Goal: Task Accomplishment & Management: Use online tool/utility

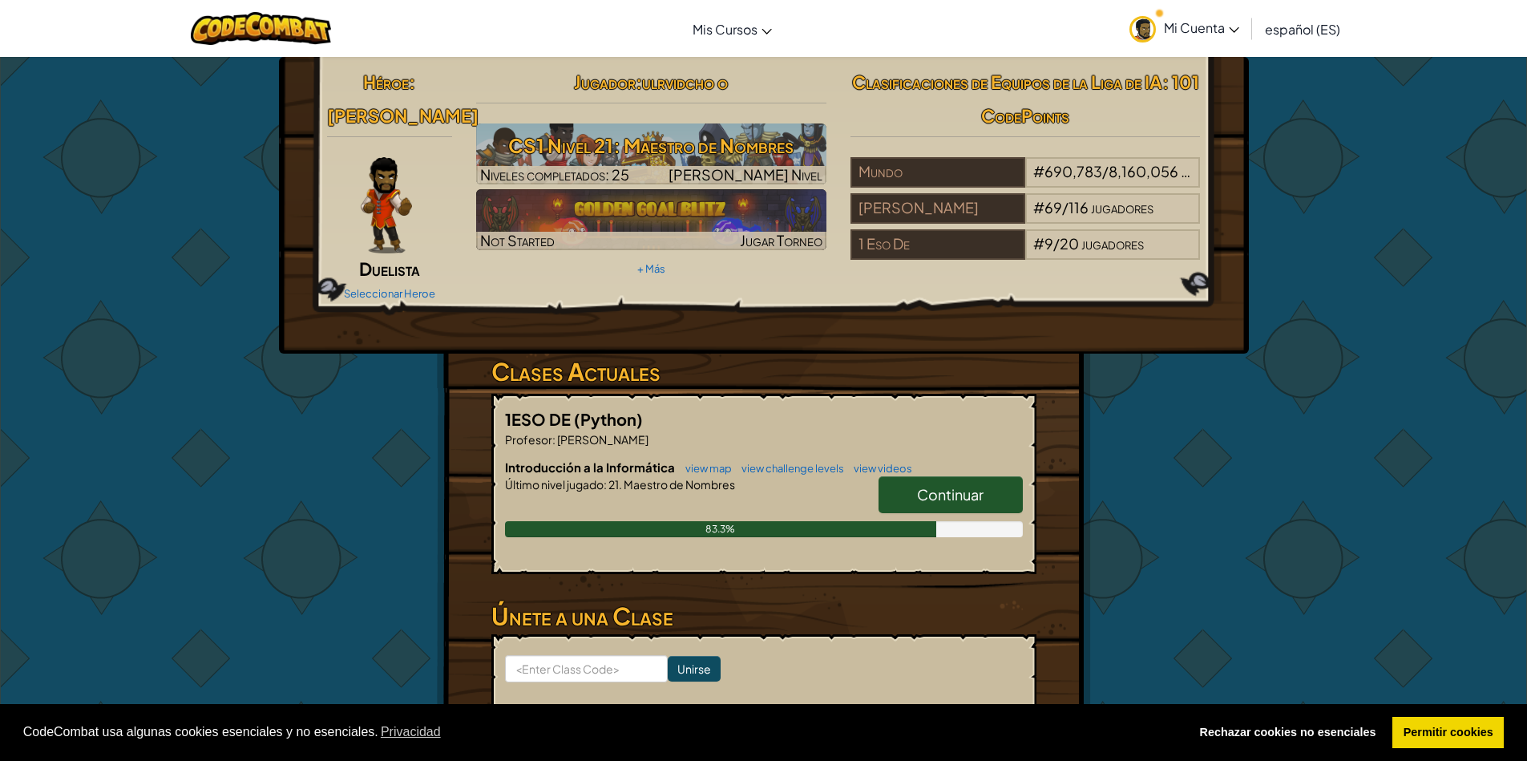
click at [1141, 23] on img at bounding box center [1142, 29] width 26 height 26
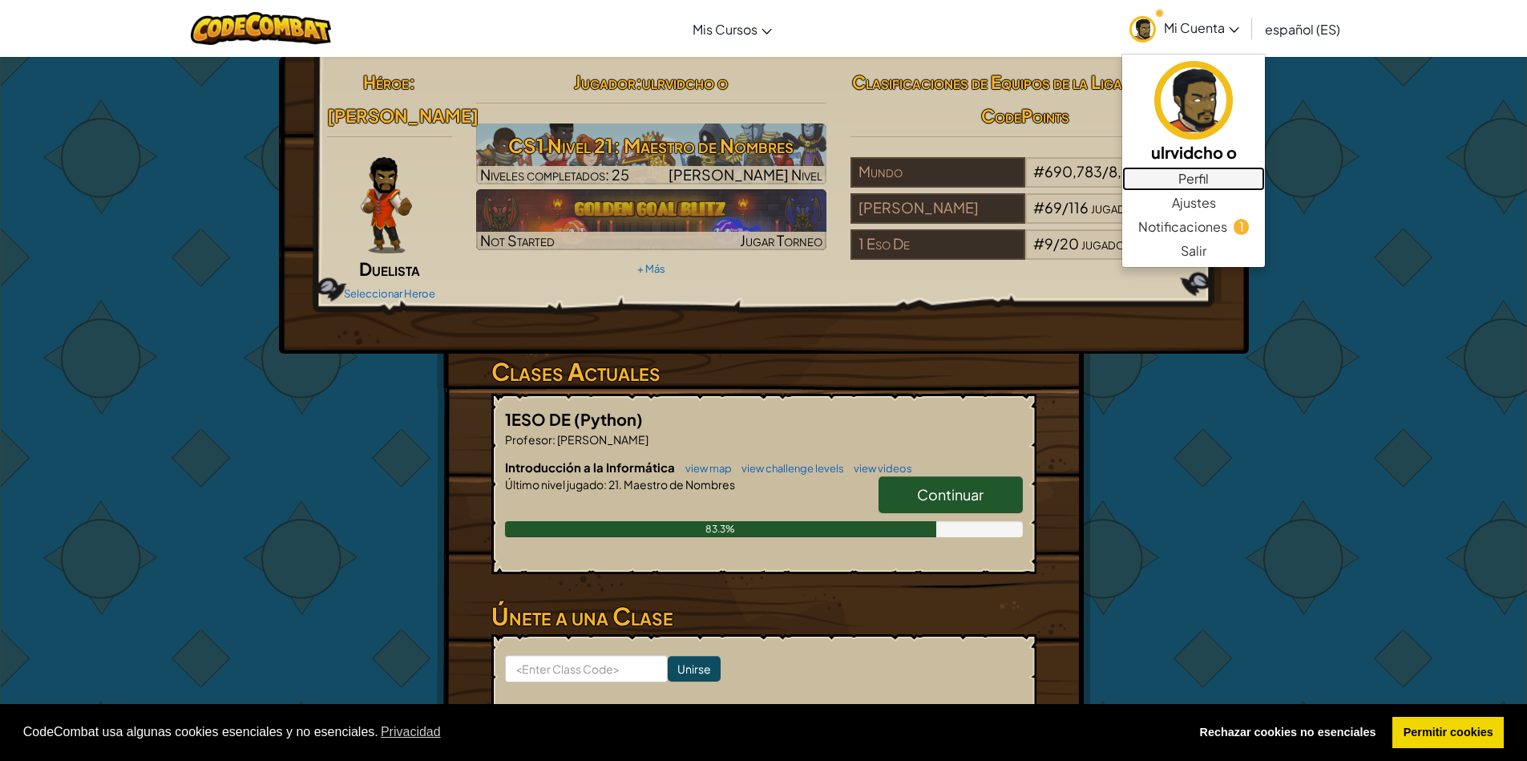
click at [1205, 171] on link "Perfil" at bounding box center [1193, 179] width 143 height 24
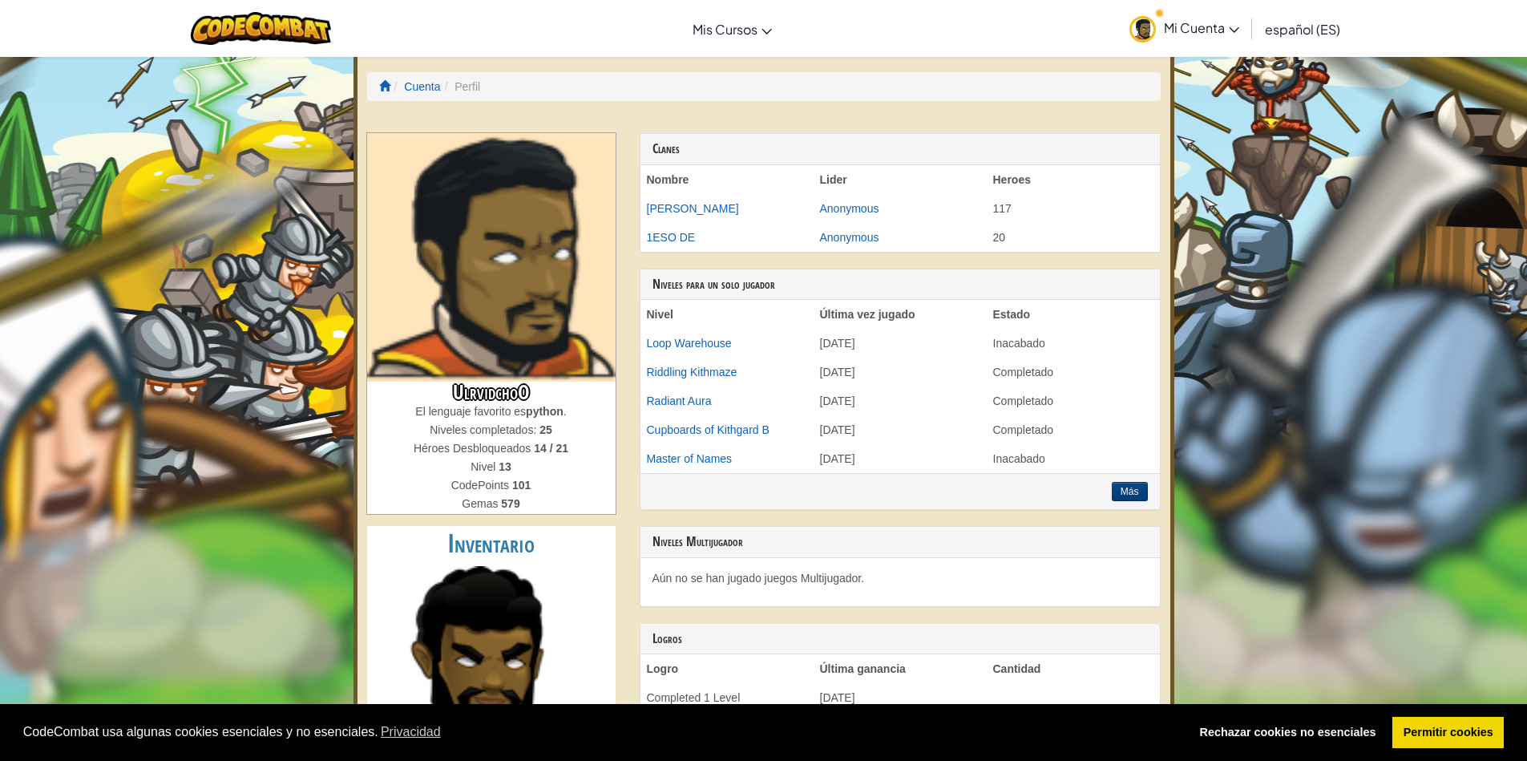
click at [467, 280] on img at bounding box center [491, 257] width 248 height 248
click at [493, 289] on img at bounding box center [491, 257] width 248 height 248
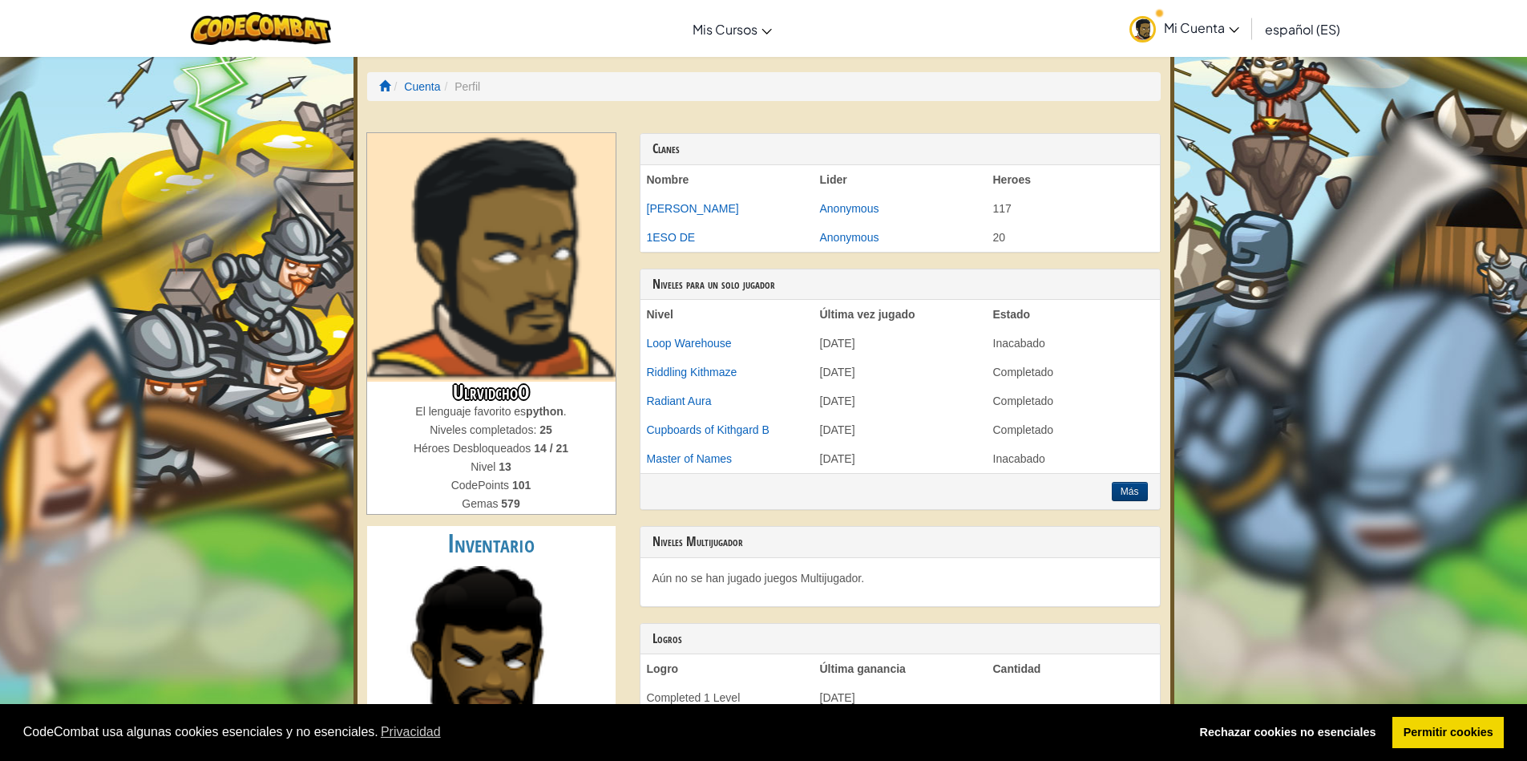
click at [493, 289] on img at bounding box center [491, 257] width 248 height 248
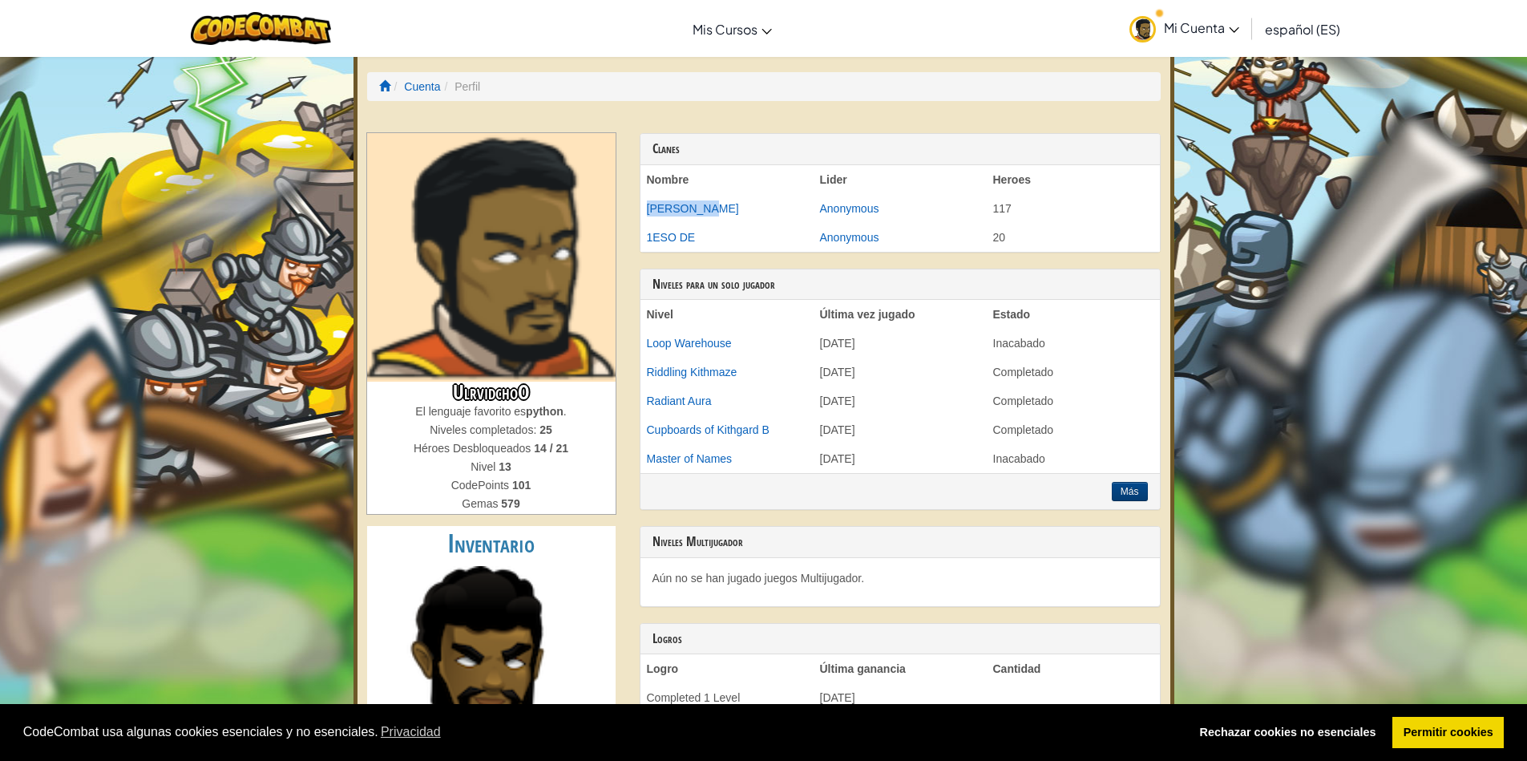
drag, startPoint x: 640, startPoint y: 214, endPoint x: 705, endPoint y: 216, distance: 64.9
click at [705, 216] on td "Teresa T.A" at bounding box center [726, 208] width 173 height 29
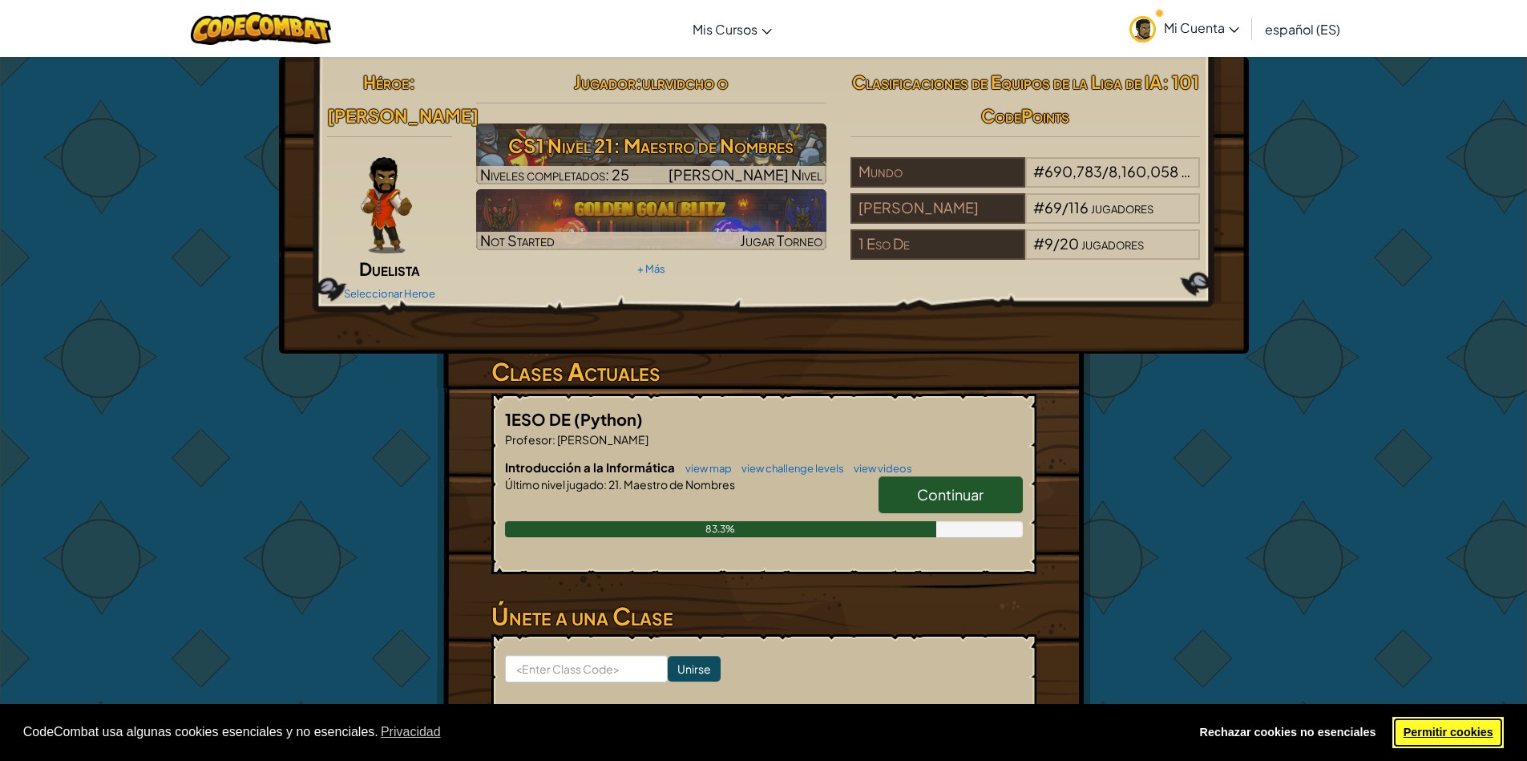
click at [1453, 730] on link "Permitir cookies" at bounding box center [1447, 733] width 111 height 32
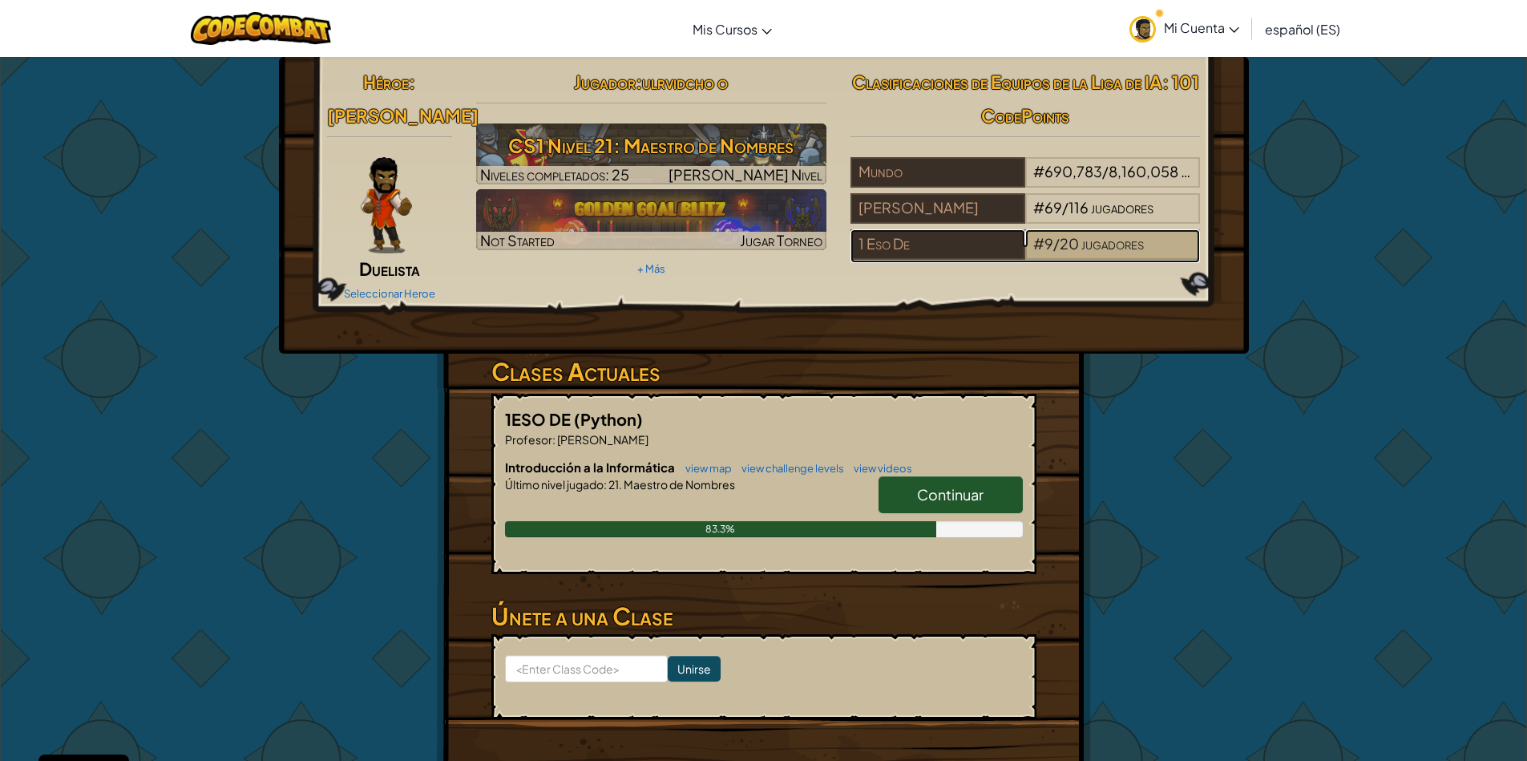
click at [1054, 248] on span "/" at bounding box center [1056, 243] width 6 height 18
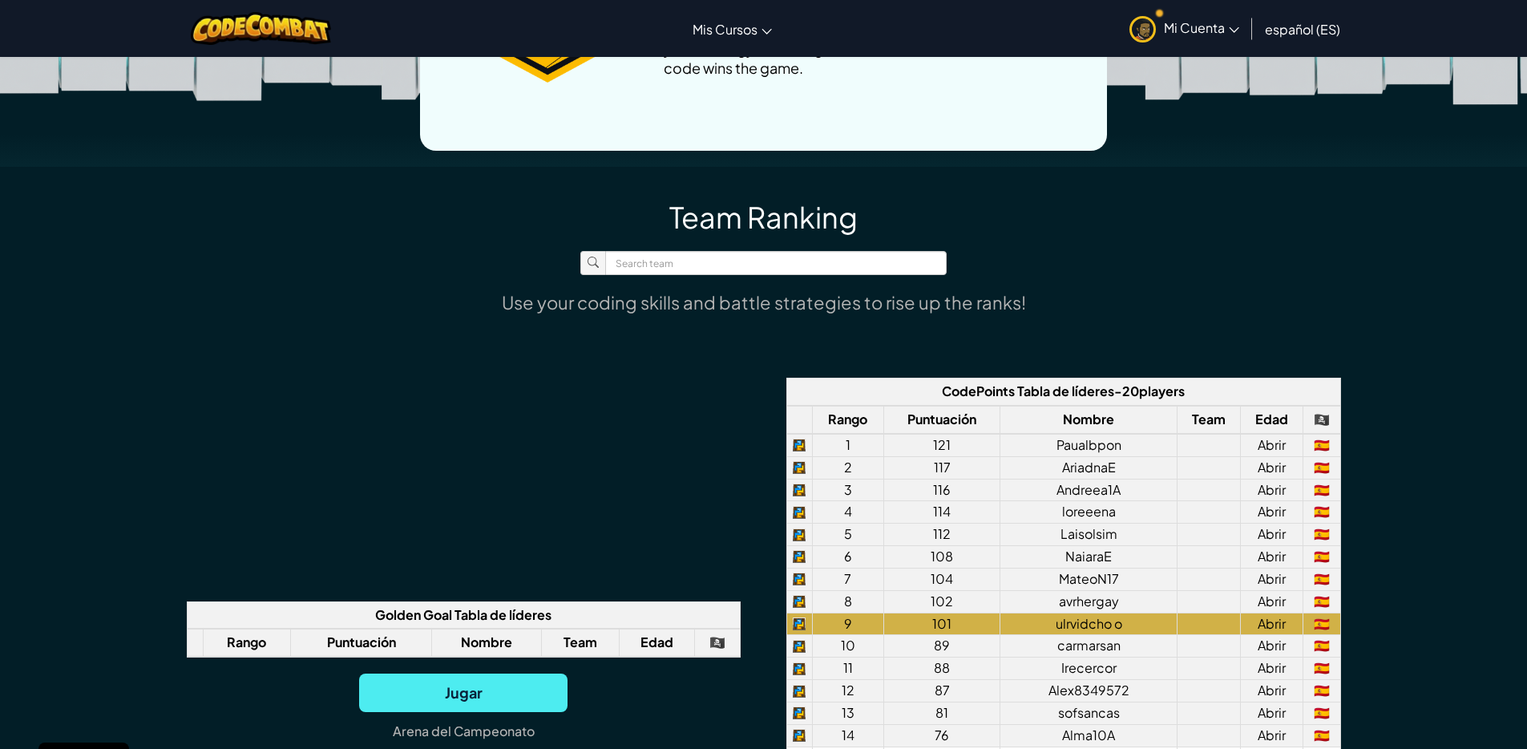
scroll to position [1058, 0]
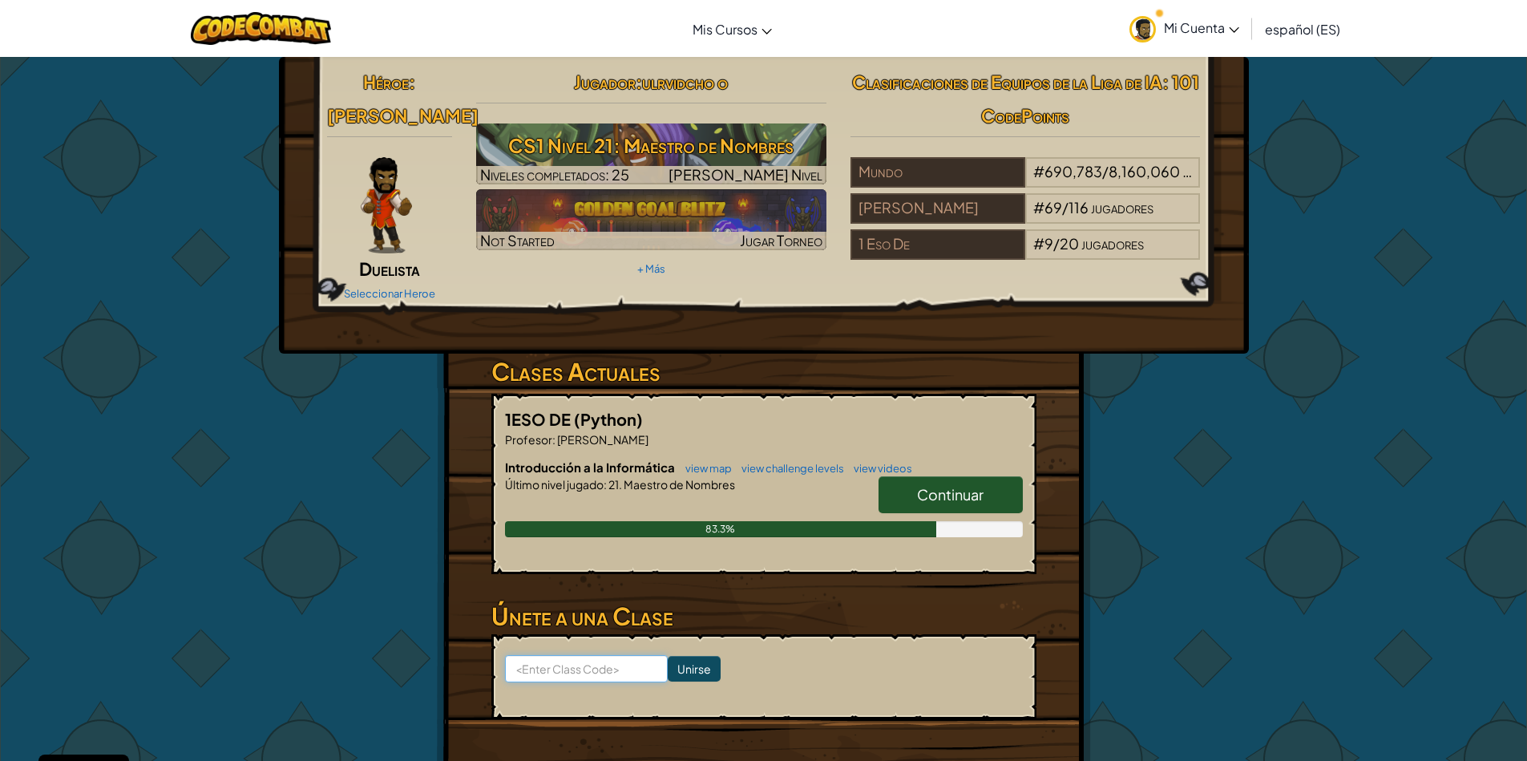
click at [584, 673] on input at bounding box center [586, 668] width 163 height 27
paste input "TopPinkTooth"
type input "TopPinkTooth"
click at [689, 656] on input "Unirse" at bounding box center [694, 669] width 53 height 26
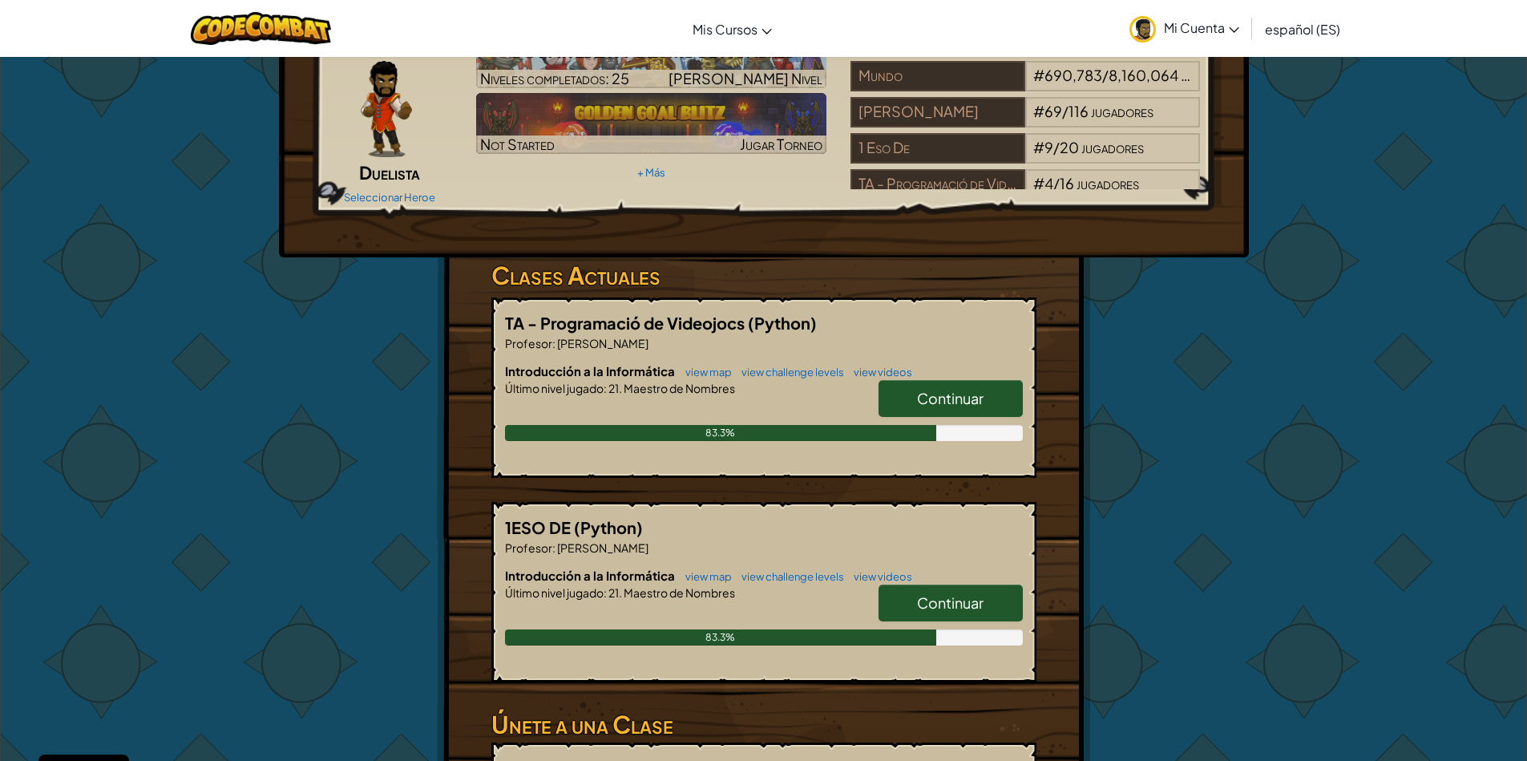
scroll to position [192, 0]
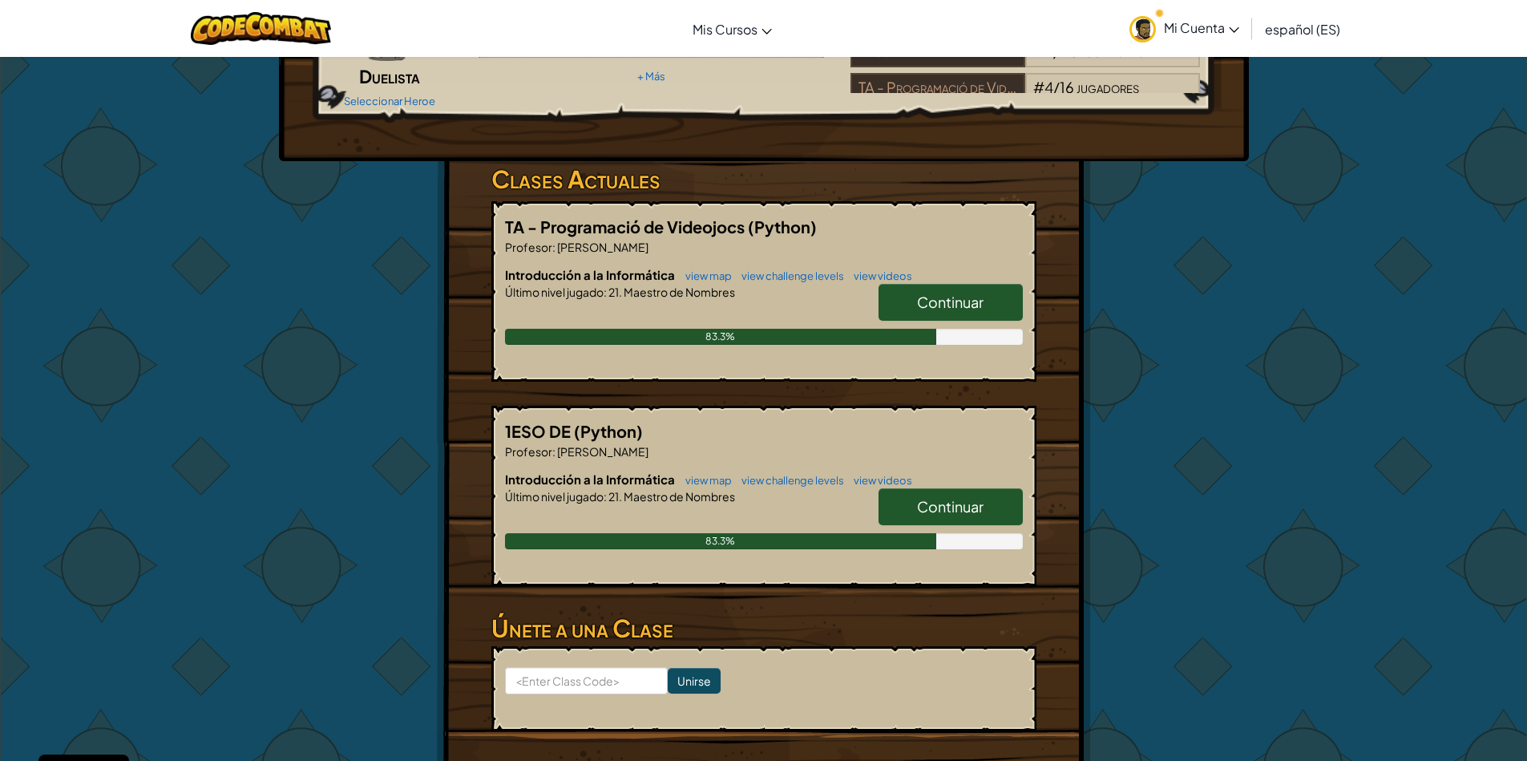
click at [920, 295] on span "Continuar" at bounding box center [950, 302] width 67 height 18
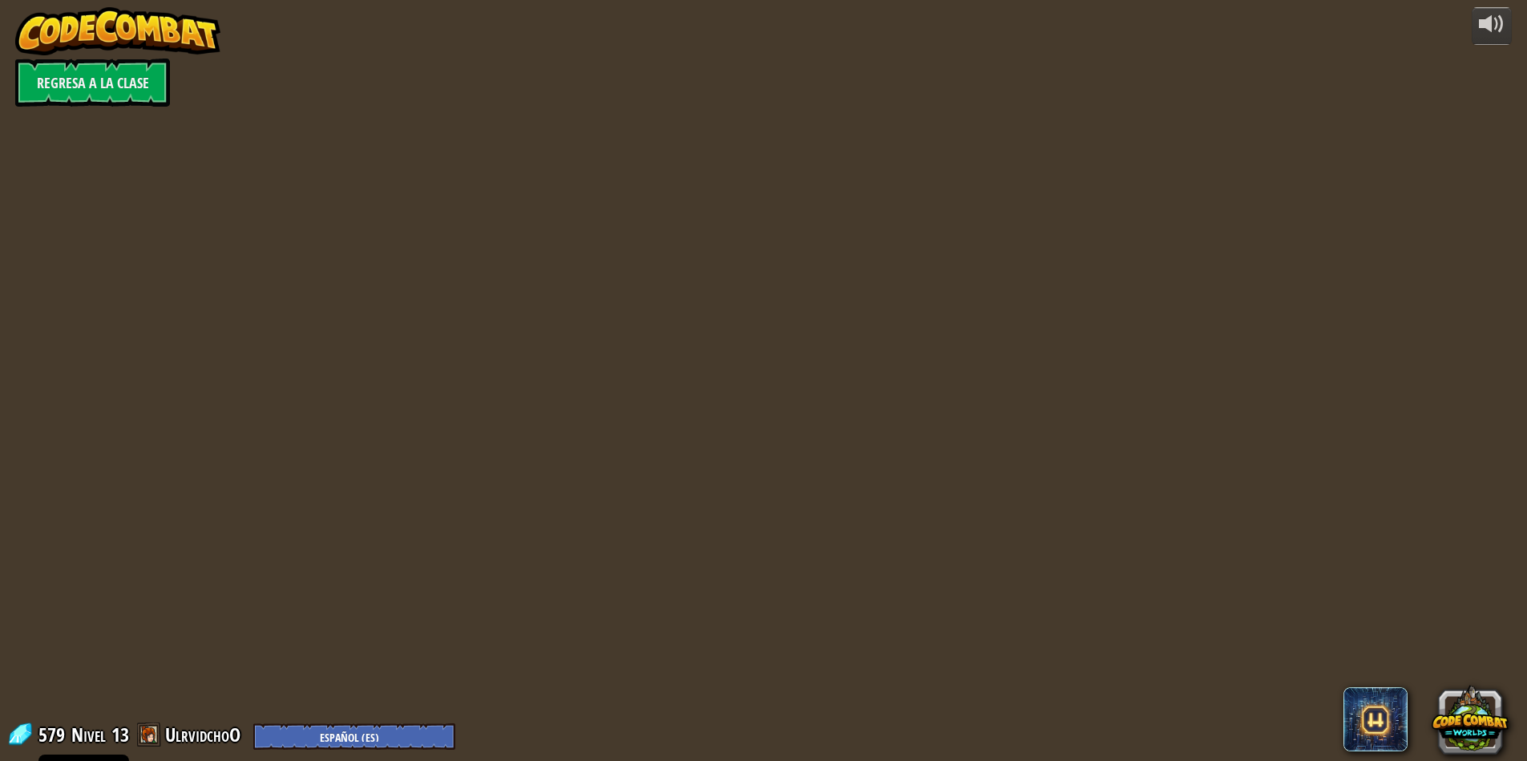
select select "es-ES"
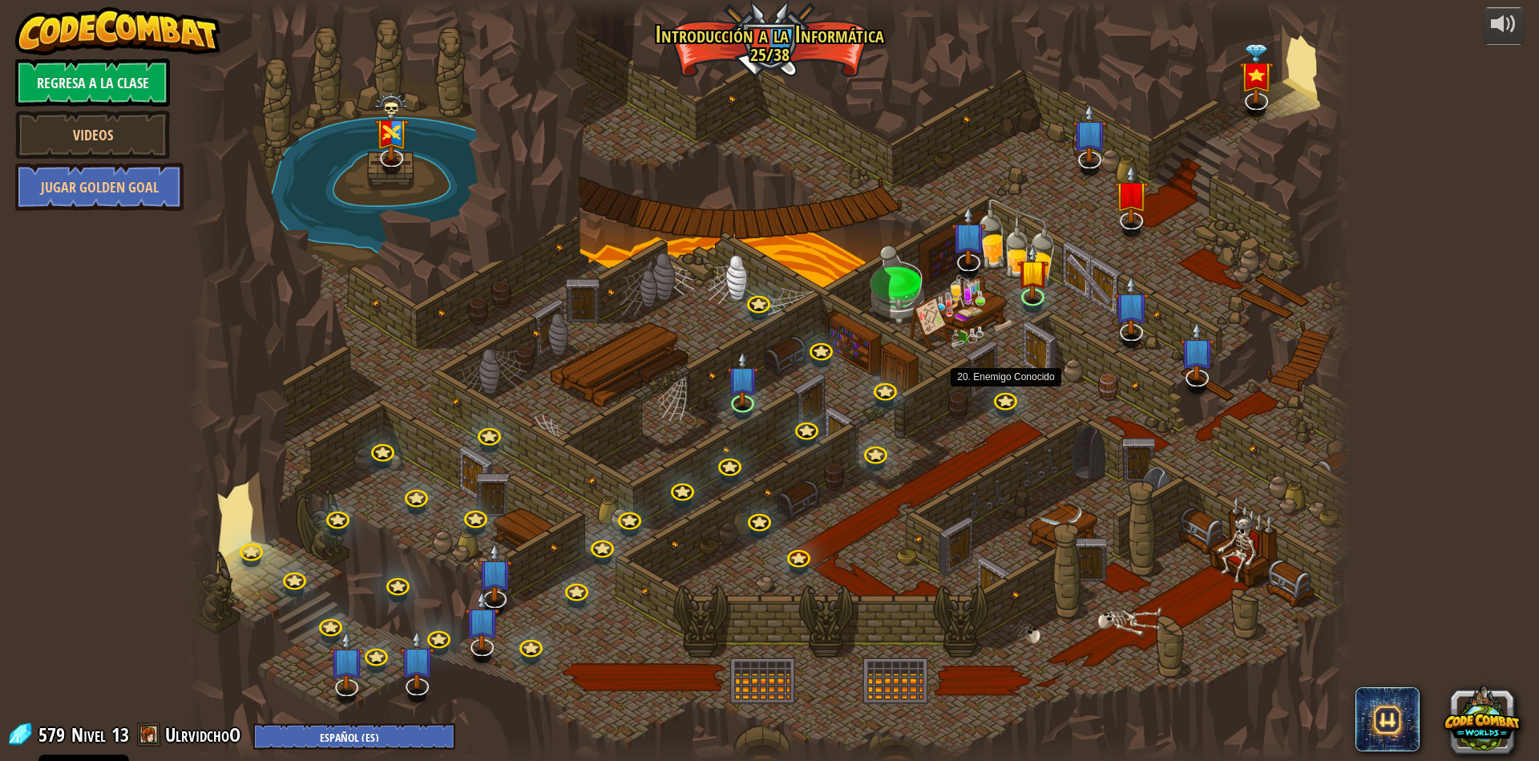
select select "es-ES"
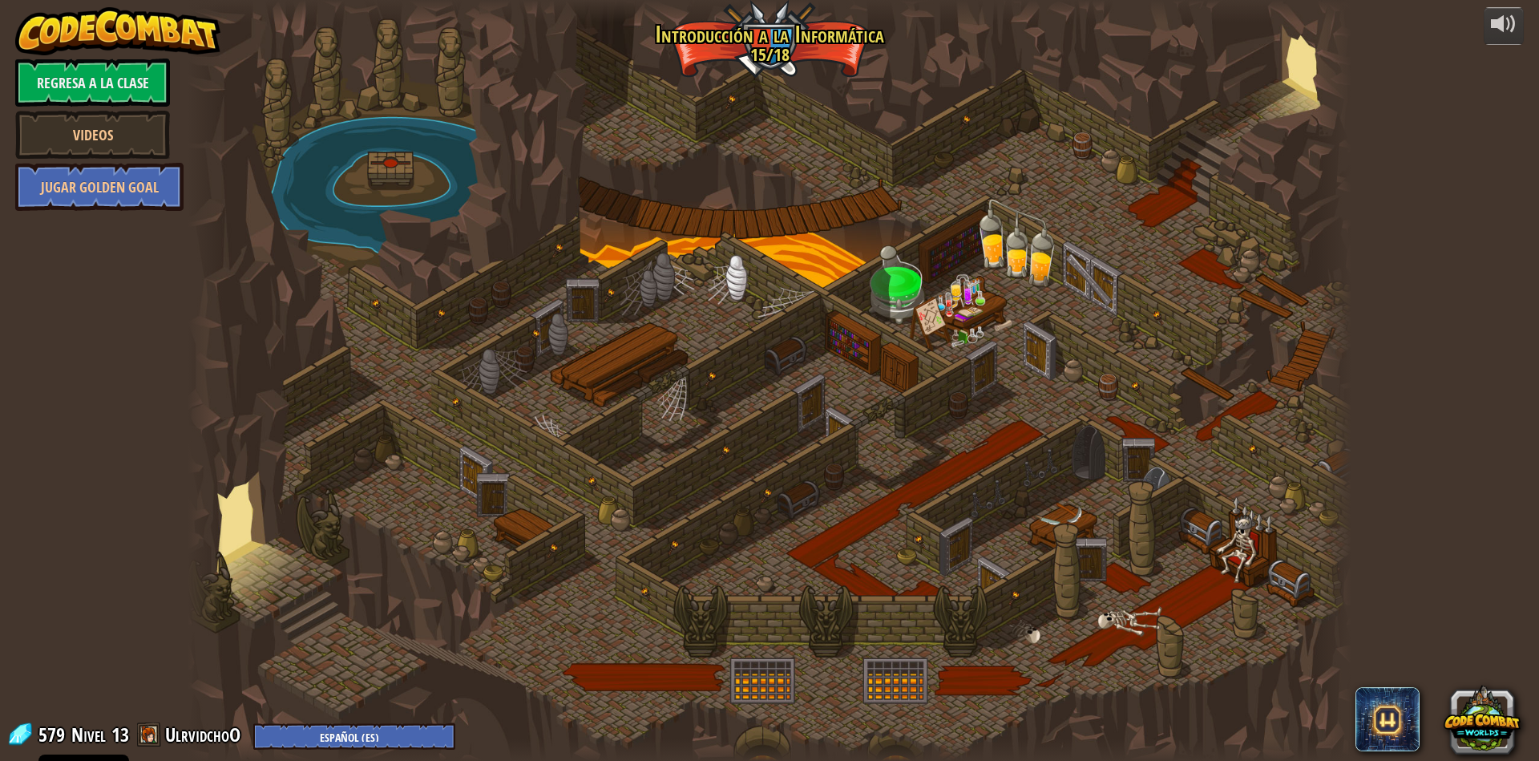
select select "es-ES"
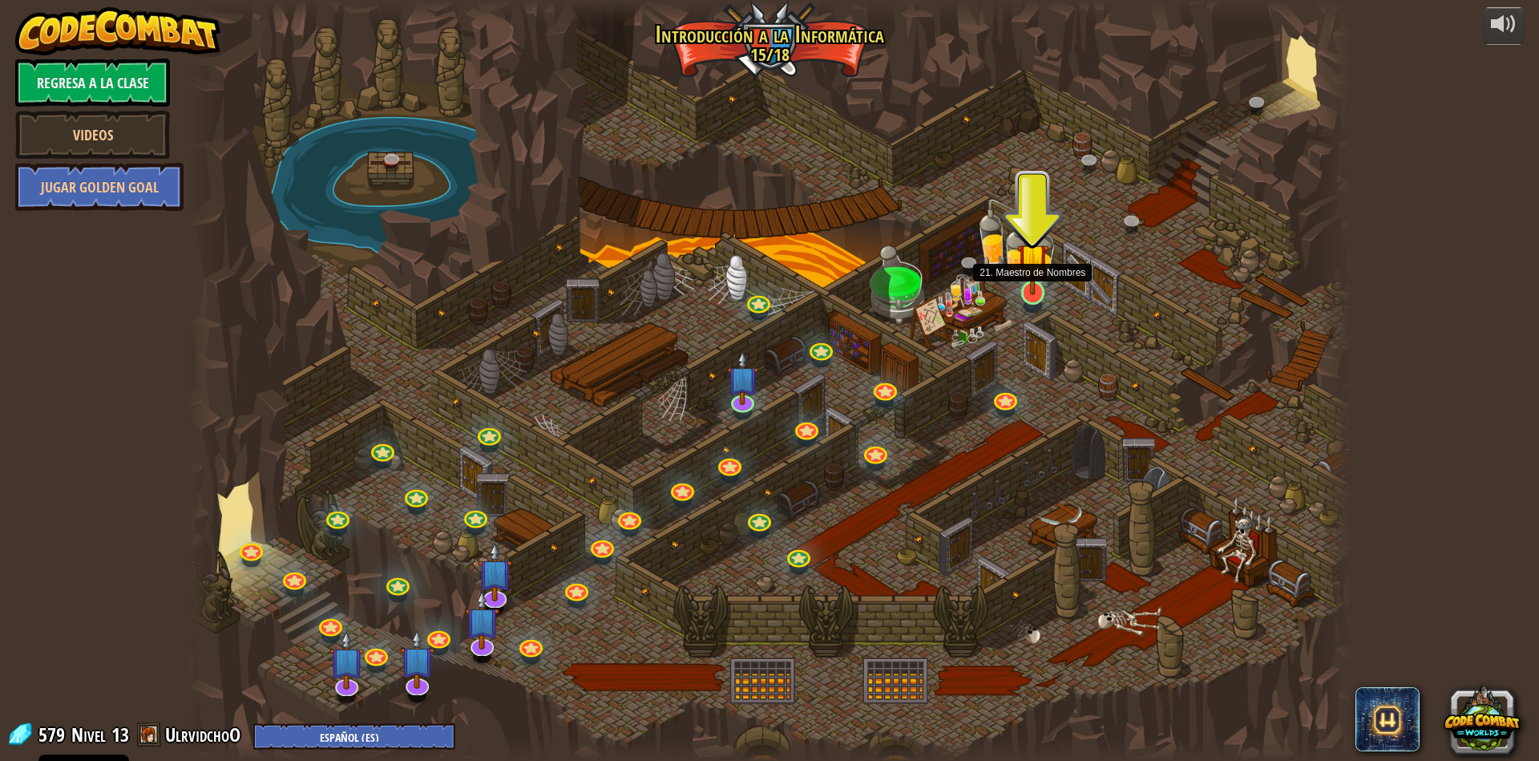
click at [1032, 273] on img at bounding box center [1032, 259] width 31 height 72
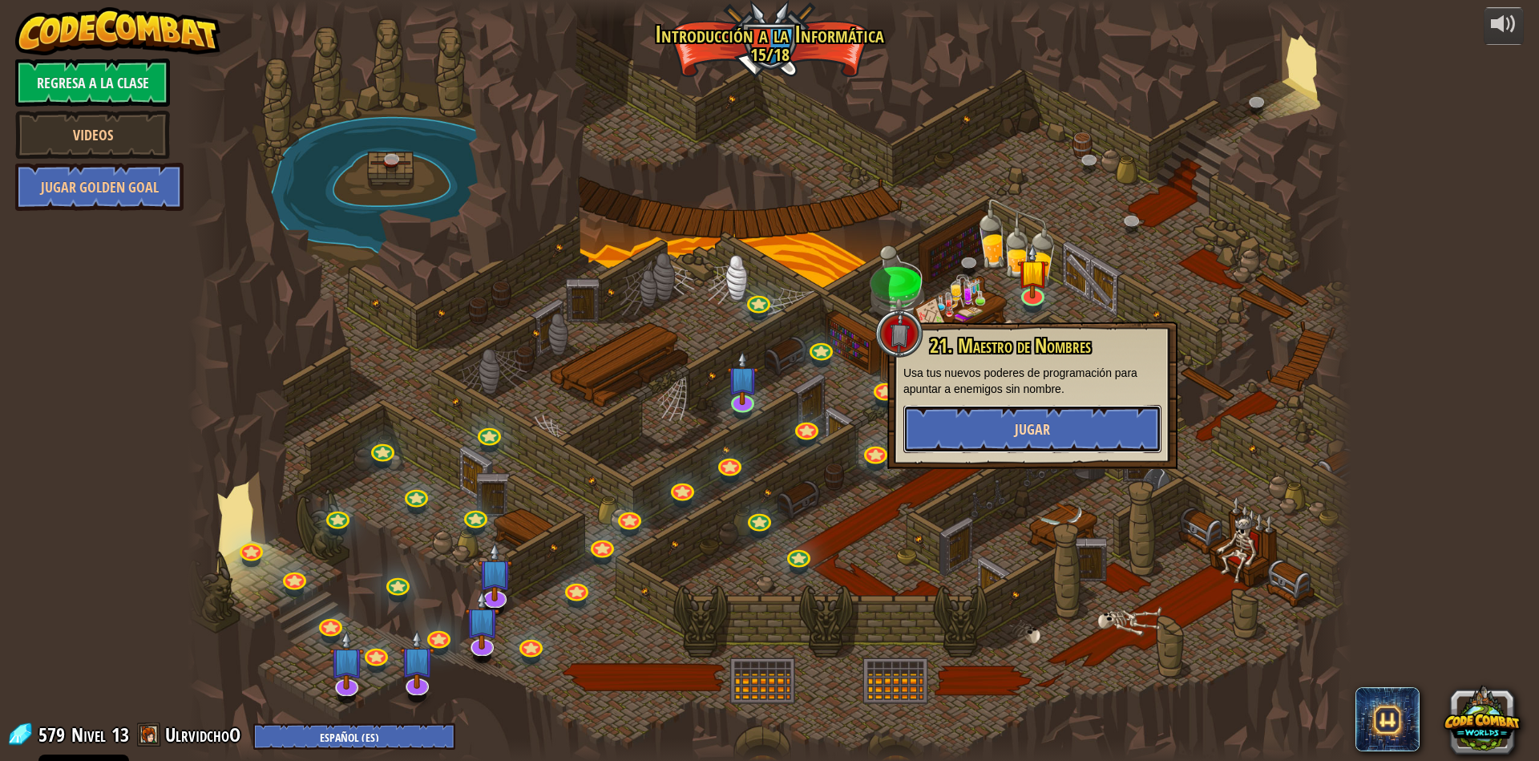
click at [1015, 410] on button "Jugar" at bounding box center [1032, 429] width 258 height 48
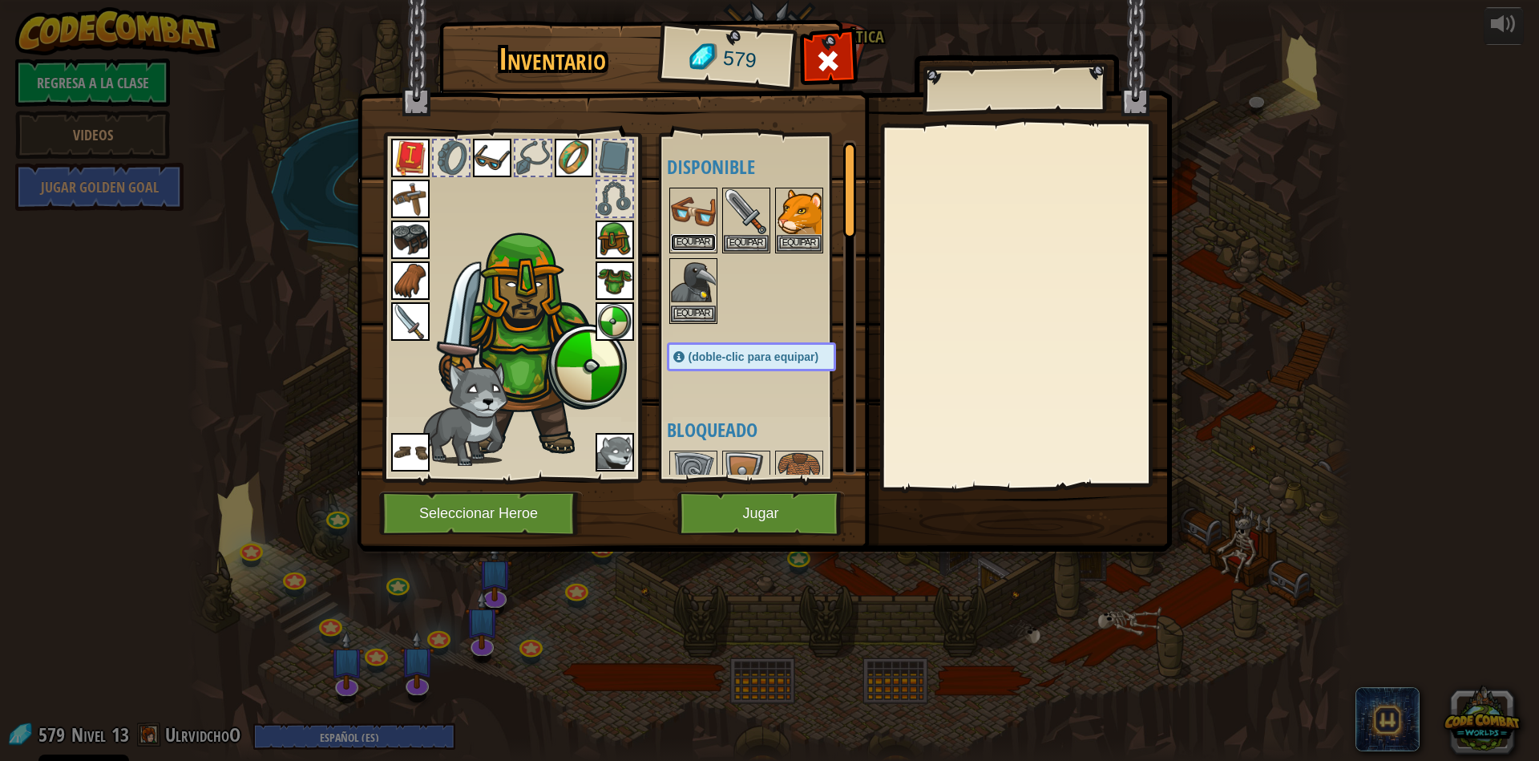
click at [692, 242] on button "Equipar" at bounding box center [693, 242] width 45 height 17
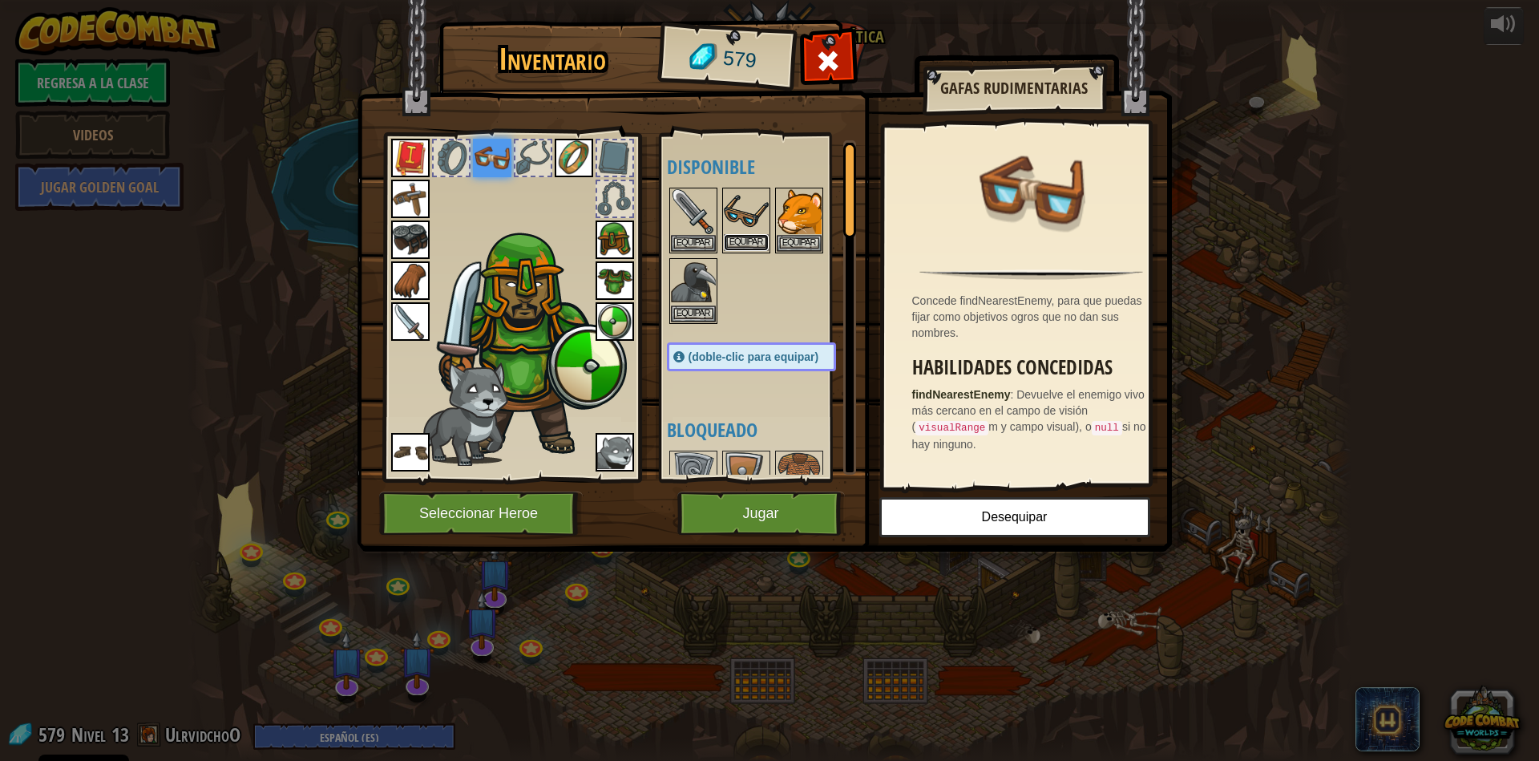
click at [756, 240] on button "Equipar" at bounding box center [746, 242] width 45 height 17
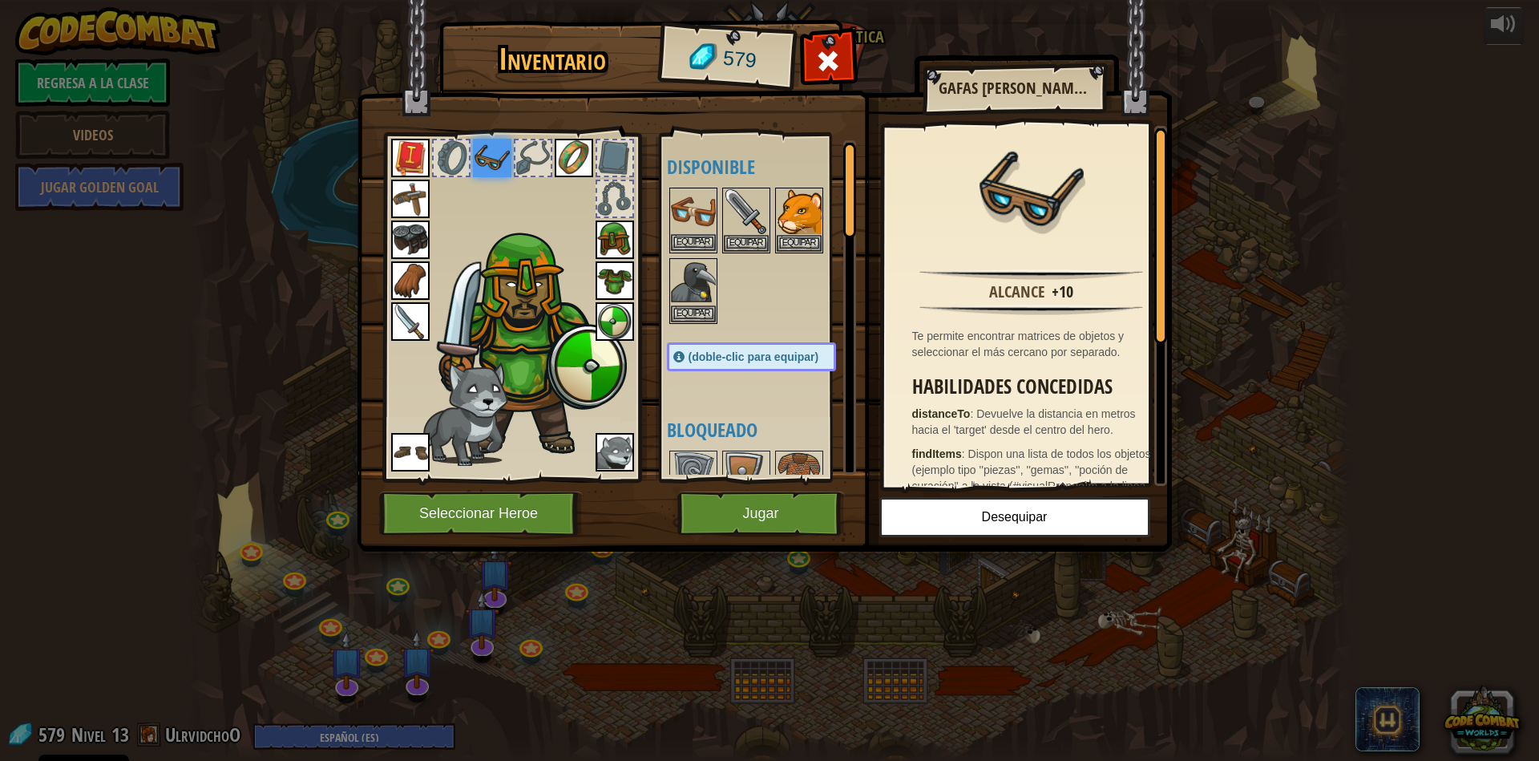
click at [687, 233] on img at bounding box center [693, 211] width 45 height 45
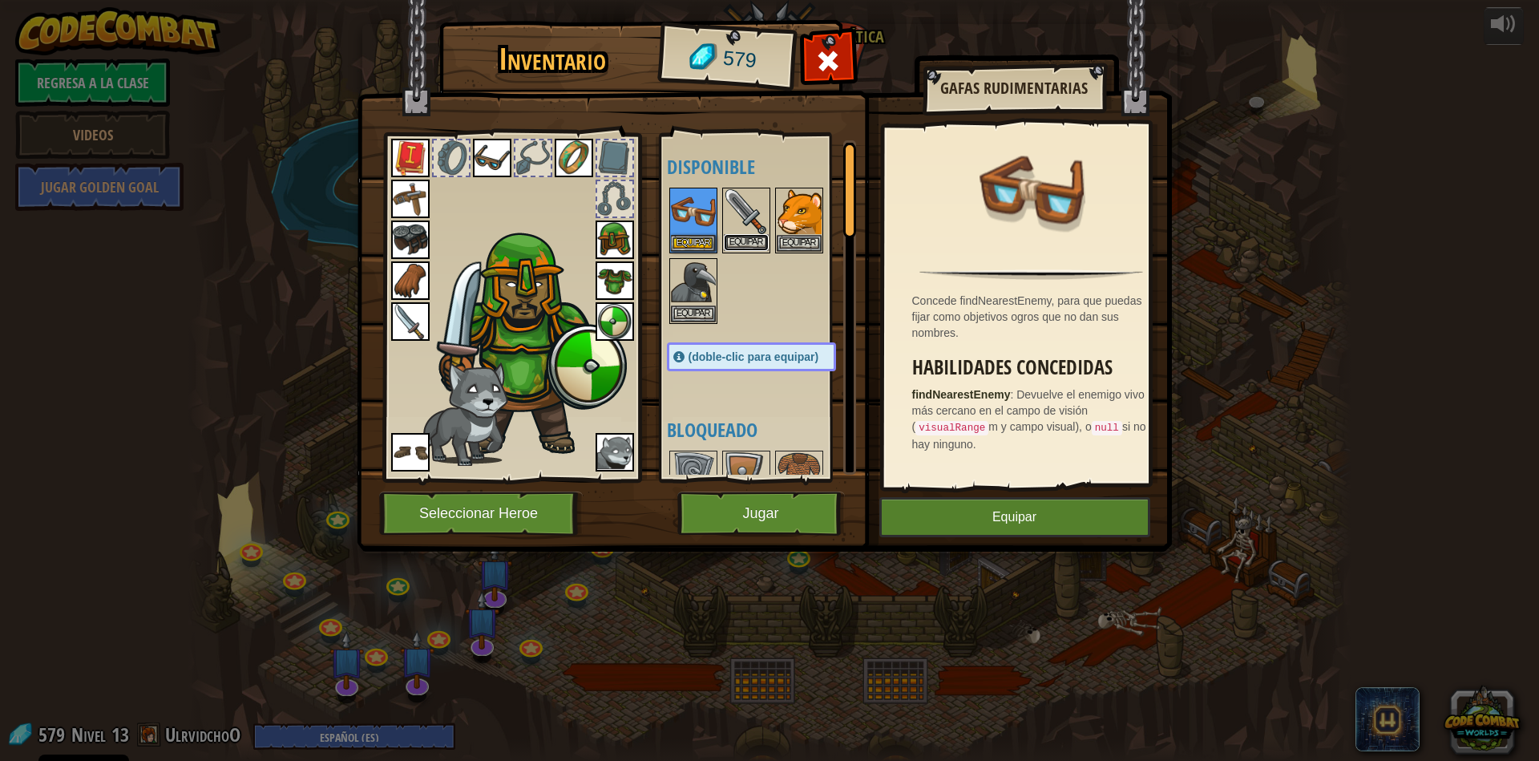
click at [746, 236] on button "Equipar" at bounding box center [746, 242] width 45 height 17
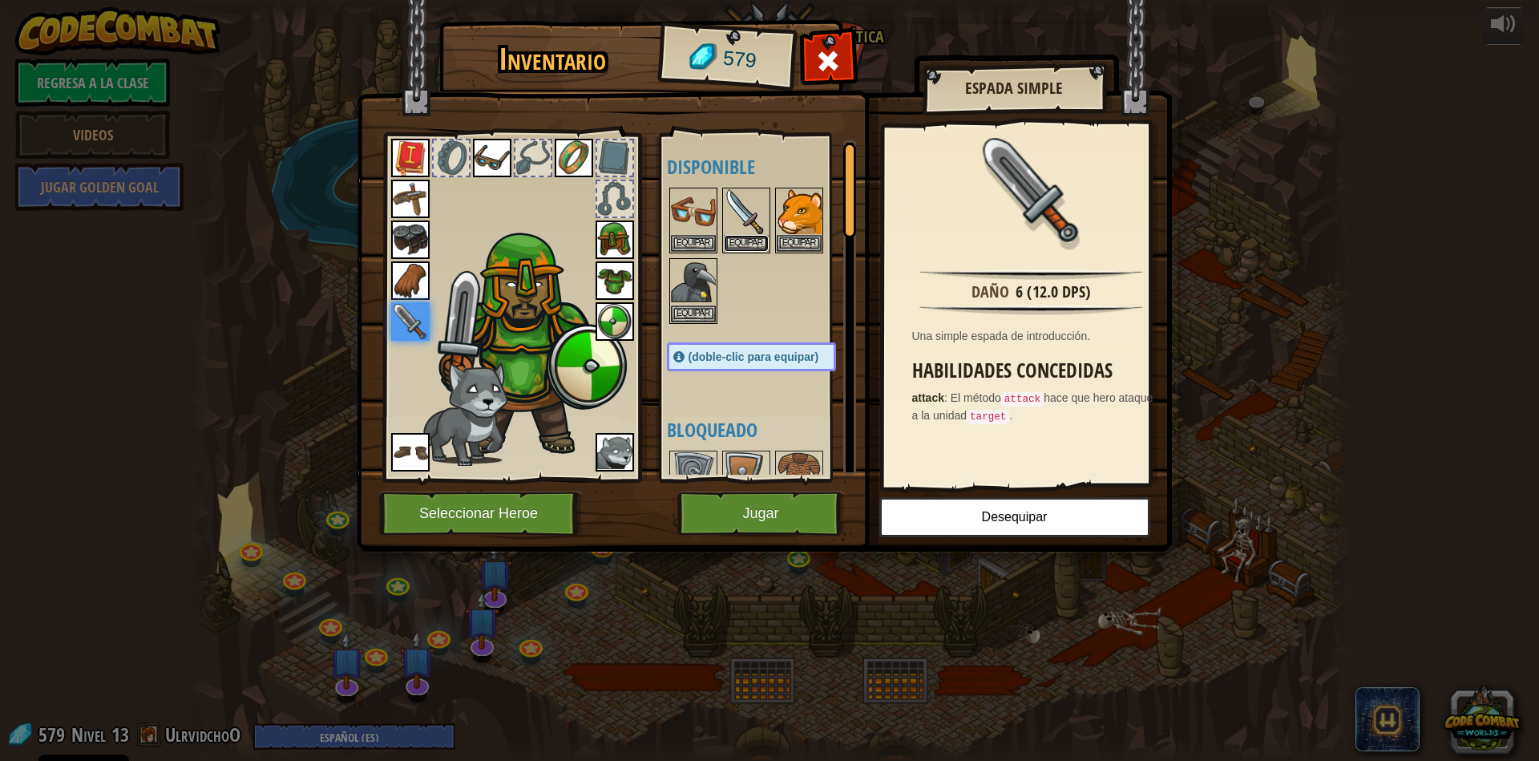
click at [746, 236] on button "Equipar" at bounding box center [746, 243] width 45 height 17
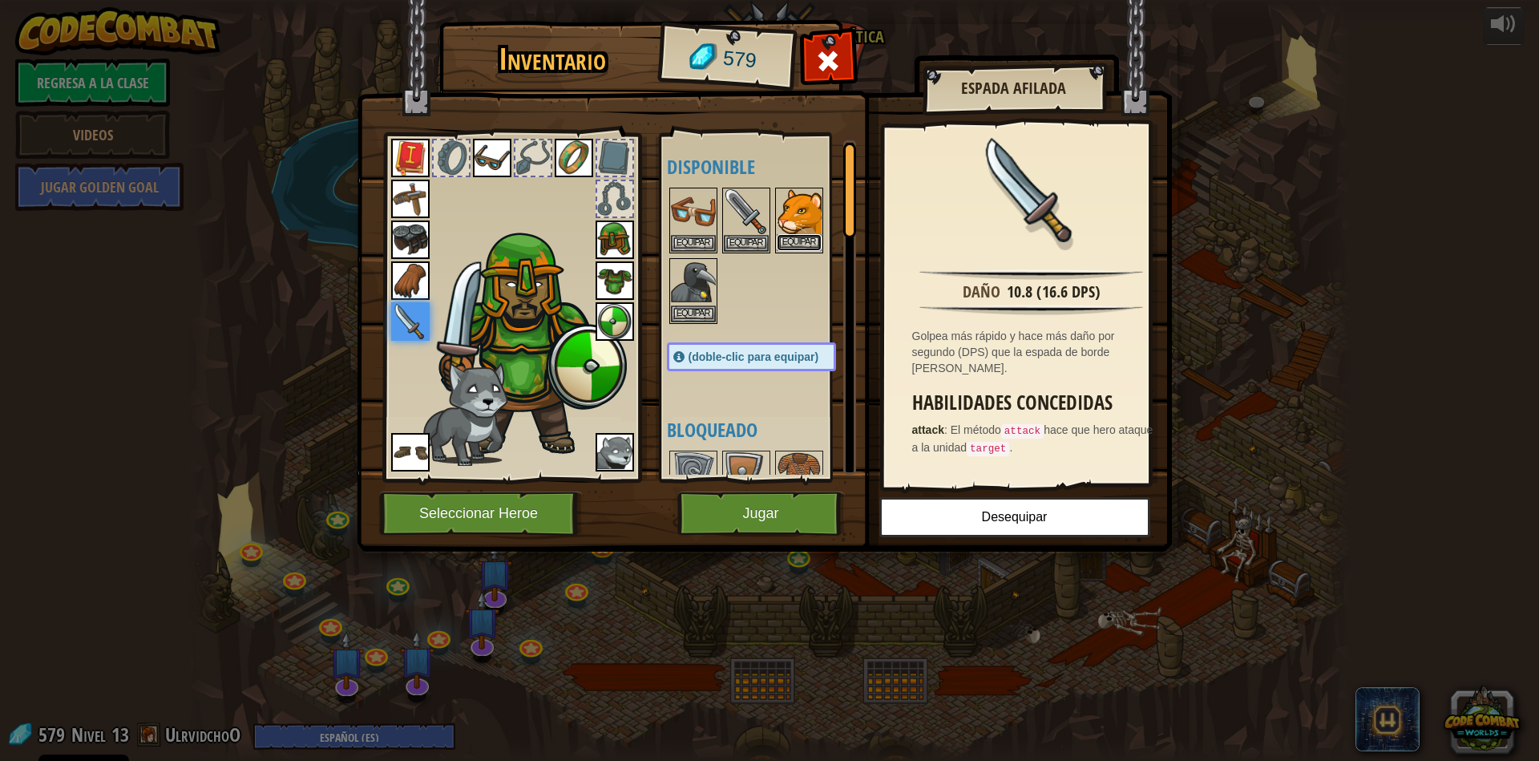
click at [798, 237] on button "Equipar" at bounding box center [799, 242] width 45 height 17
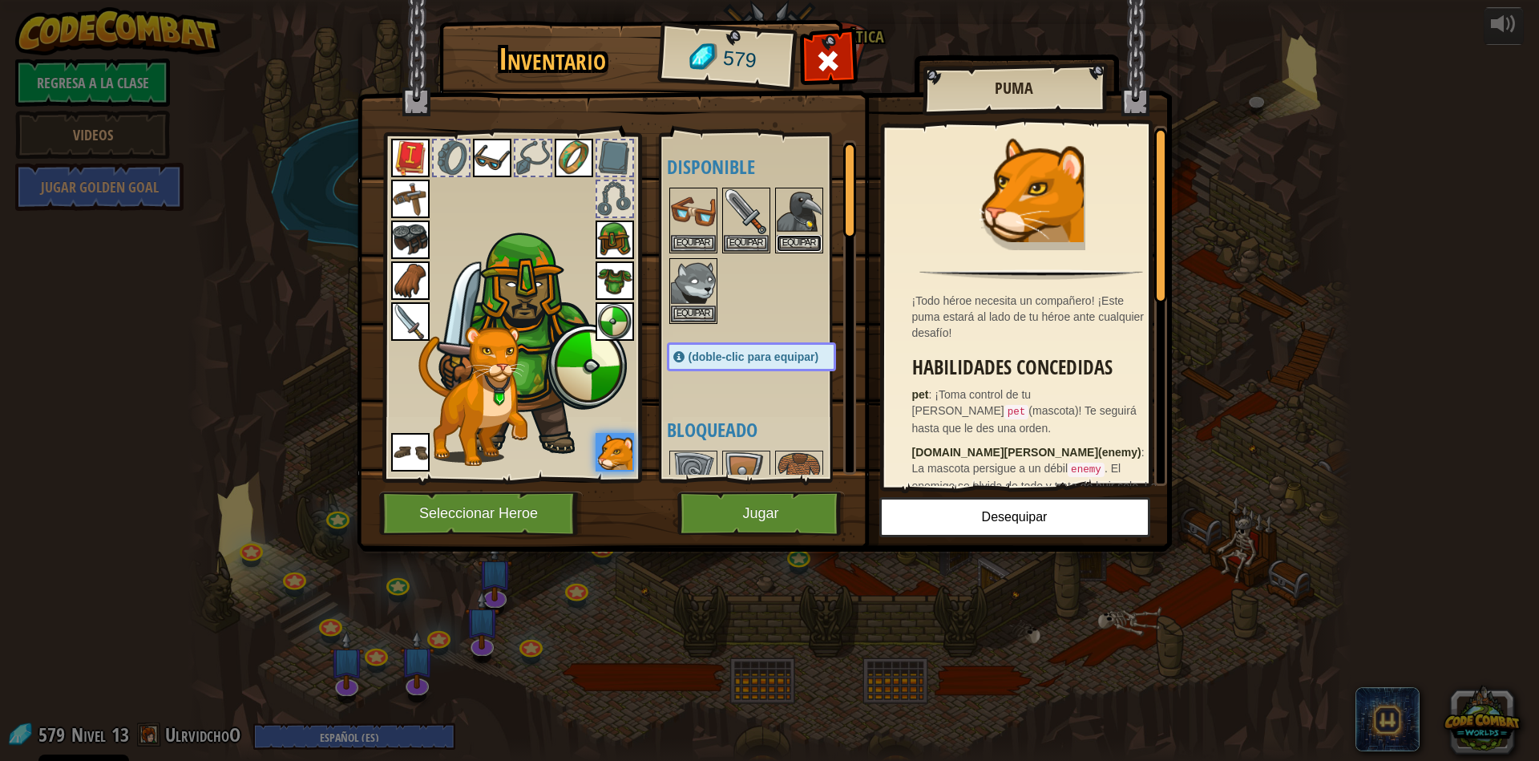
click at [798, 237] on button "Equipar" at bounding box center [799, 243] width 45 height 17
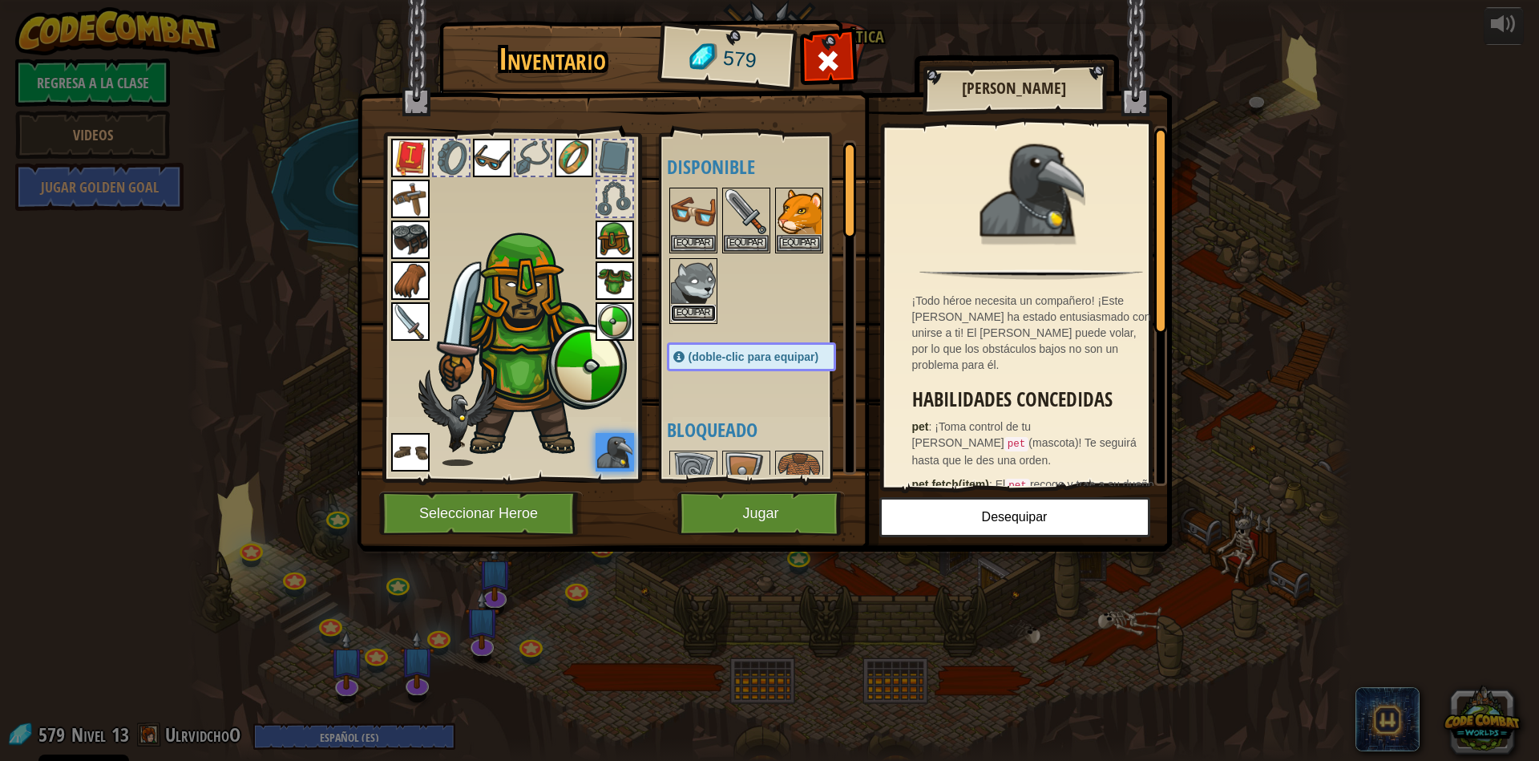
click at [697, 306] on button "Equipar" at bounding box center [693, 313] width 45 height 17
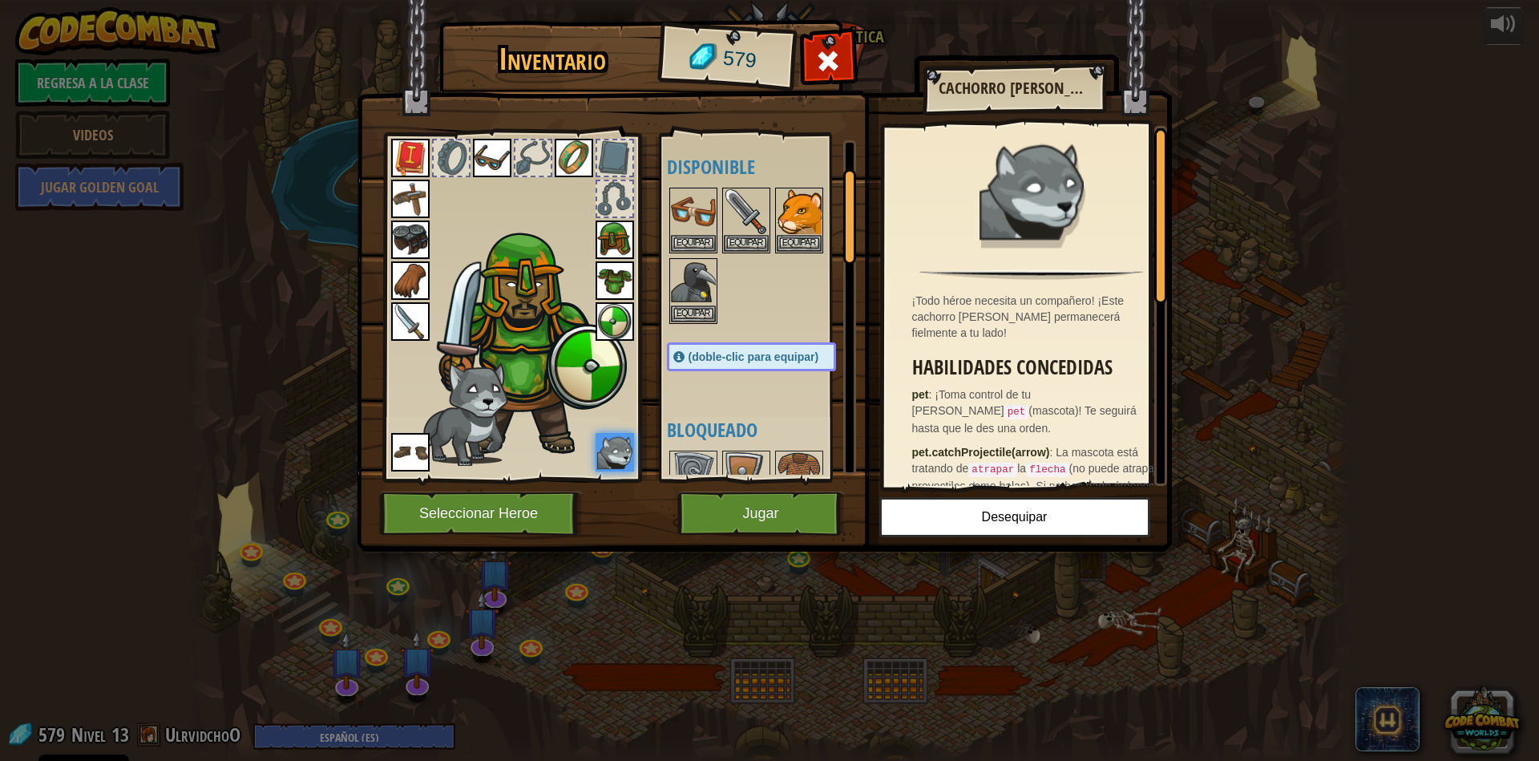
scroll to position [192, 0]
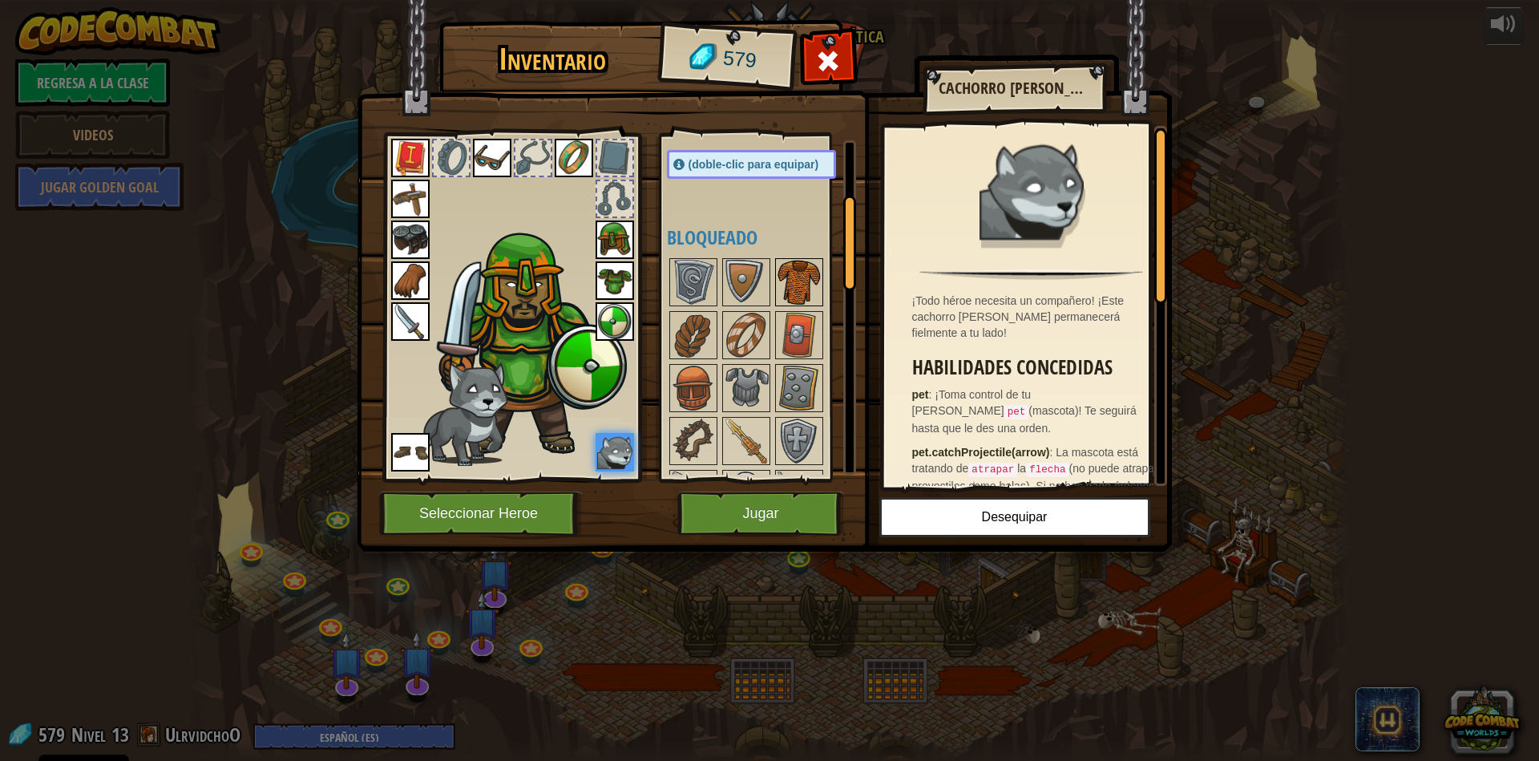
click at [800, 305] on img at bounding box center [799, 282] width 45 height 45
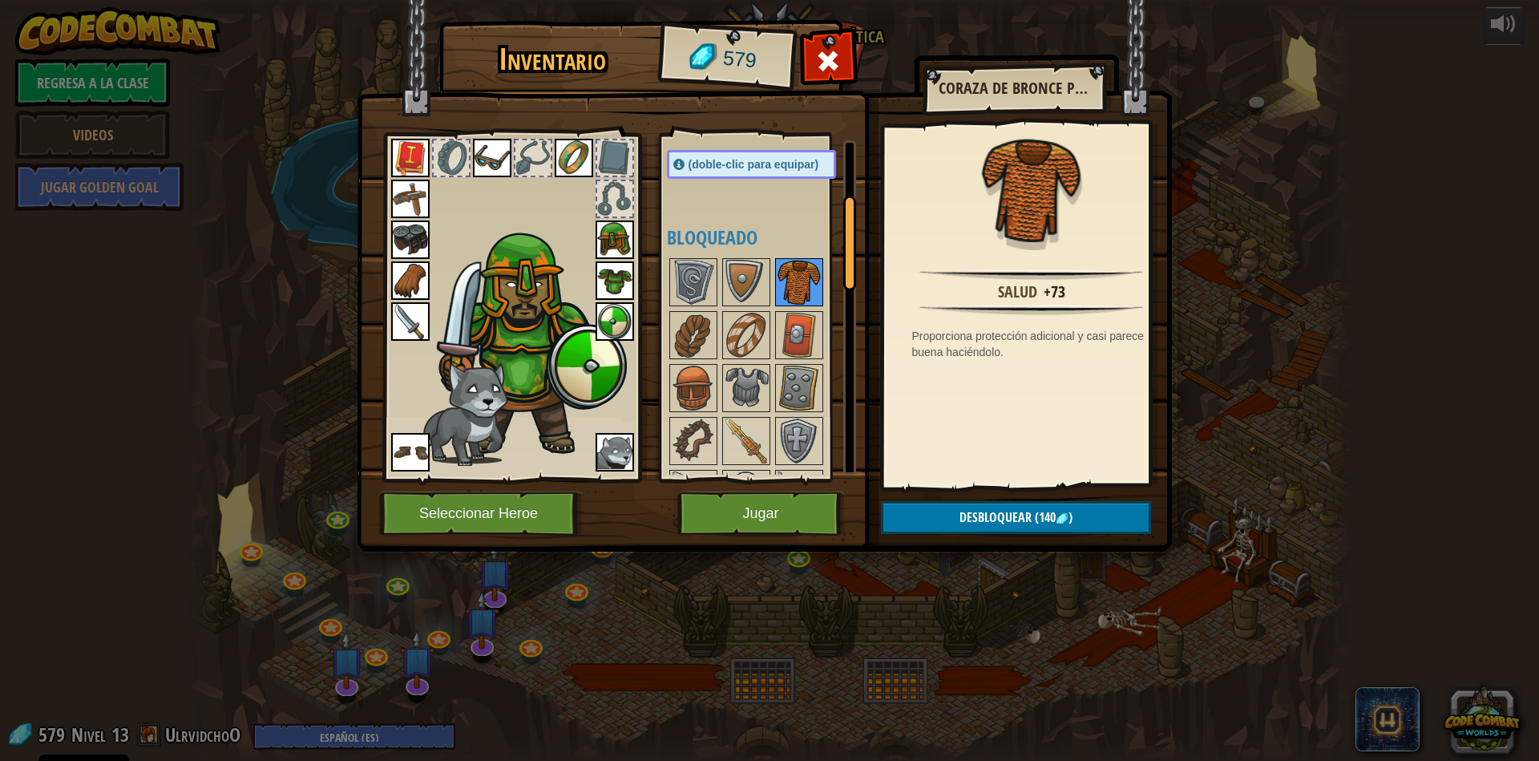
click at [800, 305] on img at bounding box center [799, 282] width 45 height 45
click at [733, 305] on img at bounding box center [746, 282] width 45 height 45
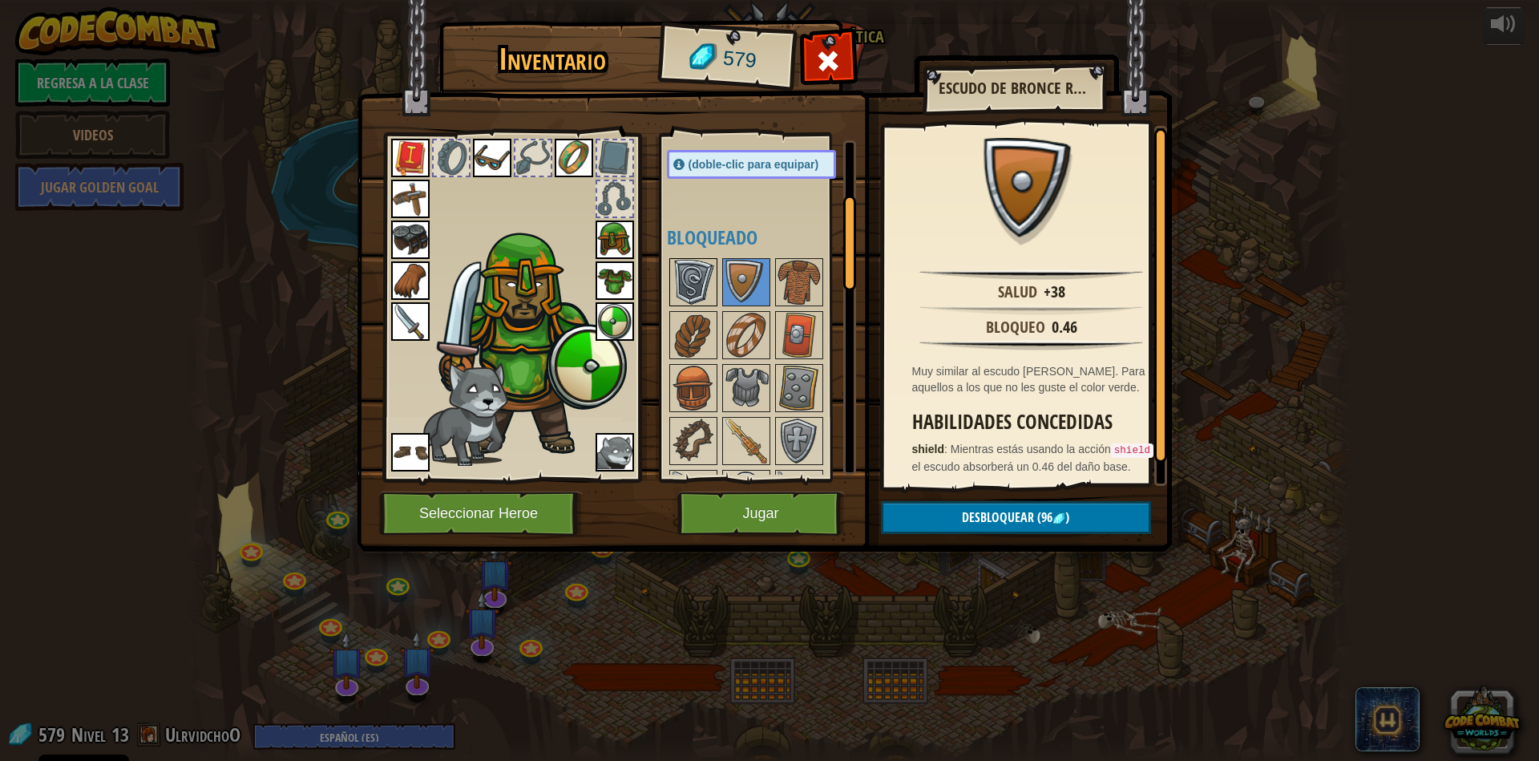
click at [712, 305] on img at bounding box center [693, 282] width 45 height 45
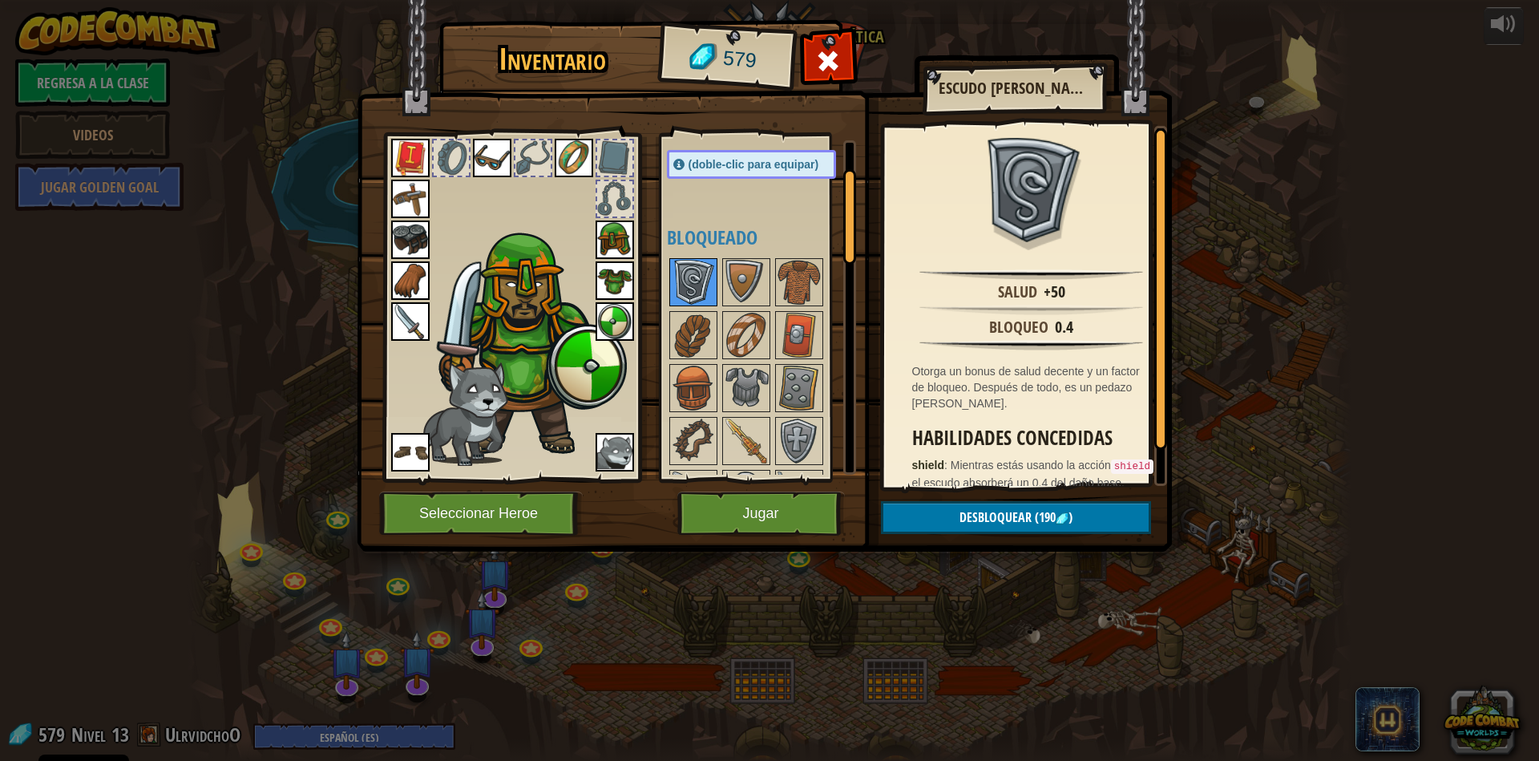
scroll to position [0, 0]
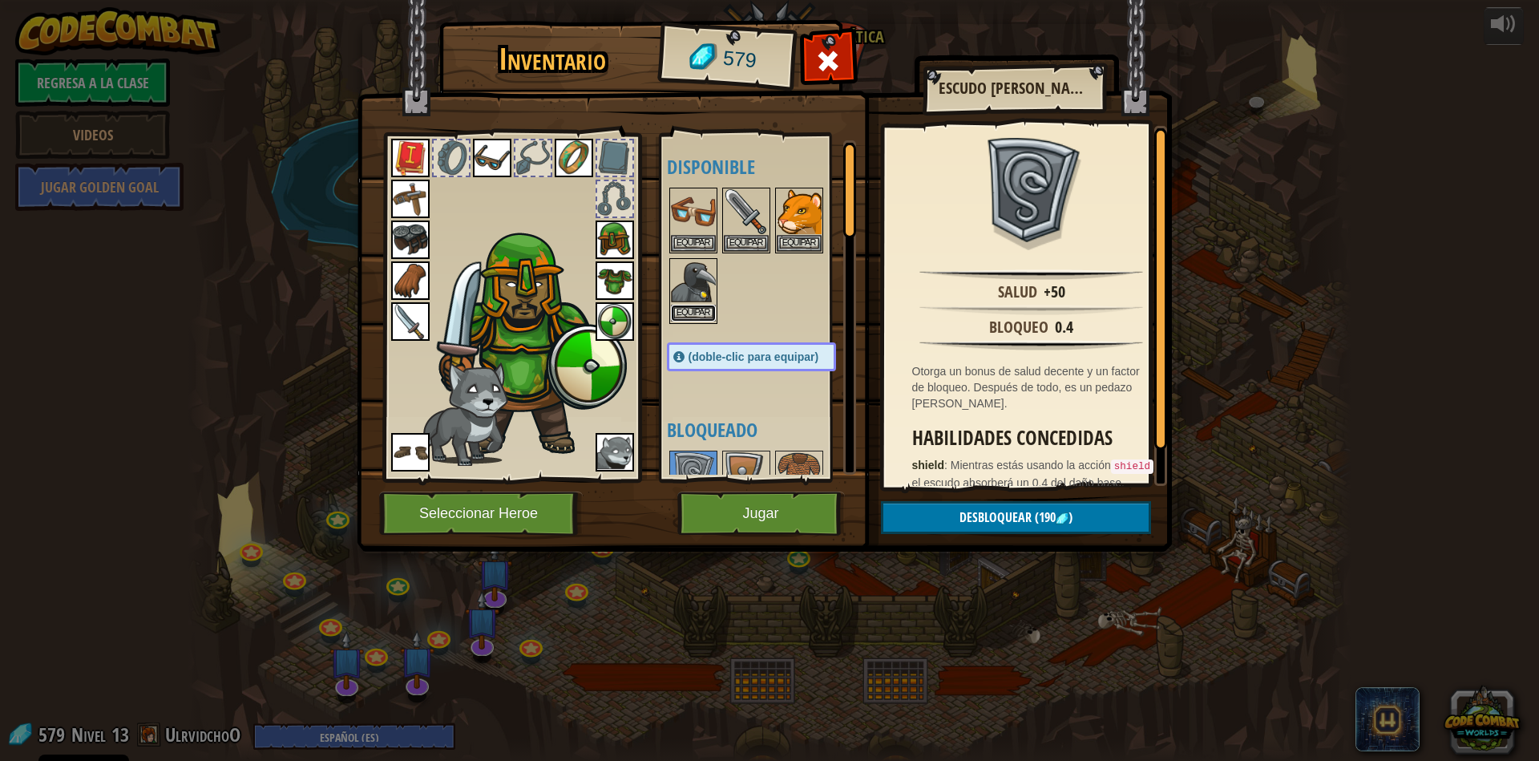
click at [699, 306] on button "Equipar" at bounding box center [693, 313] width 45 height 17
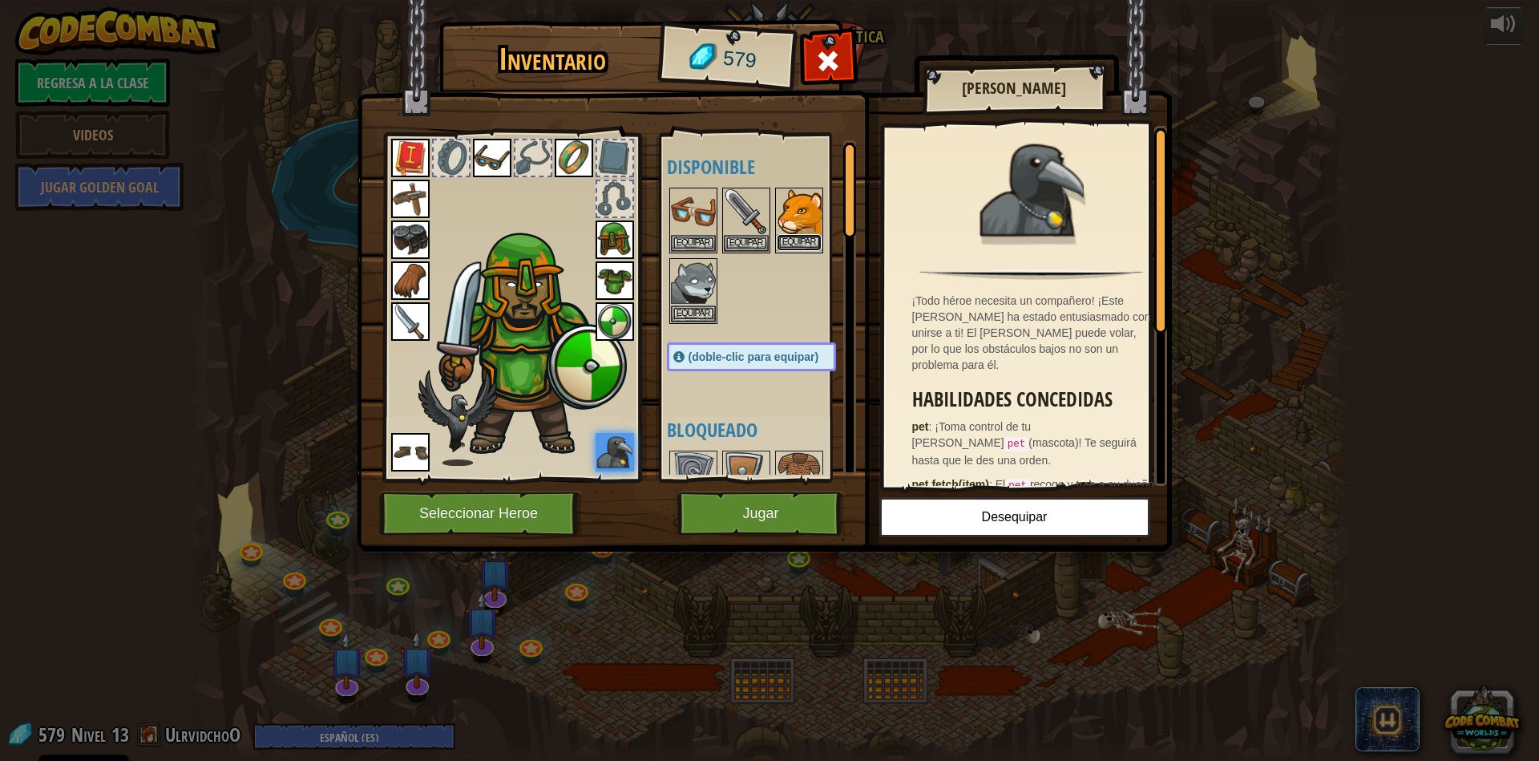
click at [797, 245] on button "Equipar" at bounding box center [799, 242] width 45 height 17
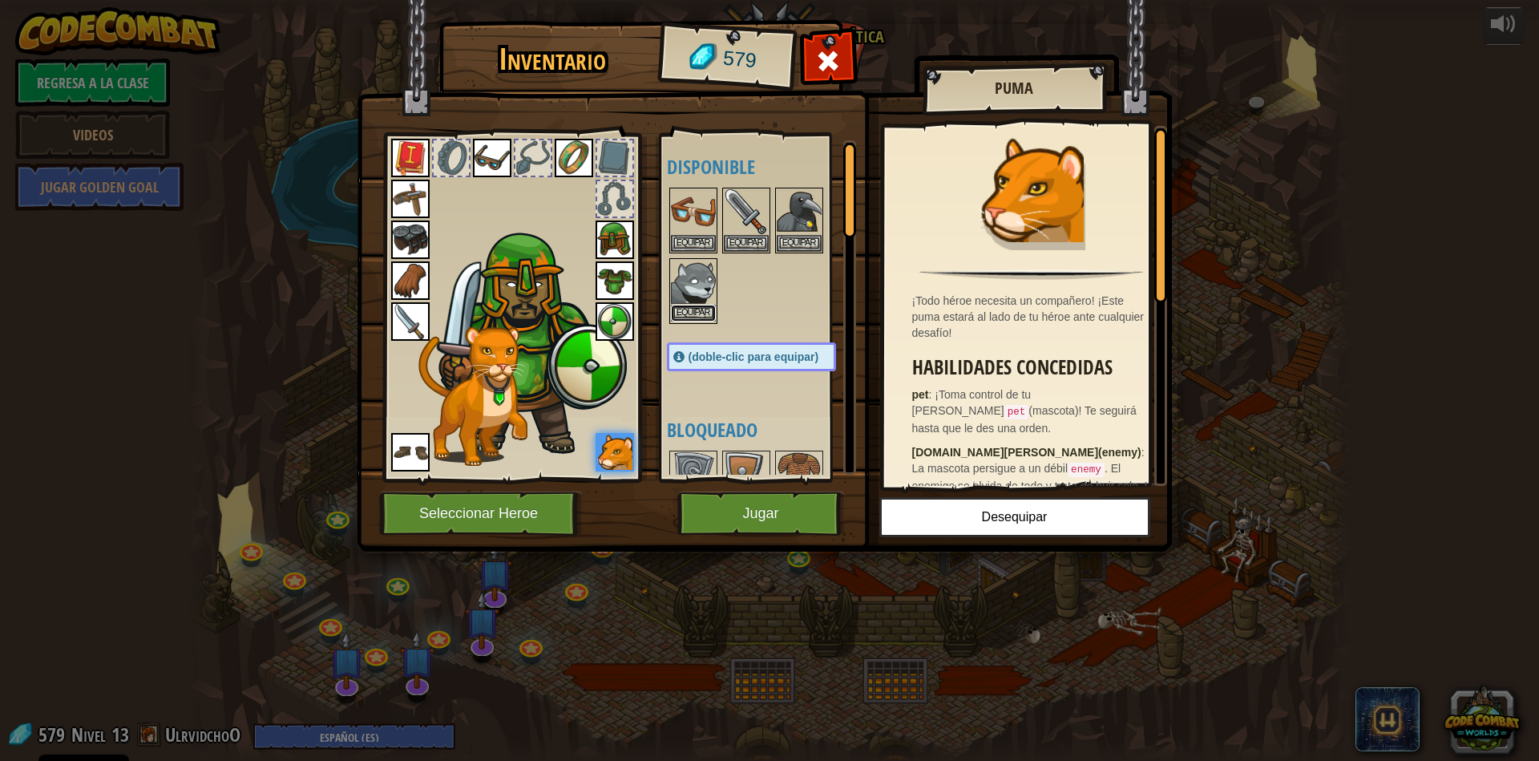
click at [693, 311] on button "Equipar" at bounding box center [693, 313] width 45 height 17
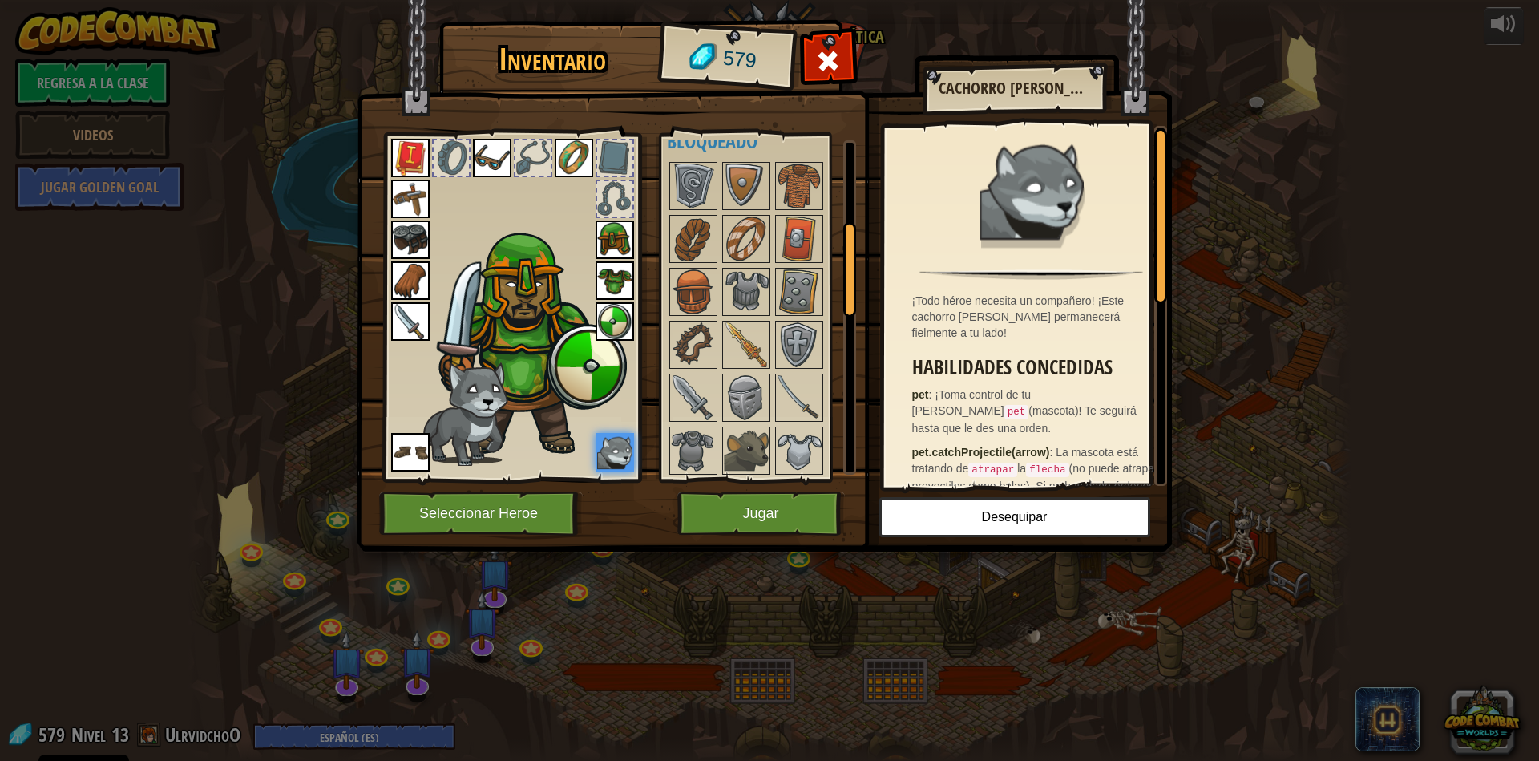
scroll to position [385, 0]
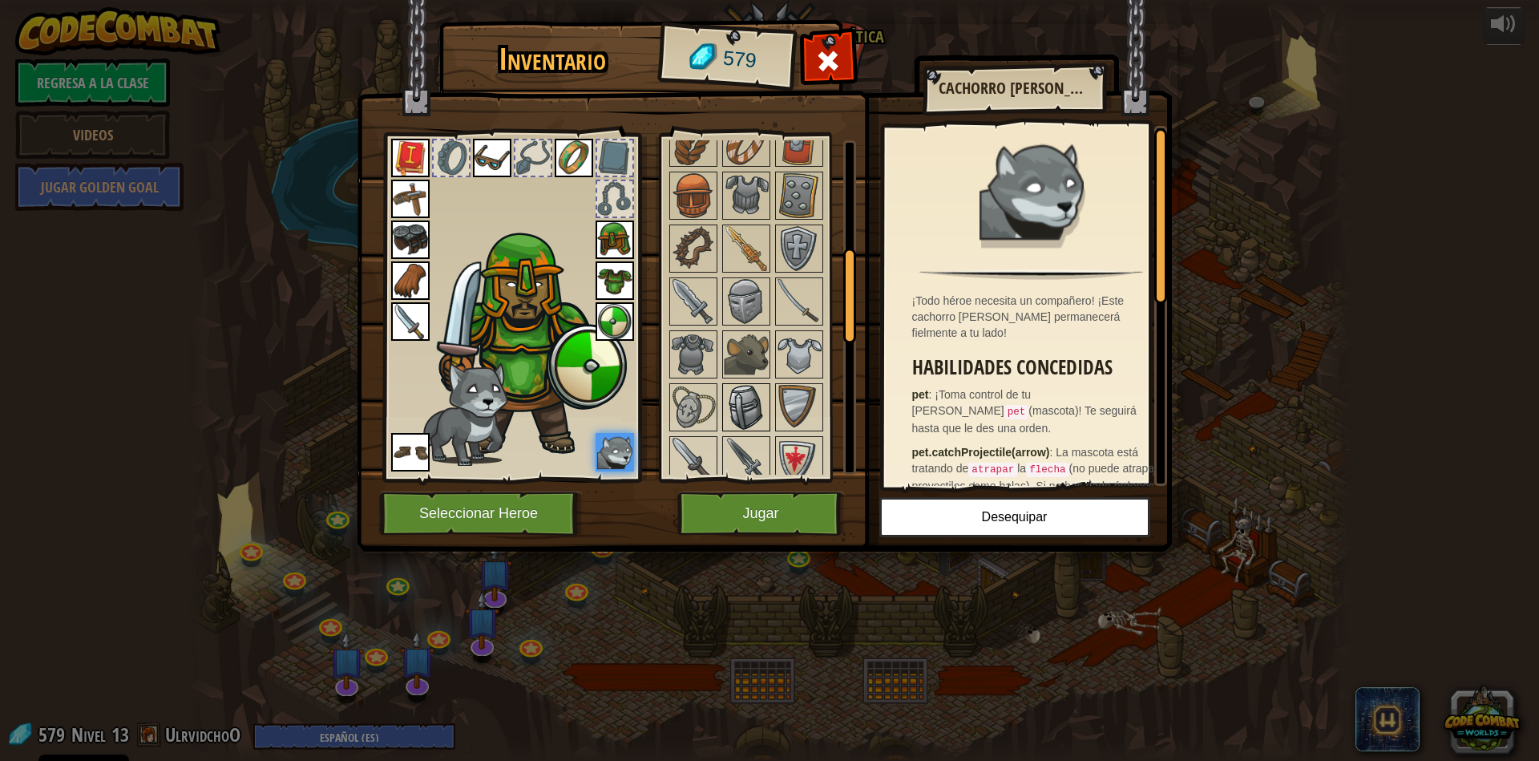
click at [740, 402] on img at bounding box center [746, 407] width 45 height 45
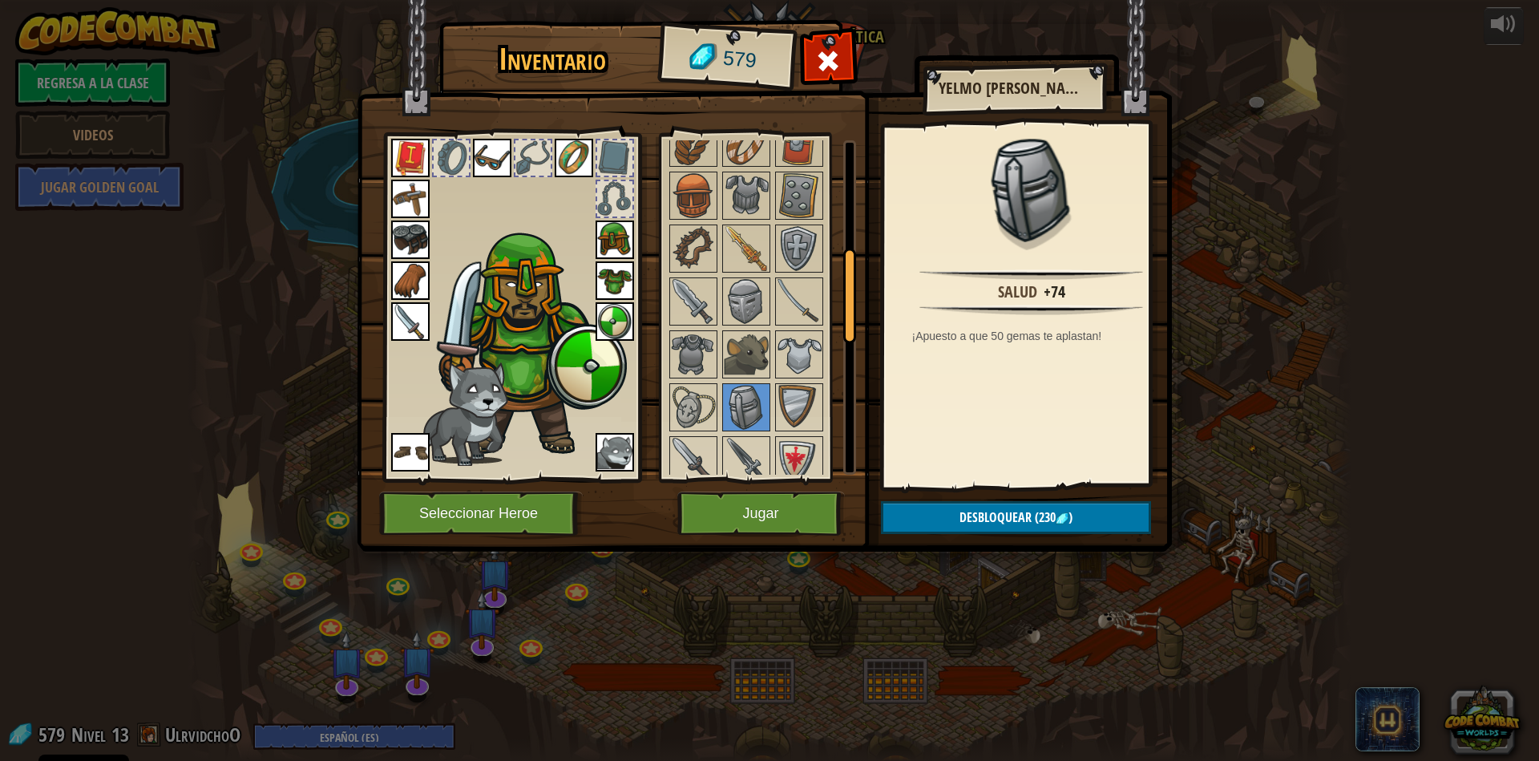
click at [604, 240] on img at bounding box center [615, 239] width 38 height 38
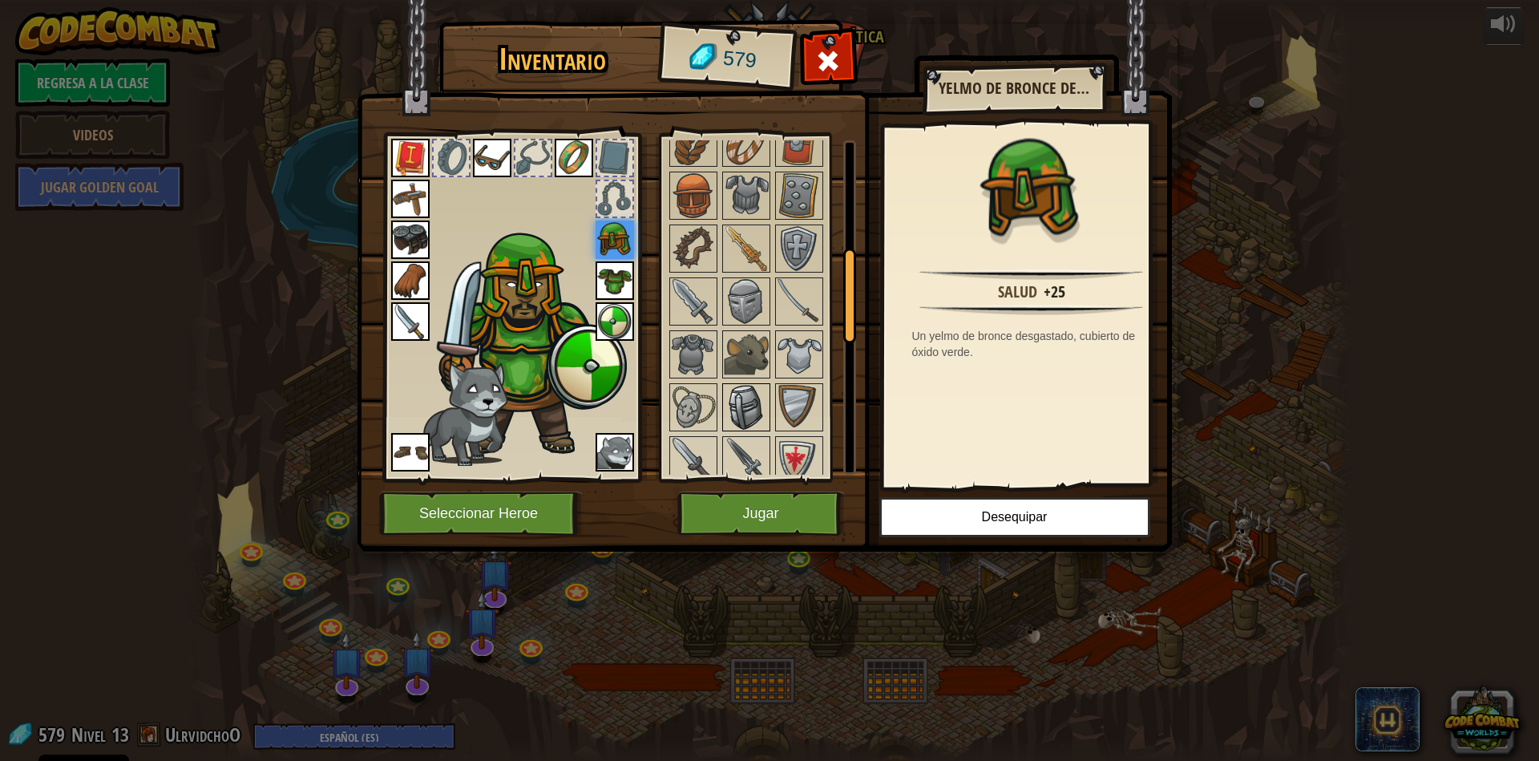
click at [736, 417] on img at bounding box center [746, 407] width 45 height 45
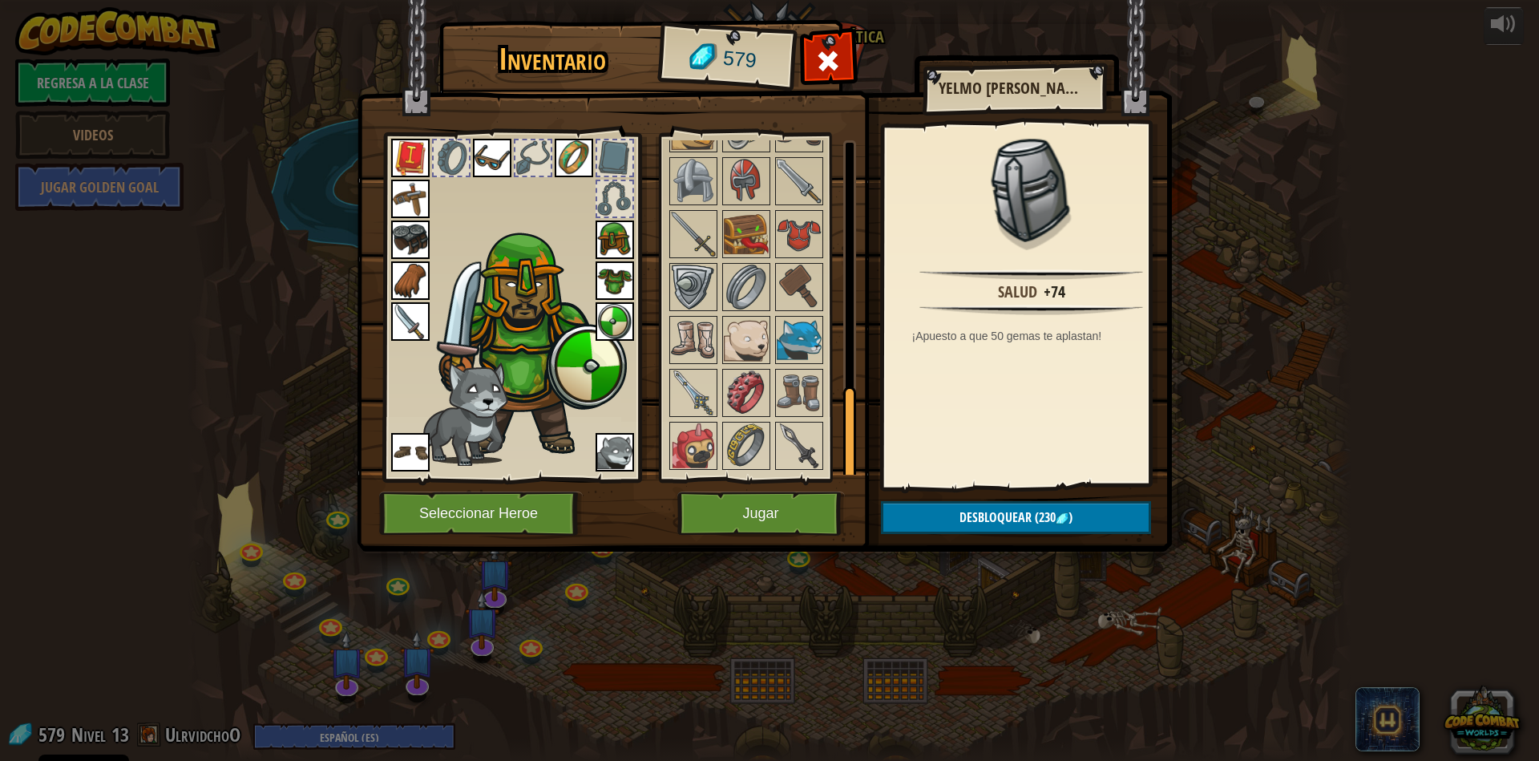
scroll to position [889, 0]
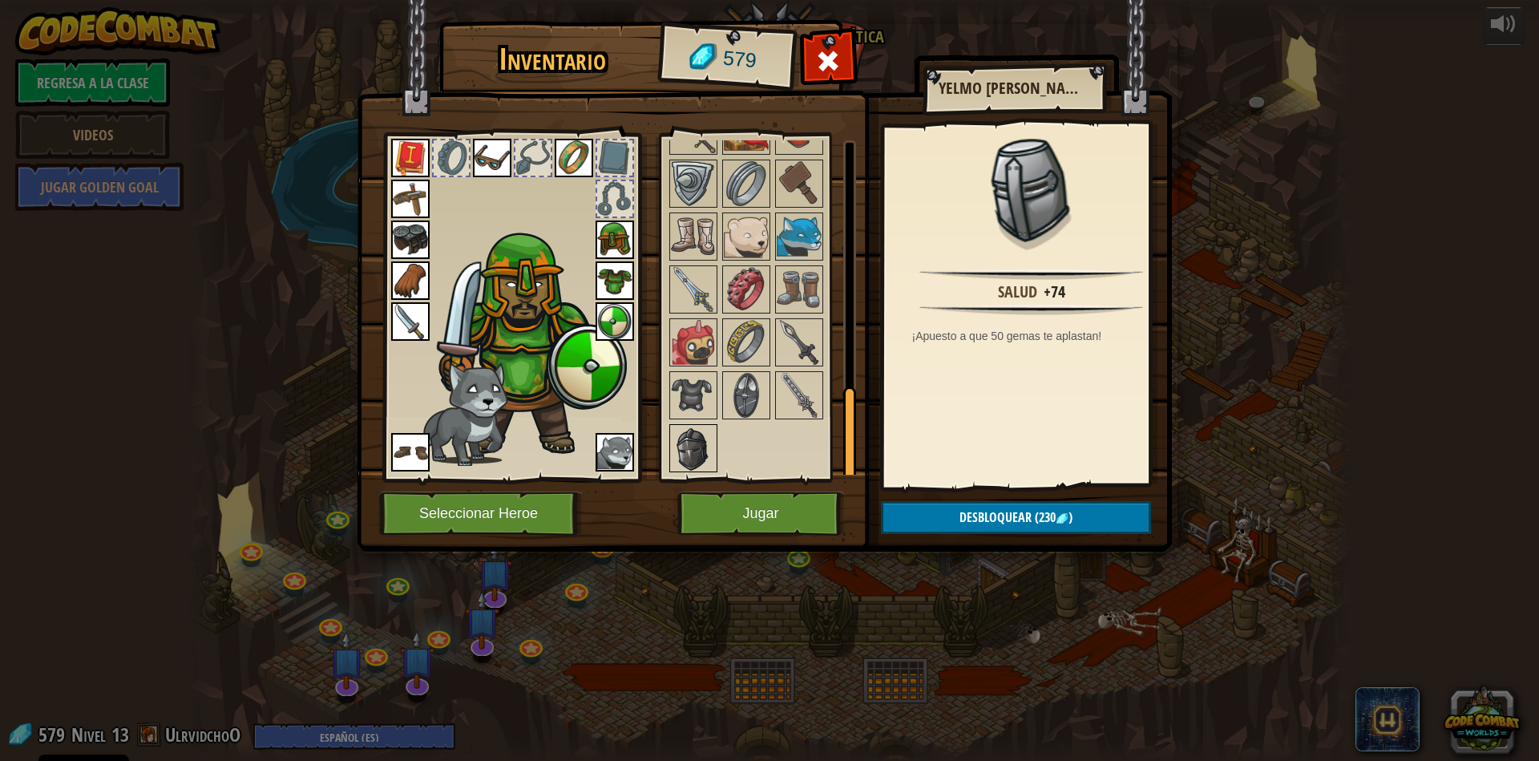
click at [689, 448] on img at bounding box center [693, 448] width 45 height 45
click at [798, 295] on img at bounding box center [799, 289] width 45 height 45
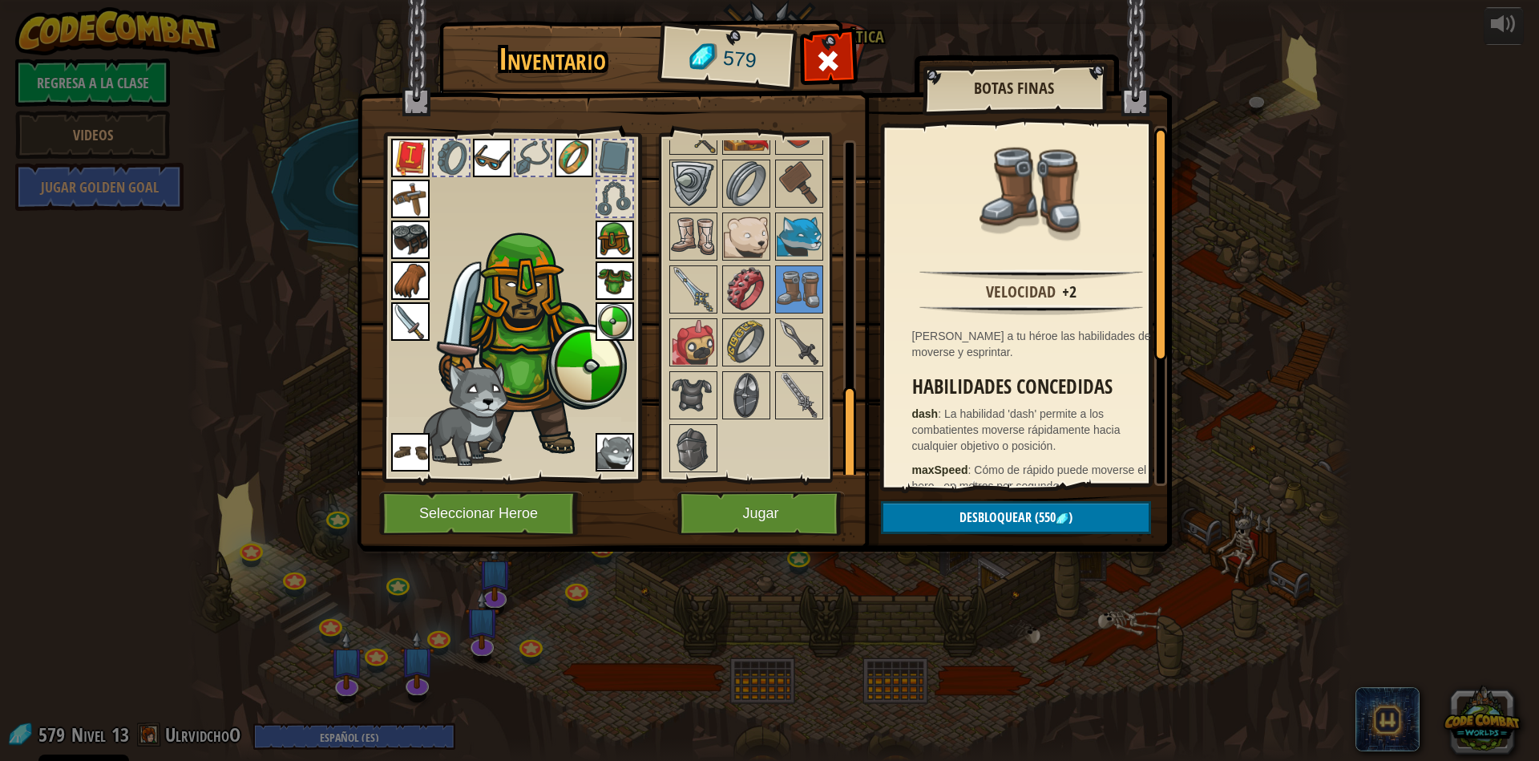
click at [635, 193] on div at bounding box center [511, 303] width 265 height 361
click at [620, 204] on div at bounding box center [614, 198] width 35 height 35
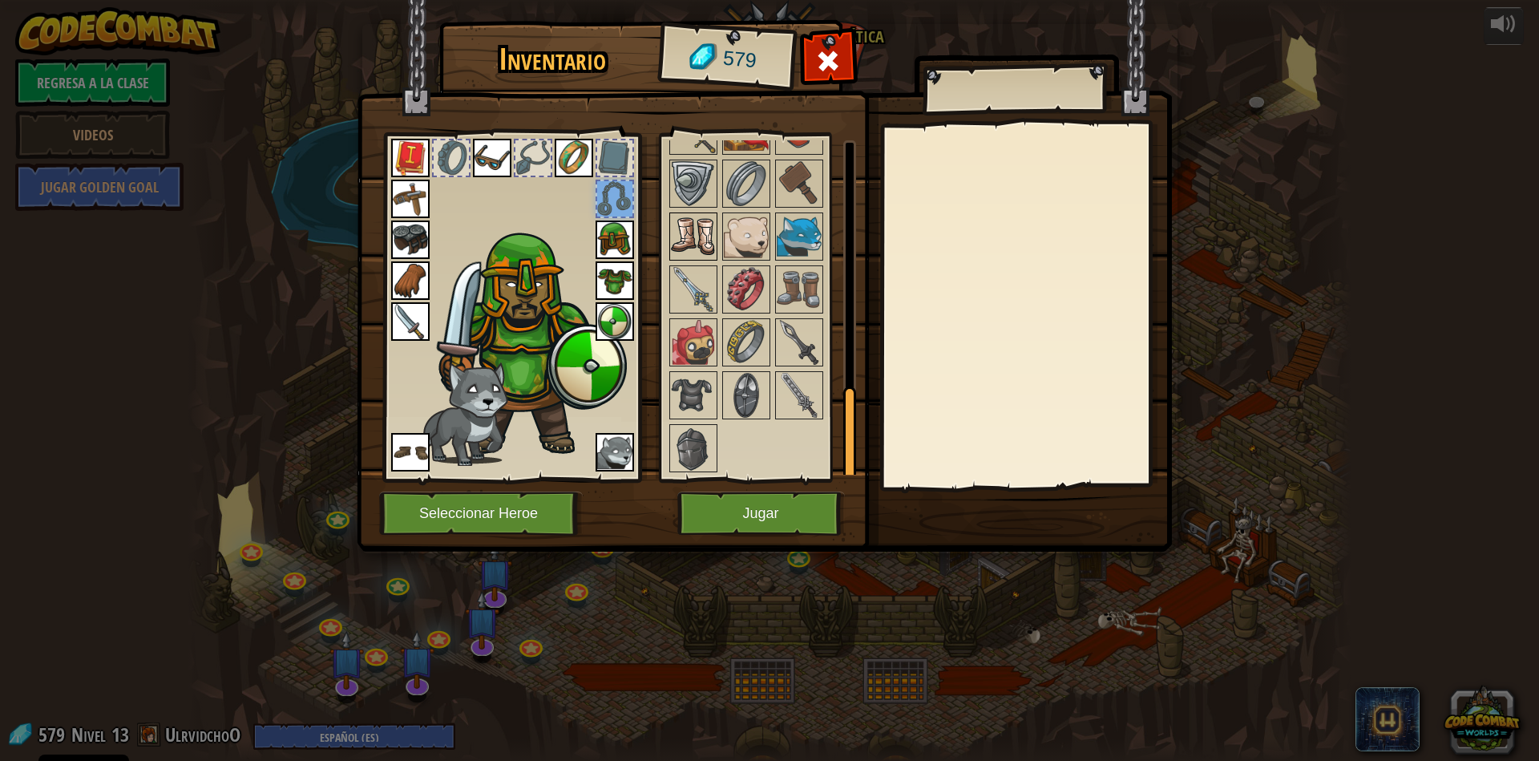
click at [683, 237] on img at bounding box center [693, 236] width 45 height 45
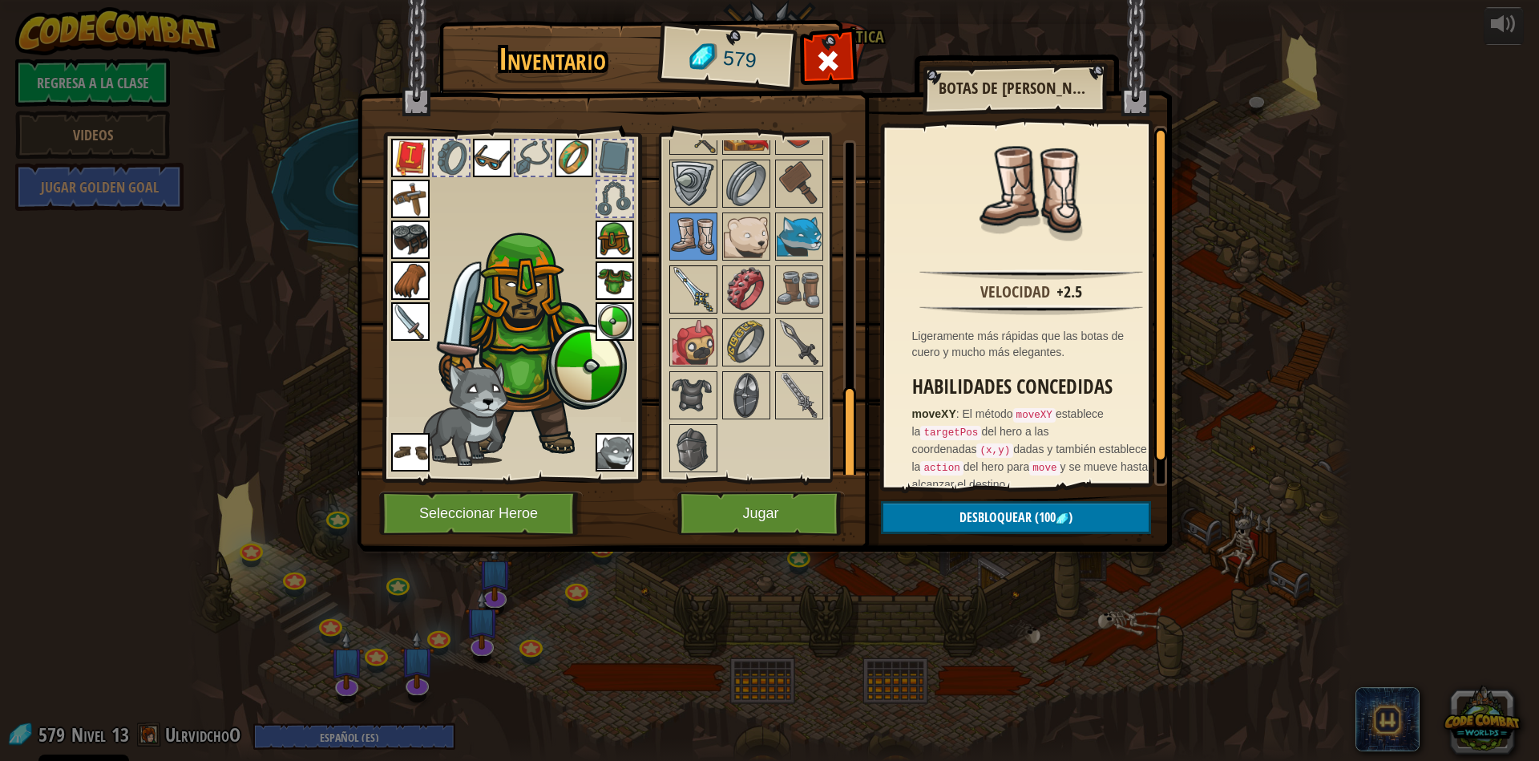
click at [689, 285] on img at bounding box center [693, 289] width 45 height 45
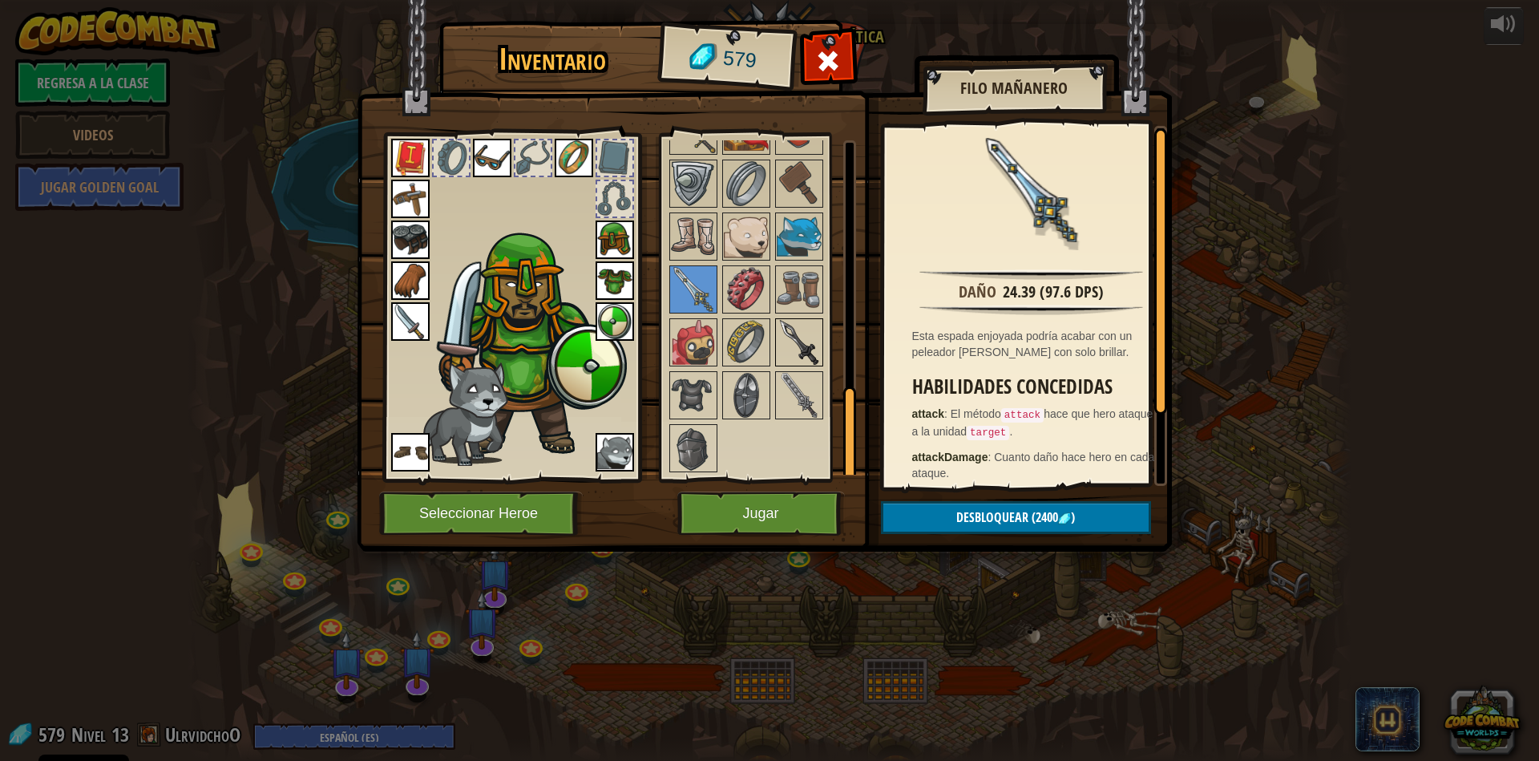
click at [794, 343] on img at bounding box center [799, 342] width 45 height 45
click at [795, 404] on img at bounding box center [799, 395] width 45 height 45
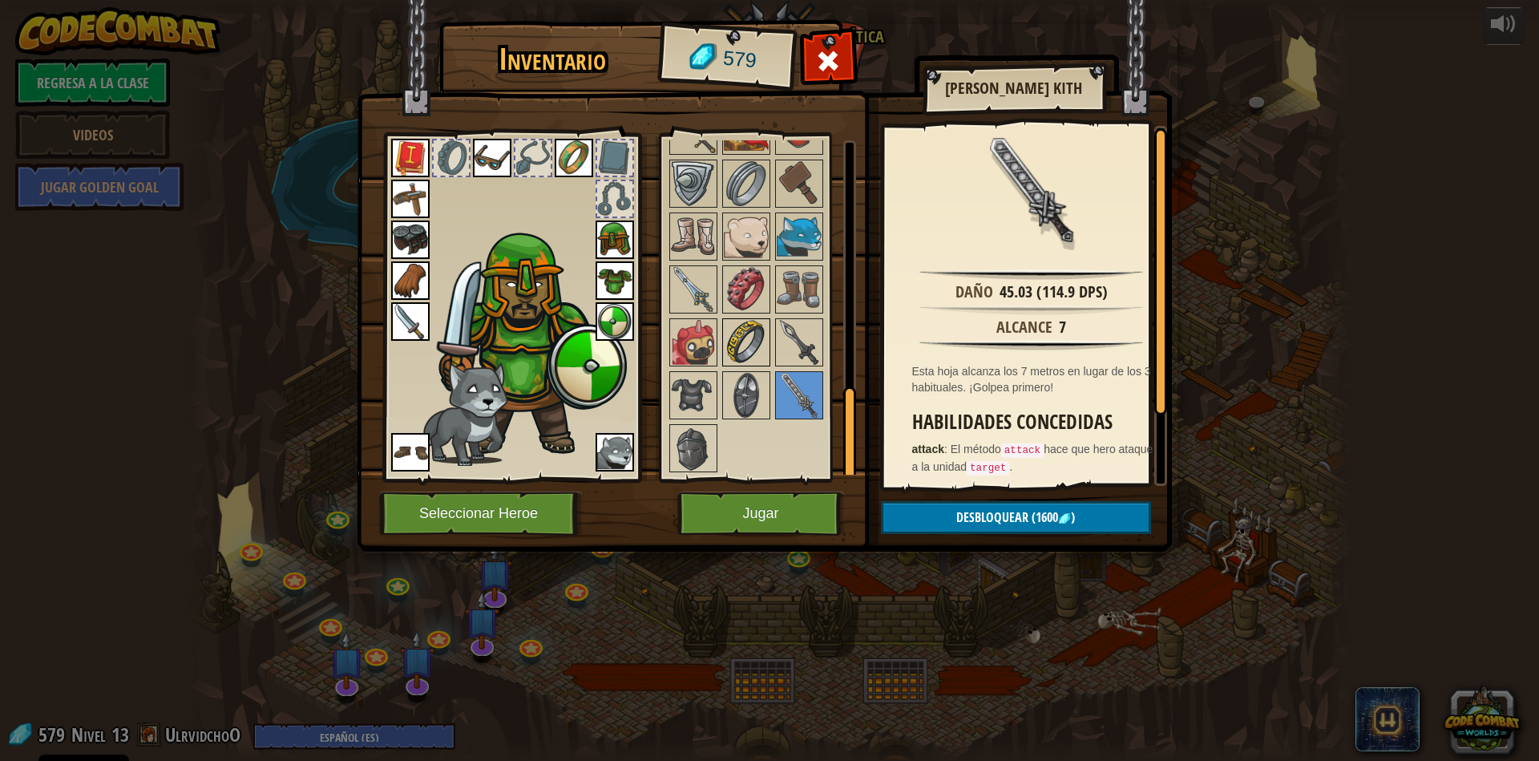
click at [733, 335] on img at bounding box center [746, 342] width 45 height 45
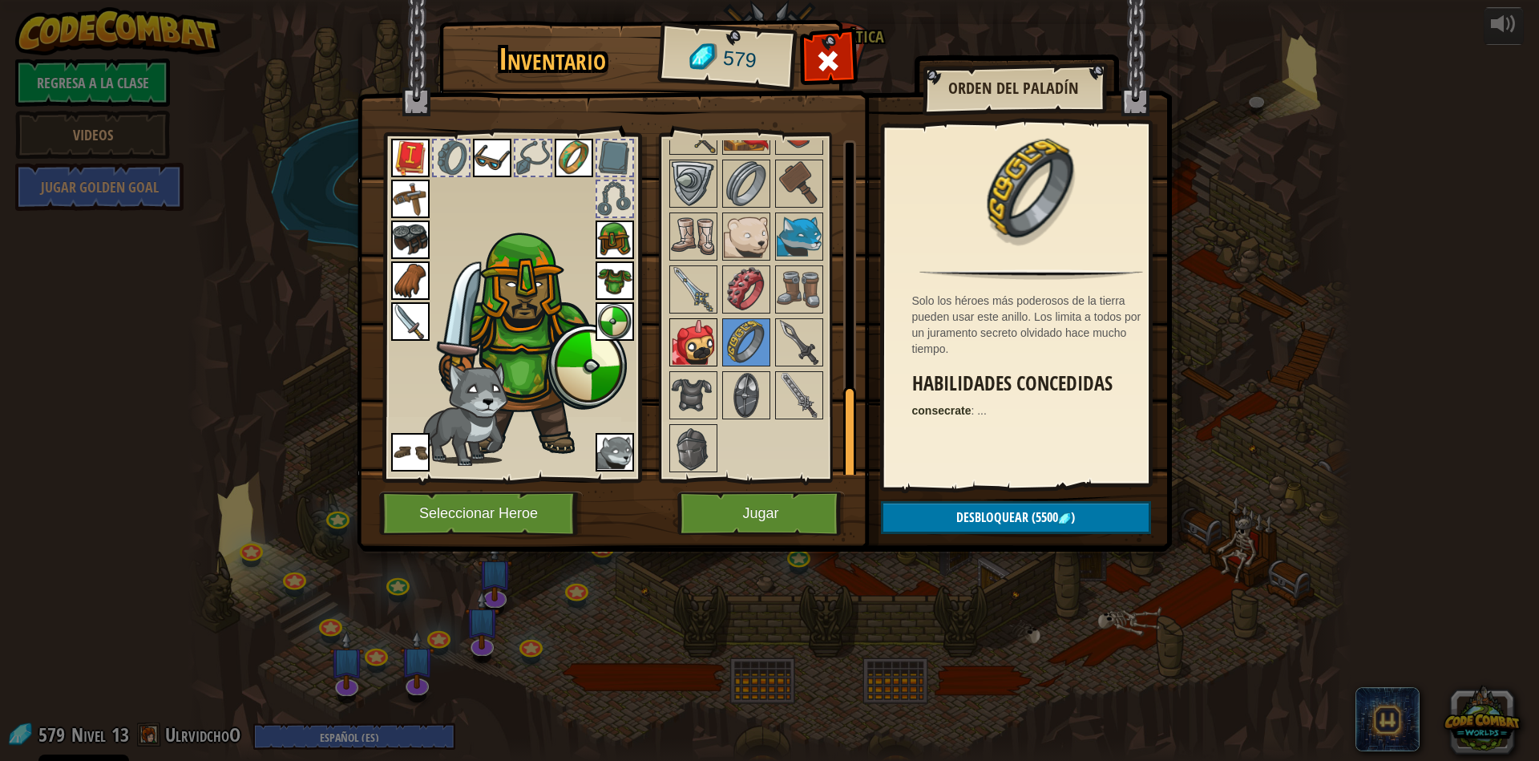
click at [691, 347] on img at bounding box center [693, 342] width 45 height 45
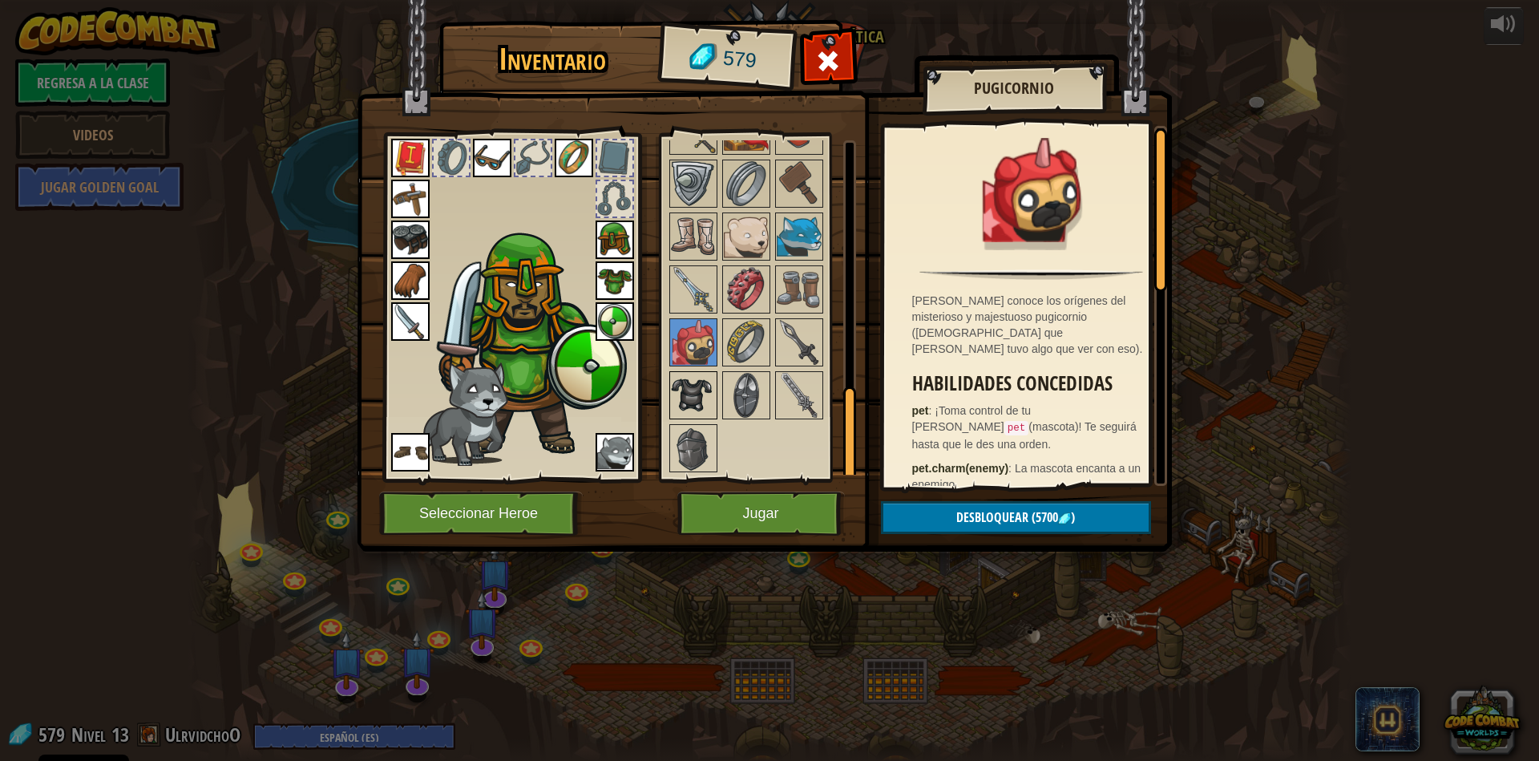
click at [689, 394] on img at bounding box center [693, 395] width 45 height 45
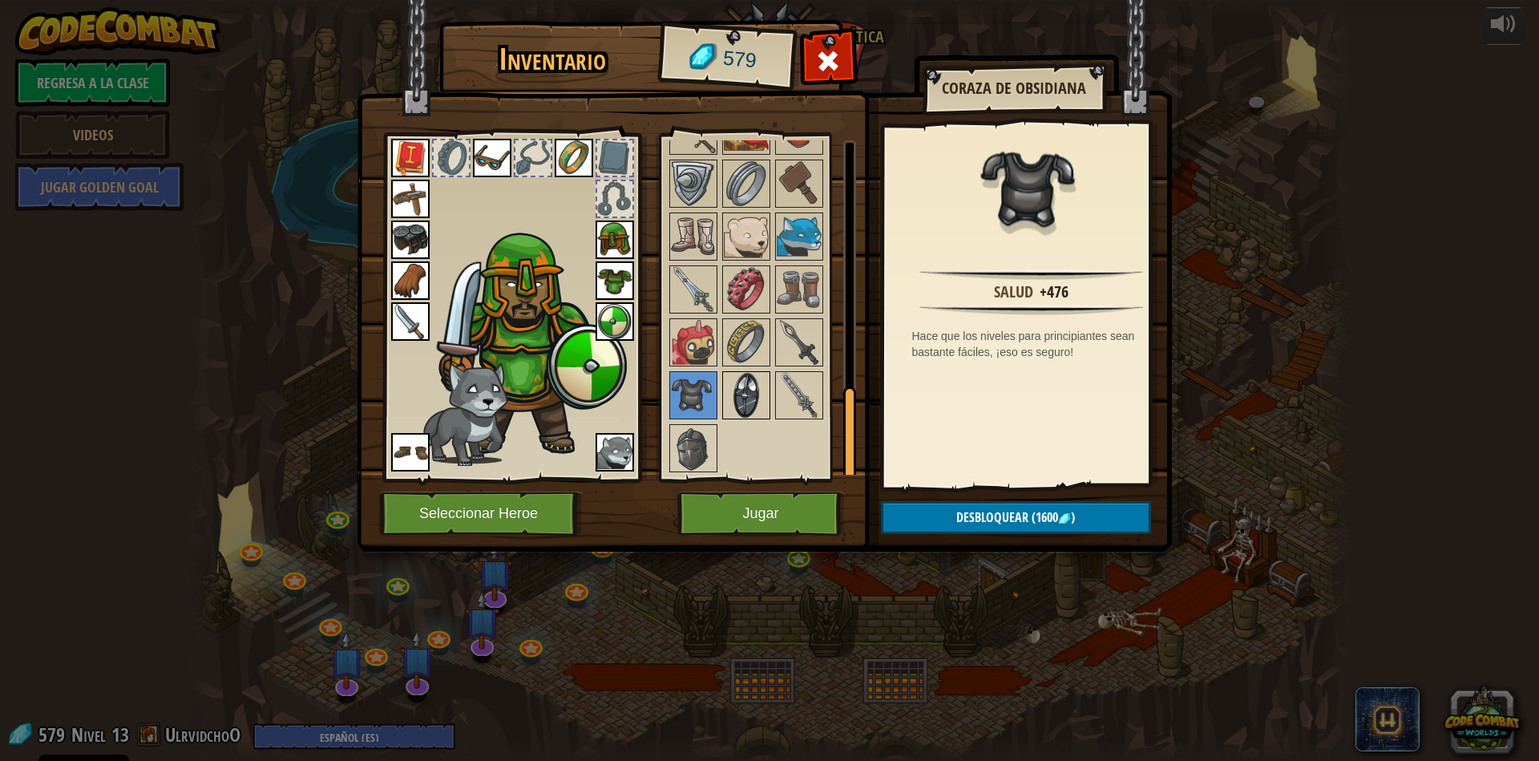
click at [758, 379] on img at bounding box center [746, 395] width 45 height 45
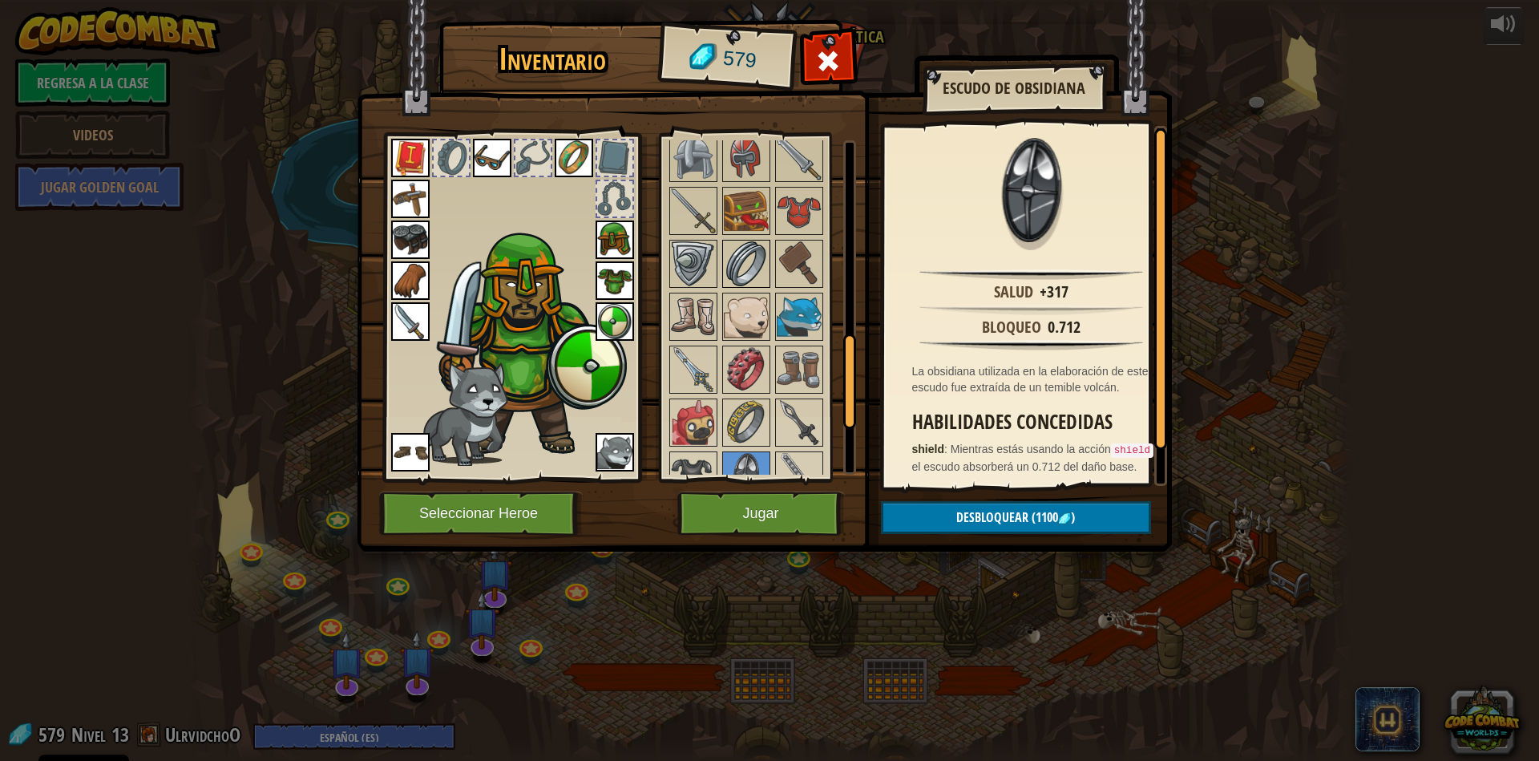
scroll to position [697, 0]
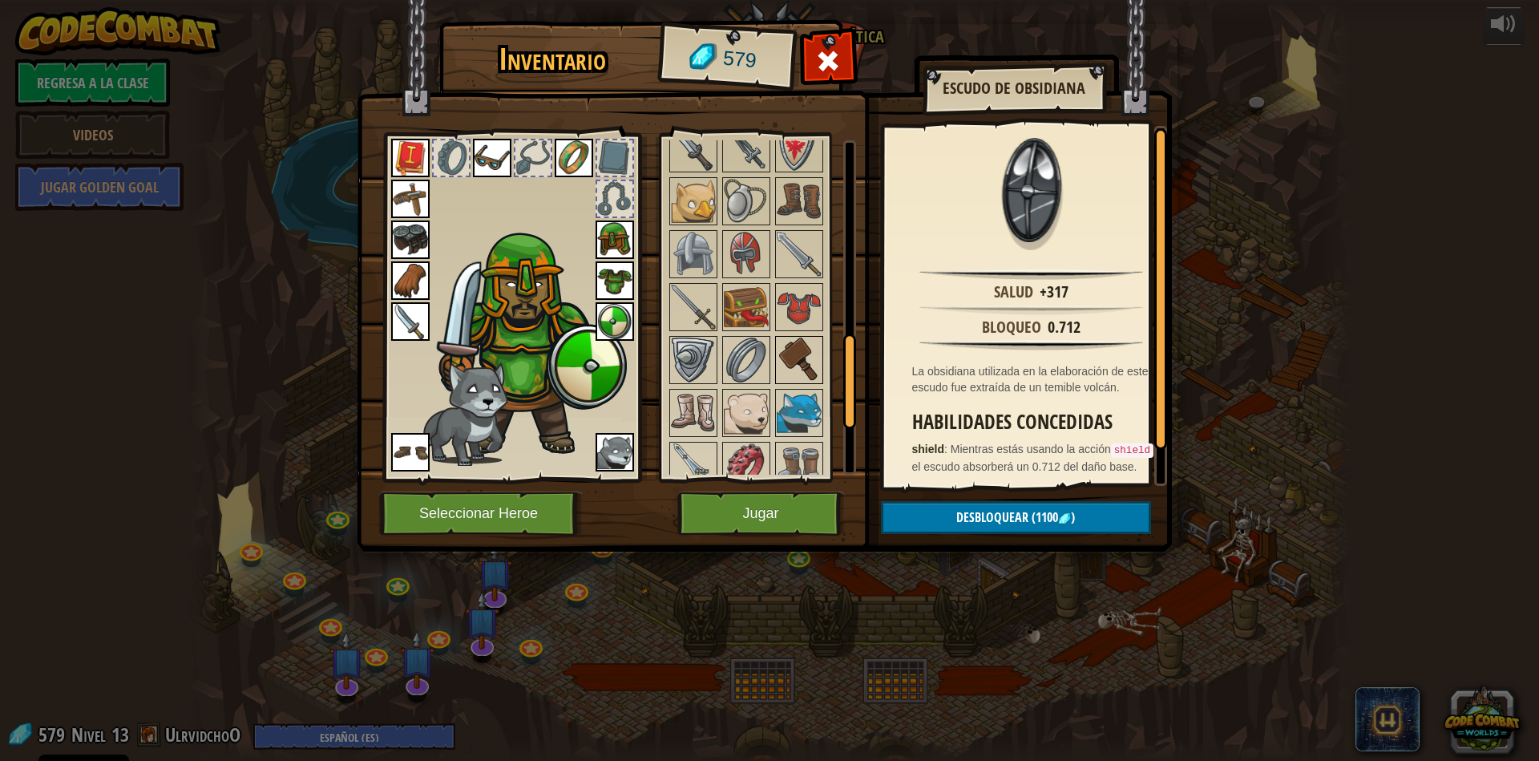
click at [795, 378] on img at bounding box center [799, 359] width 45 height 45
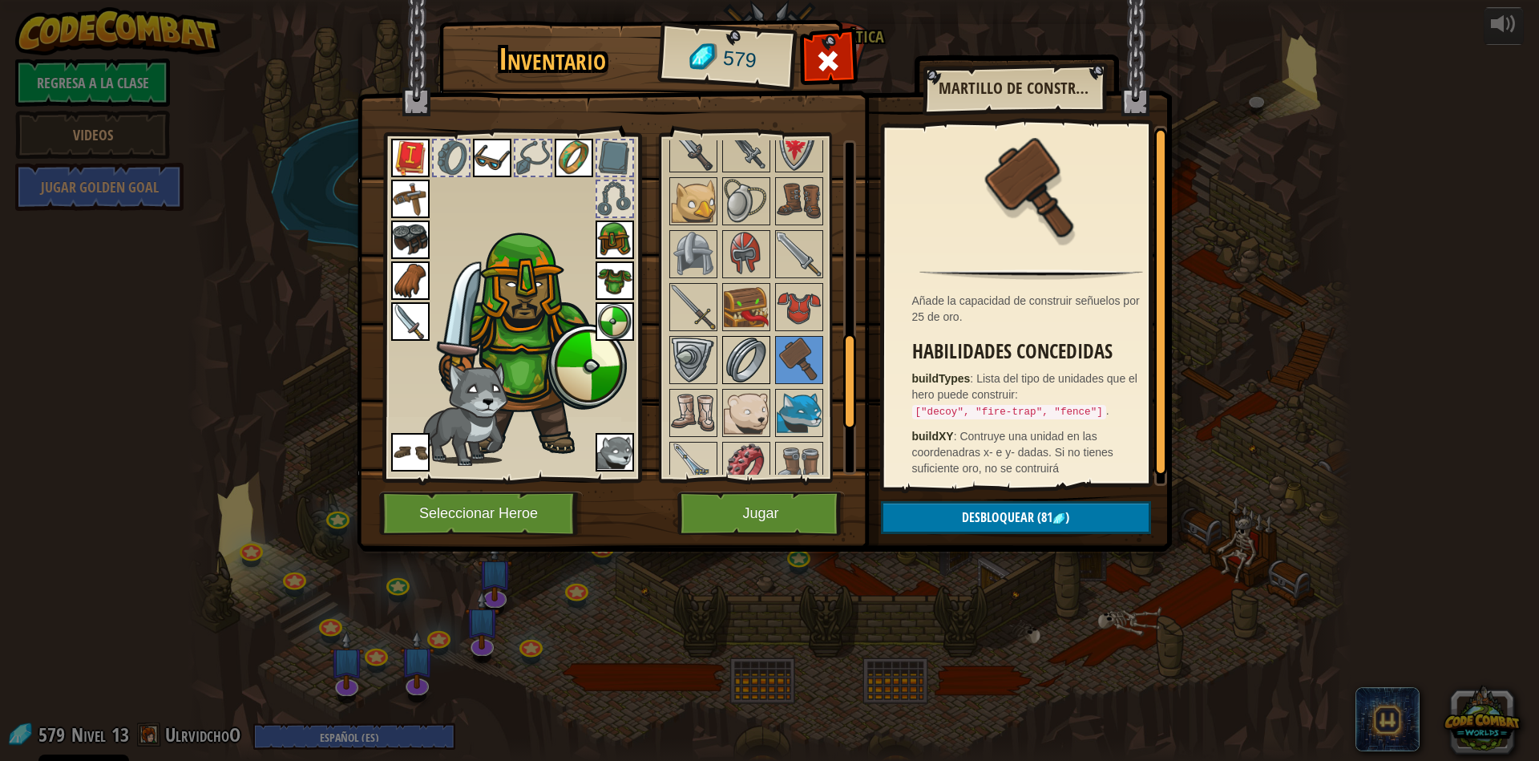
click at [744, 376] on img at bounding box center [746, 359] width 45 height 45
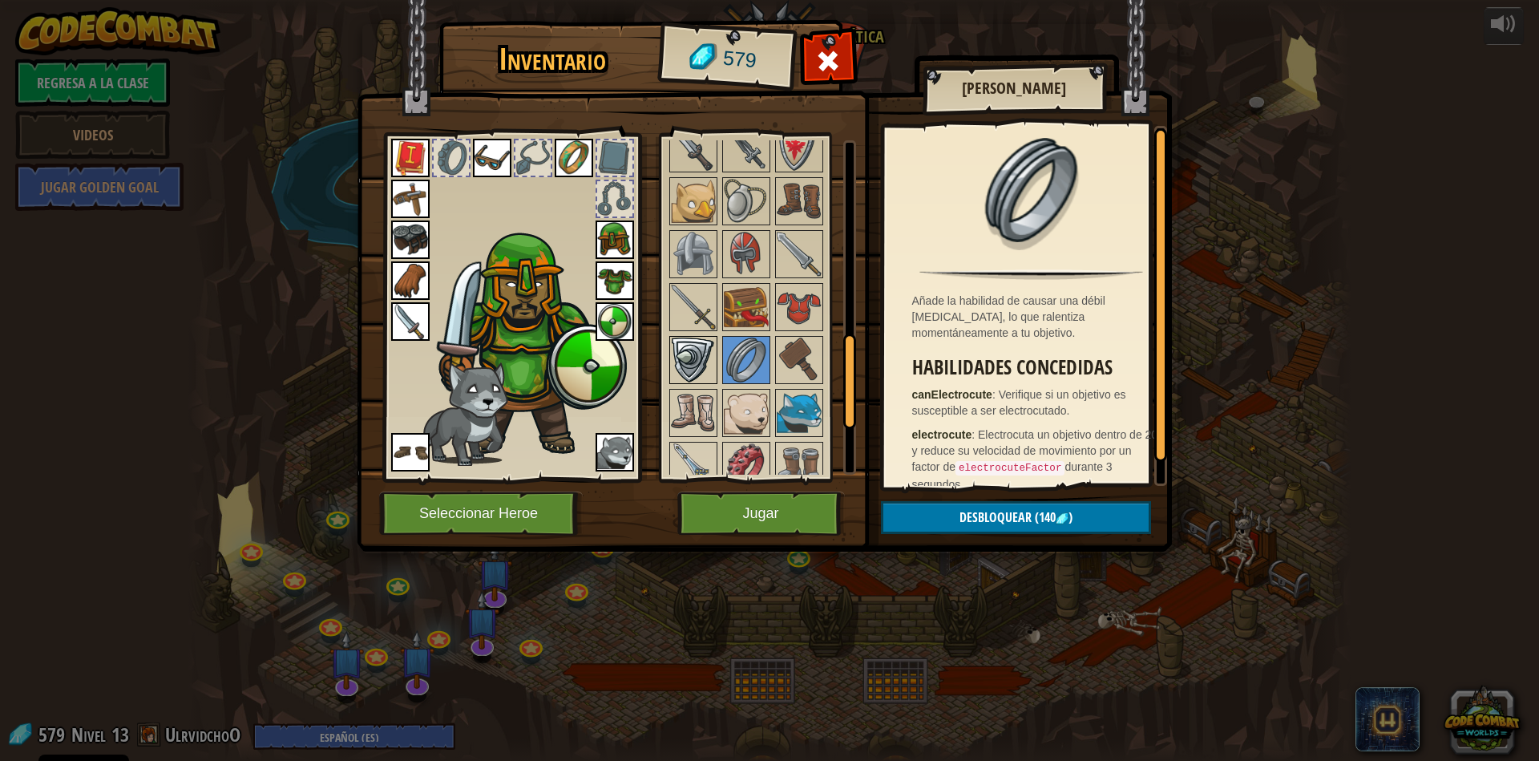
click at [689, 370] on img at bounding box center [693, 359] width 45 height 45
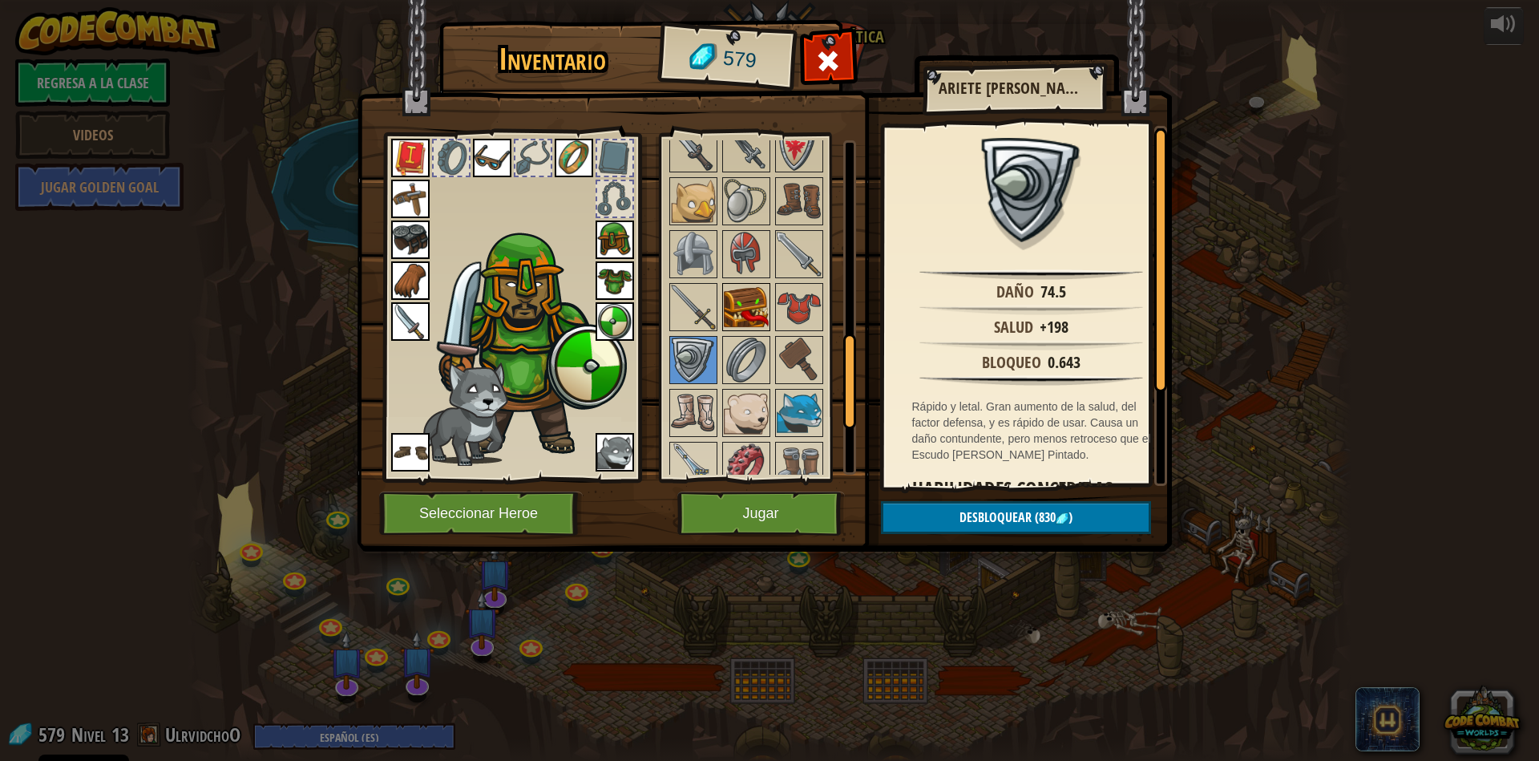
click at [746, 320] on img at bounding box center [746, 307] width 45 height 45
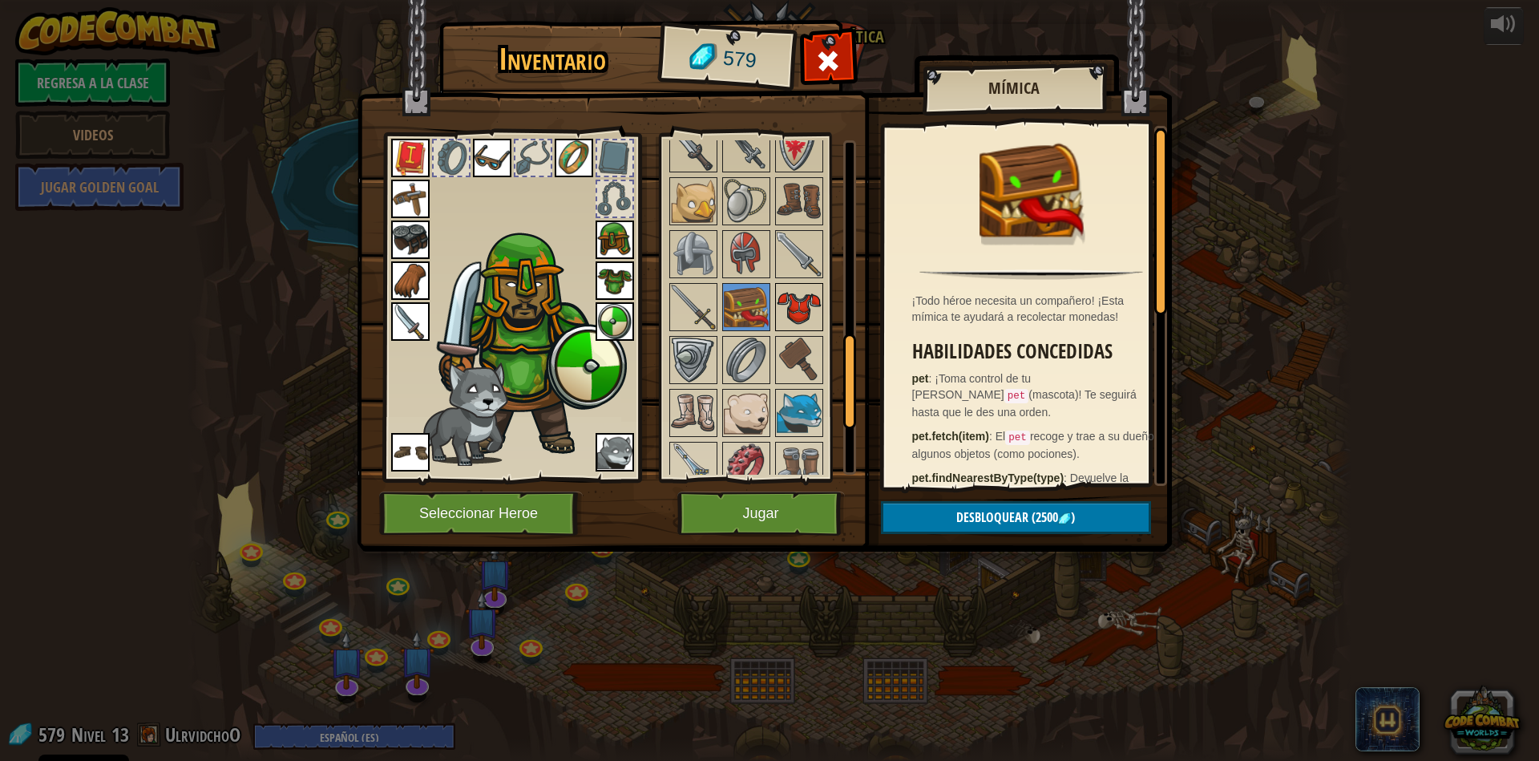
click at [786, 321] on img at bounding box center [799, 307] width 45 height 45
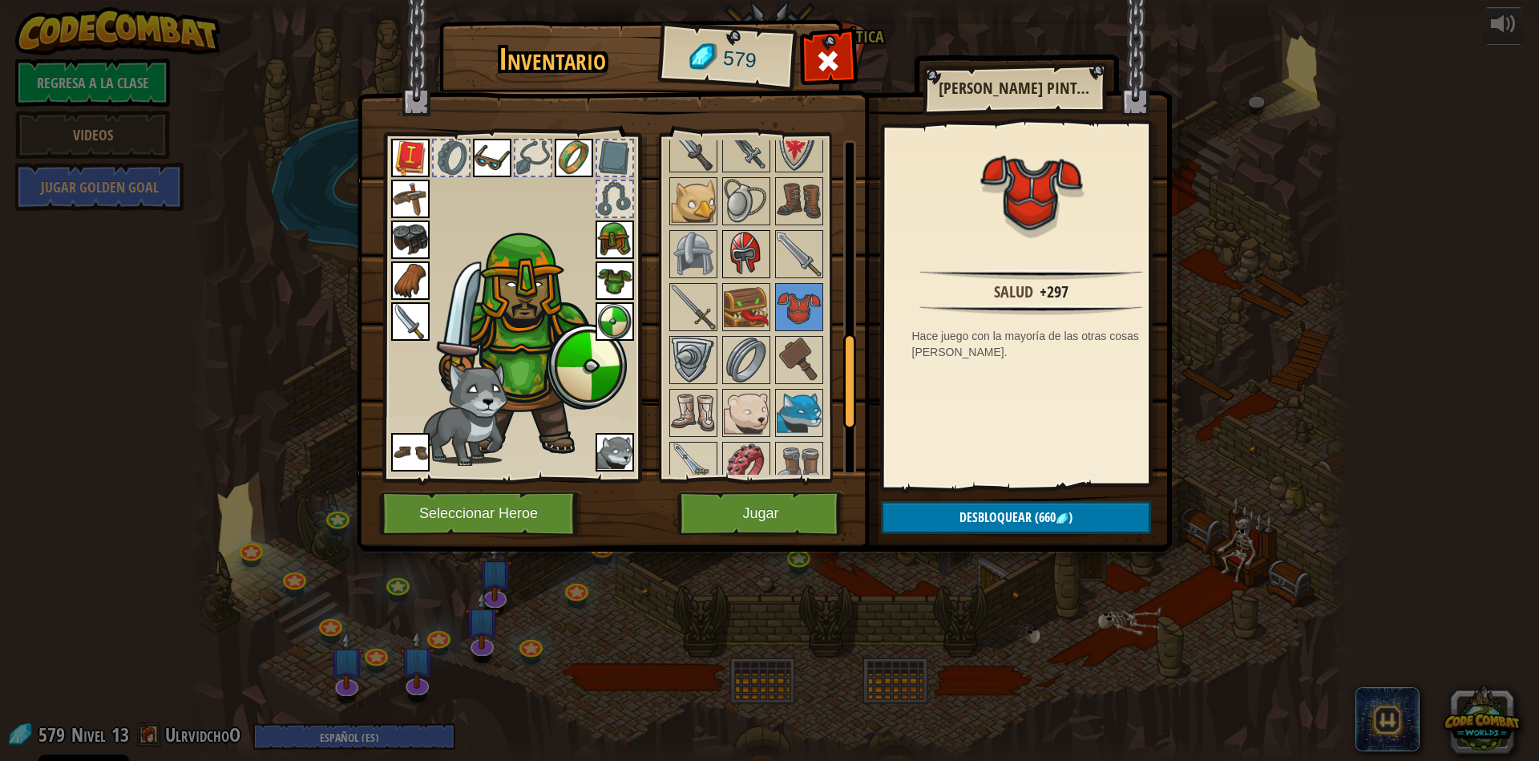
click at [735, 265] on img at bounding box center [746, 254] width 45 height 45
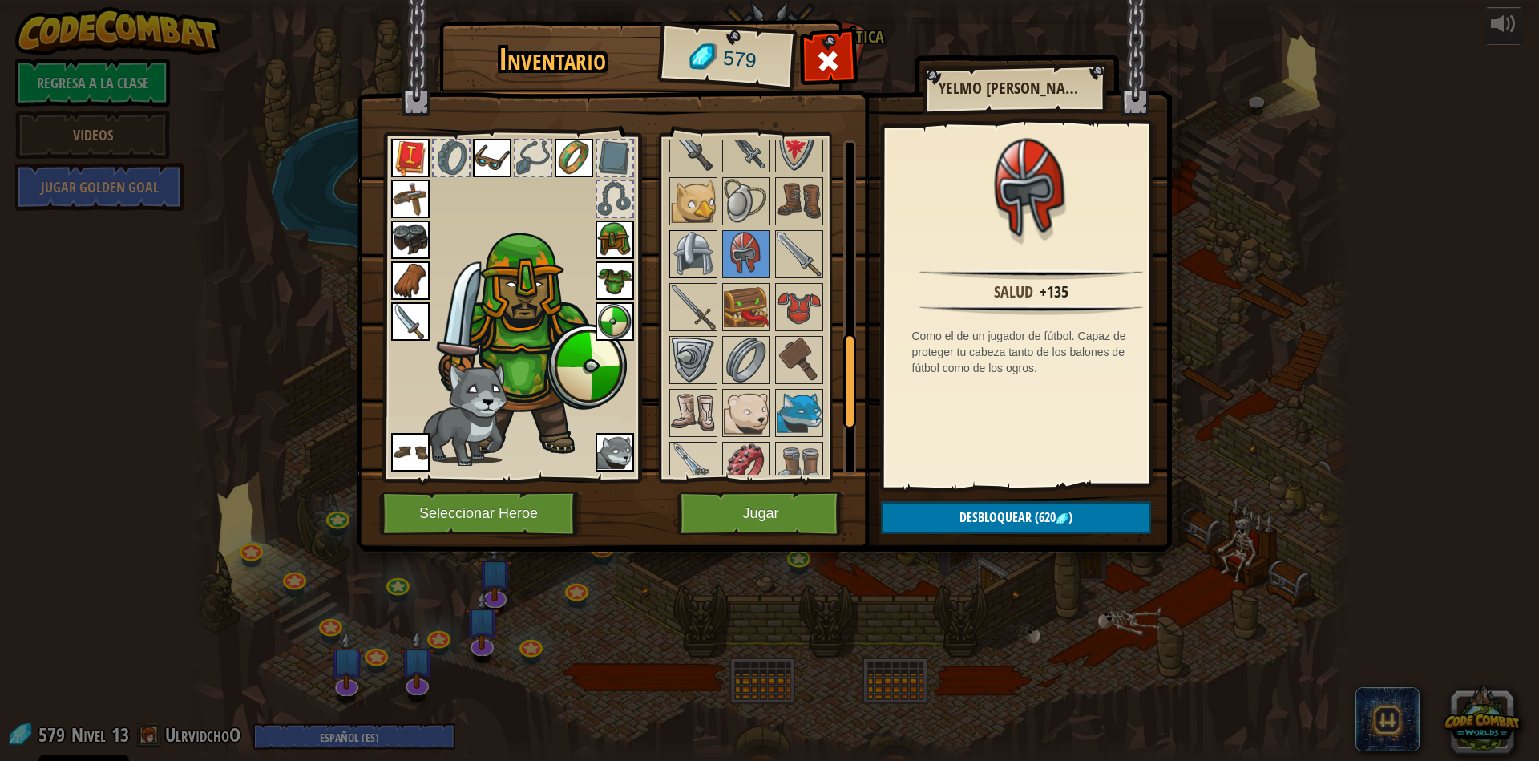
click at [685, 277] on img at bounding box center [693, 254] width 45 height 45
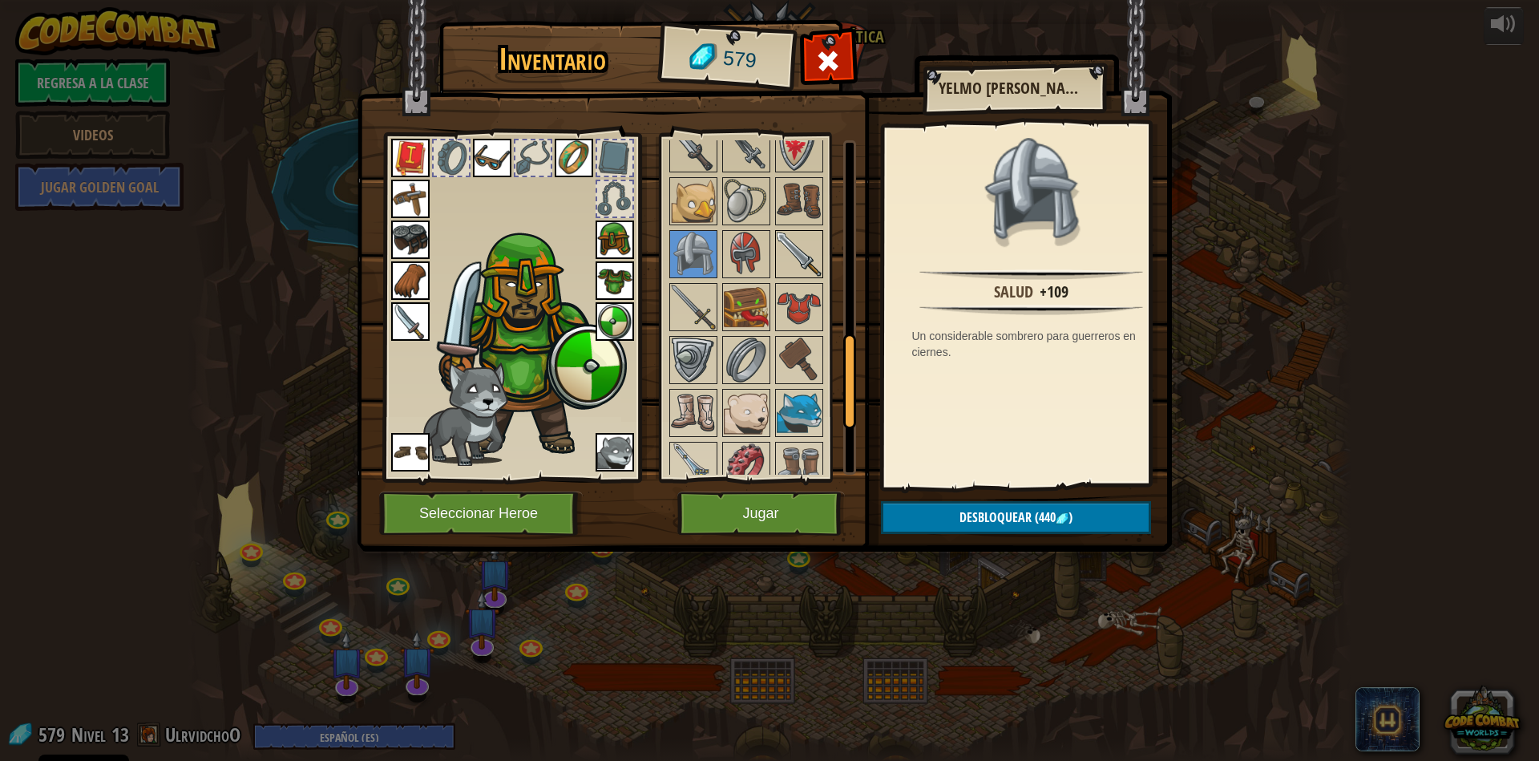
click at [806, 269] on img at bounding box center [799, 254] width 45 height 45
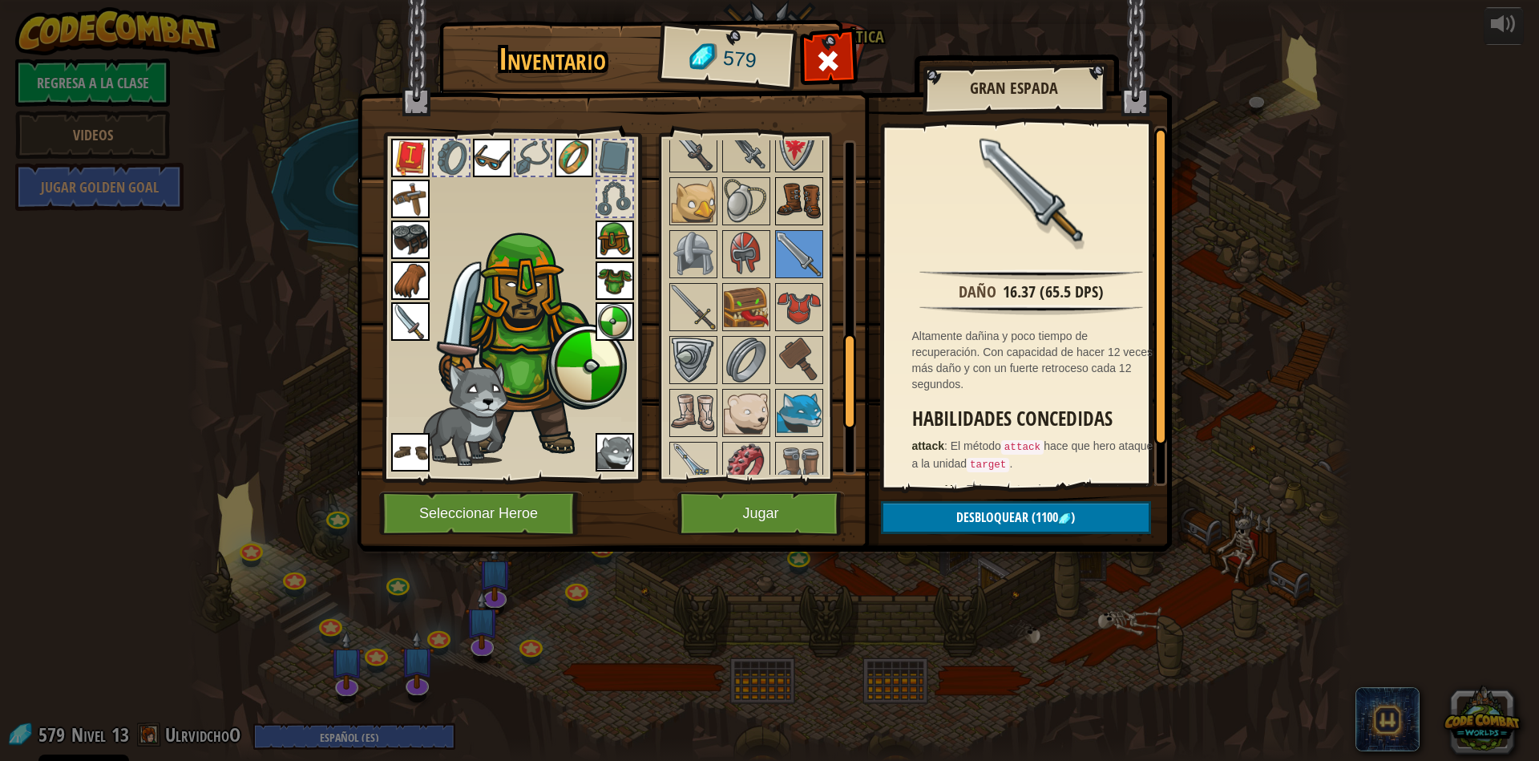
click at [799, 224] on img at bounding box center [799, 201] width 45 height 45
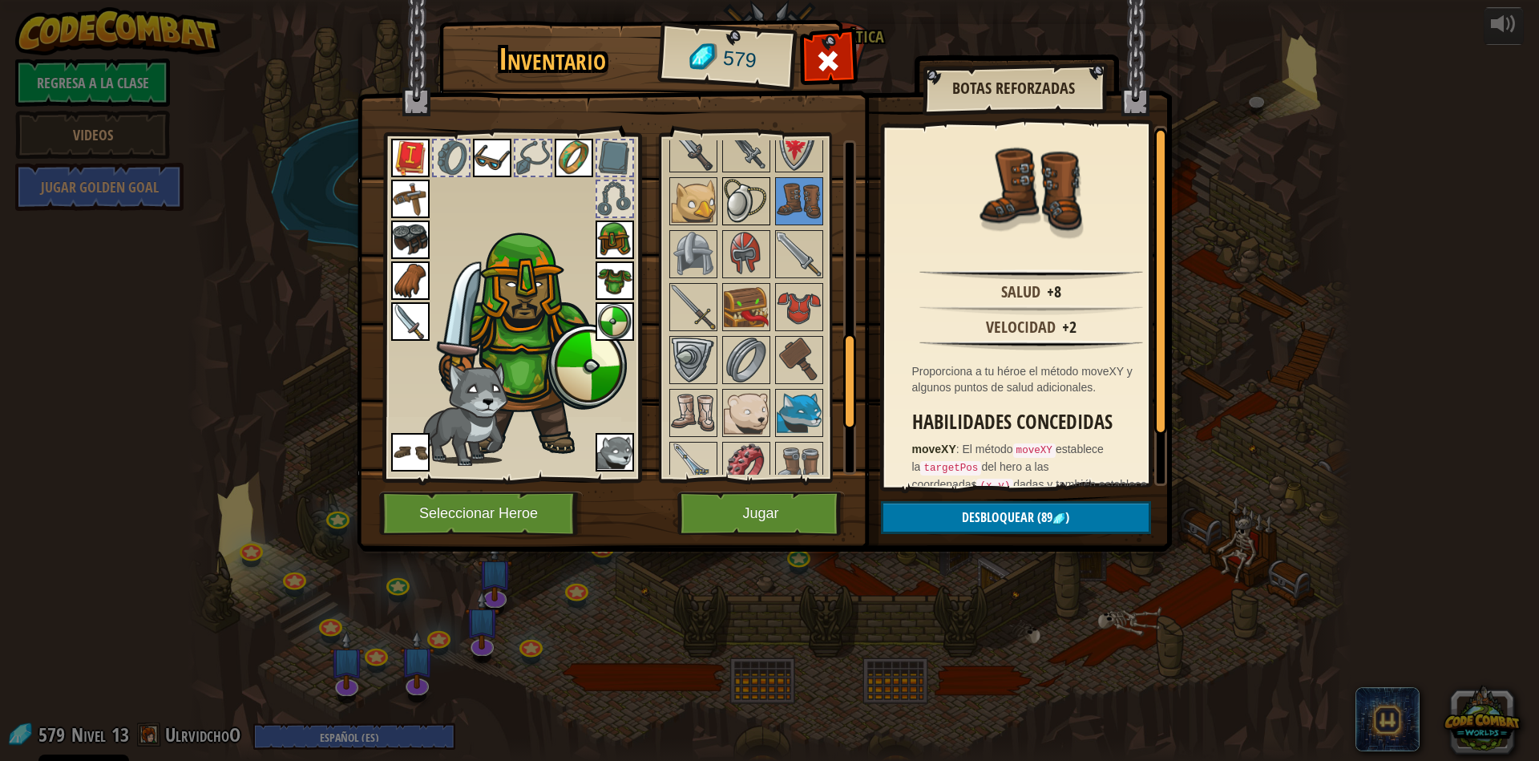
click at [753, 217] on img at bounding box center [746, 201] width 45 height 45
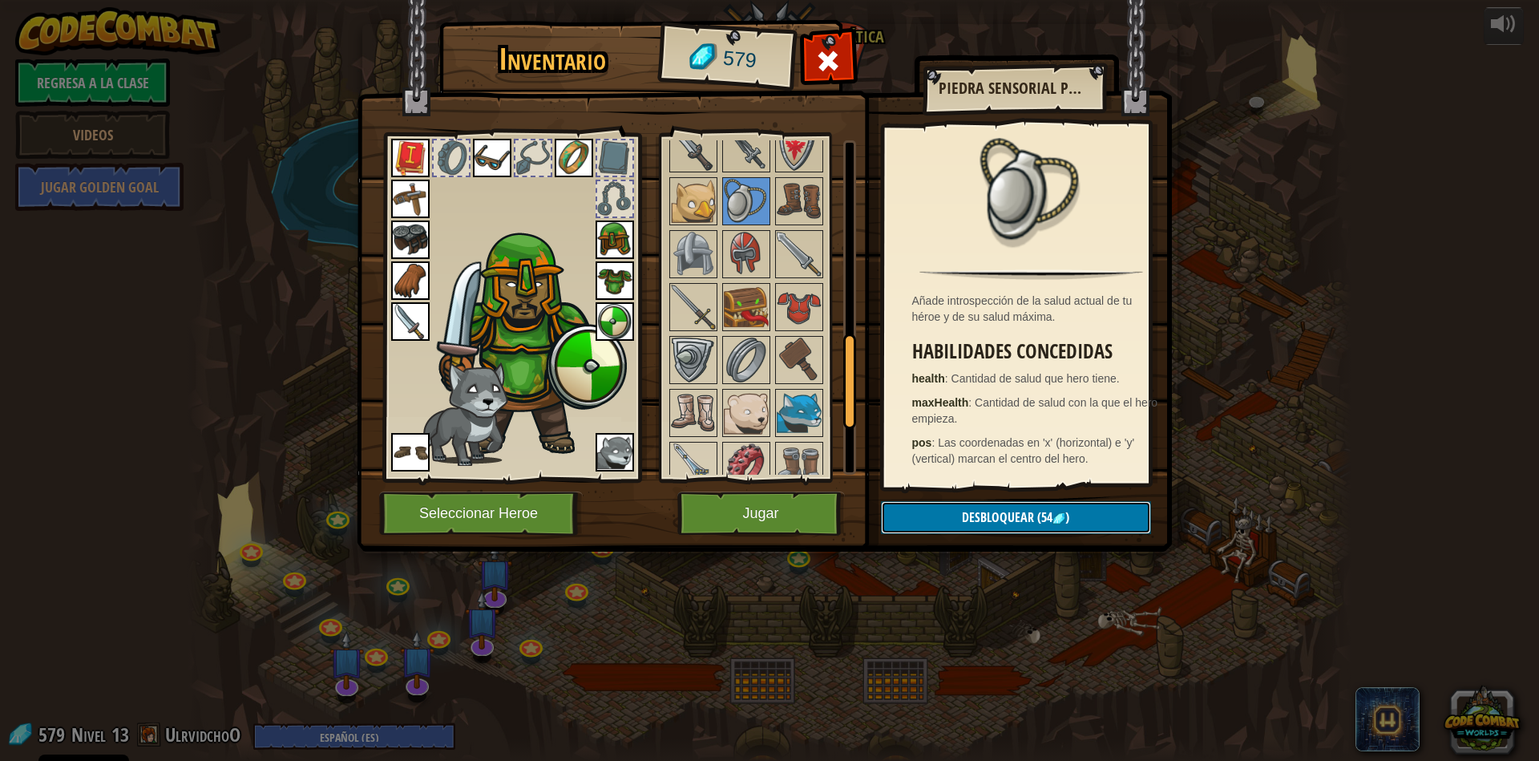
click at [1031, 524] on span "Desbloquear" at bounding box center [998, 517] width 72 height 18
click at [1031, 524] on button "Confirmar" at bounding box center [1016, 517] width 270 height 33
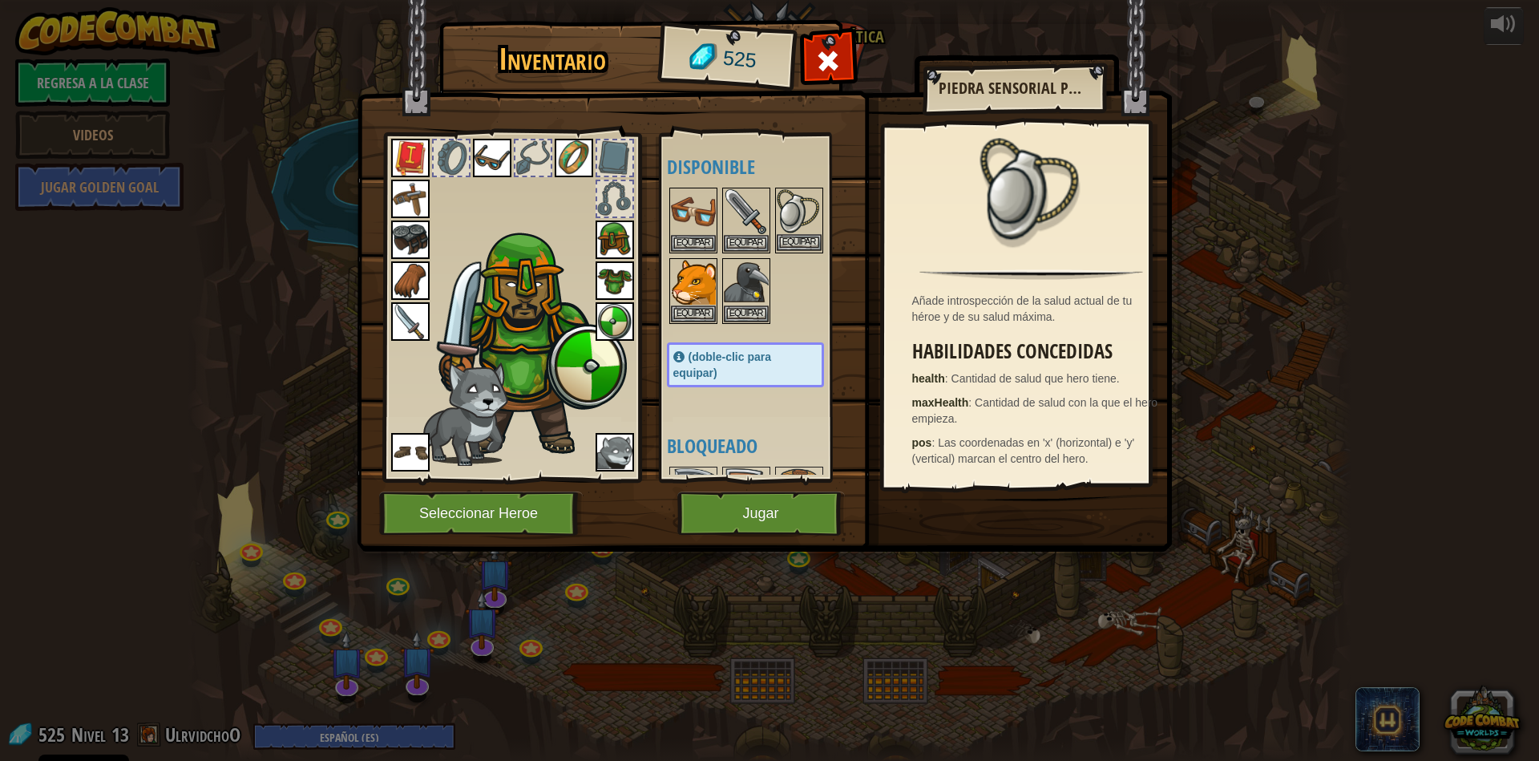
click at [802, 252] on div "Equipar" at bounding box center [799, 221] width 48 height 66
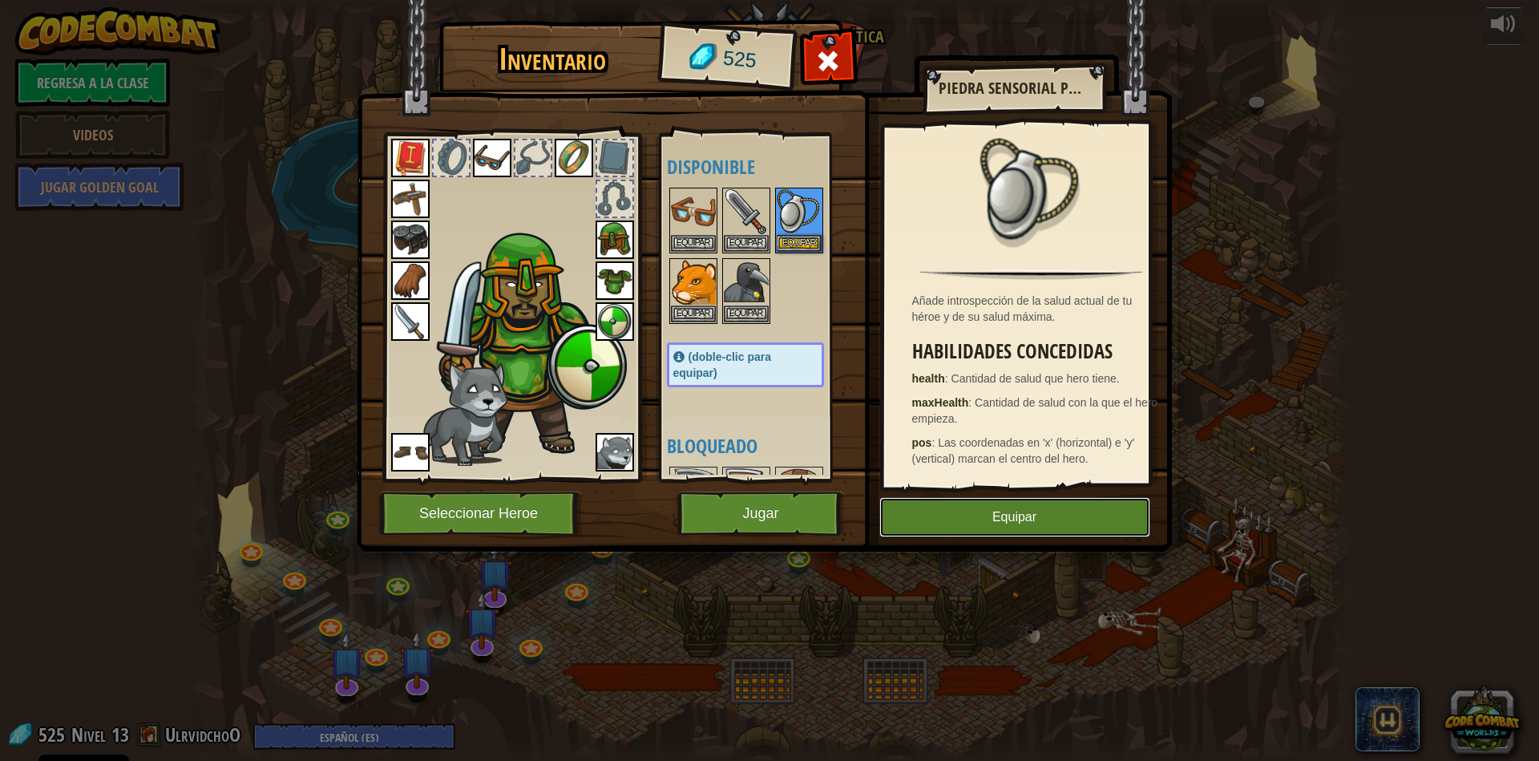
click at [955, 513] on button "Equipar" at bounding box center [1014, 517] width 271 height 40
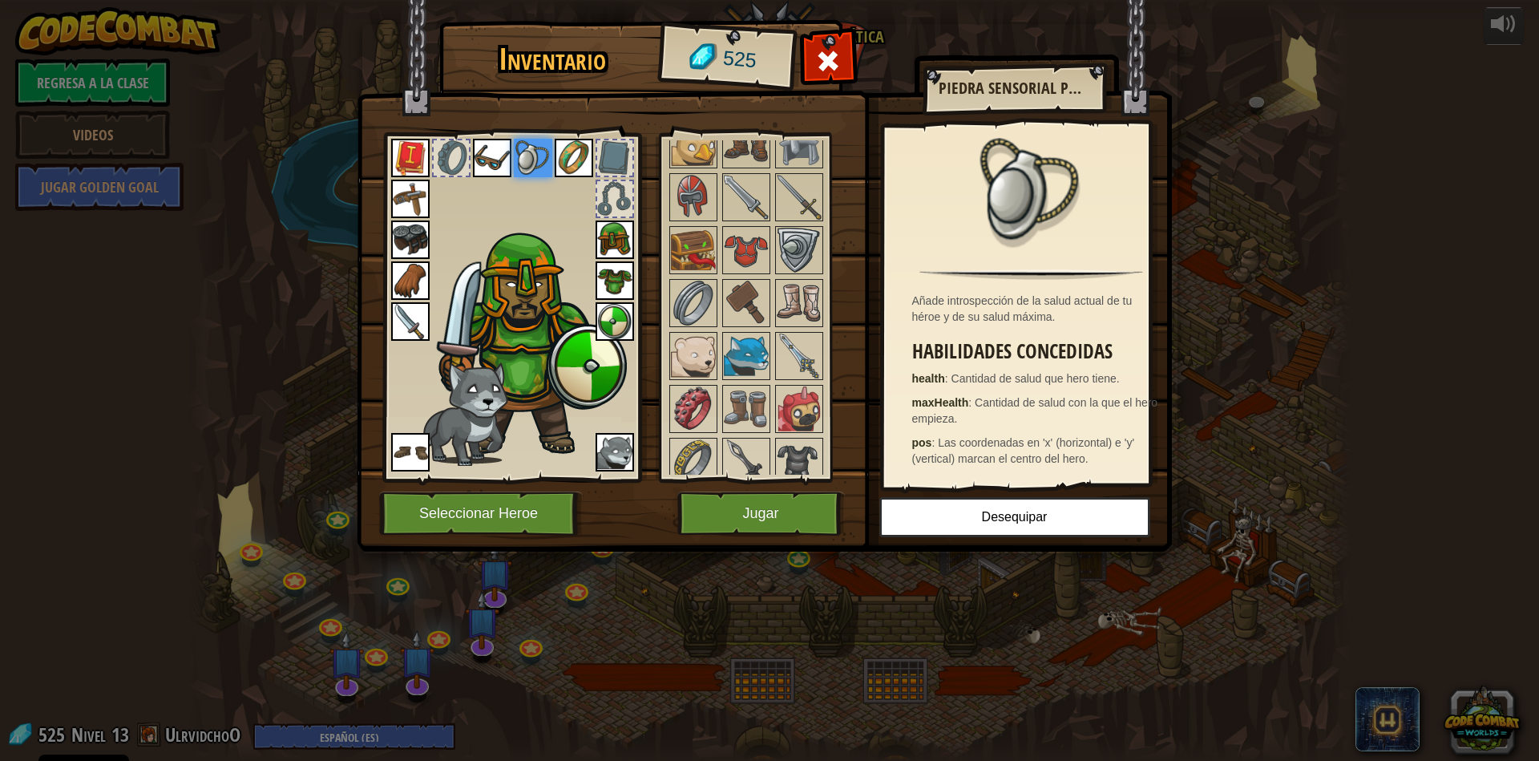
scroll to position [836, 0]
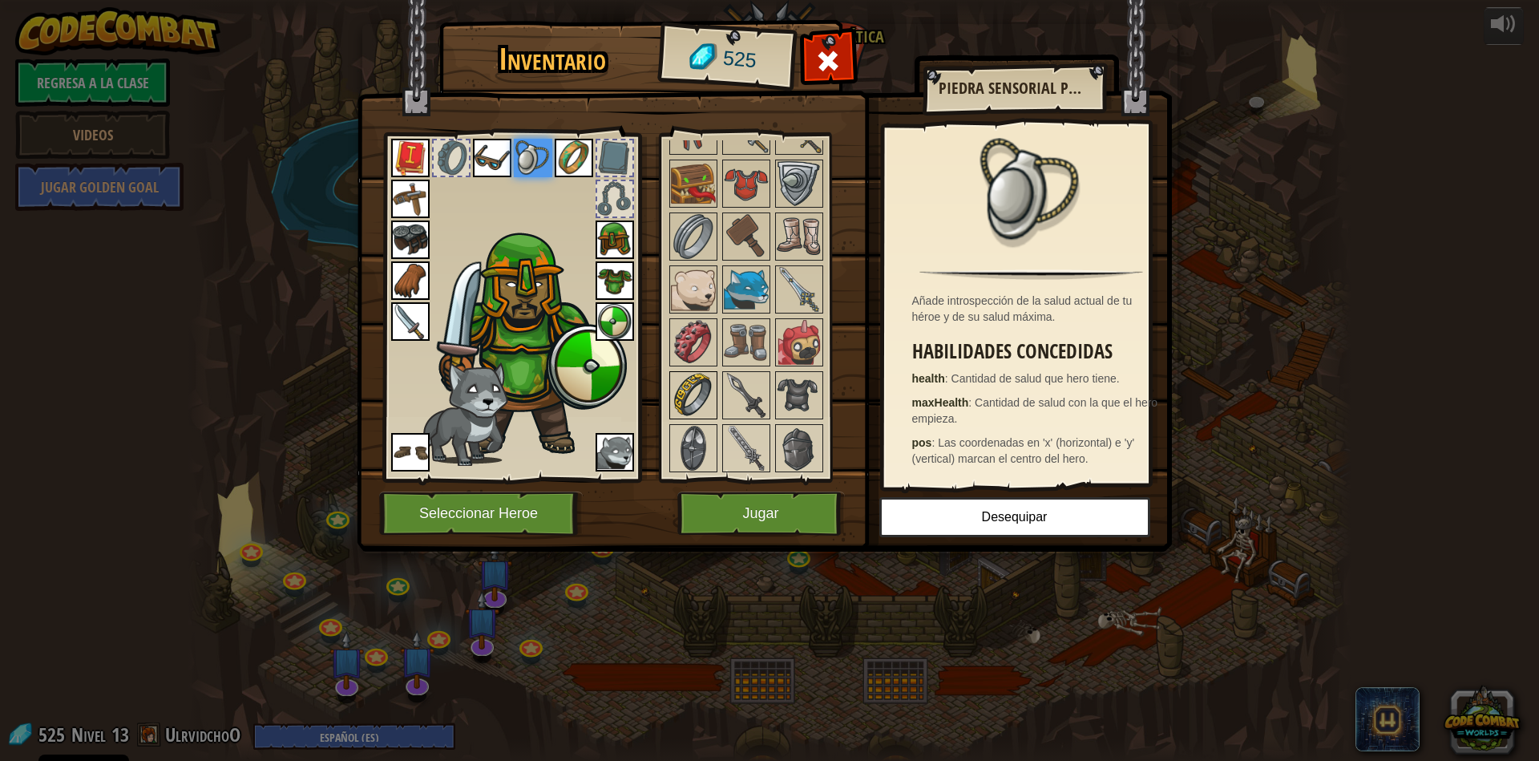
click at [686, 400] on img at bounding box center [693, 395] width 45 height 45
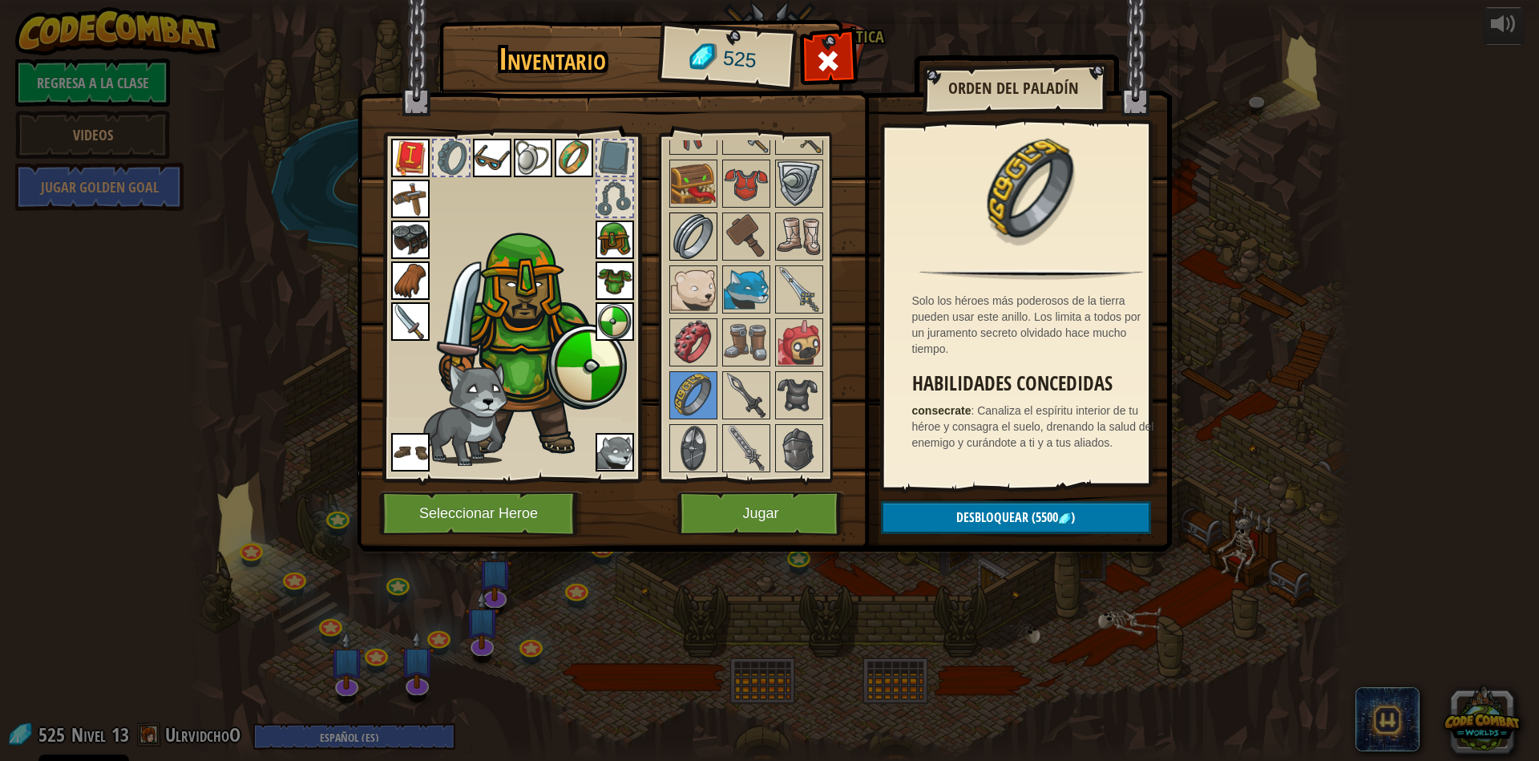
click at [689, 233] on img at bounding box center [693, 236] width 45 height 45
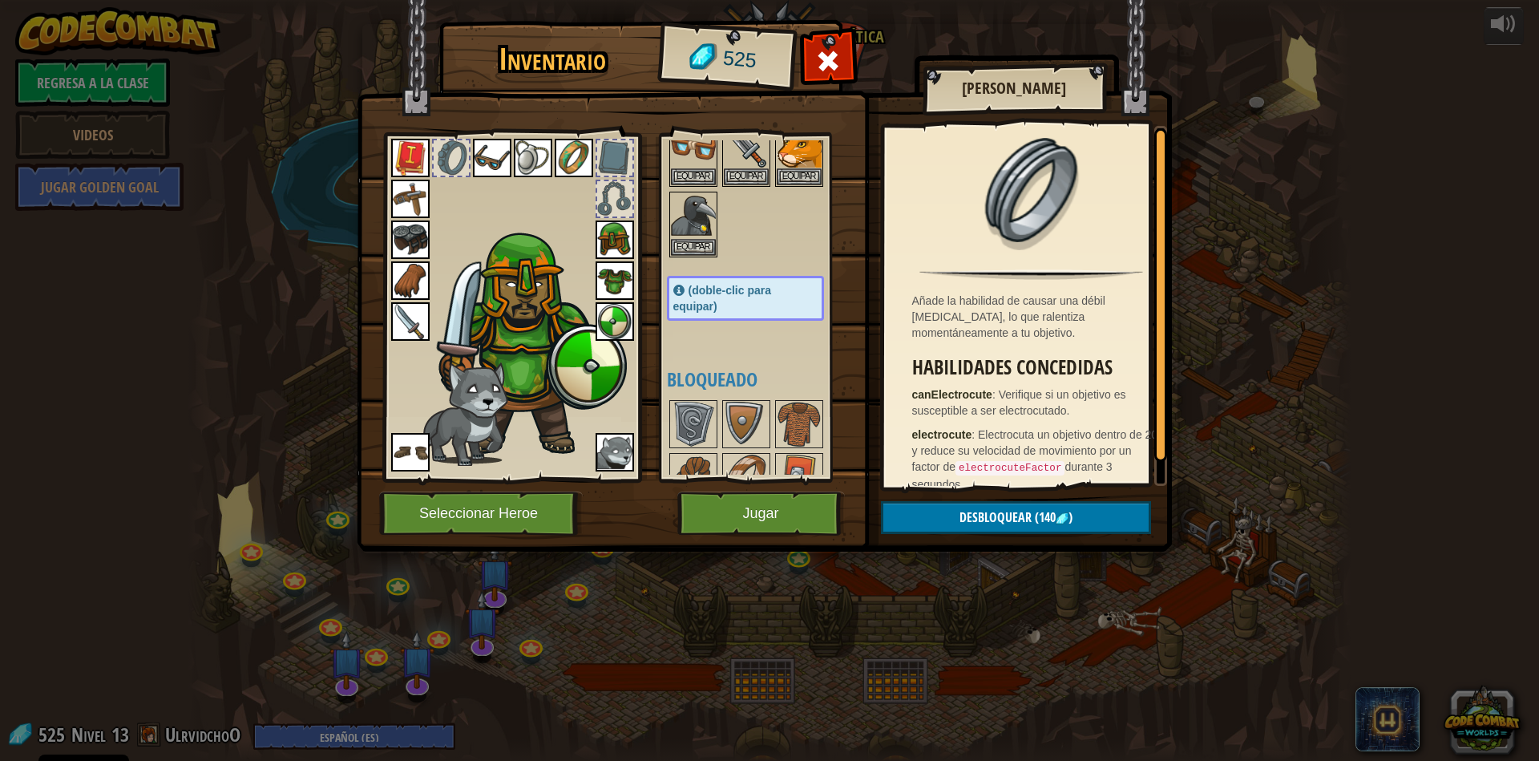
scroll to position [259, 0]
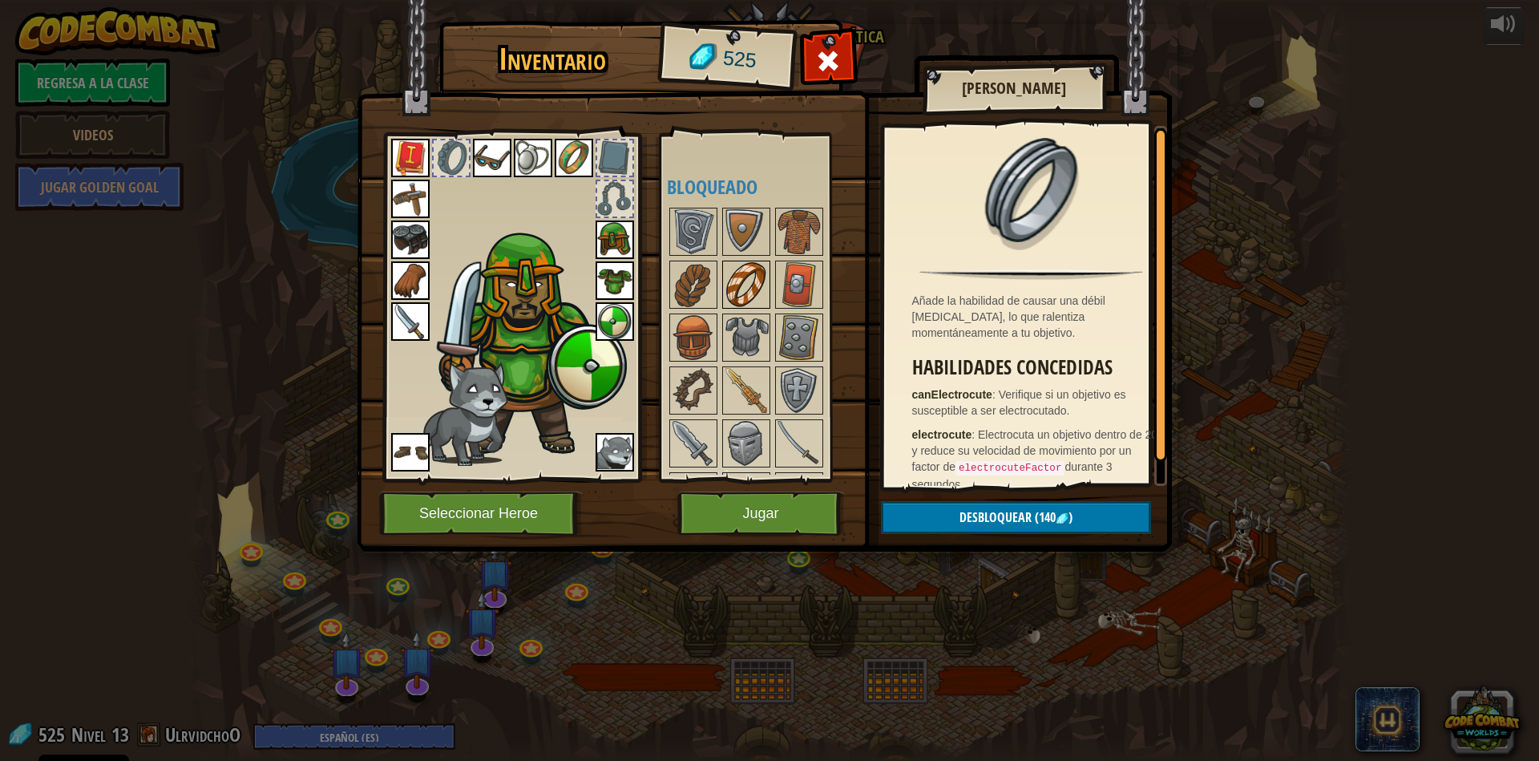
click at [751, 296] on img at bounding box center [746, 284] width 45 height 45
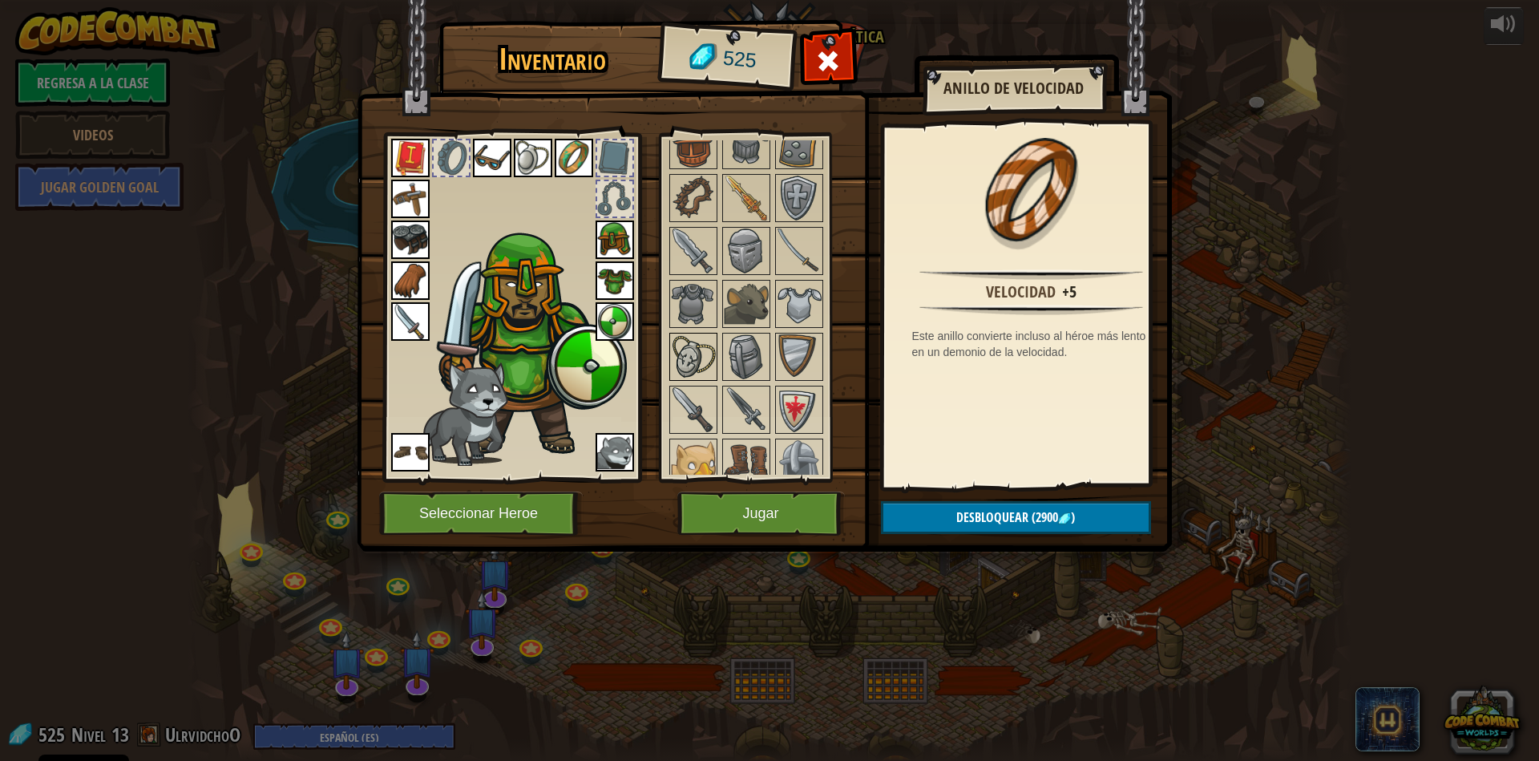
scroll to position [547, 0]
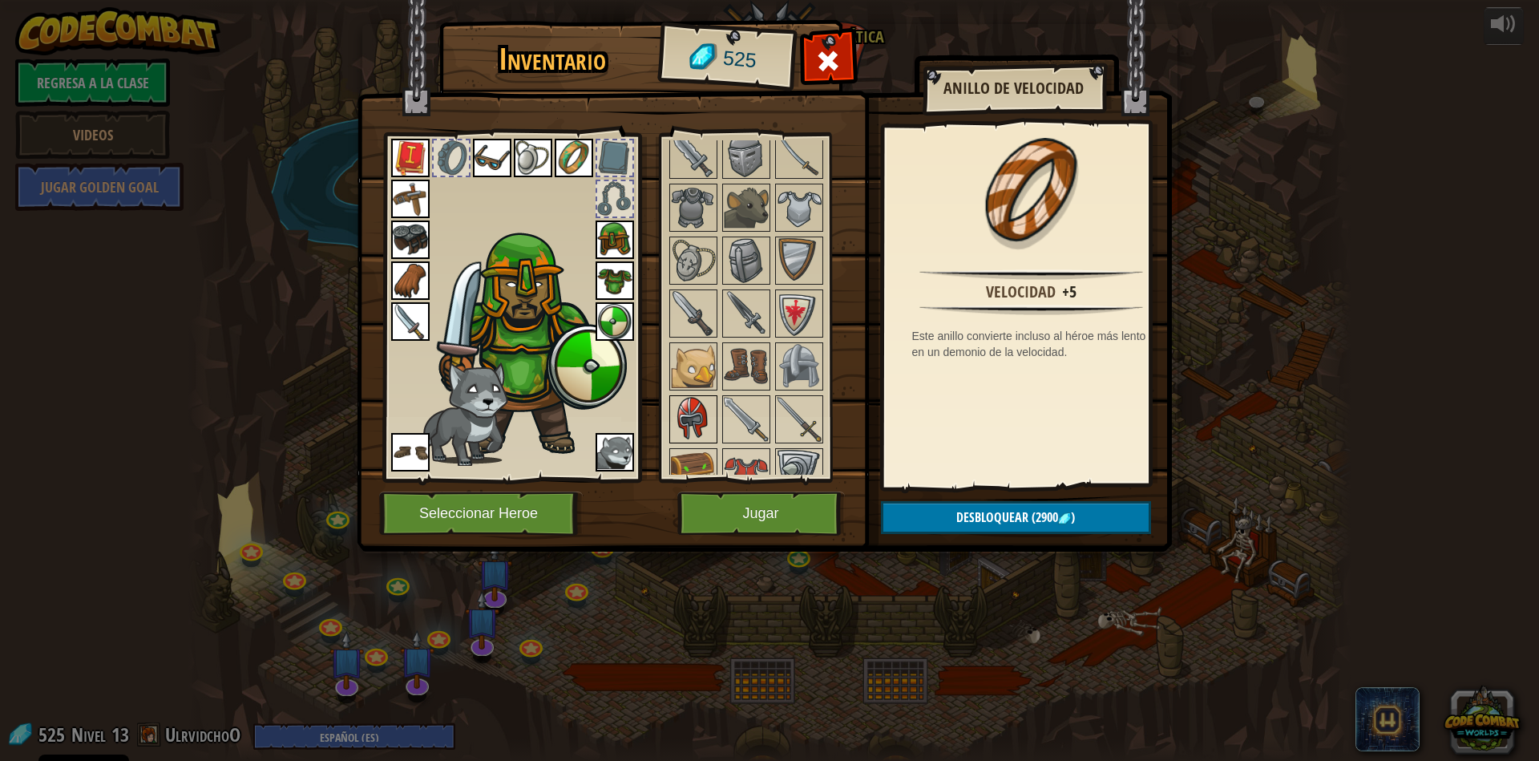
click at [697, 398] on img at bounding box center [693, 419] width 45 height 45
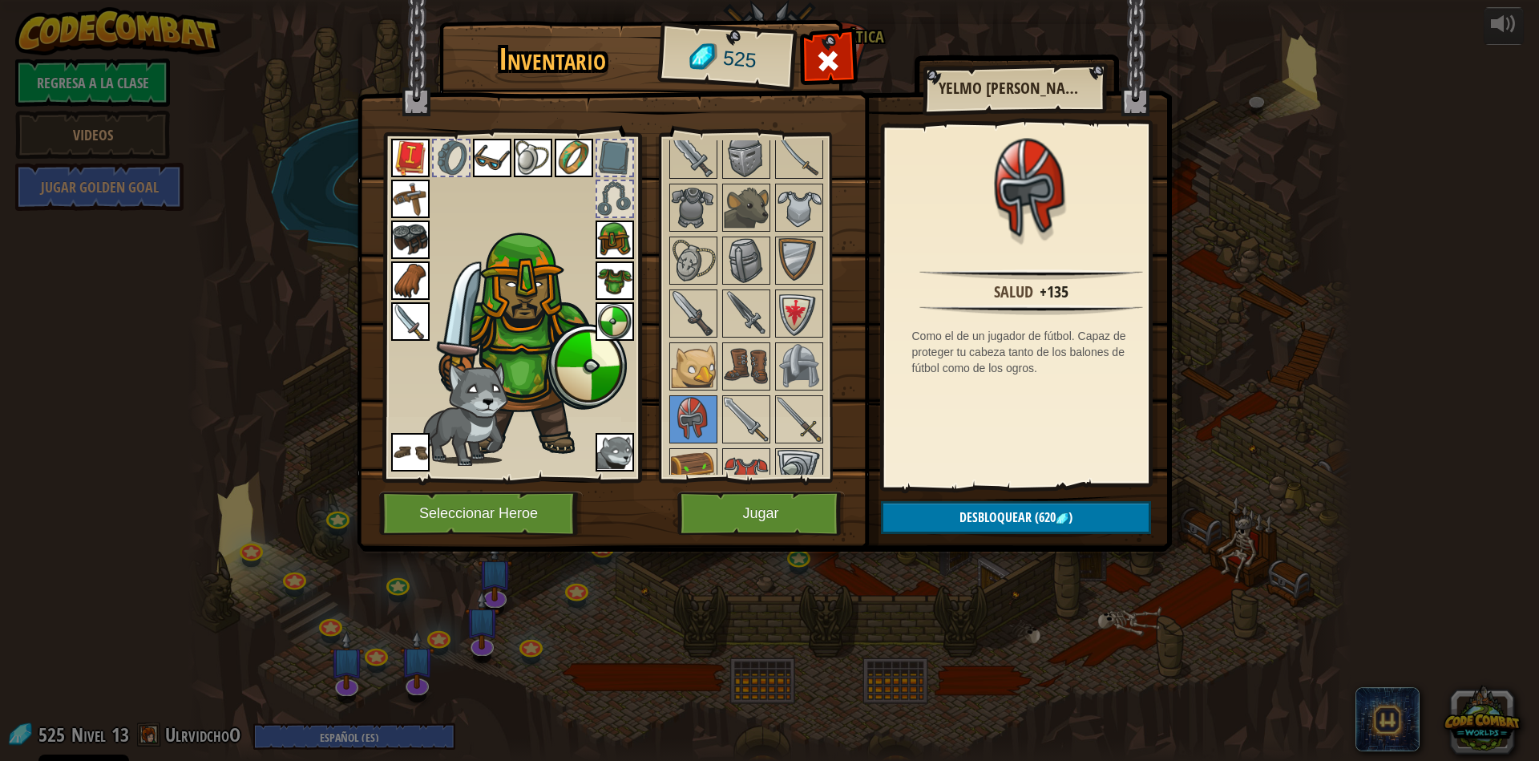
scroll to position [644, 0]
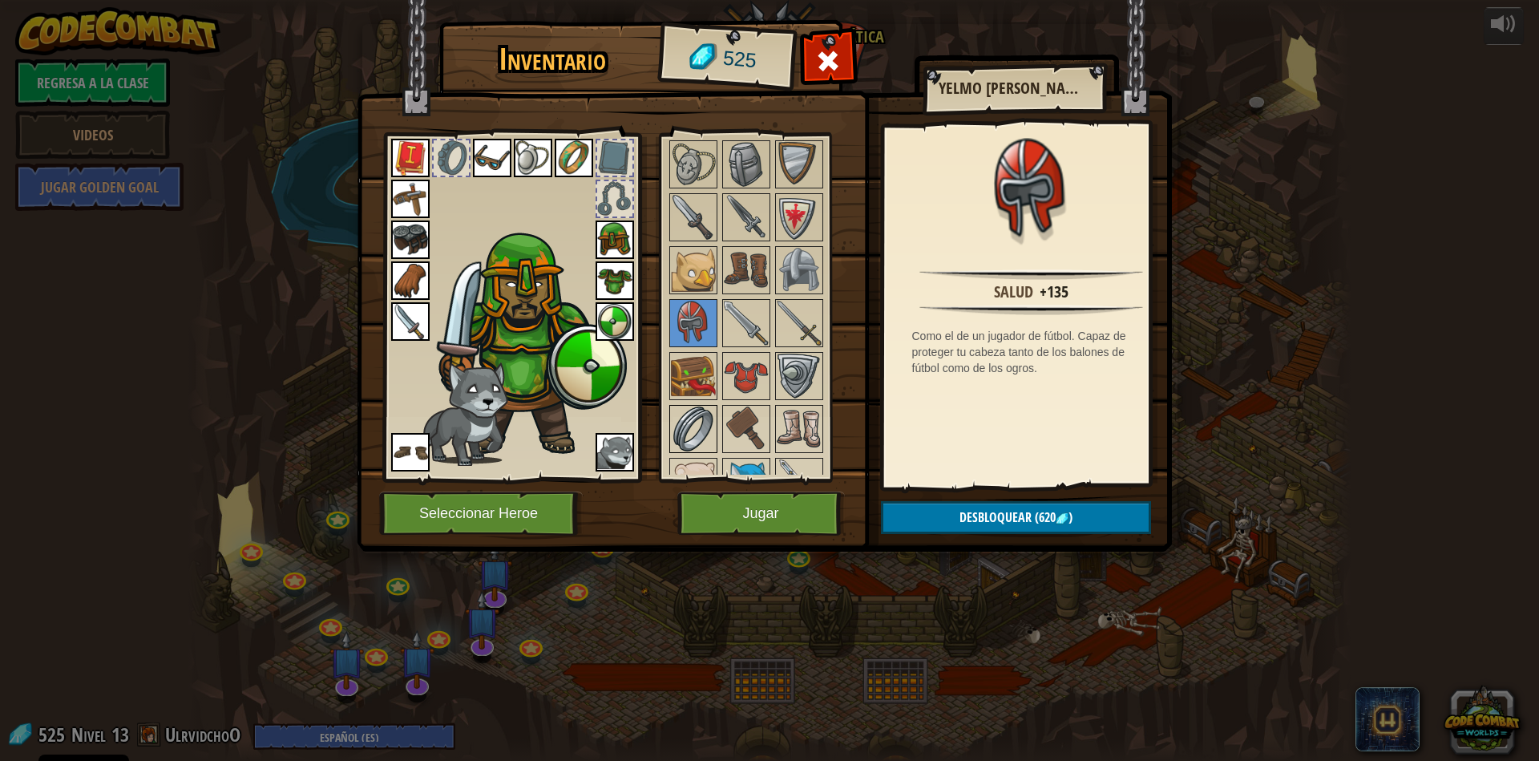
click at [693, 418] on img at bounding box center [693, 428] width 45 height 45
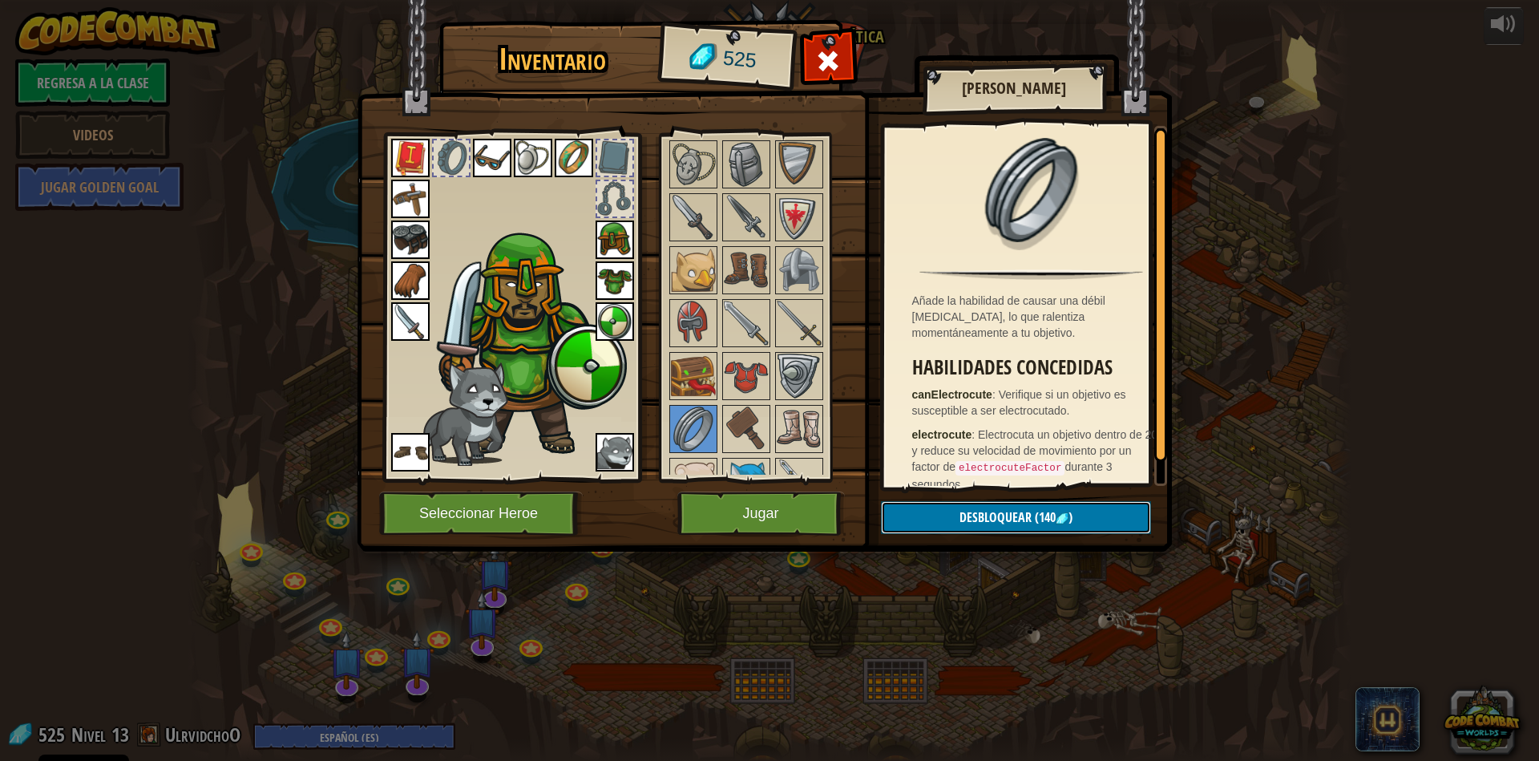
click at [1015, 527] on button "Desbloquear (140 )" at bounding box center [1016, 517] width 270 height 33
click at [1015, 527] on button "Confirmar" at bounding box center [1016, 517] width 270 height 33
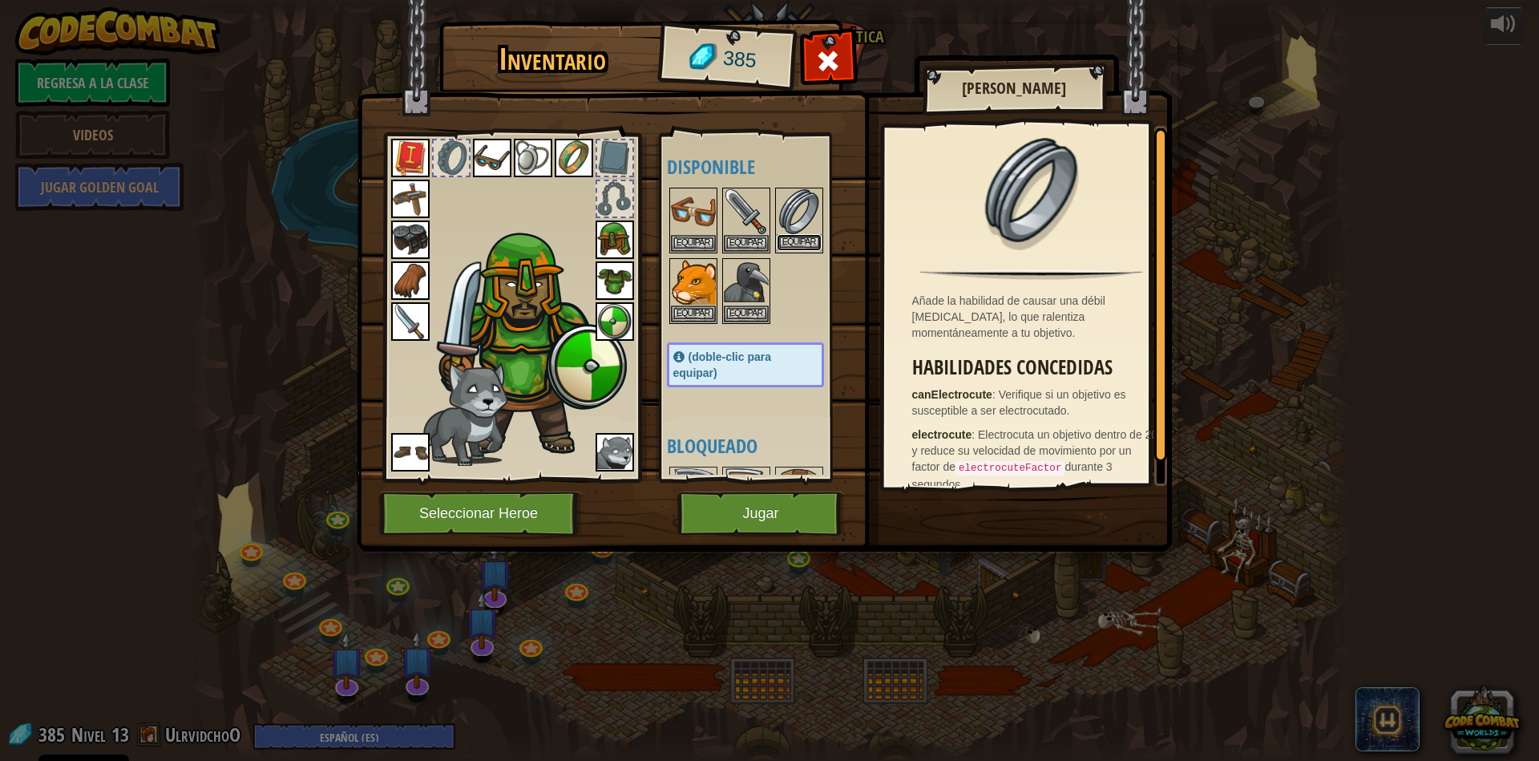
click at [797, 235] on button "Equipar" at bounding box center [799, 242] width 45 height 17
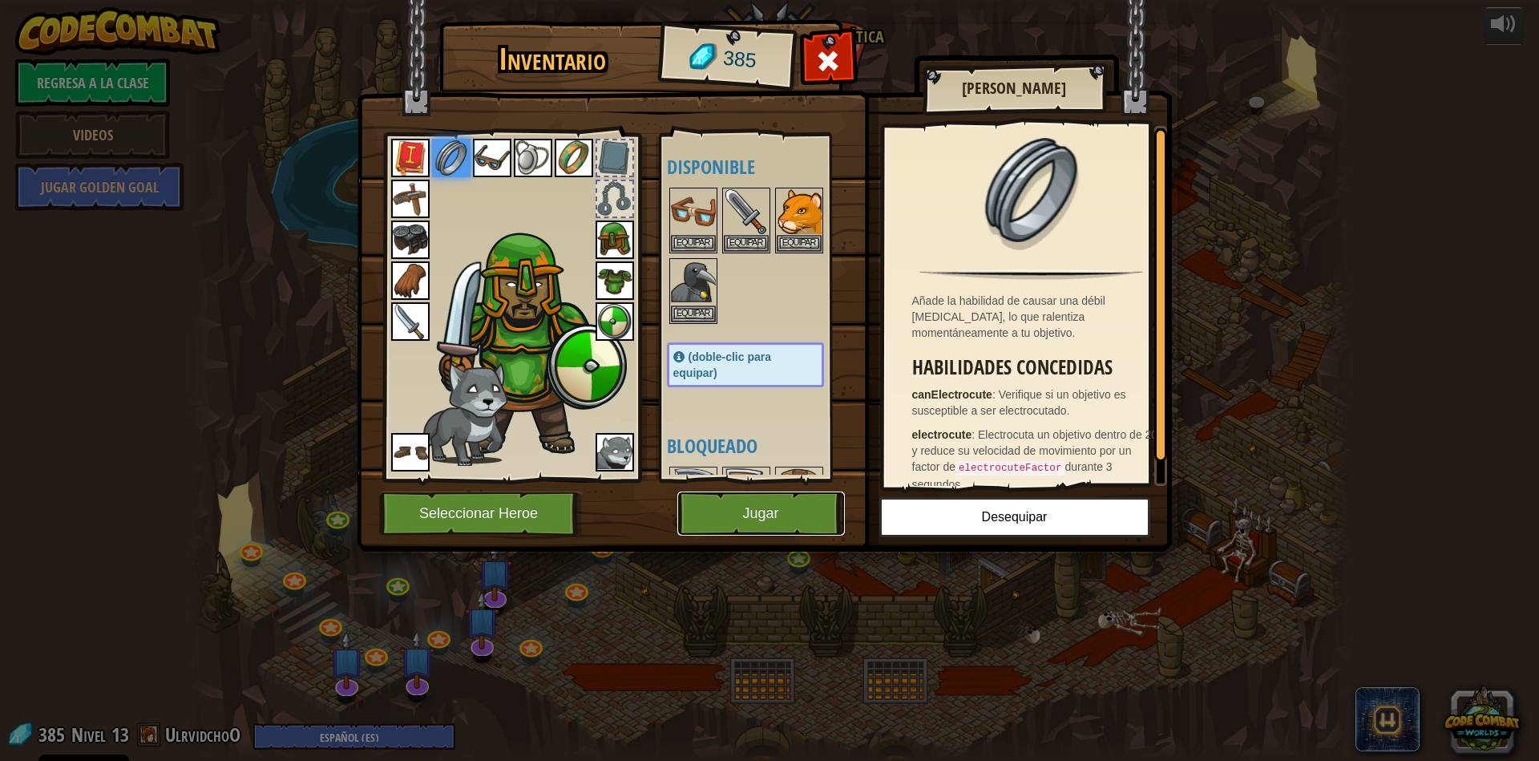
click at [744, 511] on button "Jugar" at bounding box center [761, 513] width 168 height 44
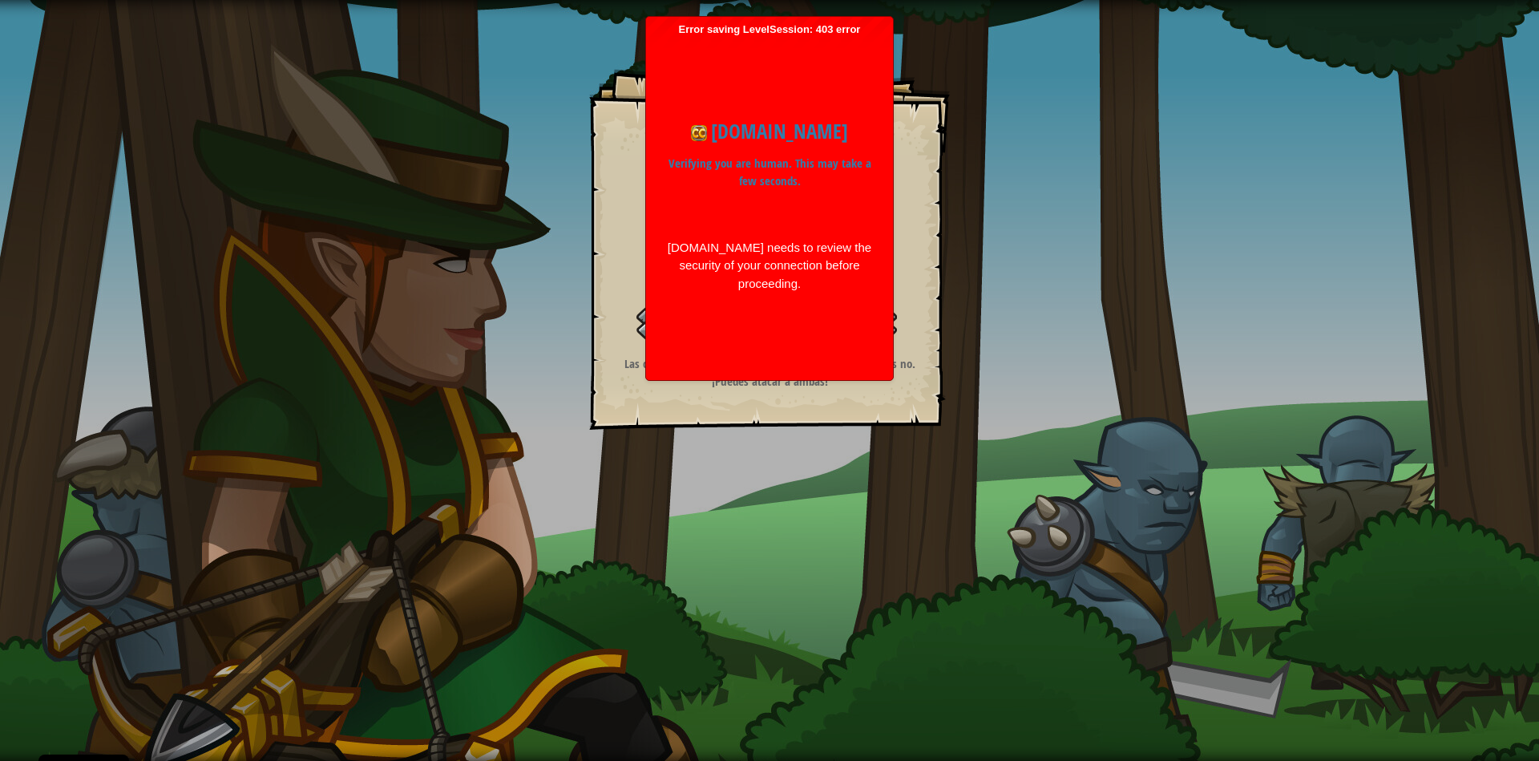
click at [1085, 348] on div "Objetivos Tu héroe debe sobrevivir. Mata a los tres ogros. Iniciar Nivel Error …" at bounding box center [769, 380] width 1539 height 761
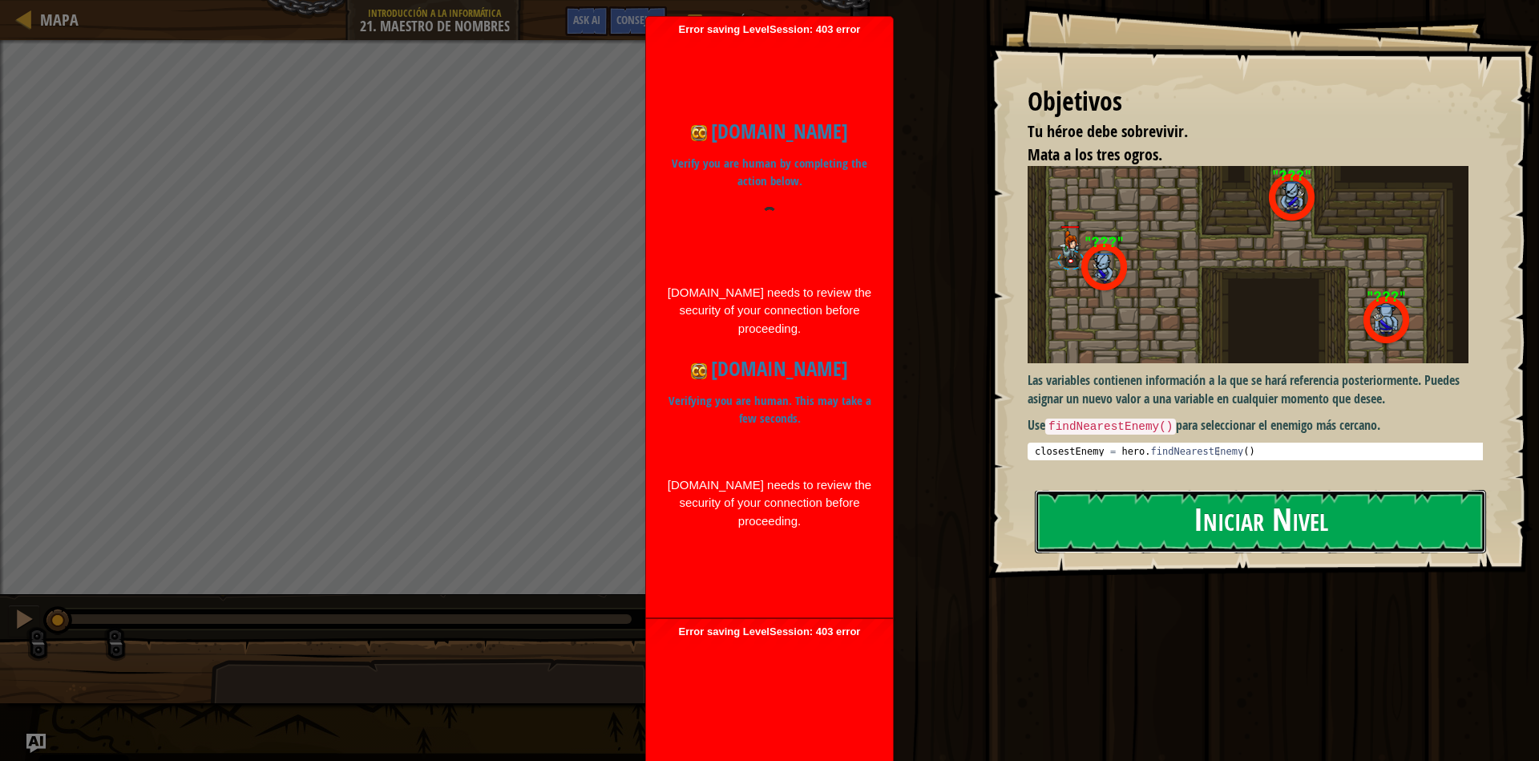
click at [1206, 508] on button "Iniciar Nivel" at bounding box center [1260, 521] width 451 height 63
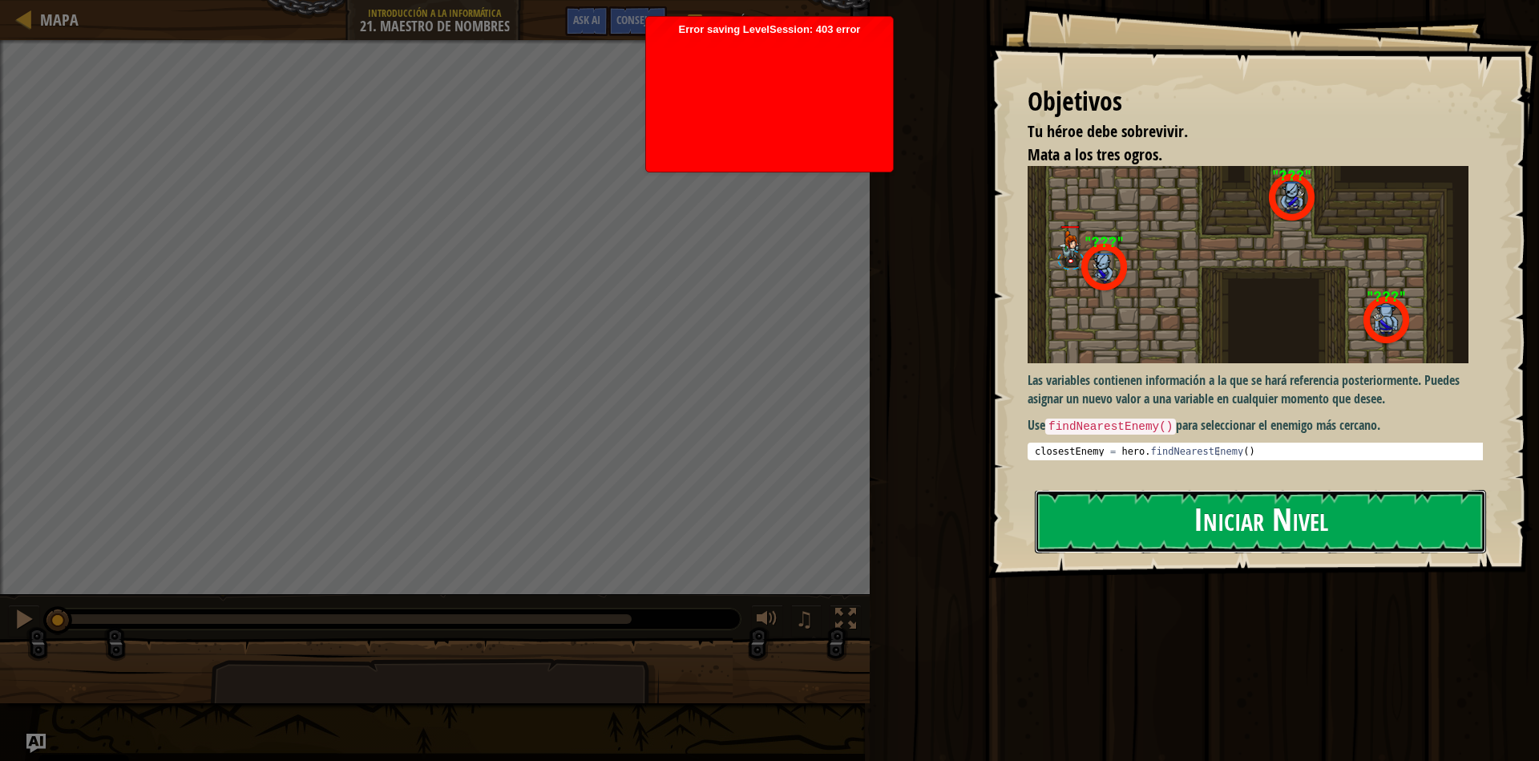
click at [1241, 538] on button "Iniciar Nivel" at bounding box center [1260, 521] width 451 height 63
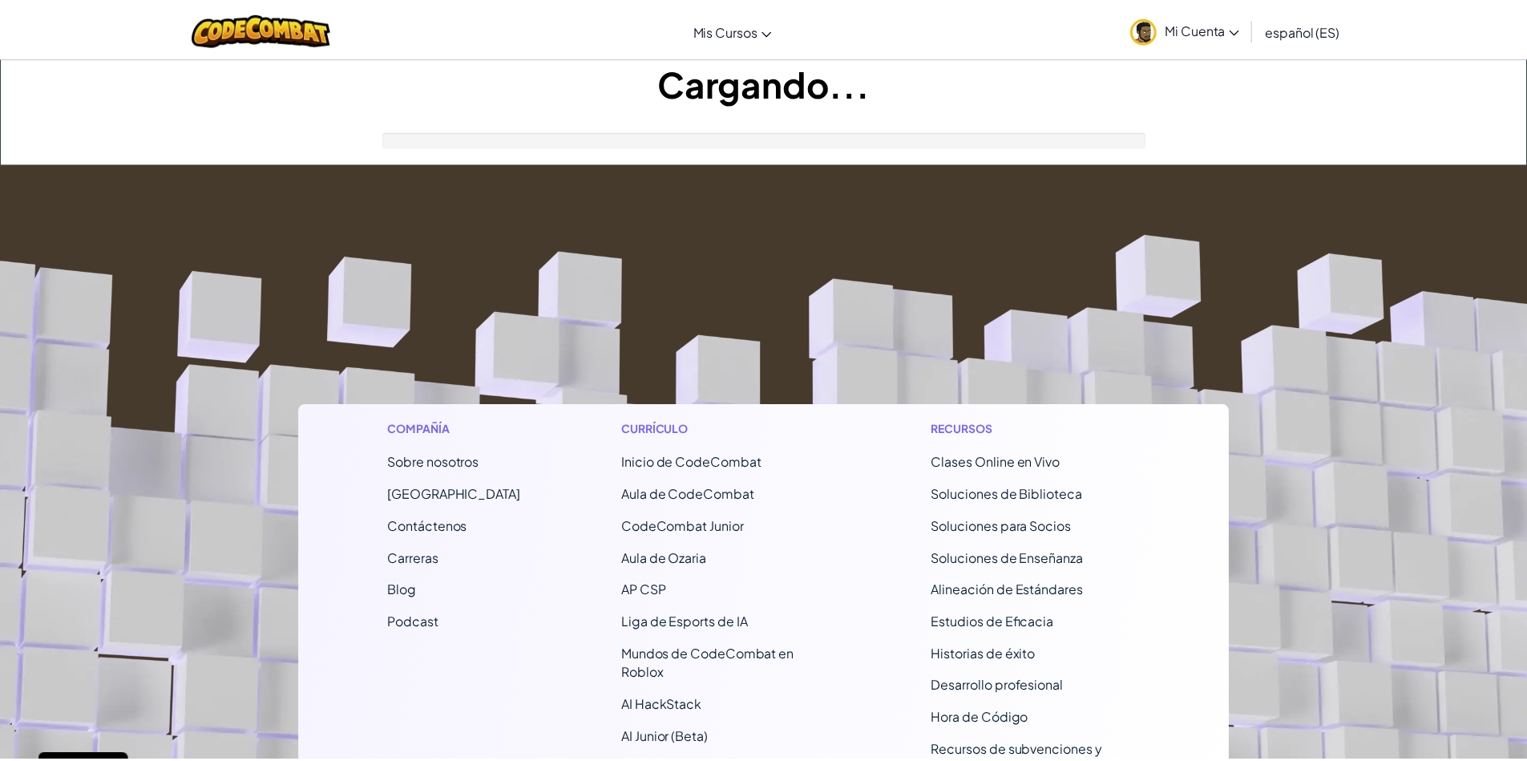
scroll to position [192, 0]
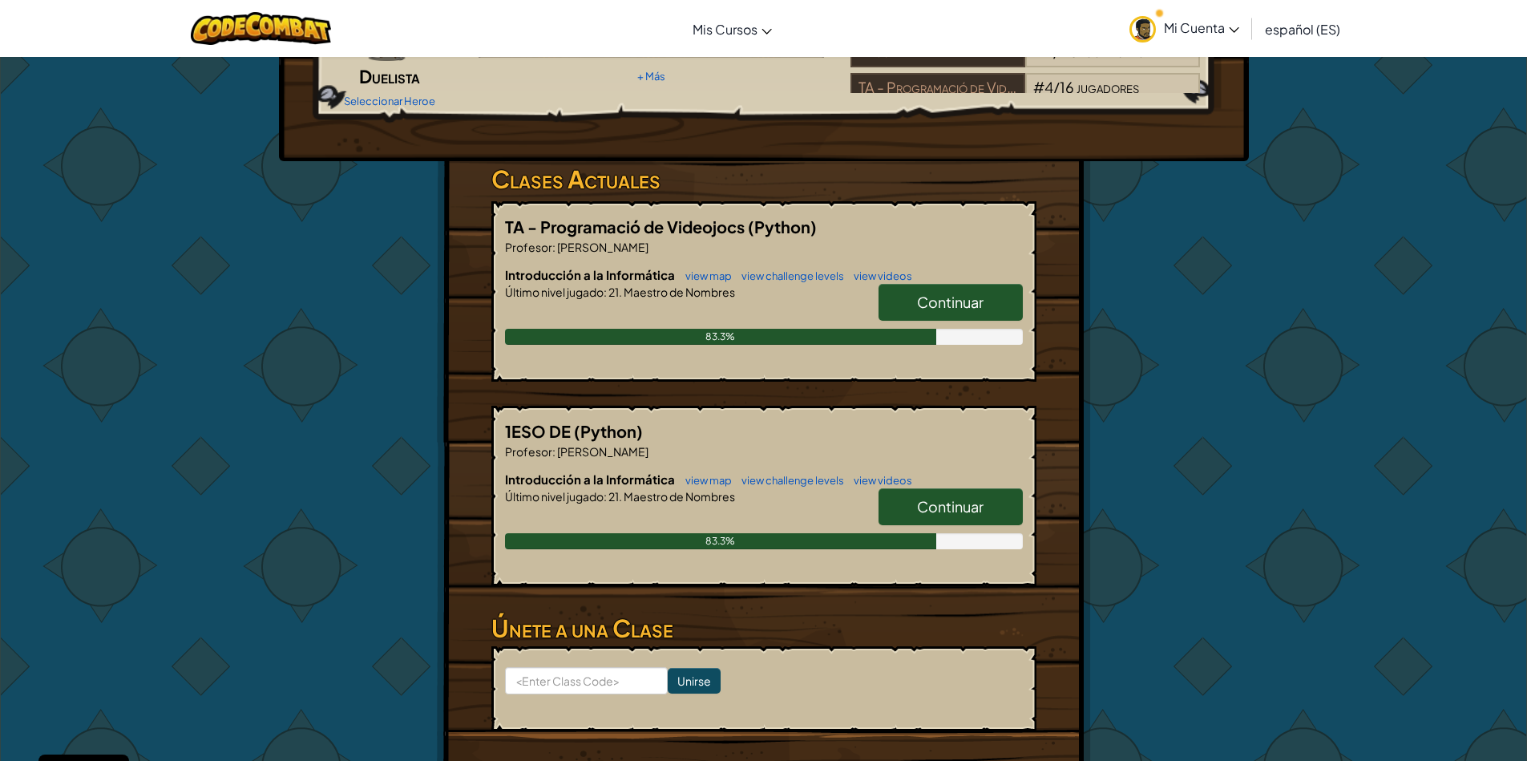
click at [983, 296] on span "Continuar" at bounding box center [950, 302] width 67 height 18
select select "es-ES"
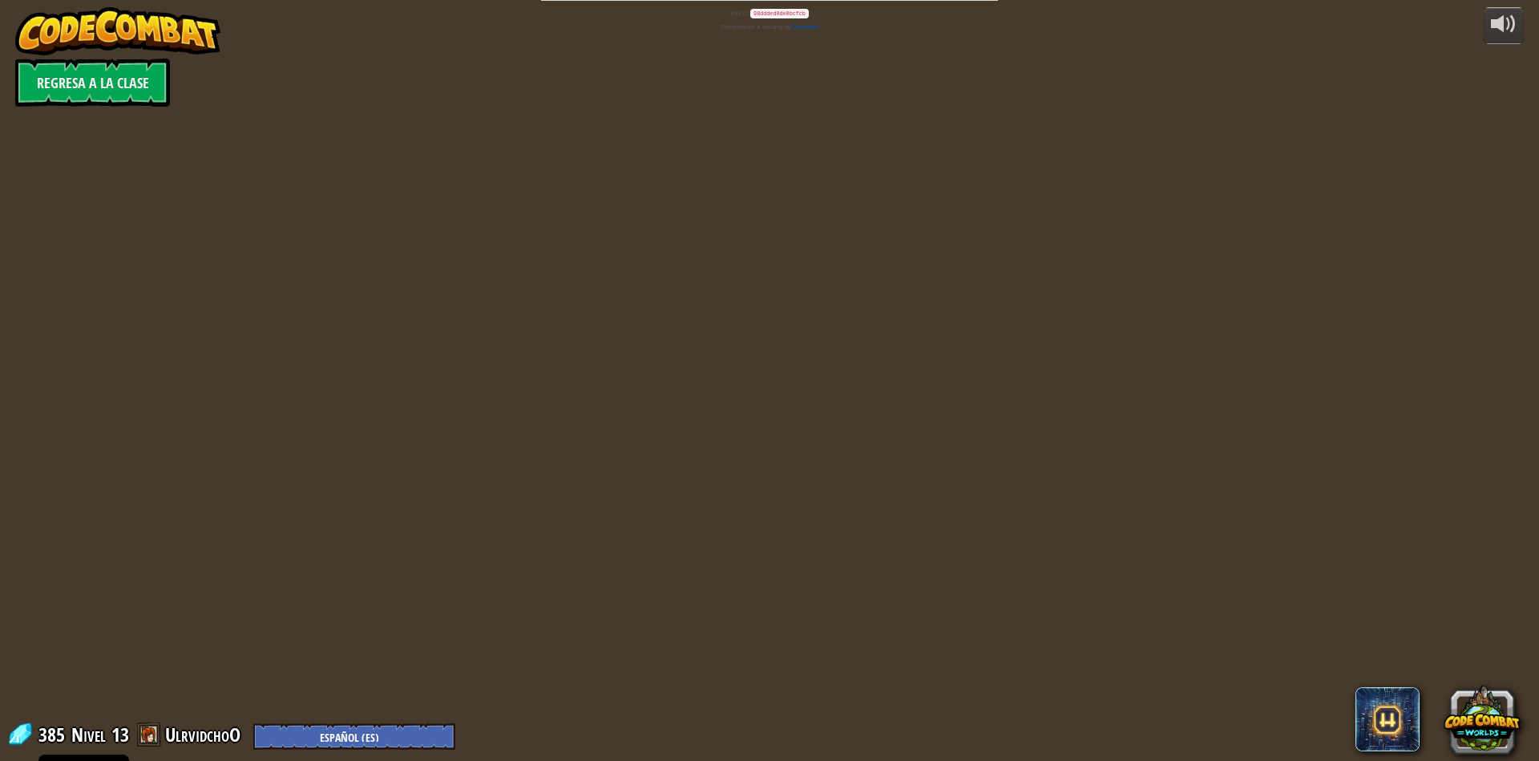
select select "es-ES"
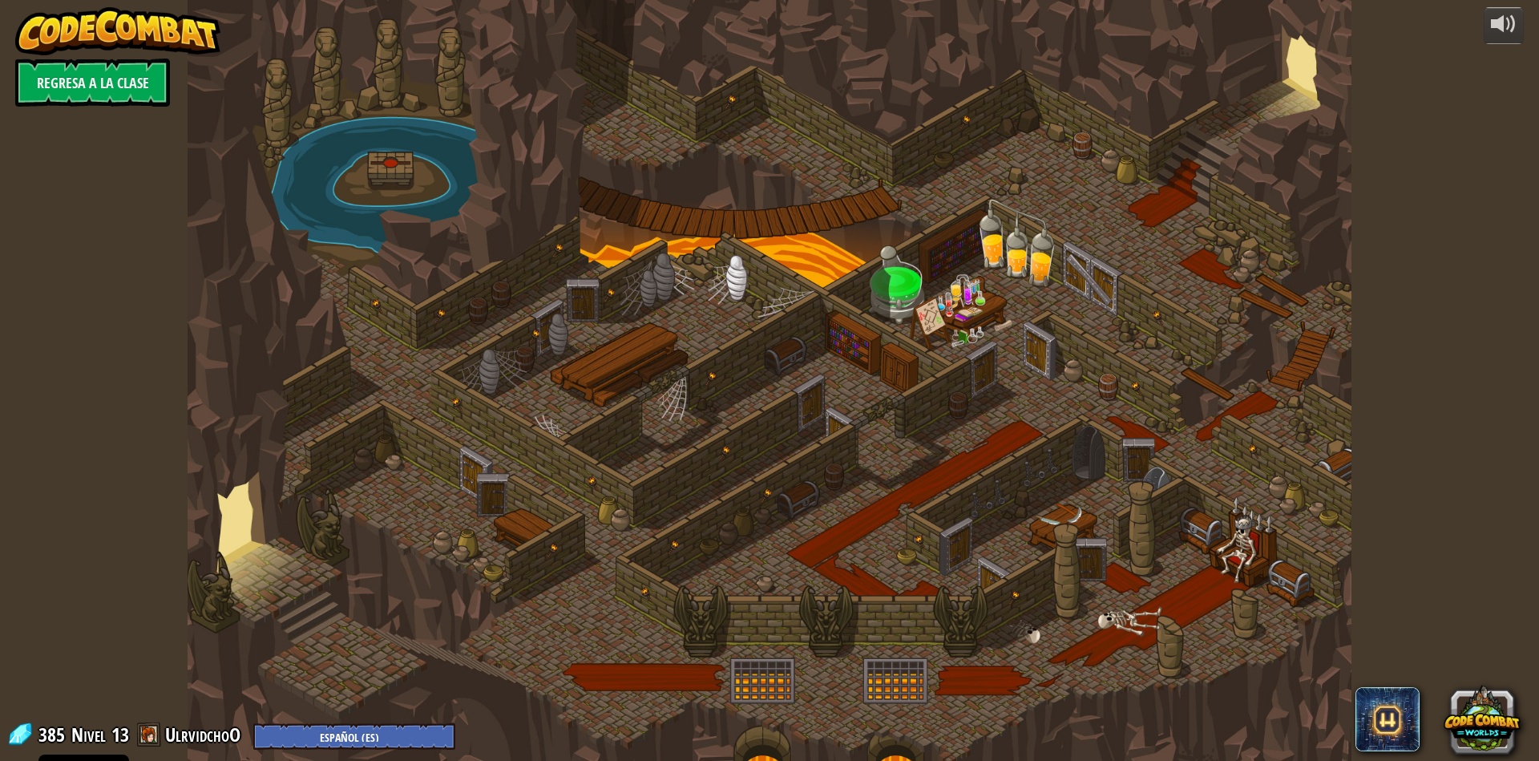
select select "es-ES"
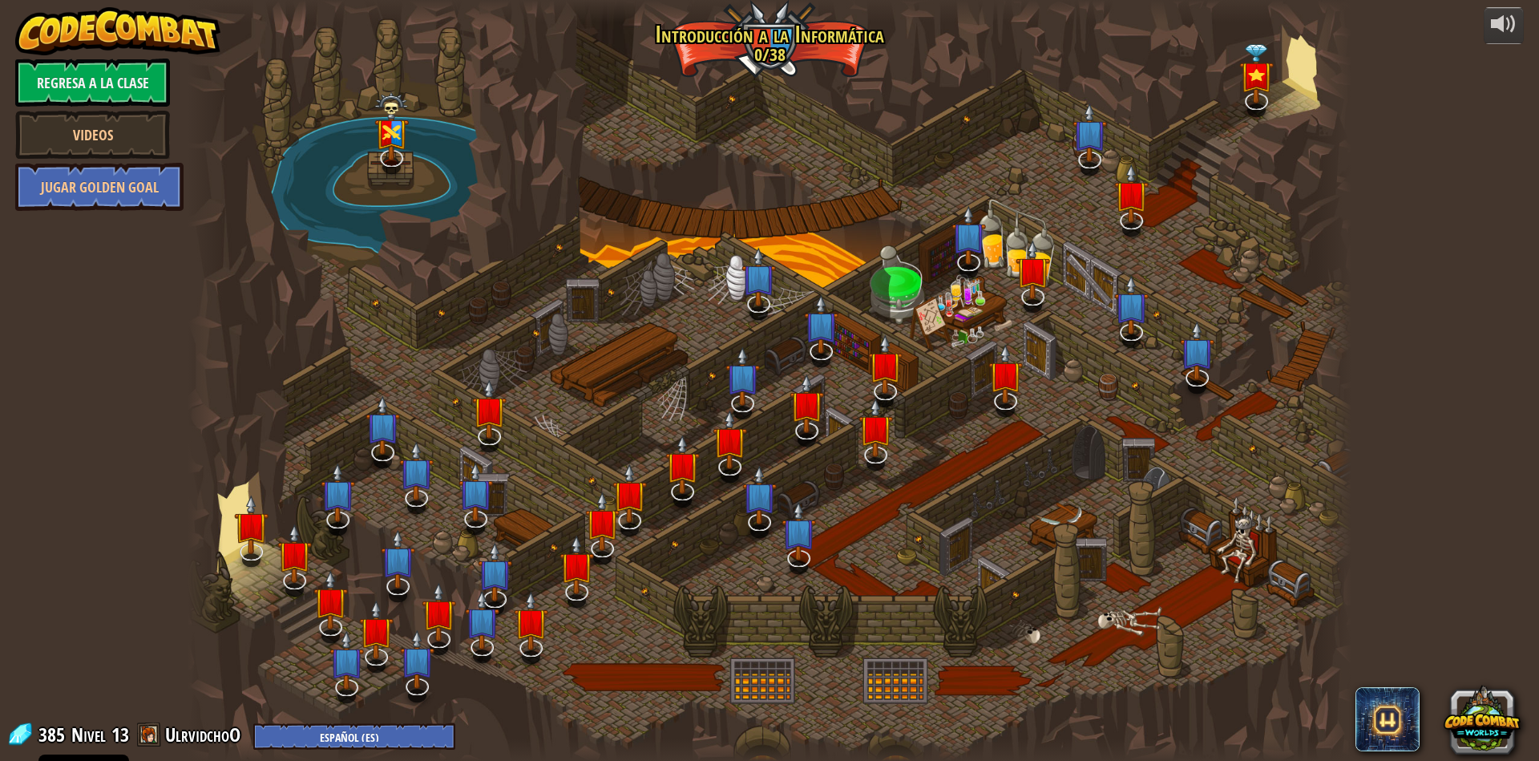
select select "es-ES"
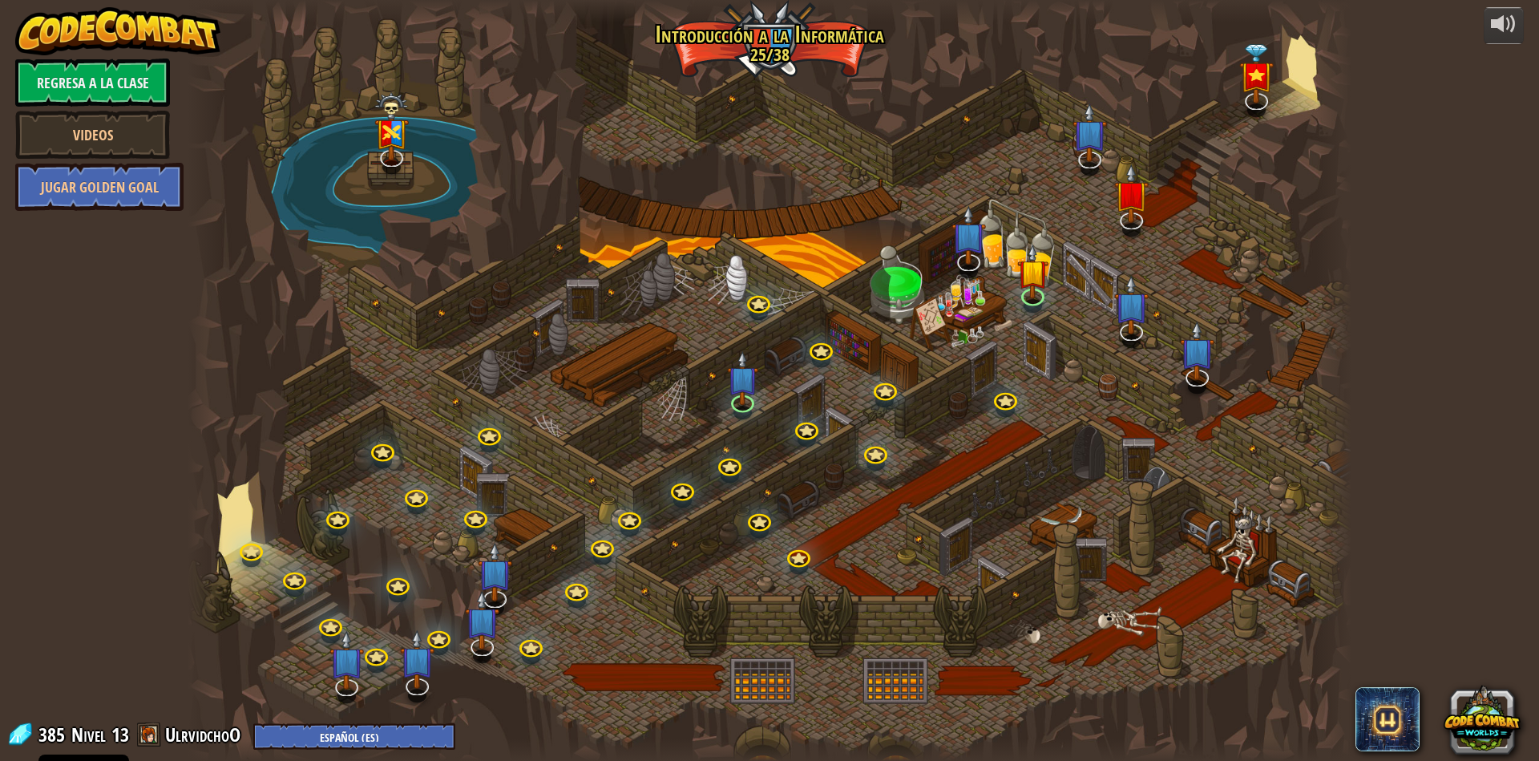
select select "es-ES"
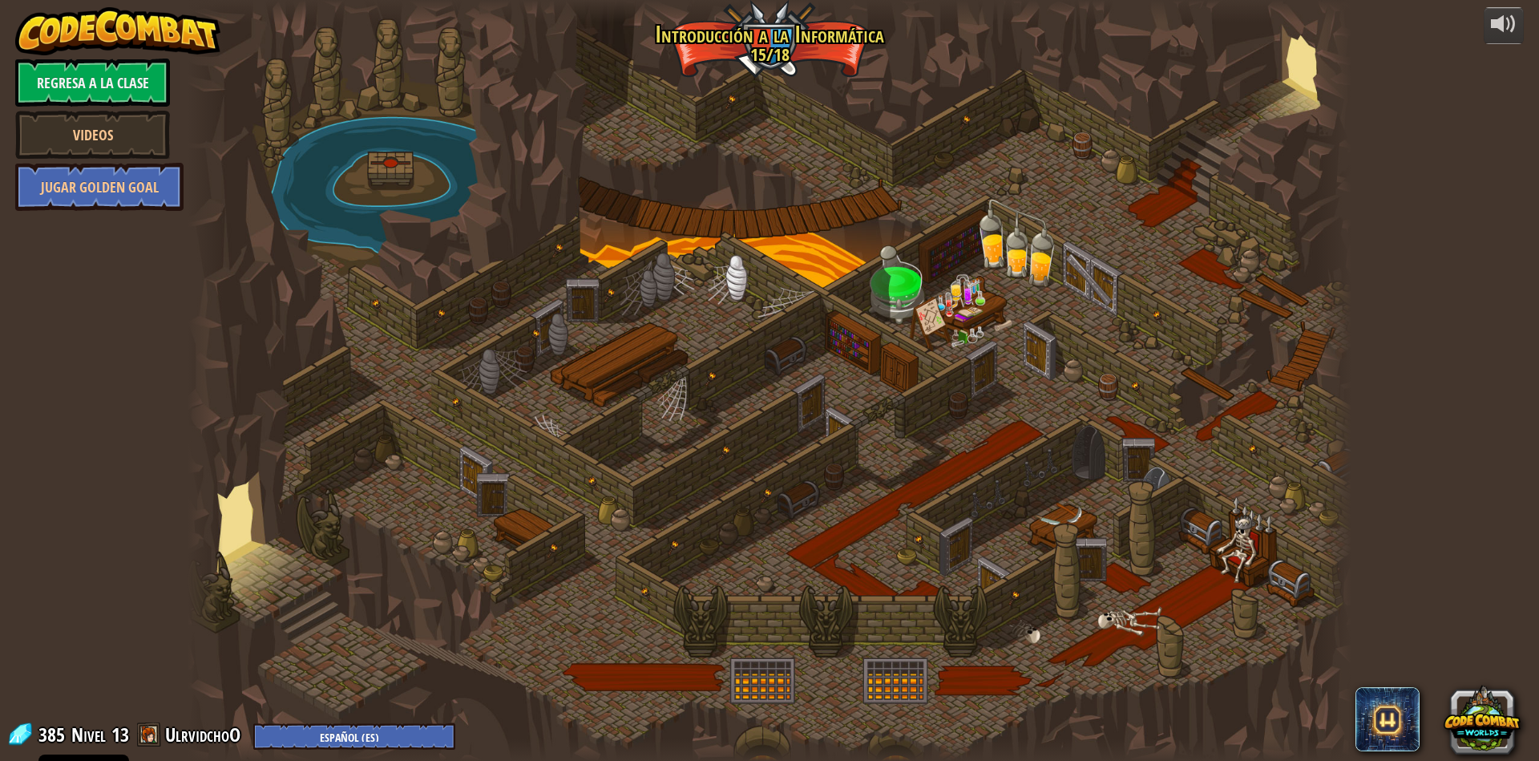
select select "es-ES"
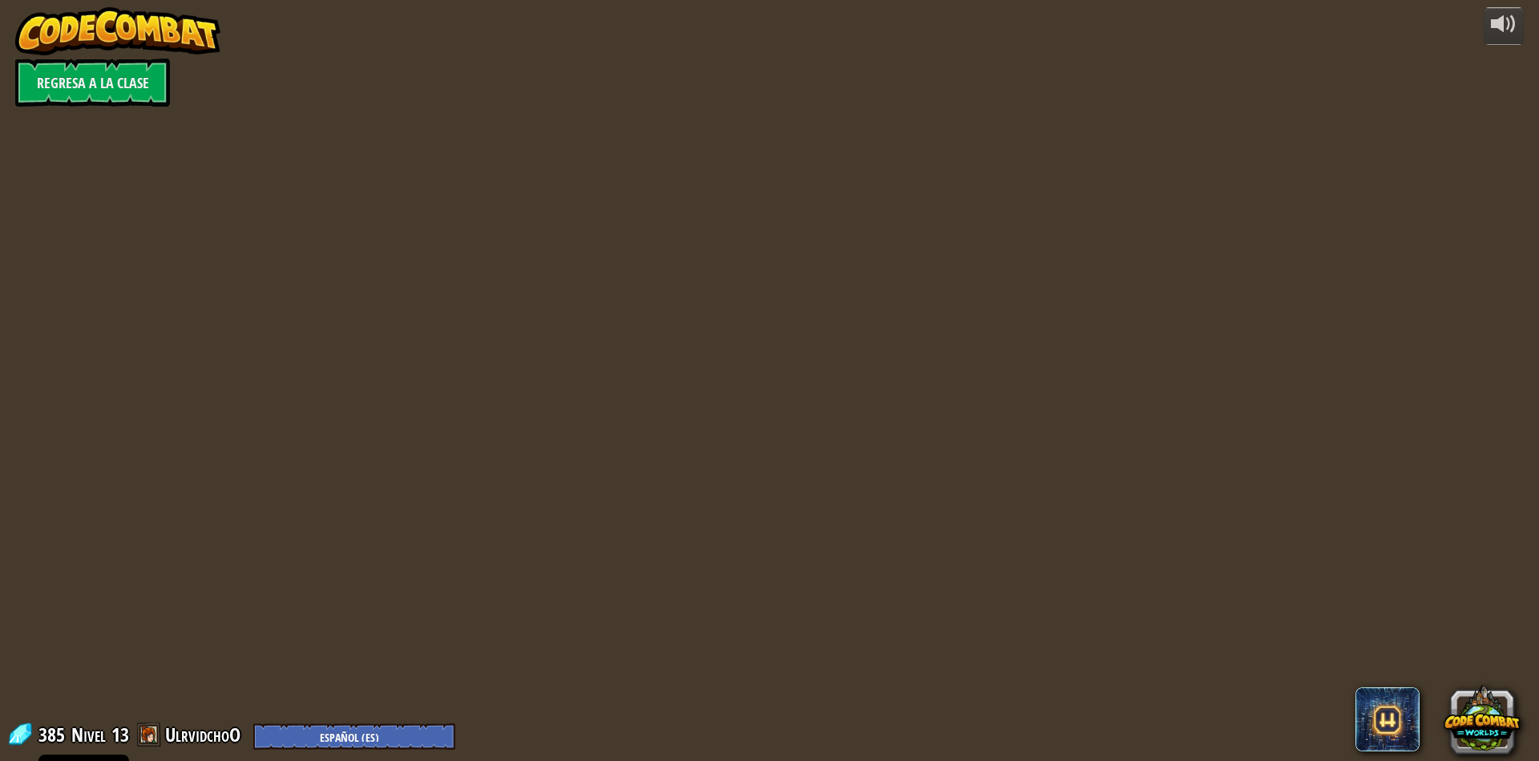
select select "es-ES"
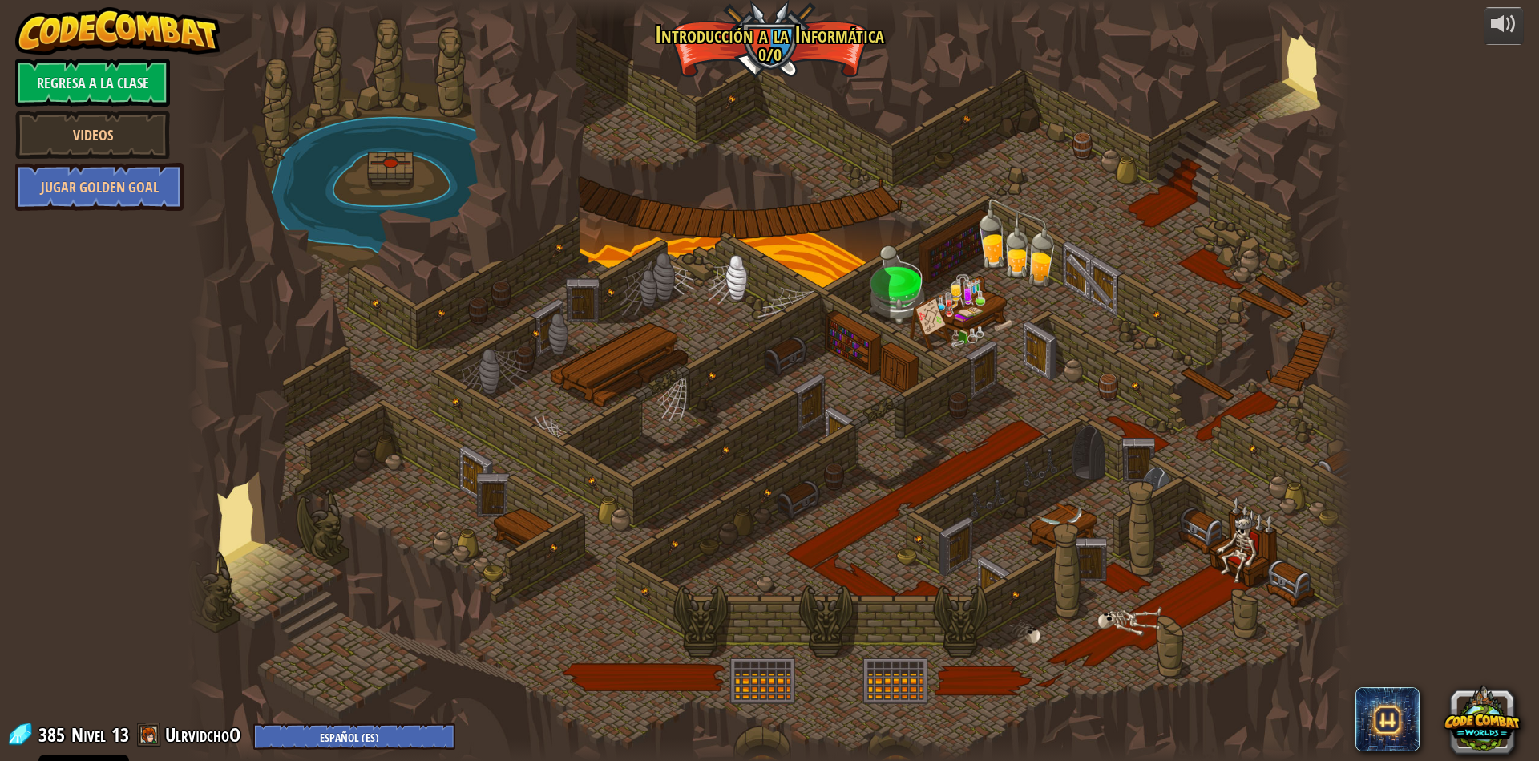
select select "es-ES"
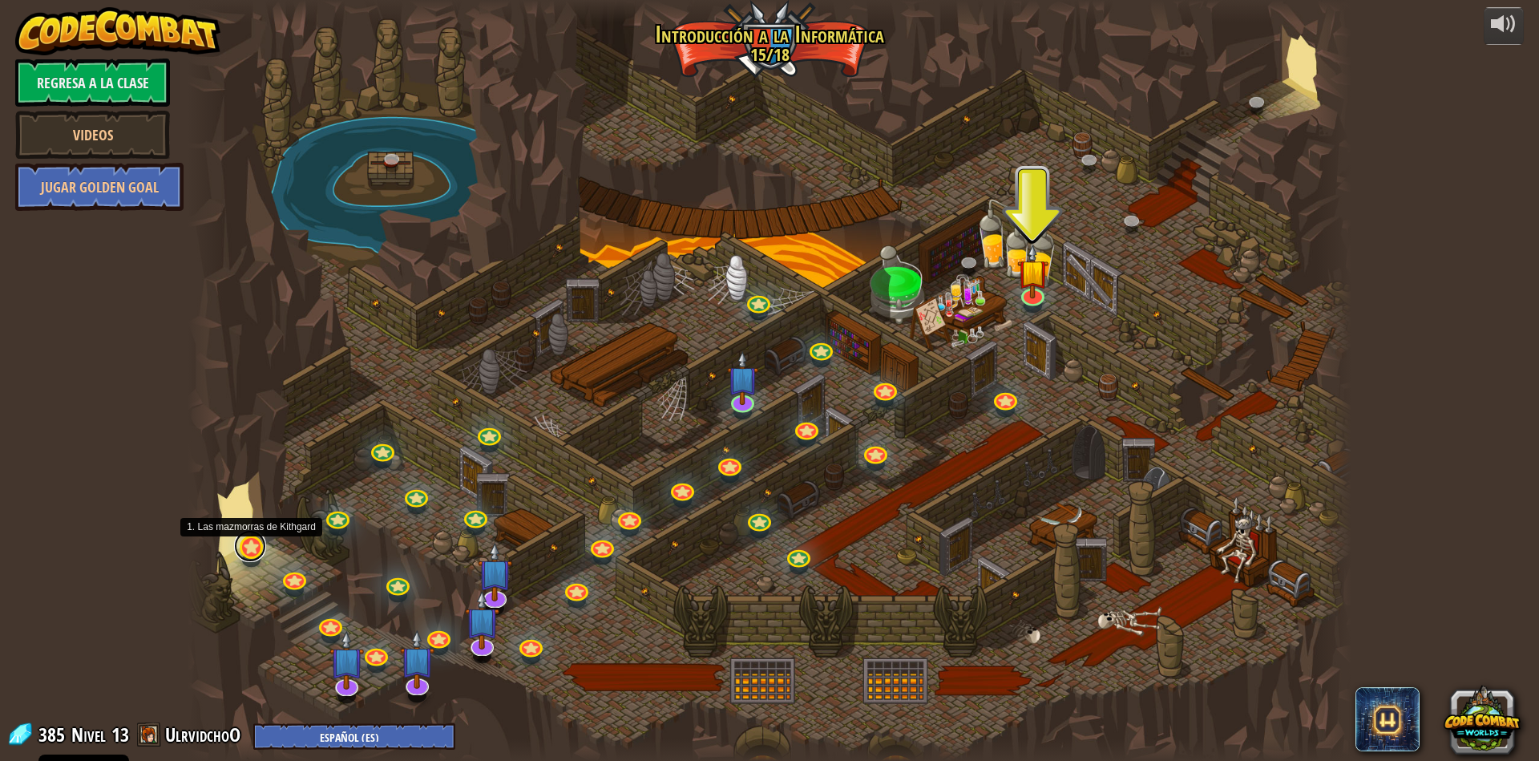
click at [259, 552] on link at bounding box center [250, 546] width 32 height 32
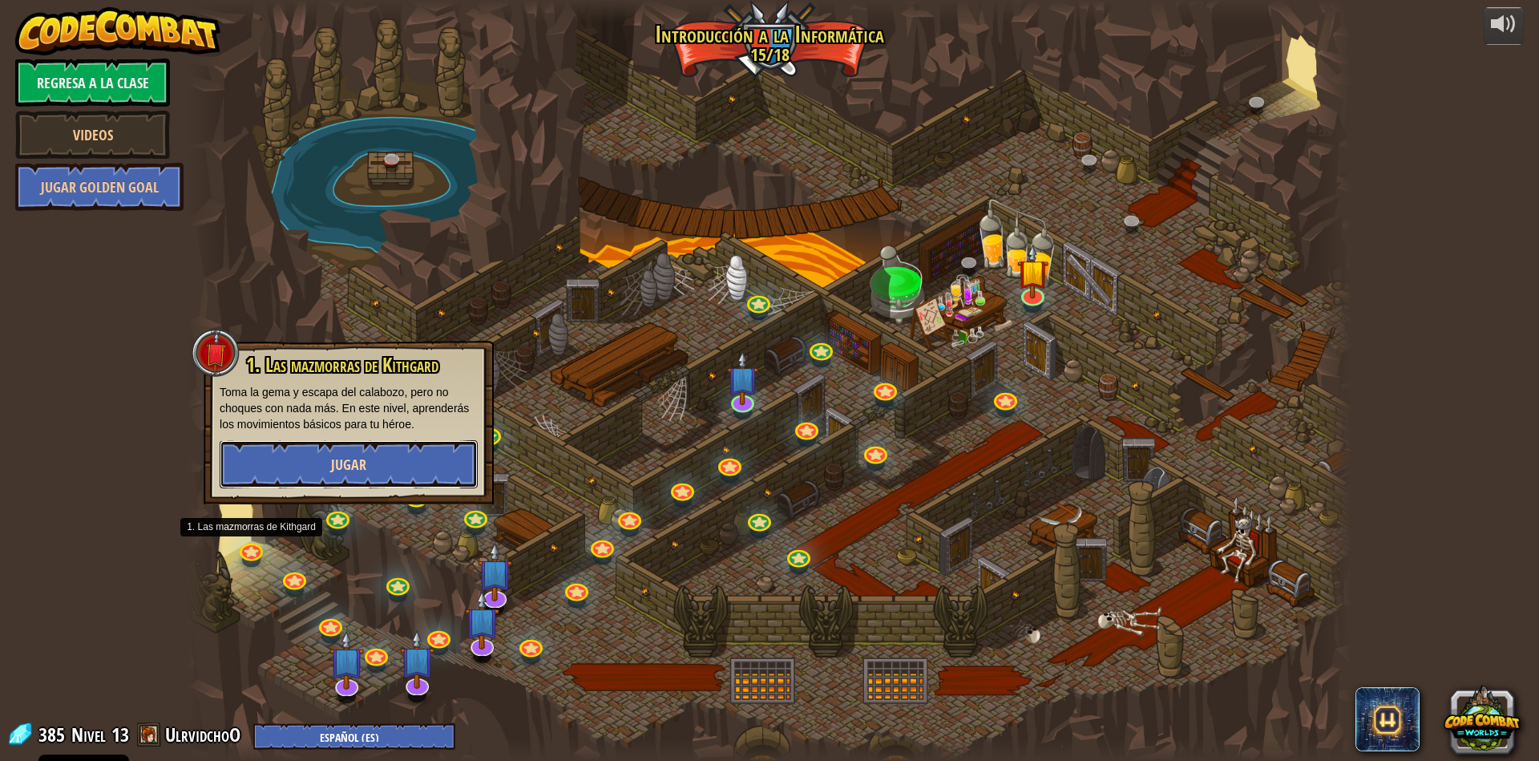
click at [394, 449] on button "Jugar" at bounding box center [349, 464] width 258 height 48
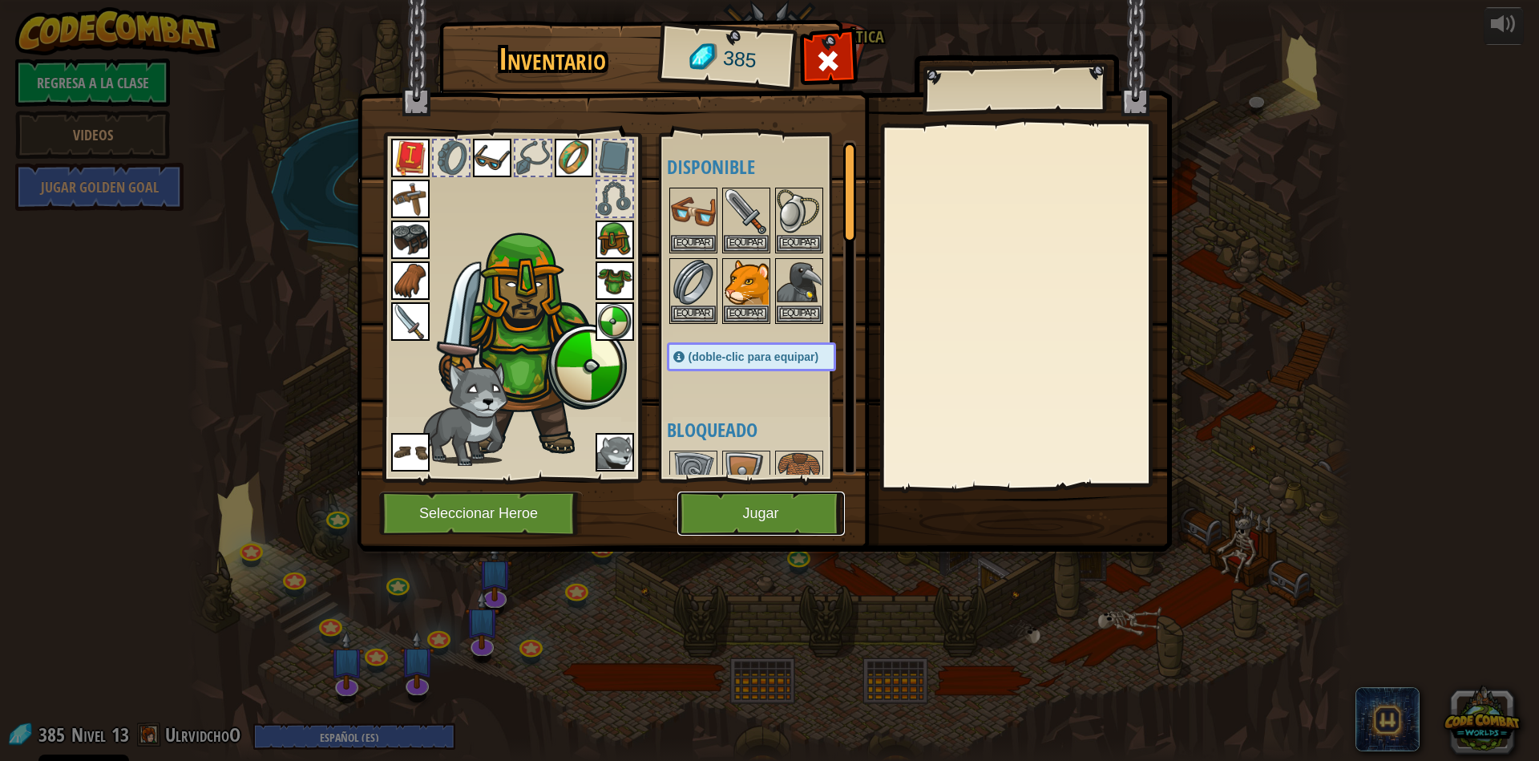
click at [770, 527] on button "Jugar" at bounding box center [761, 513] width 168 height 44
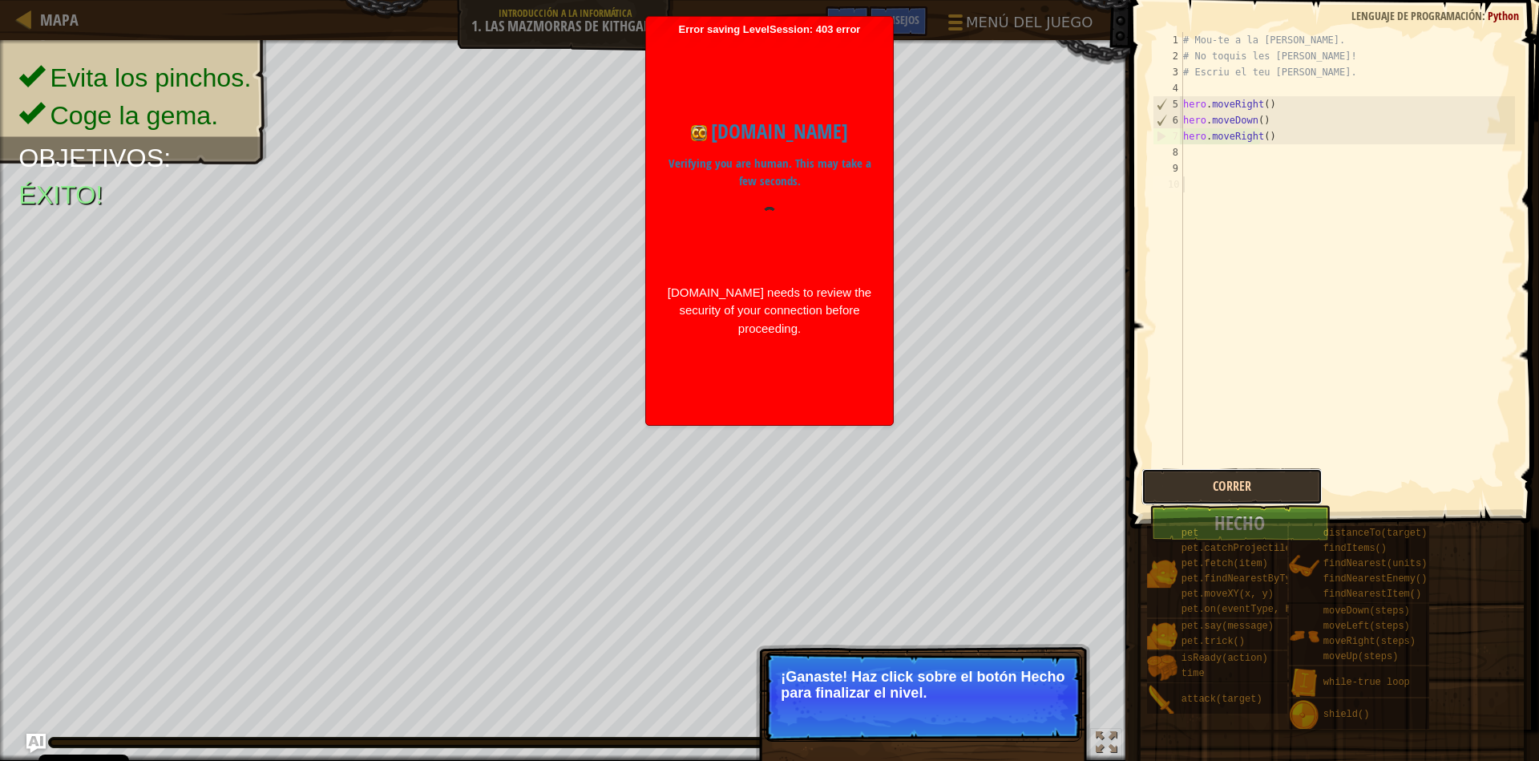
click at [1276, 492] on button "Correr" at bounding box center [1231, 486] width 181 height 37
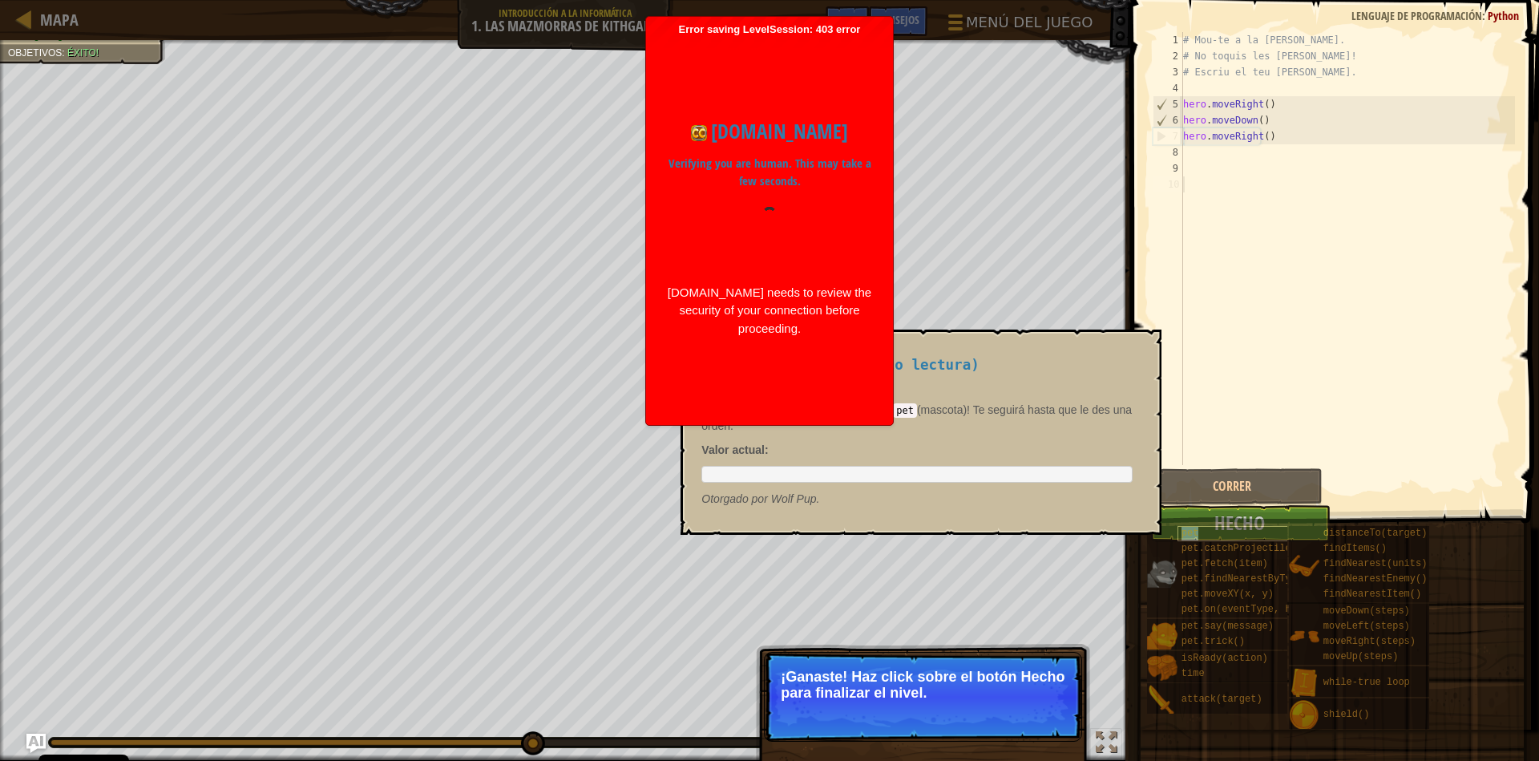
click at [1256, 532] on div "pet" at bounding box center [1255, 533] width 154 height 15
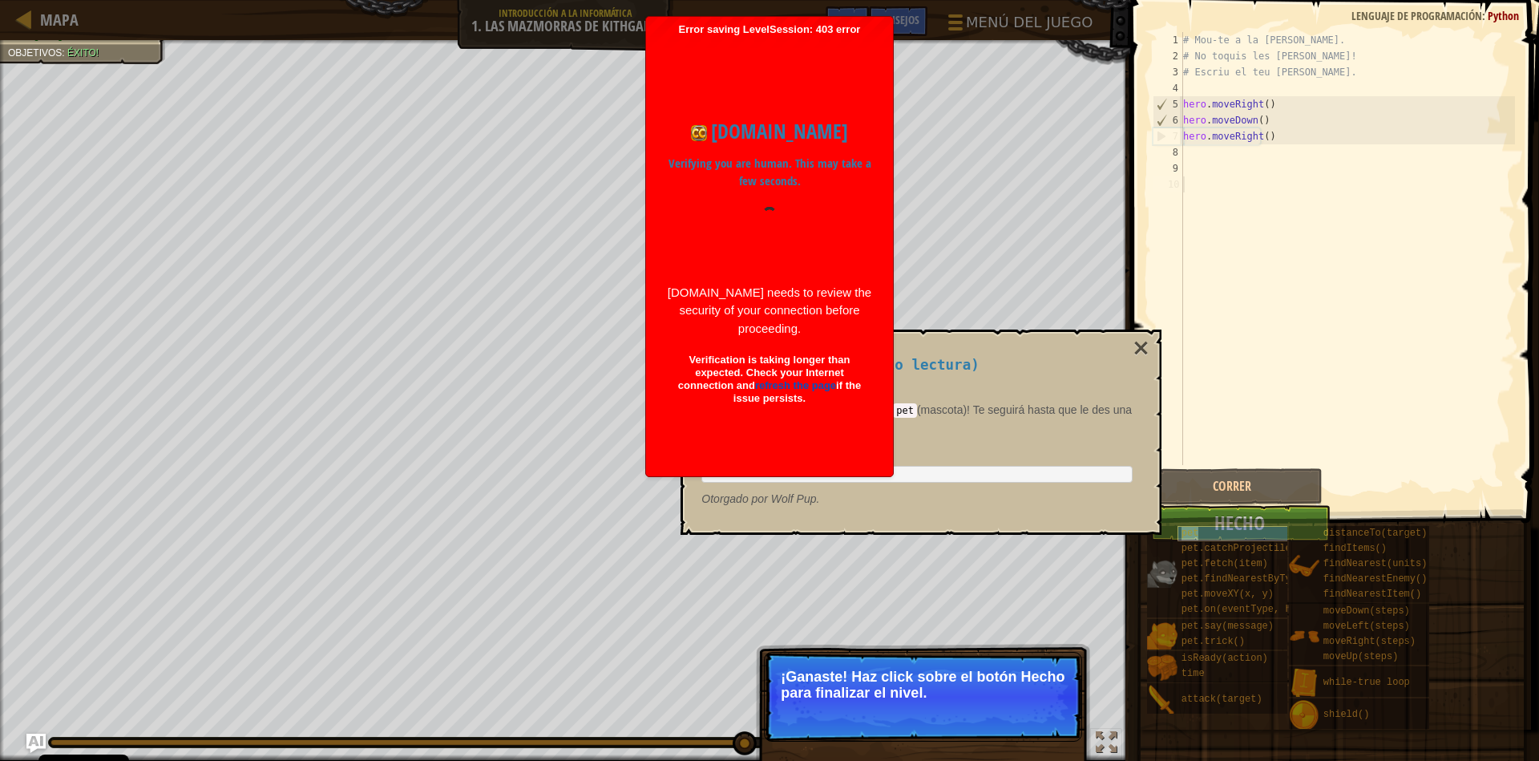
click at [1273, 527] on div "pet" at bounding box center [1255, 533] width 154 height 15
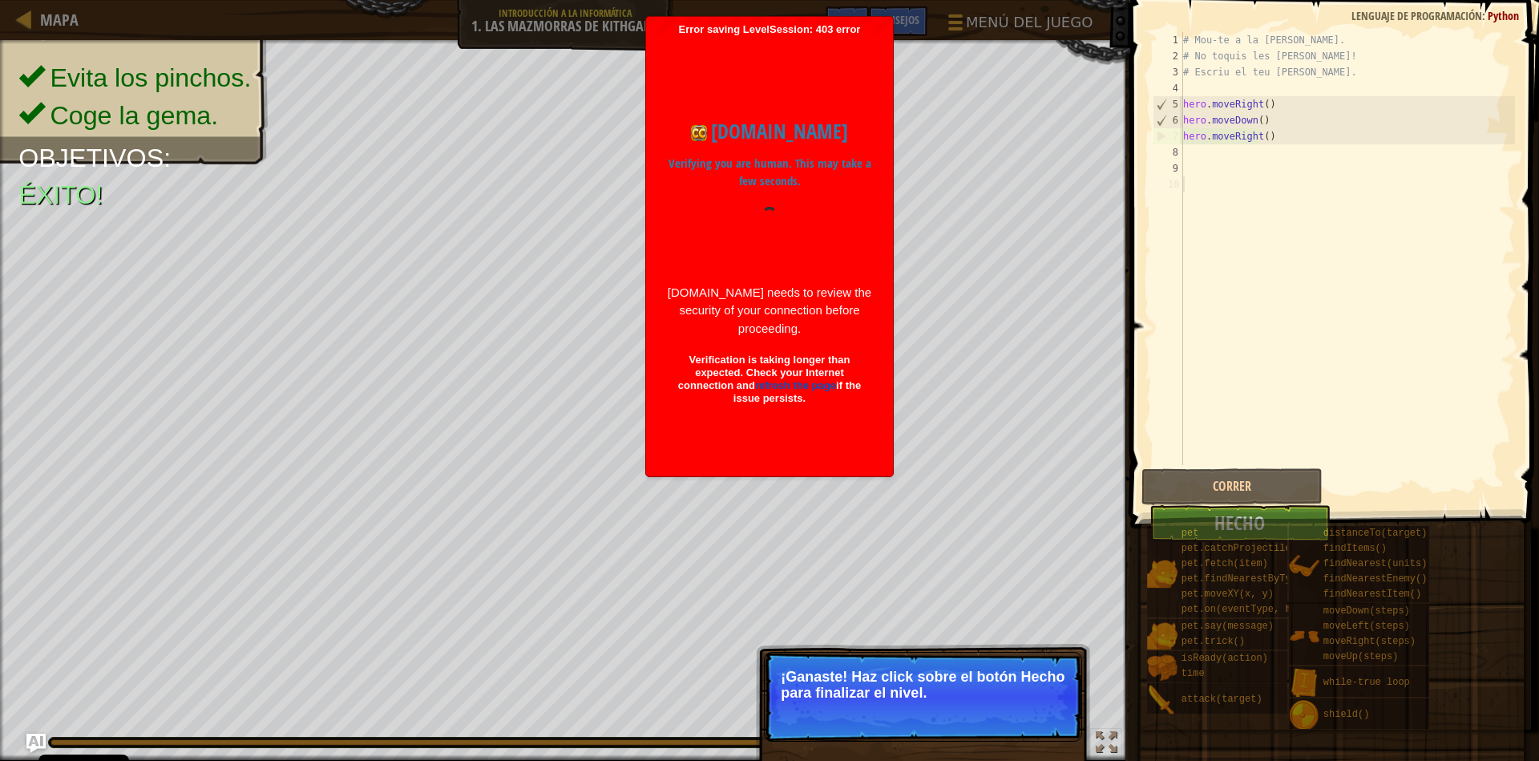
click at [1300, 515] on span at bounding box center [1332, 746] width 398 height 475
click at [938, 708] on p "¡Ganaste! Haz click sobre el botón Hecho para finalizar el nivel." at bounding box center [923, 697] width 318 height 90
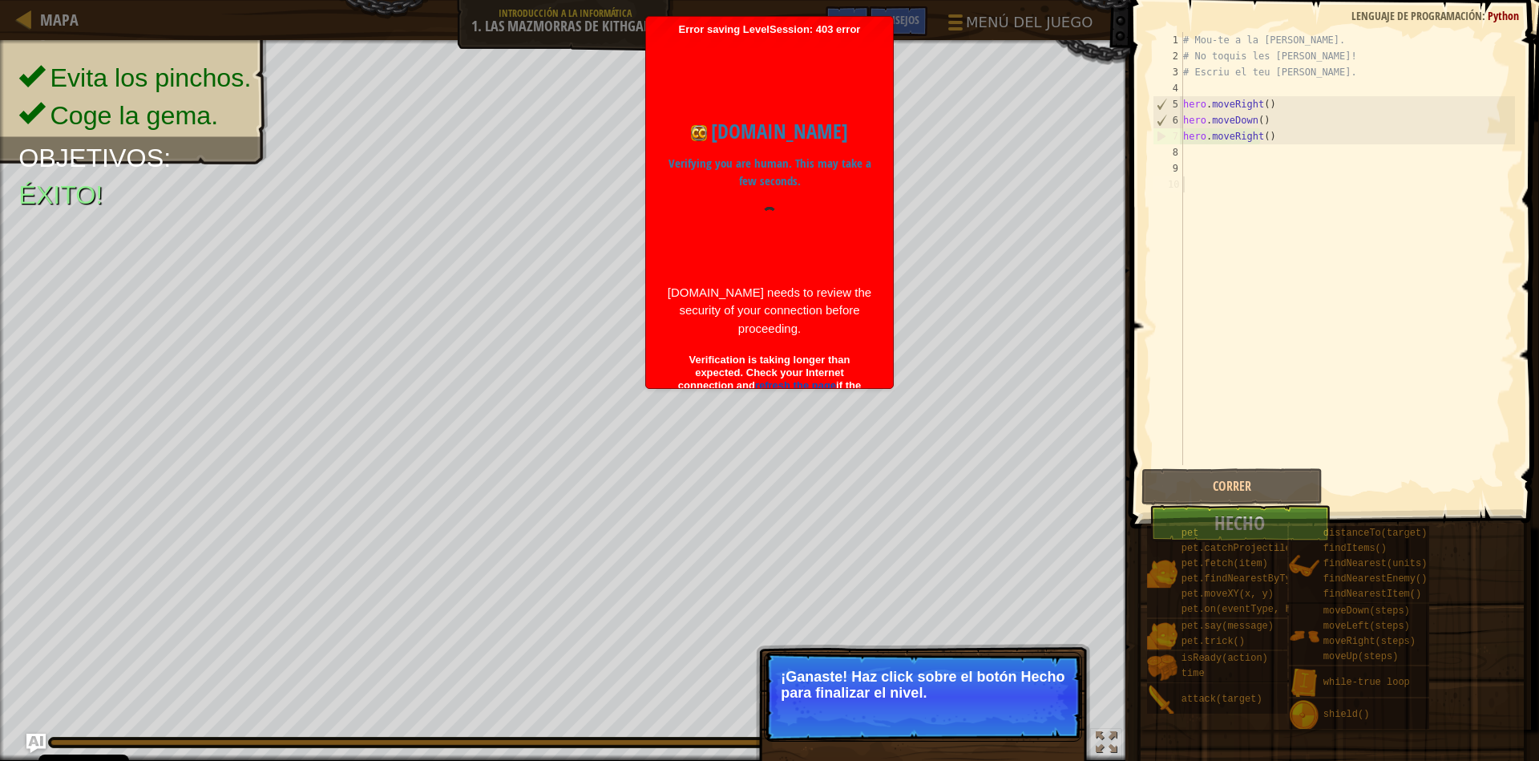
click at [945, 706] on p "¡Ganaste! Haz click sobre el botón Hecho para finalizar el nivel." at bounding box center [923, 697] width 318 height 90
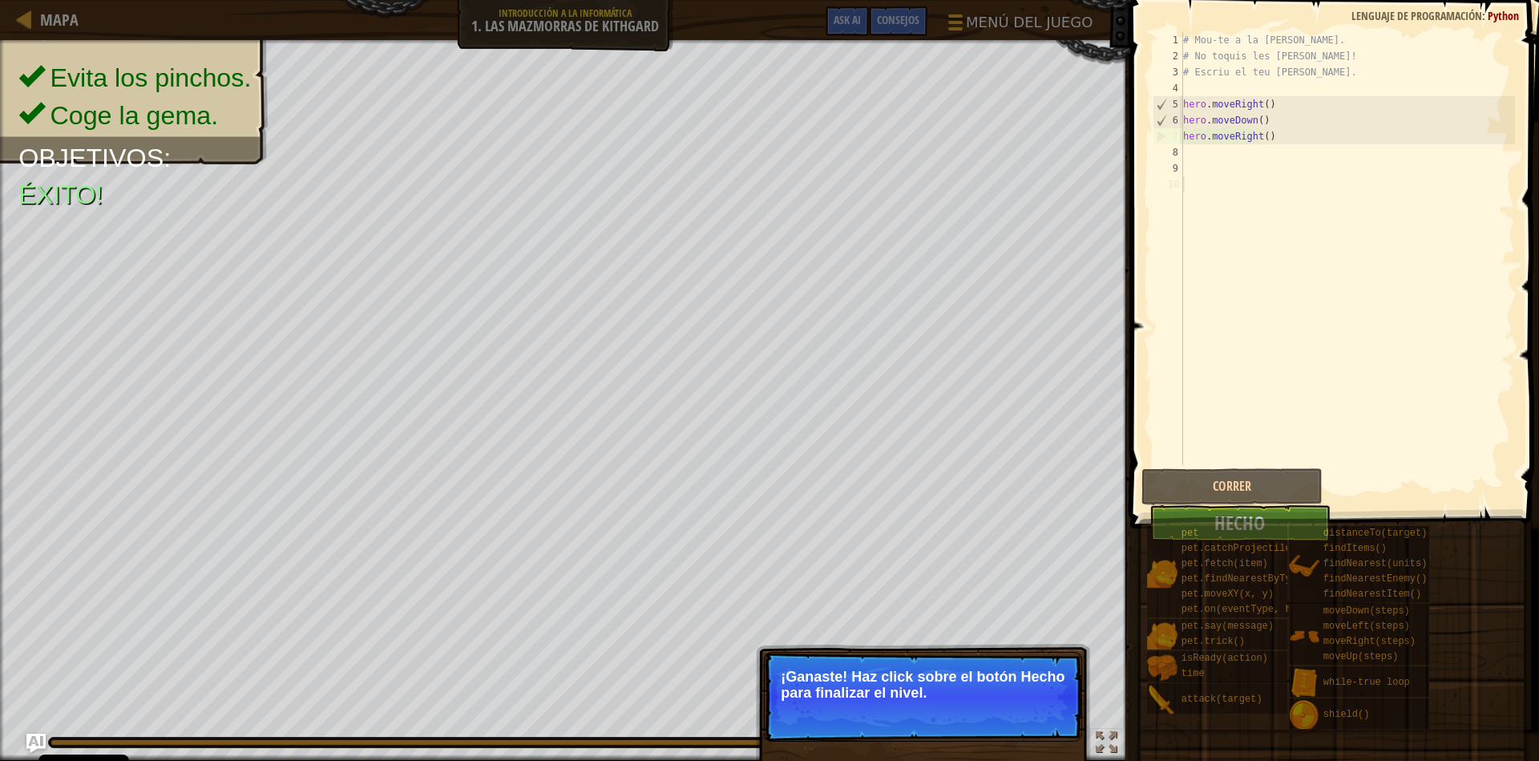
click at [875, 660] on p "¡Ganaste! Haz click sobre el botón Hecho para finalizar el nivel." at bounding box center [923, 697] width 318 height 90
click at [814, 679] on p "¡Ganaste! Haz click sobre el botón Hecho para finalizar el nivel." at bounding box center [923, 685] width 285 height 32
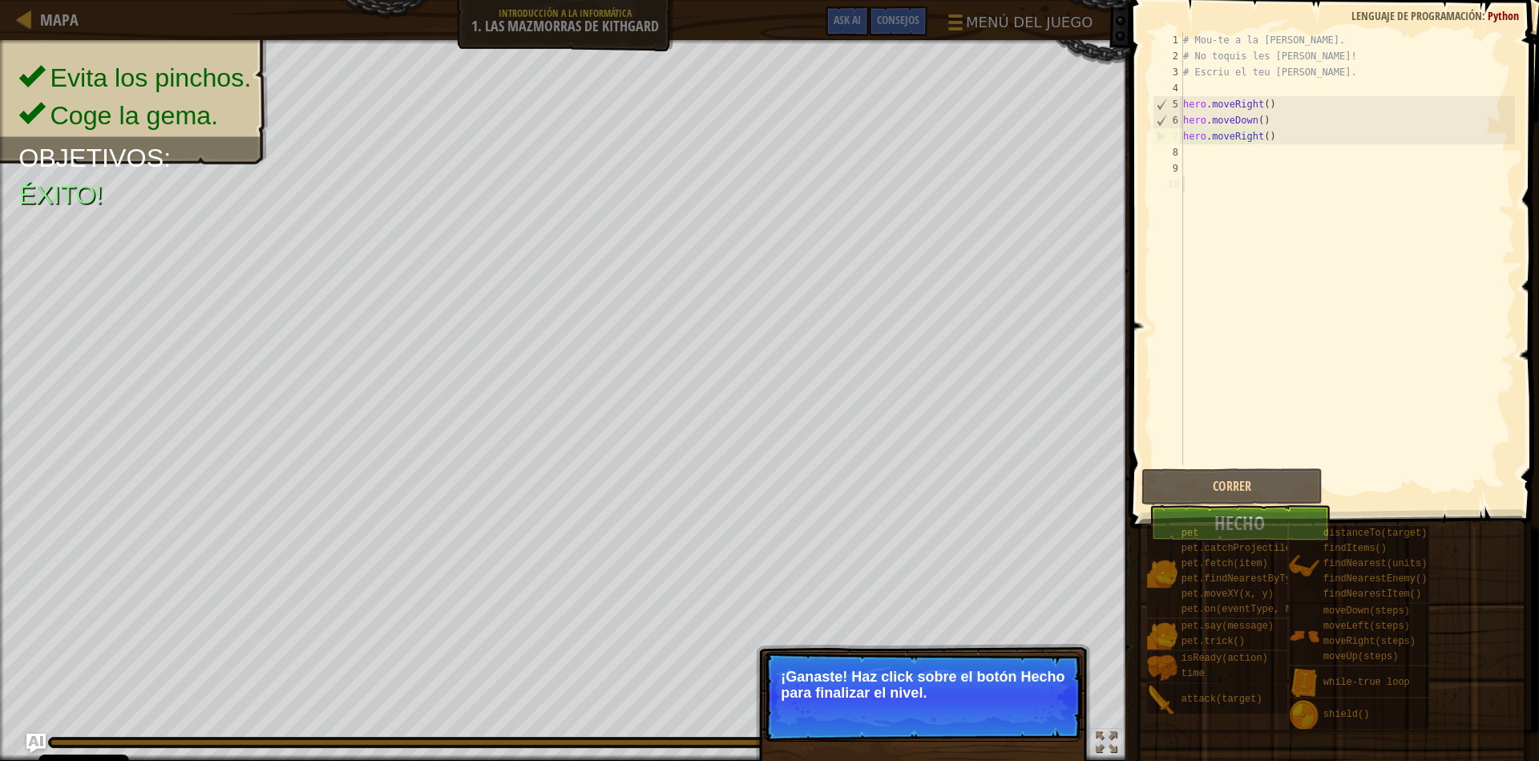
click at [810, 677] on p "¡Ganaste! Haz click sobre el botón Hecho para finalizar el nivel." at bounding box center [923, 685] width 285 height 32
click at [887, 657] on p "¡Ganaste! Haz click sobre el botón Hecho para finalizar el nivel." at bounding box center [923, 697] width 318 height 90
click at [1230, 500] on button "Correr" at bounding box center [1231, 486] width 181 height 37
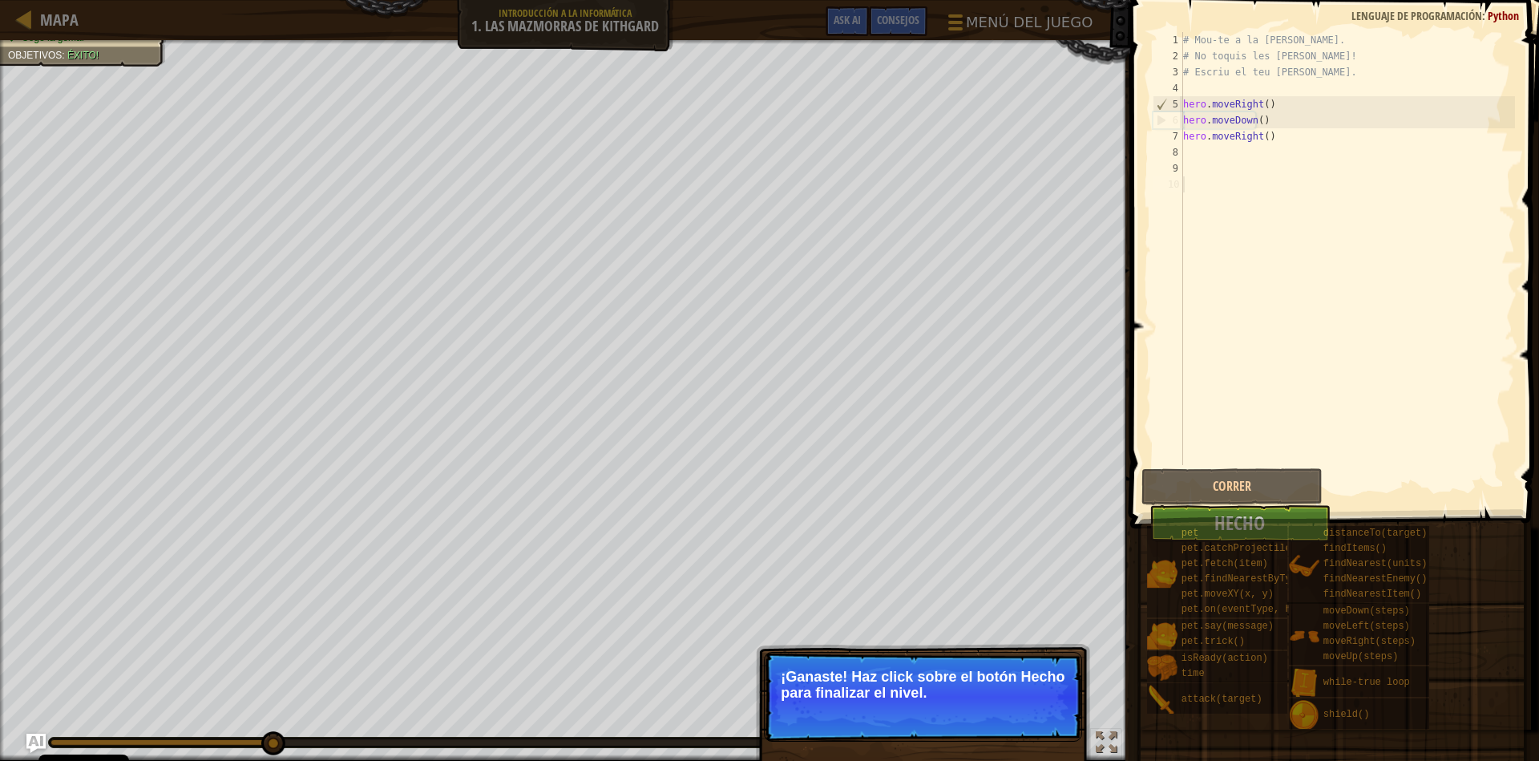
click at [1222, 522] on span at bounding box center [1332, 746] width 398 height 475
click at [1232, 513] on span at bounding box center [1332, 746] width 398 height 475
click at [926, 651] on div "Evita los pinchos. Coge la gema. Objetivos : Éxito! ♫ Alejandro 202 x: 21 y: 6 …" at bounding box center [769, 400] width 1539 height 721
click at [885, 729] on p "¡Ganaste! Haz click sobre el botón Hecho para finalizar el nivel." at bounding box center [923, 697] width 318 height 90
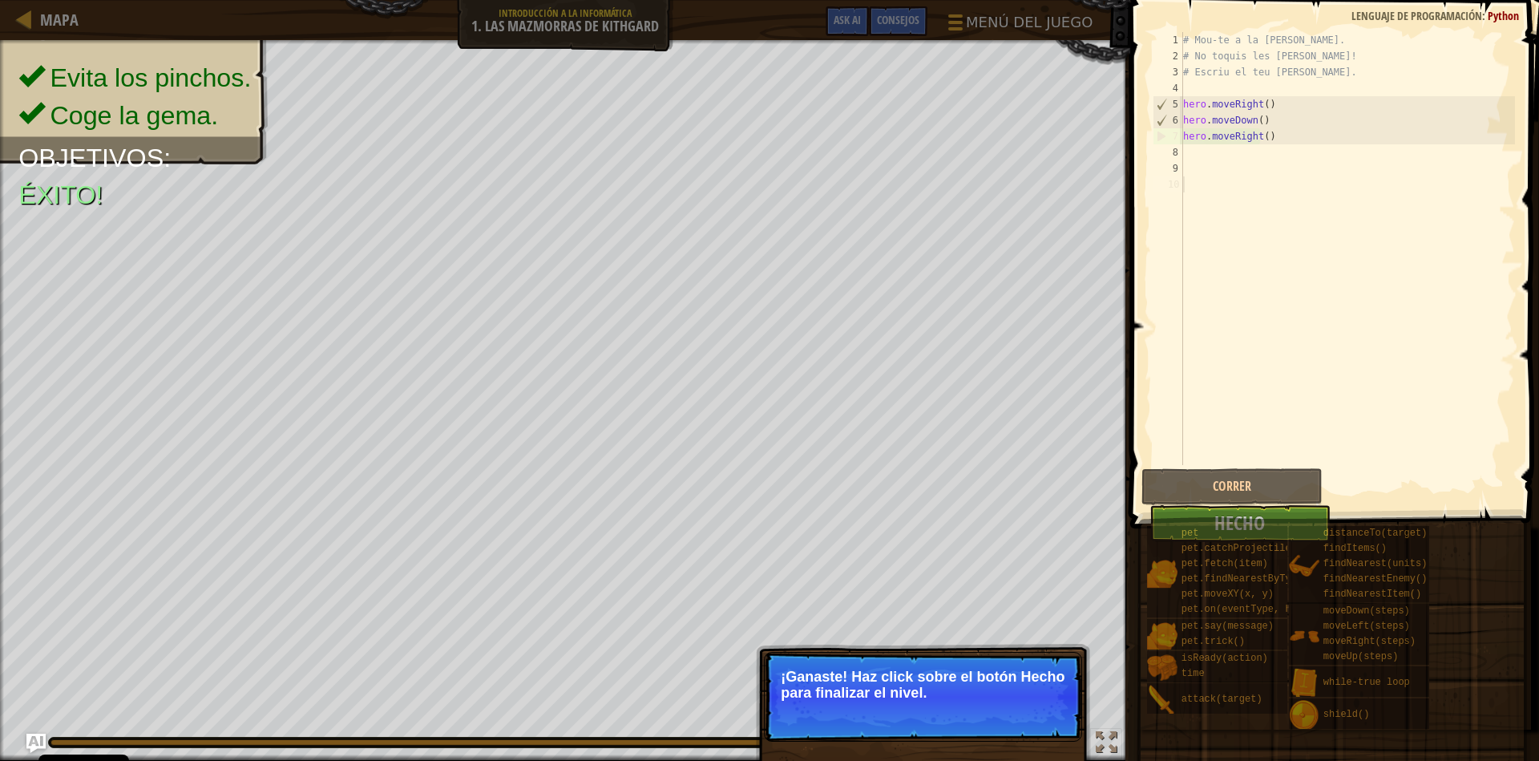
click at [1266, 511] on span at bounding box center [1332, 746] width 398 height 475
click at [1279, 516] on span at bounding box center [1332, 746] width 398 height 475
click at [1286, 517] on span at bounding box center [1332, 746] width 398 height 475
click at [1287, 518] on span at bounding box center [1332, 746] width 398 height 475
click at [1145, 491] on div "1 2 3 4 5 6 7 8 9 10 # Mou-te a la gemma. # No toquis les parets! # Escriu el t…" at bounding box center [1332, 296] width 414 height 576
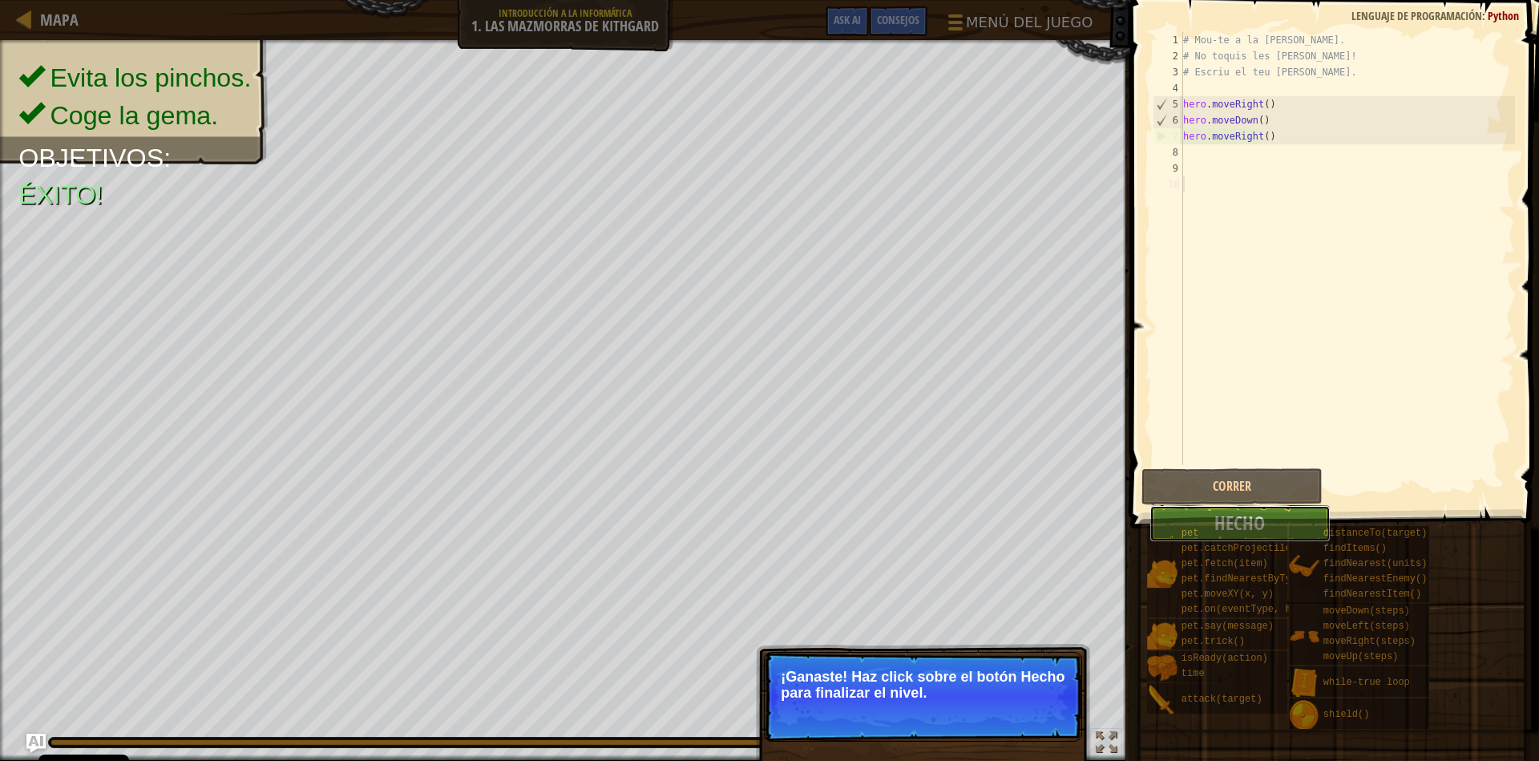
click at [1166, 507] on button "Hecho" at bounding box center [1239, 523] width 181 height 37
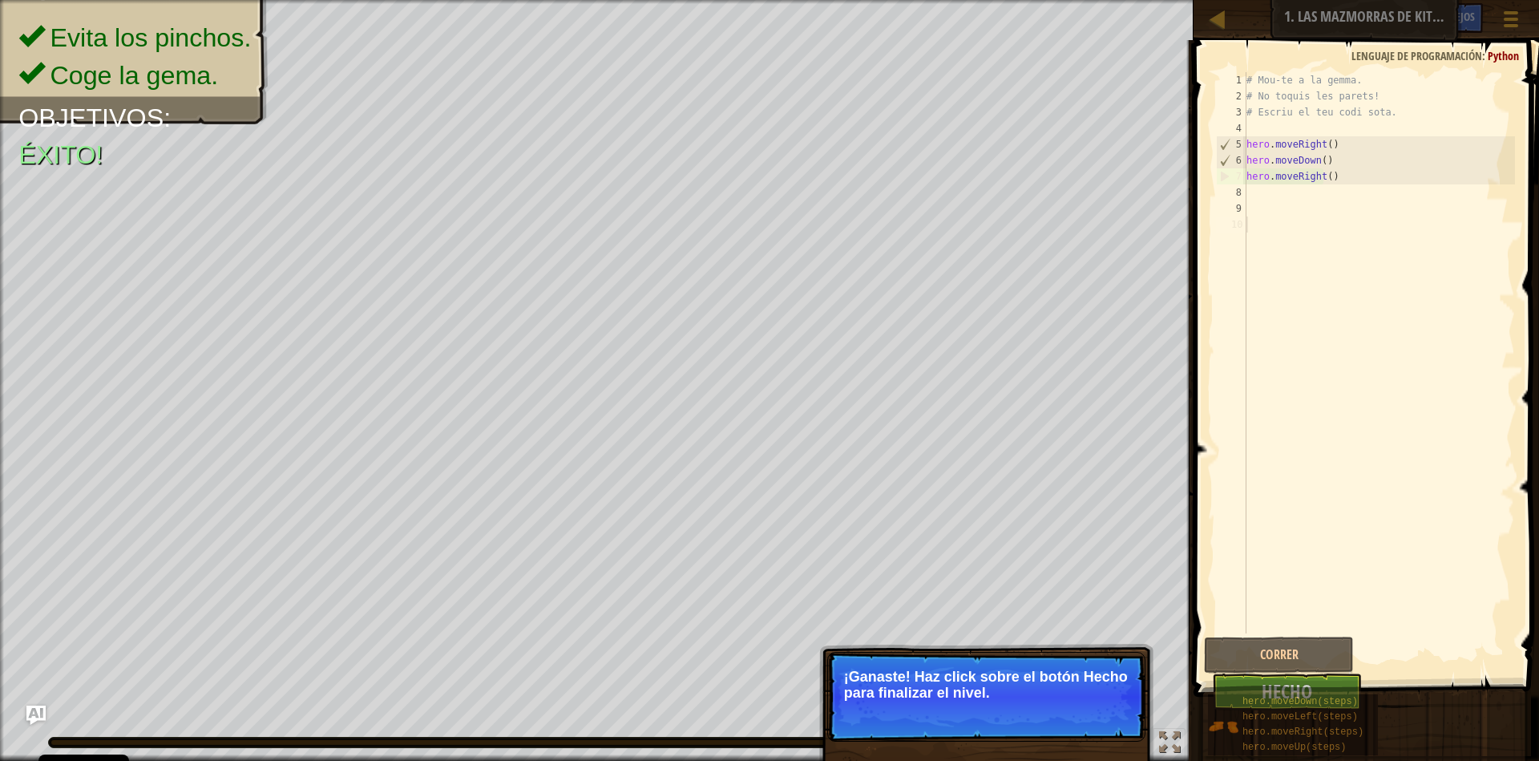
click at [957, 681] on p "¡Ganaste! Haz click sobre el botón Hecho para finalizar el nivel." at bounding box center [986, 685] width 285 height 32
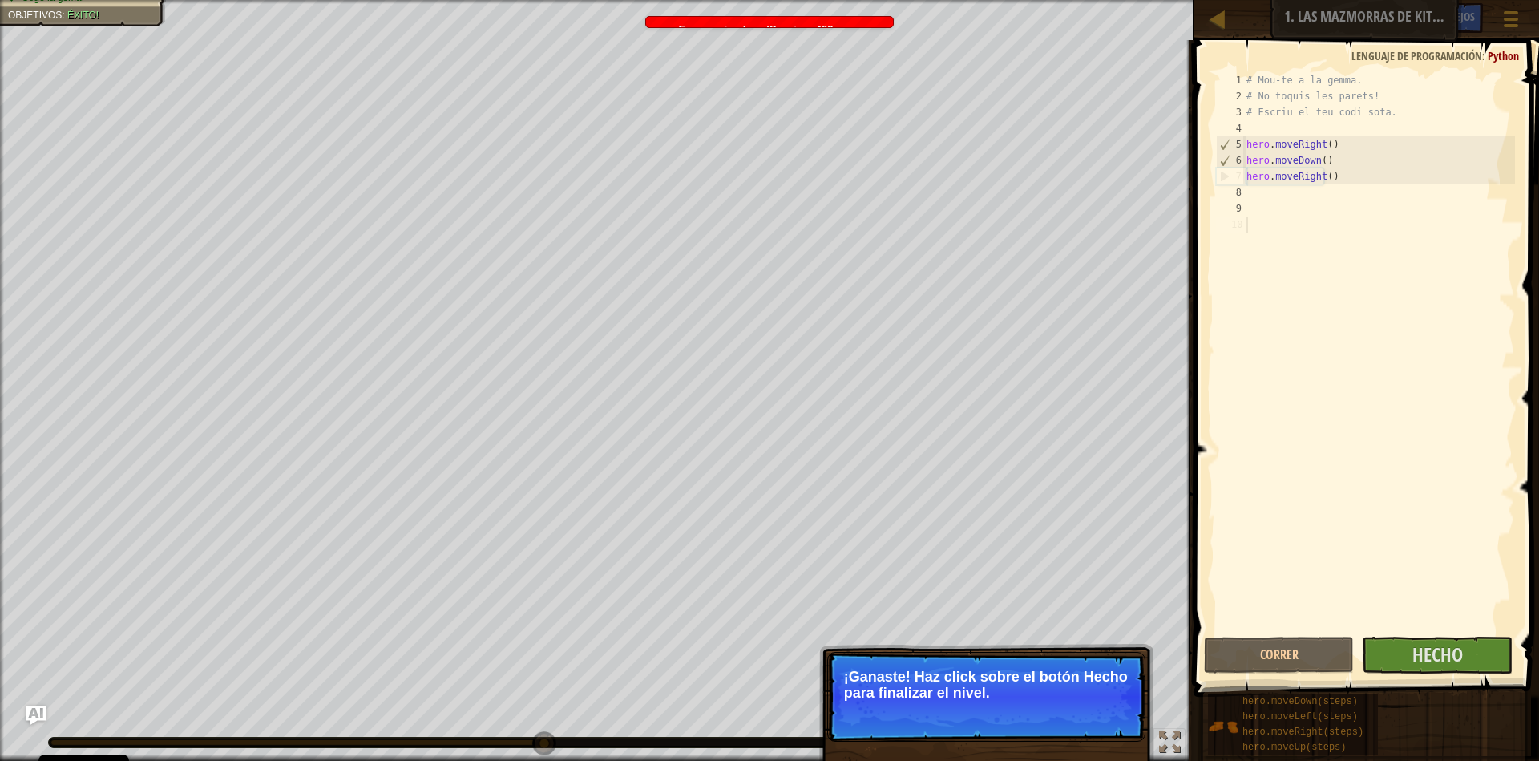
select select "es-ES"
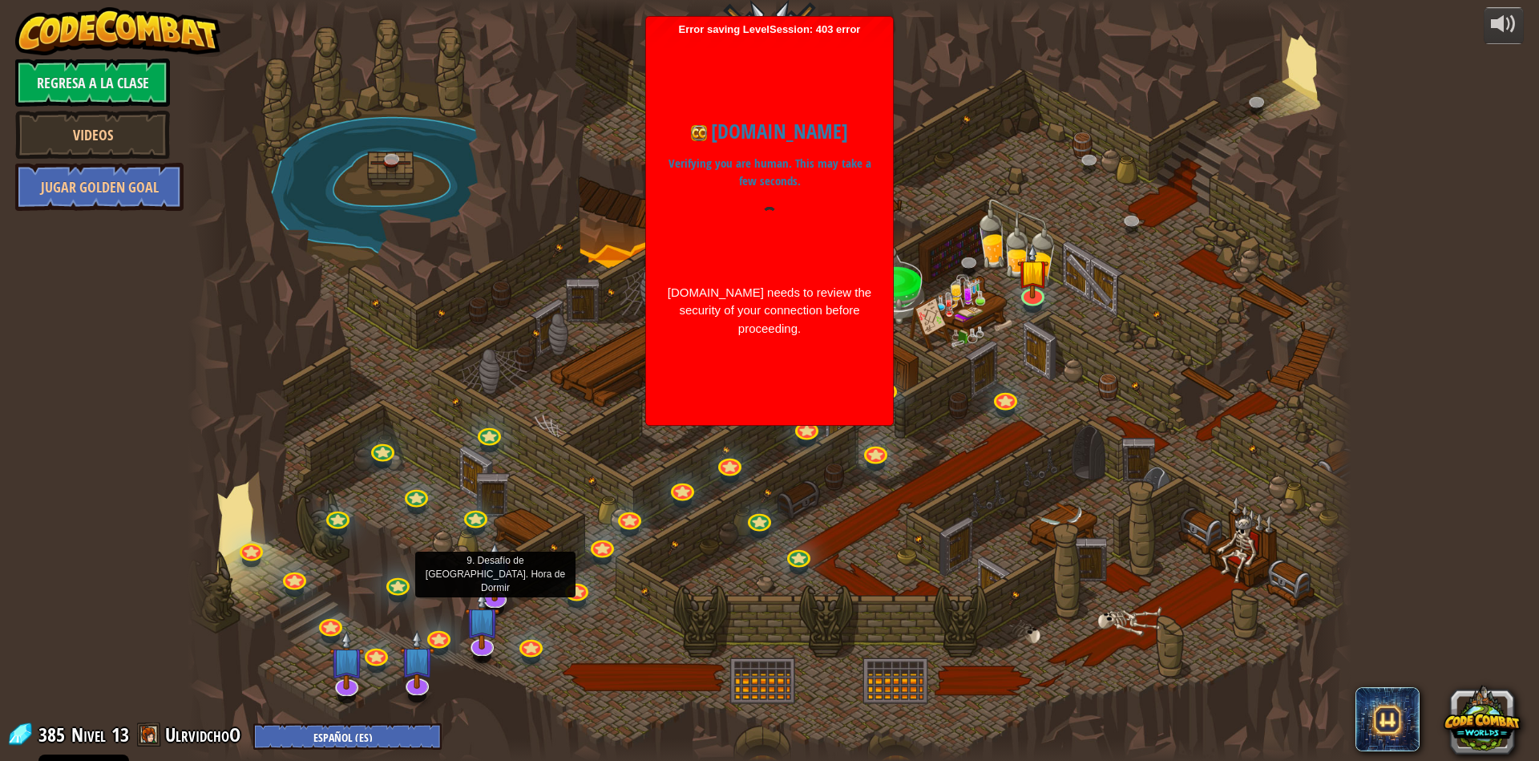
select select "es-ES"
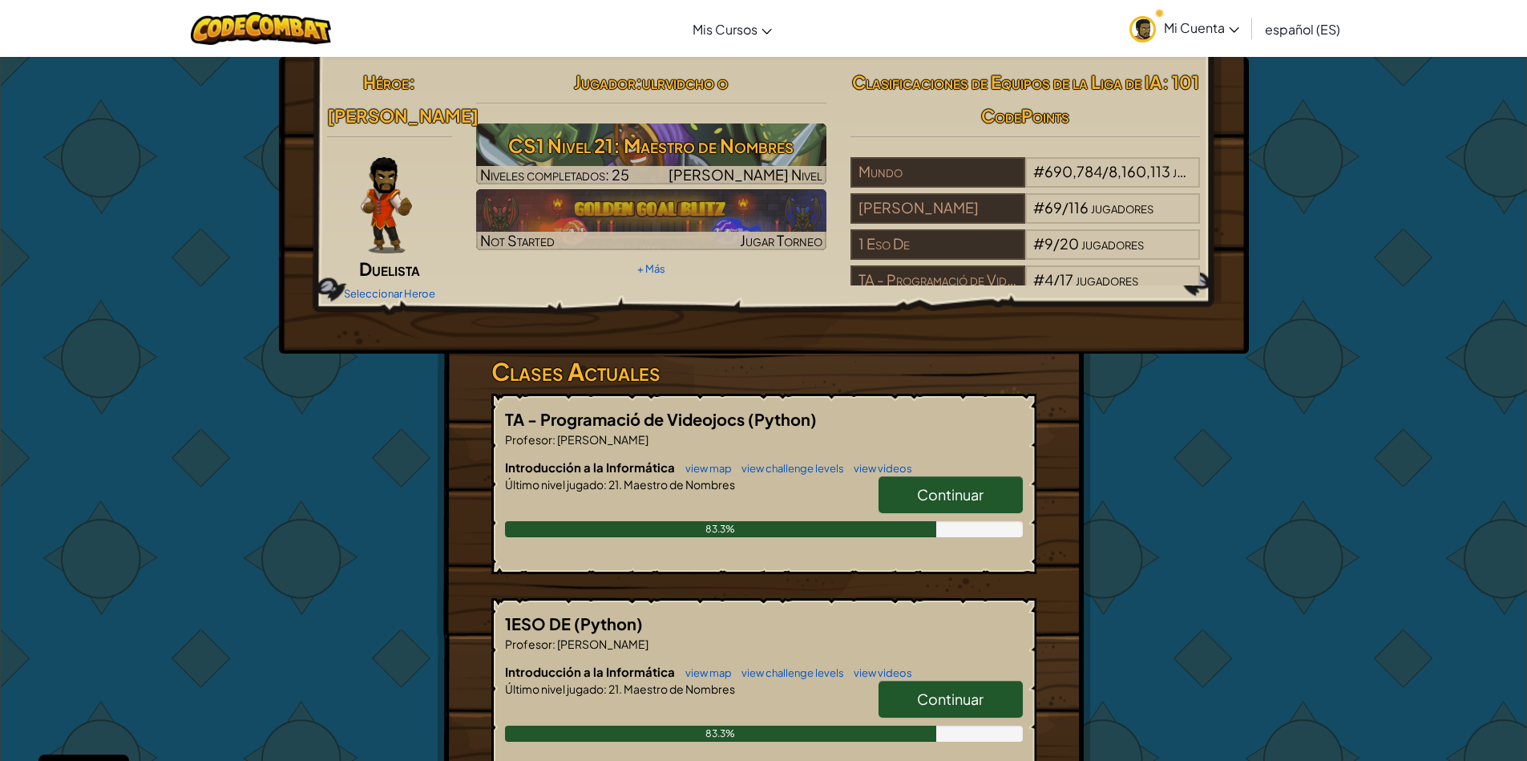
click at [929, 499] on span "Continuar" at bounding box center [950, 494] width 67 height 18
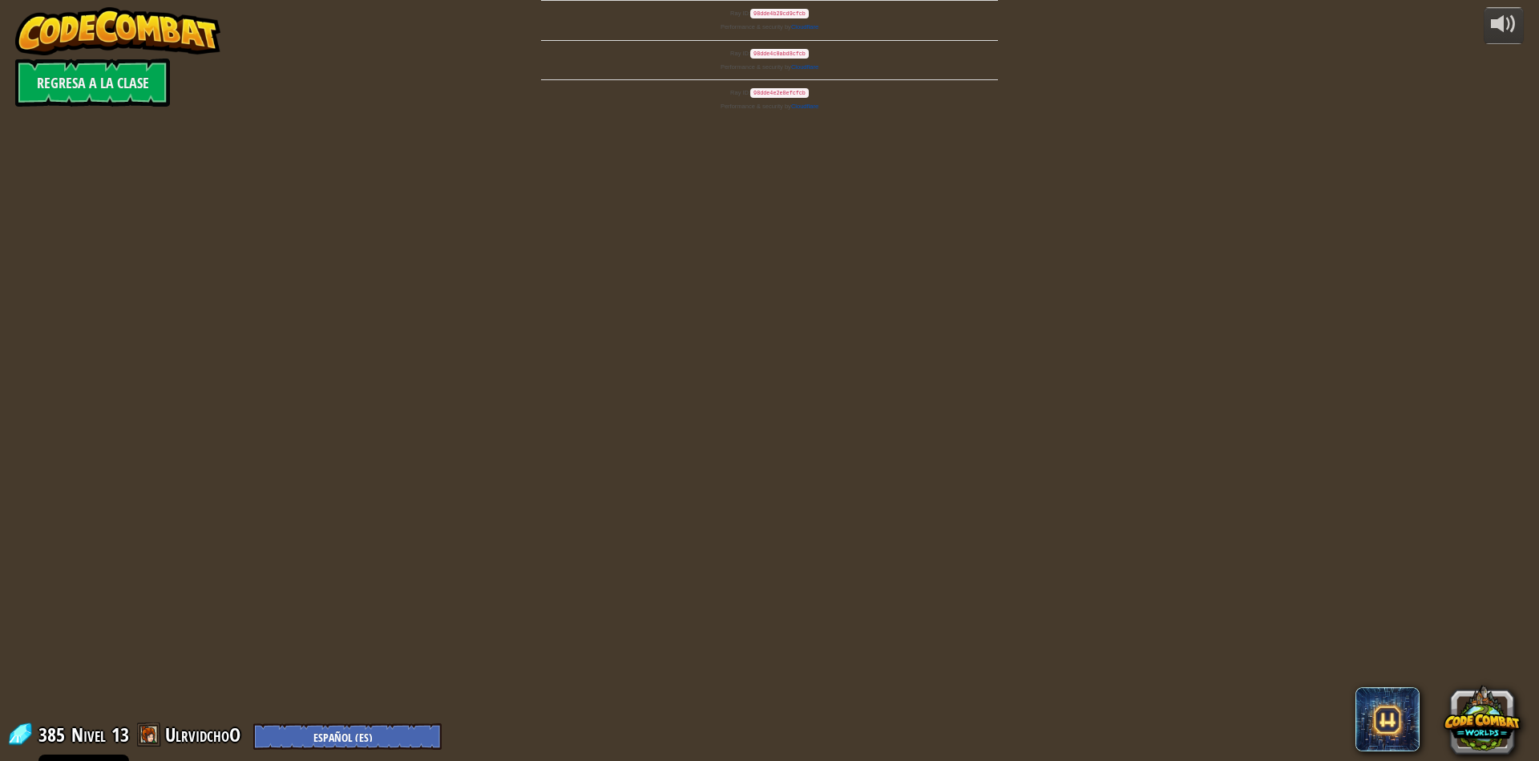
select select "es-ES"
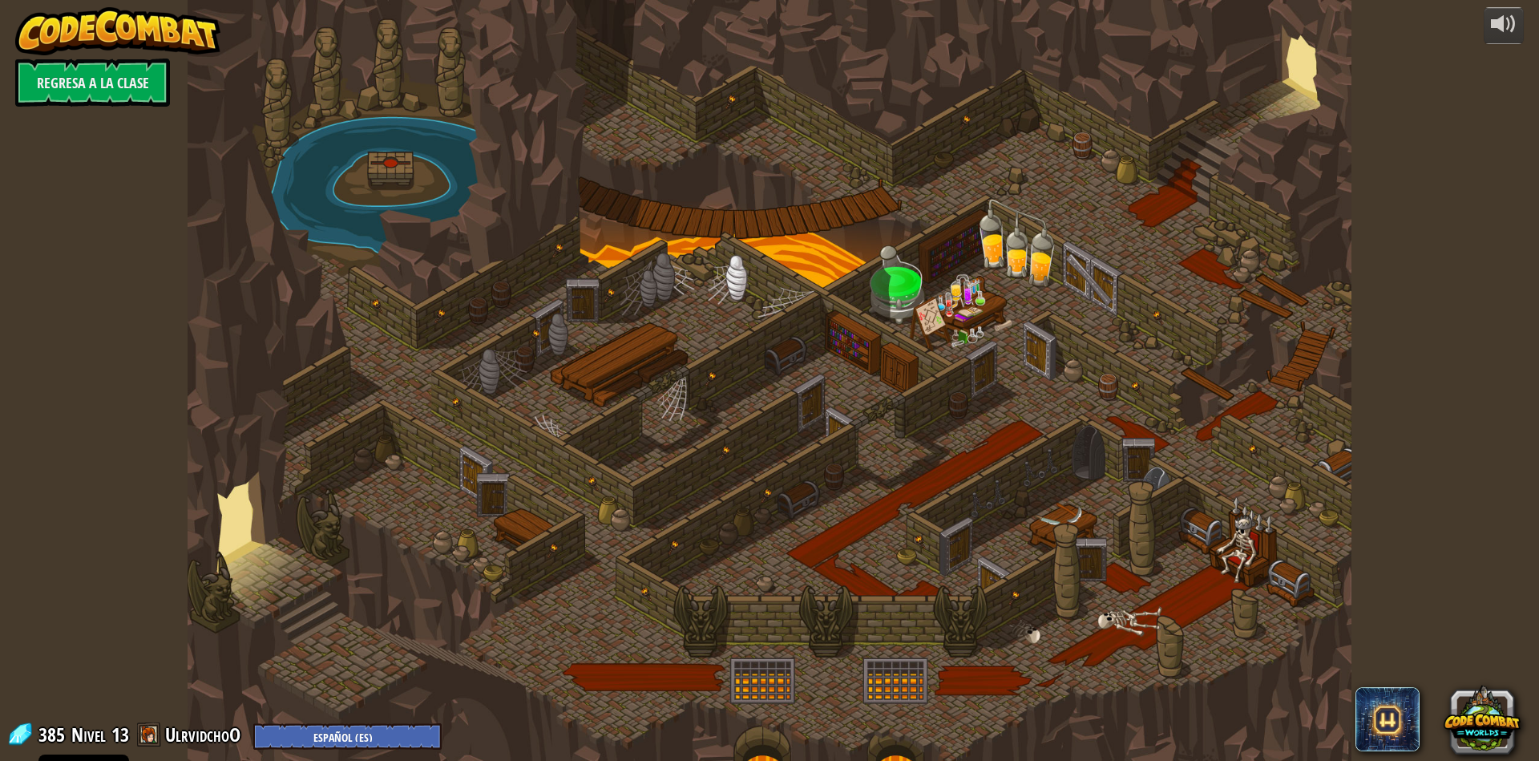
select select "es-ES"
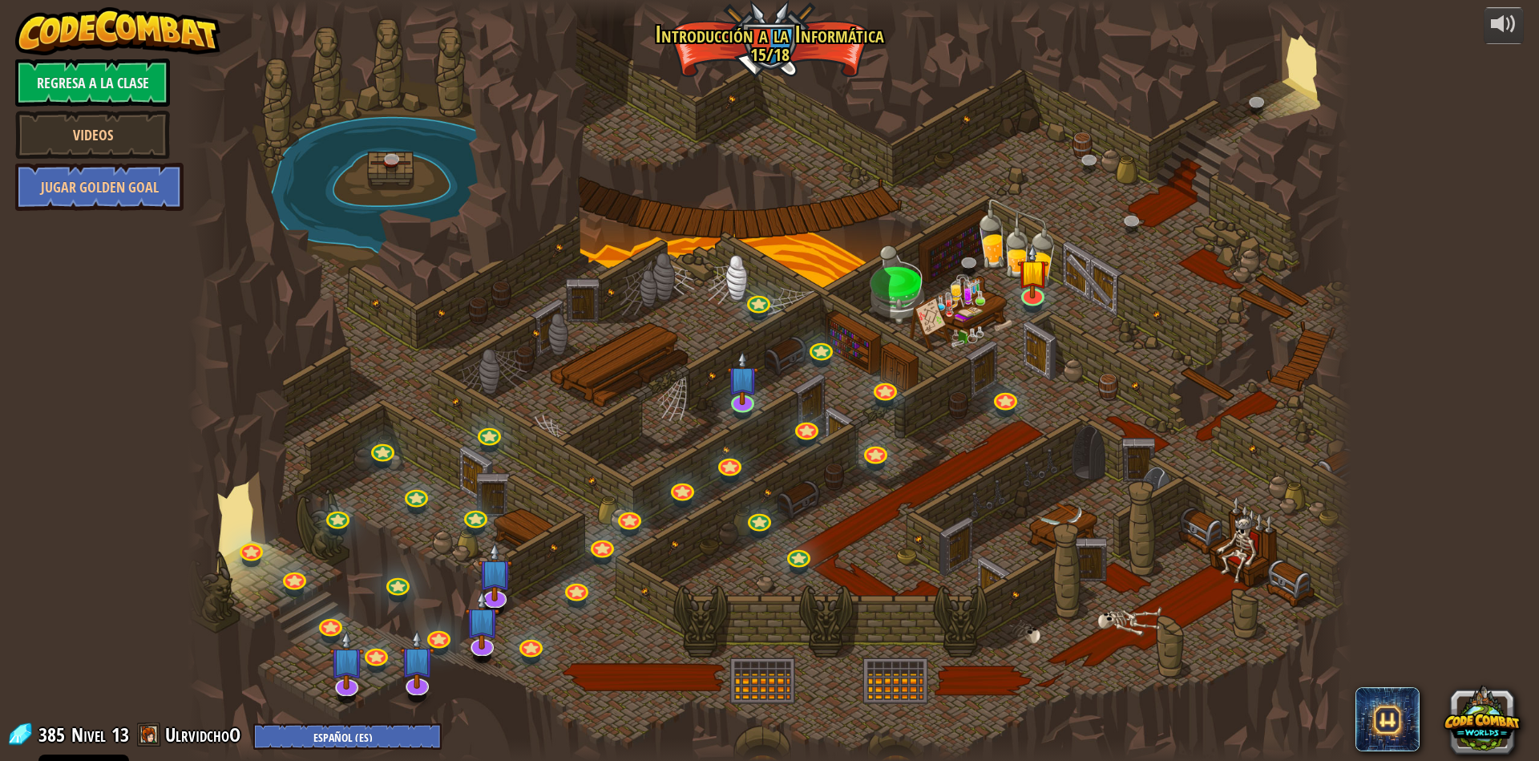
select select "es-ES"
click at [1035, 299] on link at bounding box center [1032, 291] width 32 height 32
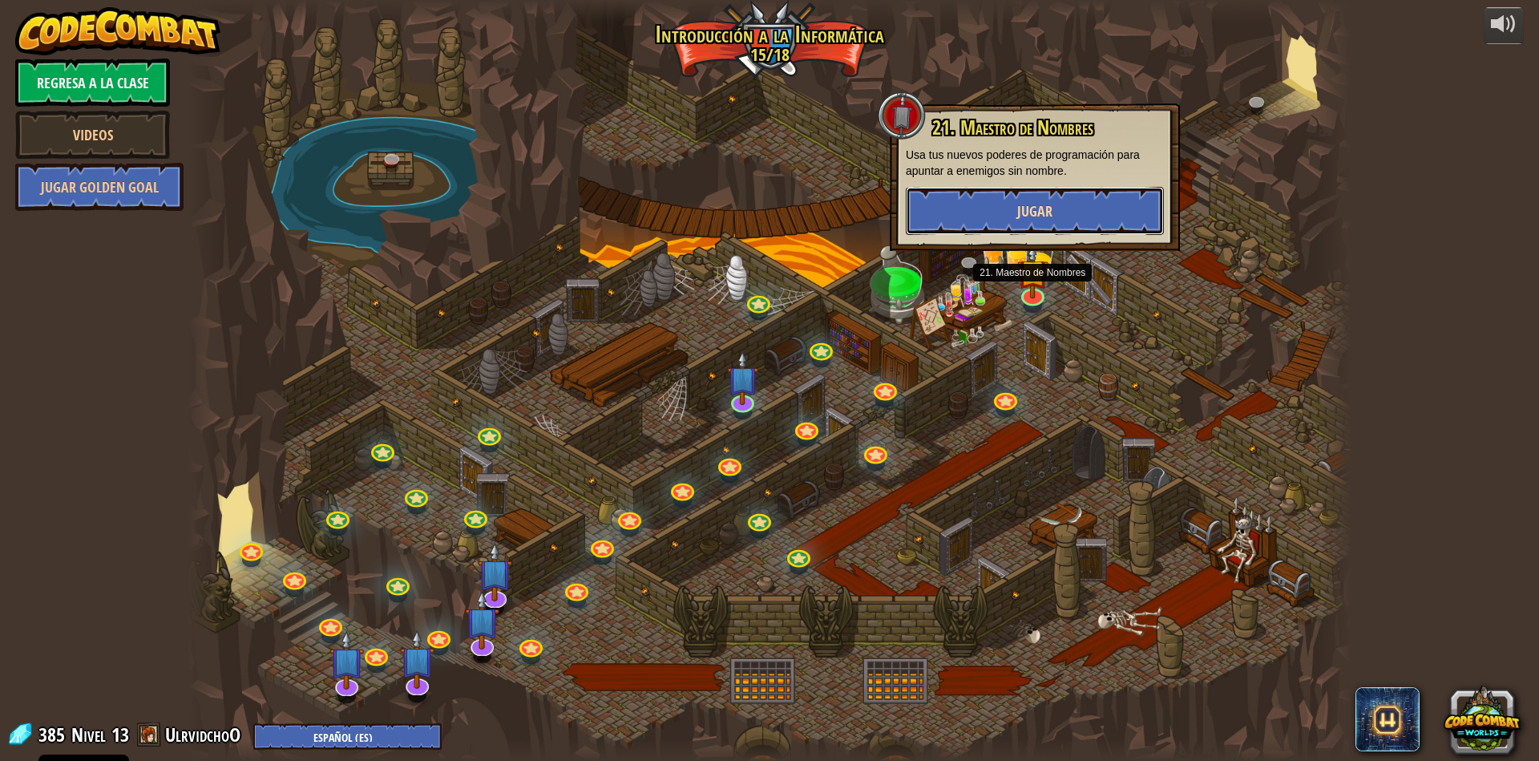
click at [1024, 204] on span "Jugar" at bounding box center [1034, 211] width 35 height 20
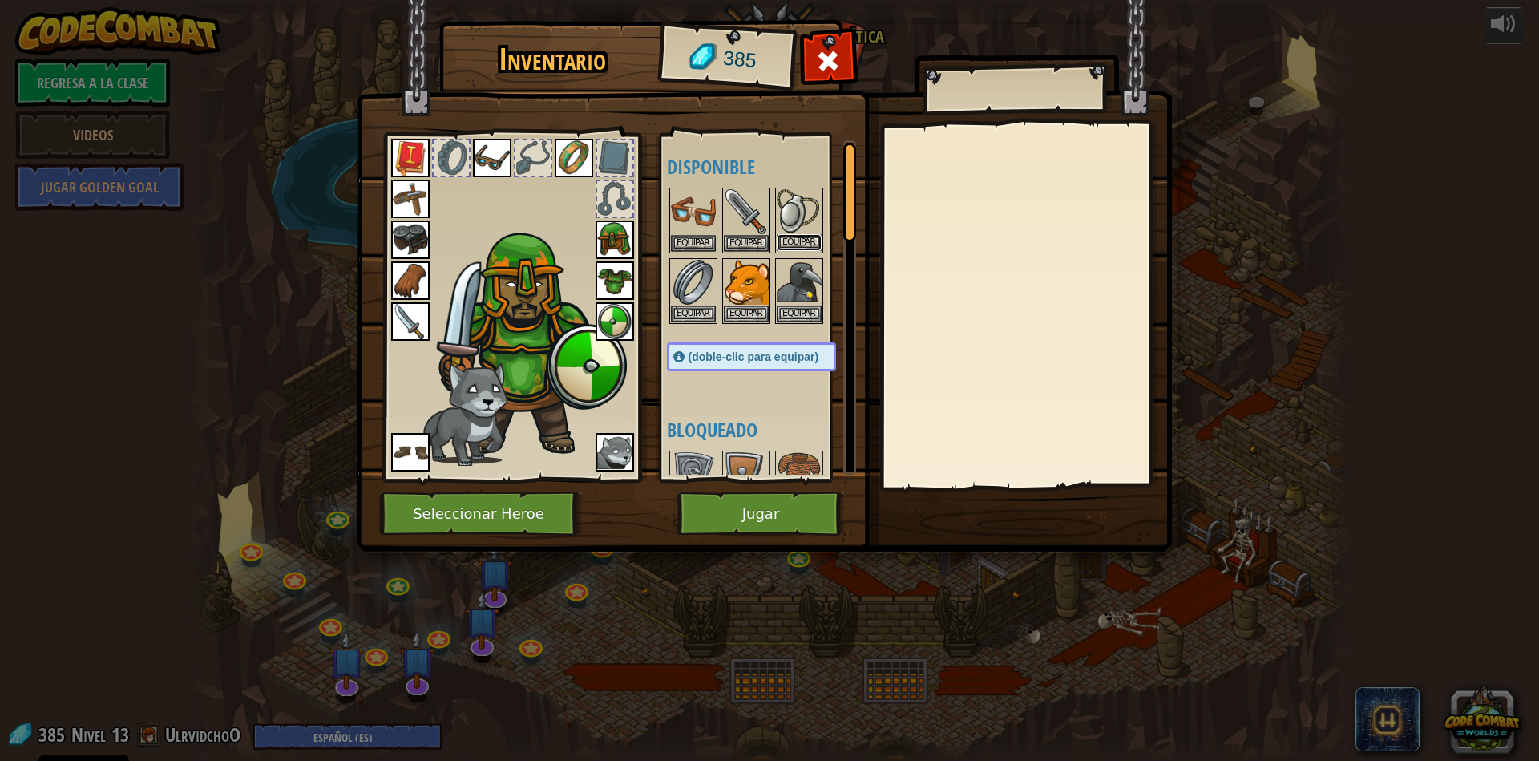
click at [794, 237] on button "Equipar" at bounding box center [799, 242] width 45 height 17
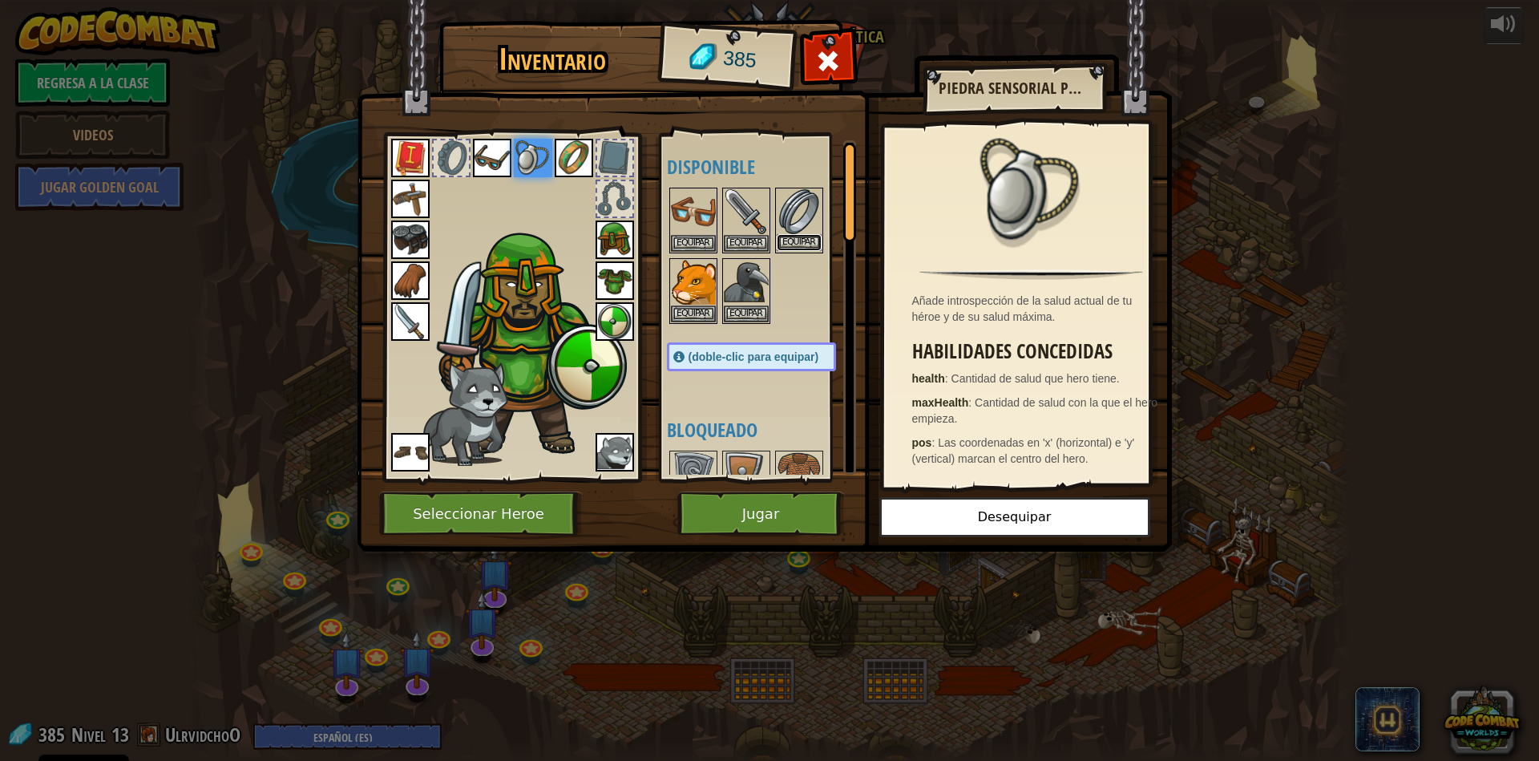
click at [788, 238] on button "Equipar" at bounding box center [799, 242] width 45 height 17
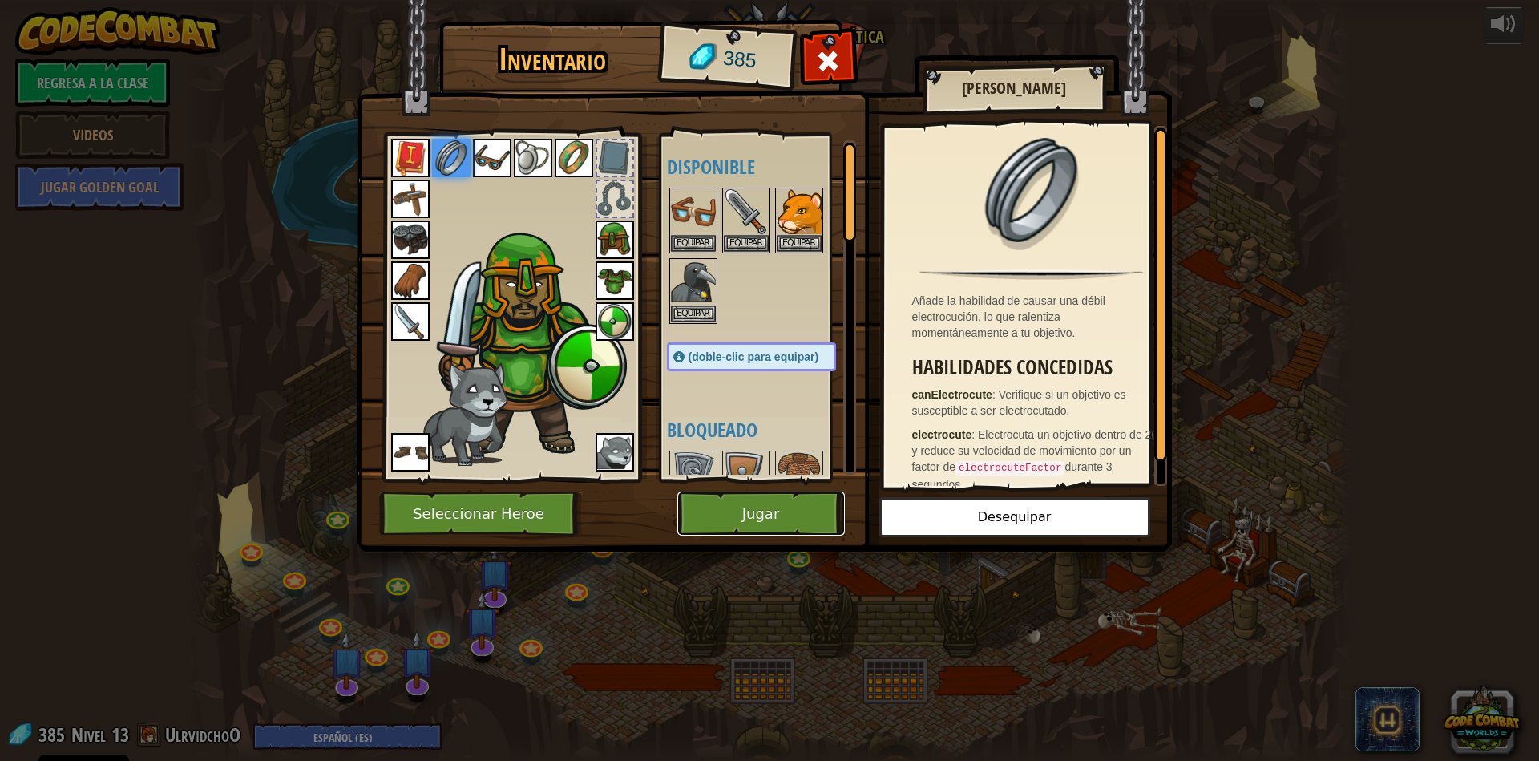
click at [763, 503] on button "Jugar" at bounding box center [761, 513] width 168 height 44
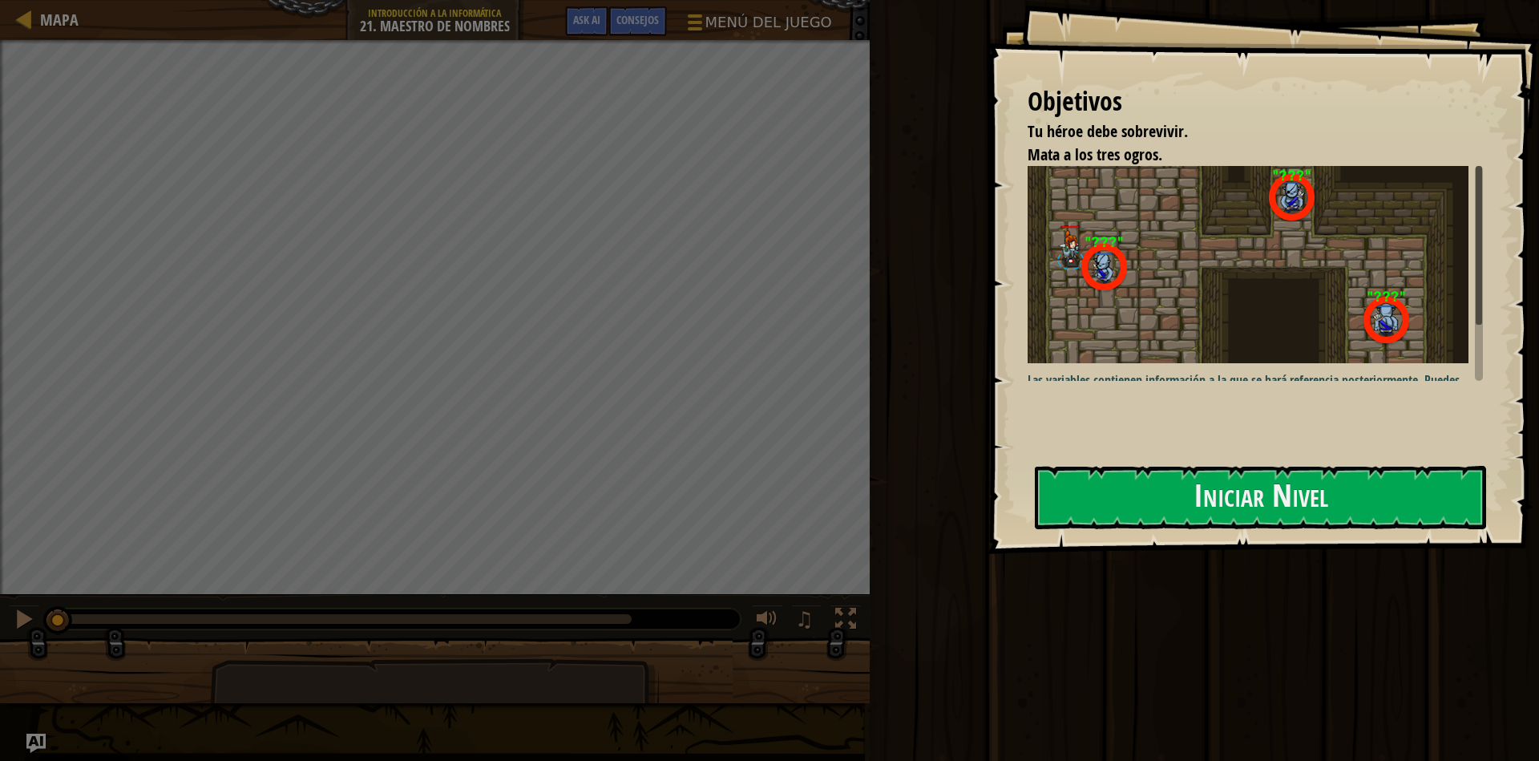
select select "es-ES"
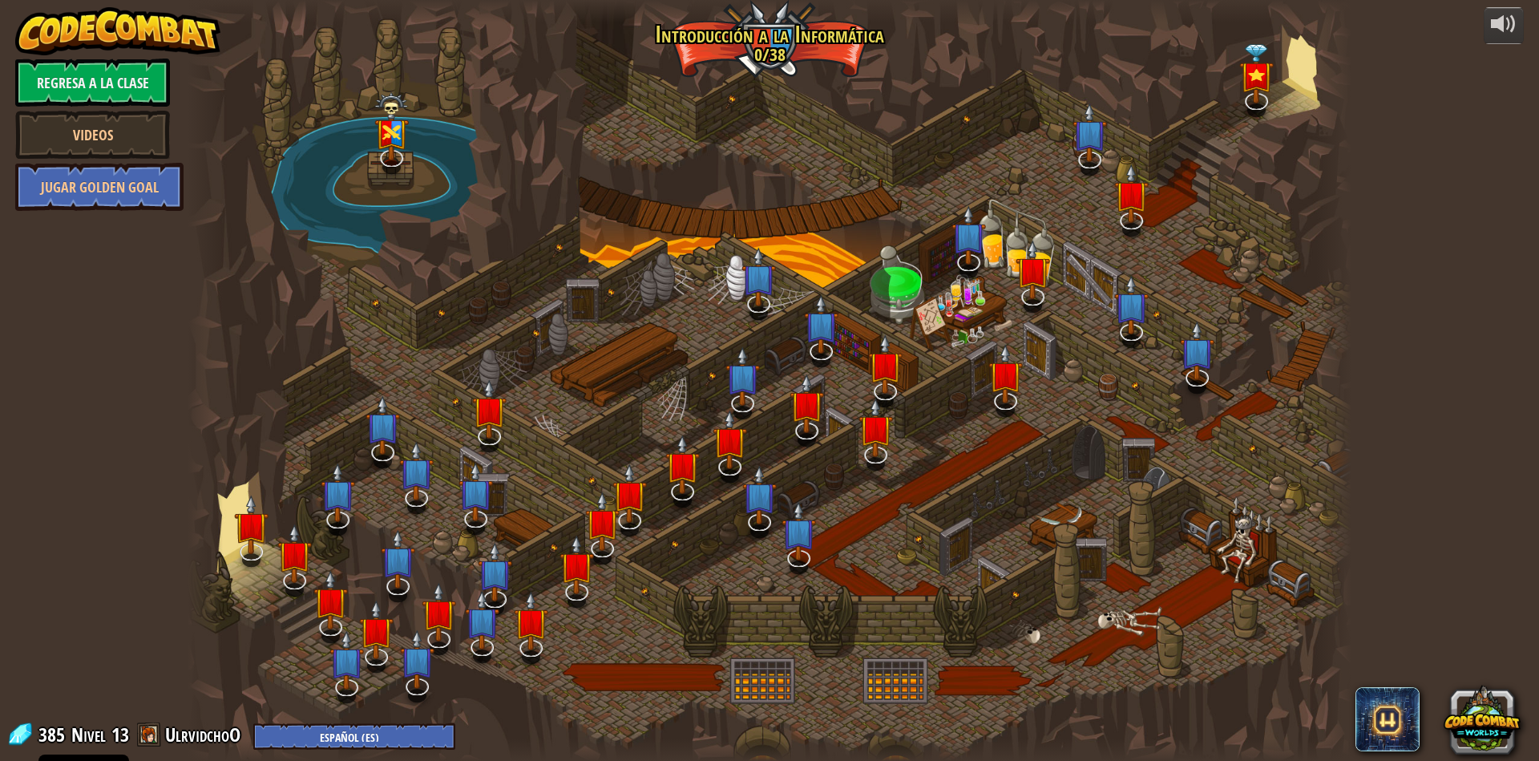
select select "es-ES"
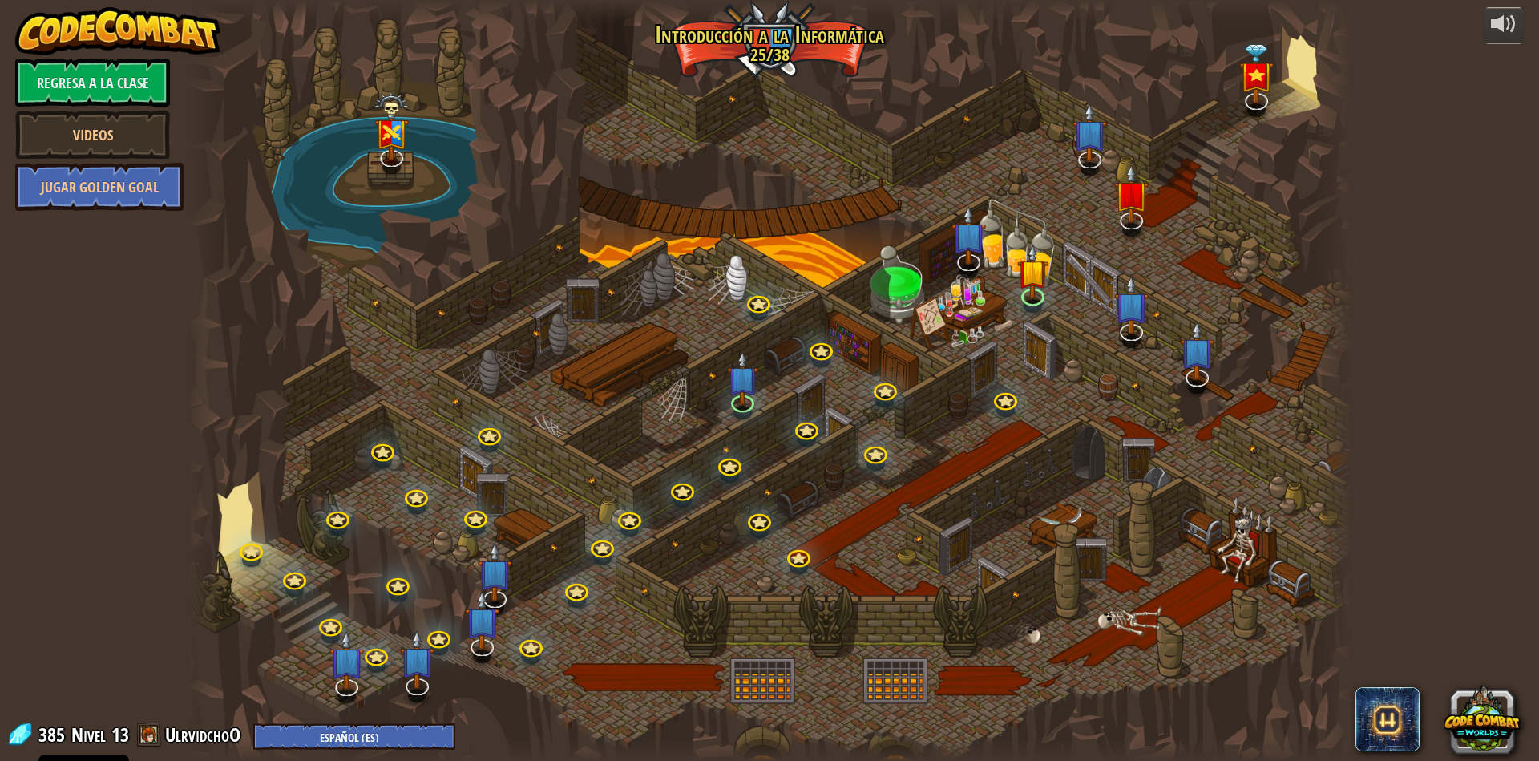
select select "es-ES"
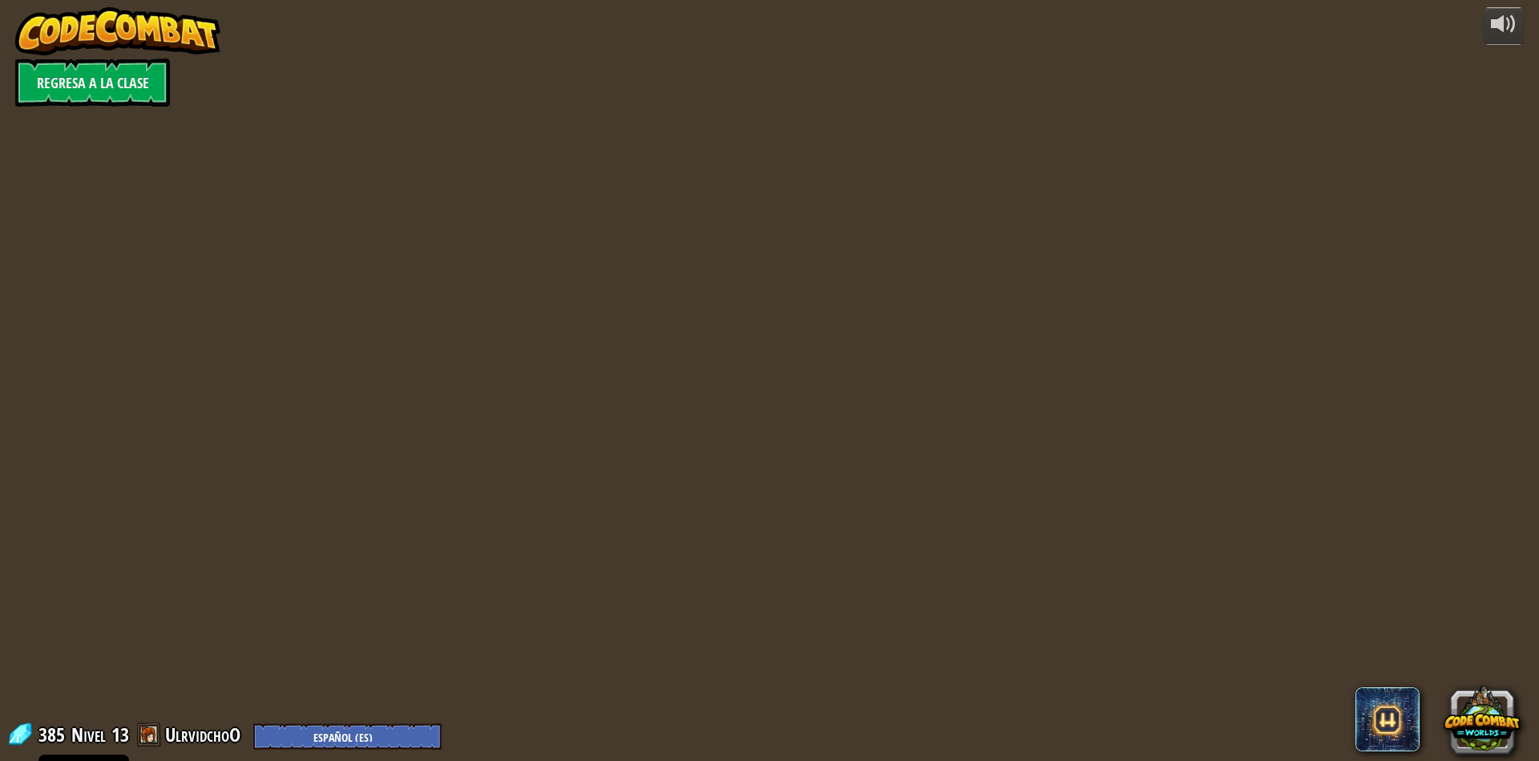
select select "es-ES"
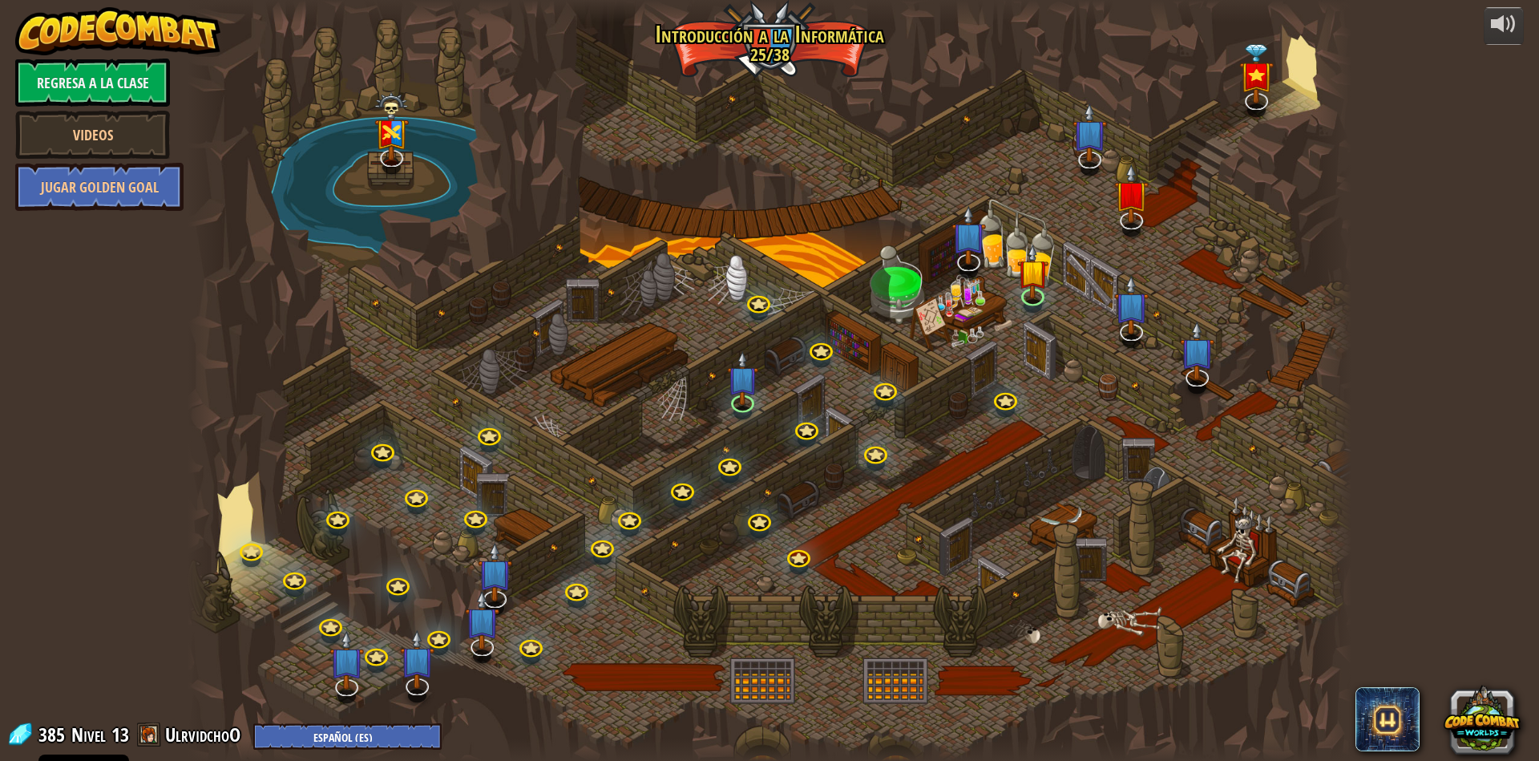
select select "es-ES"
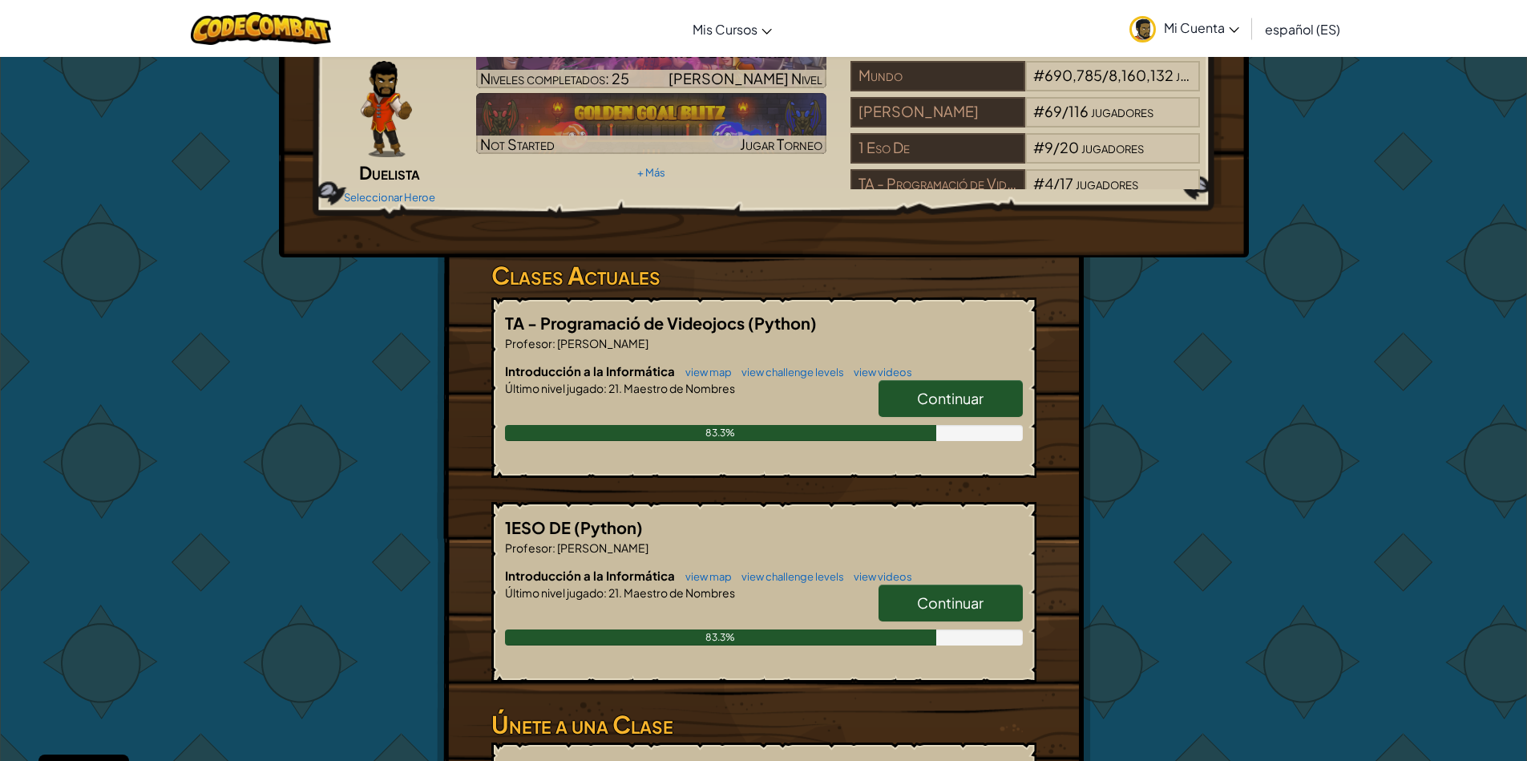
scroll to position [192, 0]
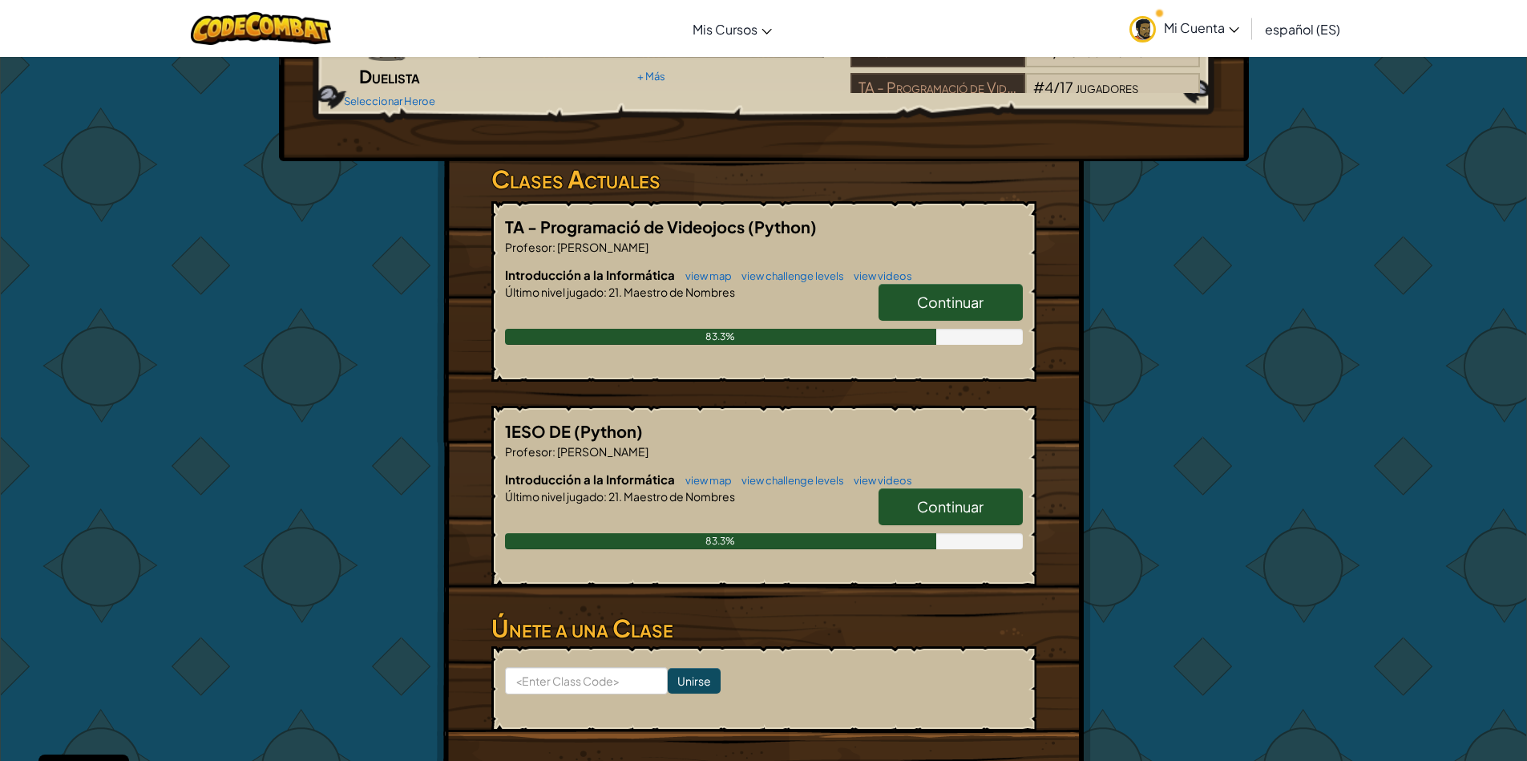
click at [953, 298] on span "Continuar" at bounding box center [950, 302] width 67 height 18
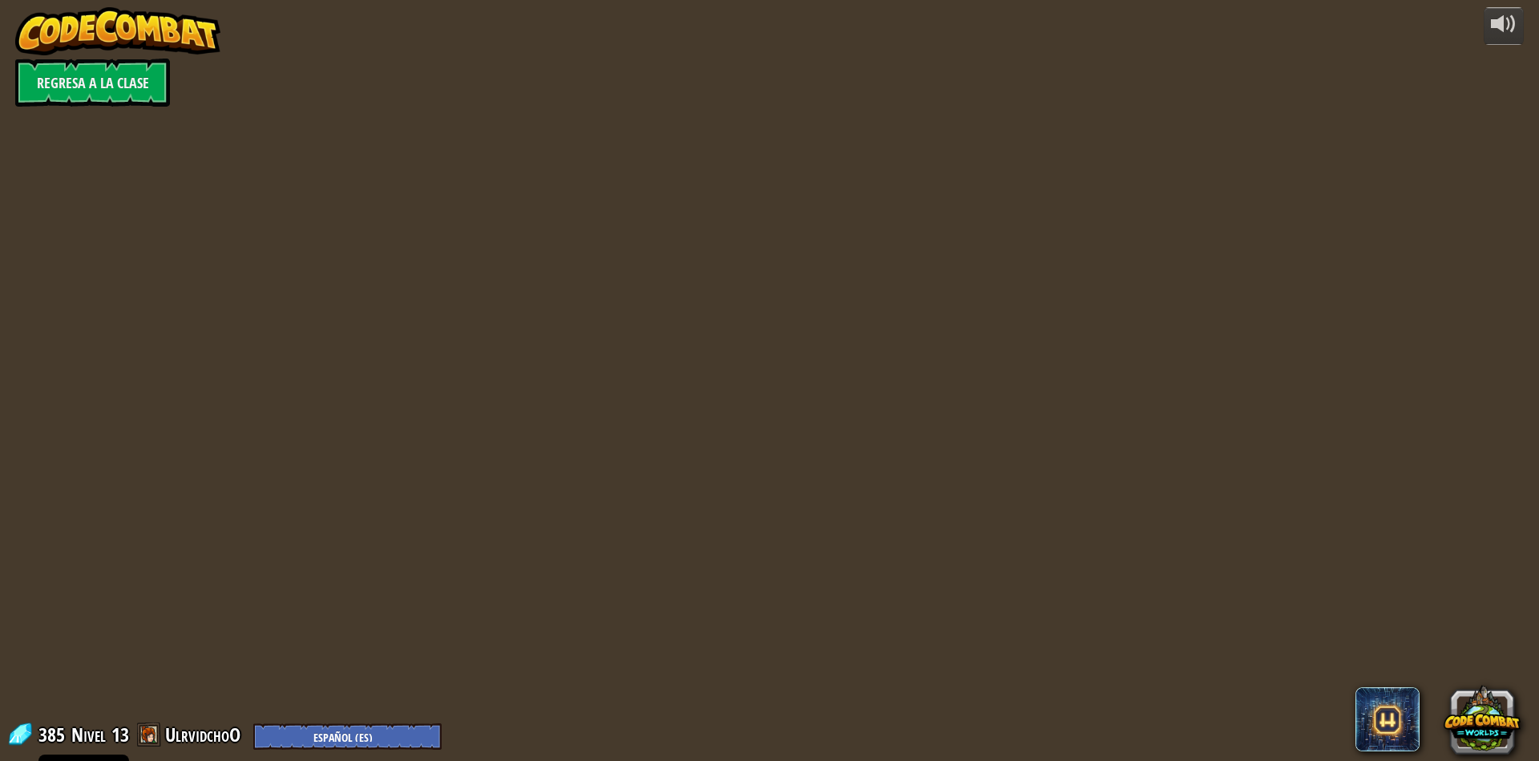
select select "es-ES"
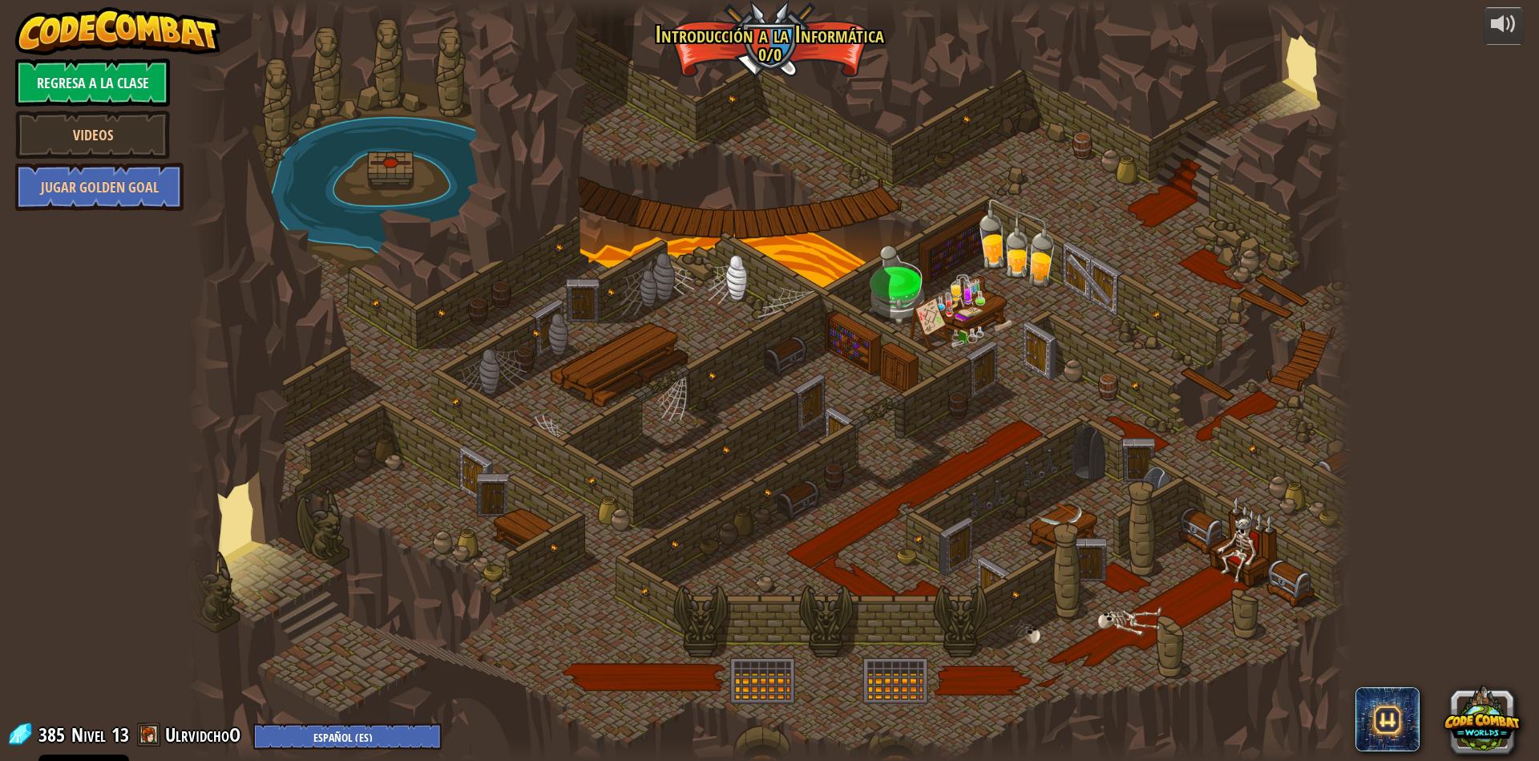
select select "es-ES"
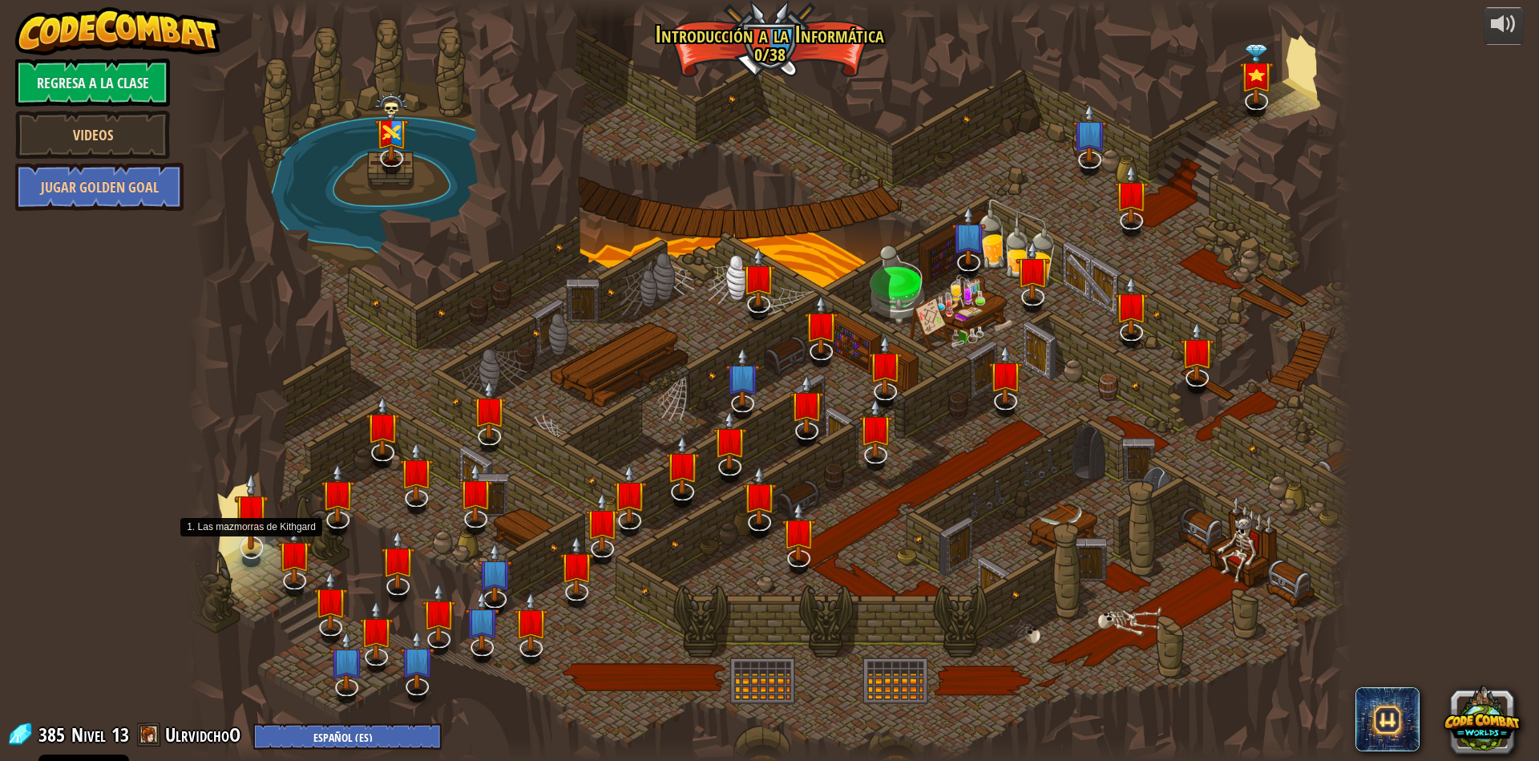
select select "es-ES"
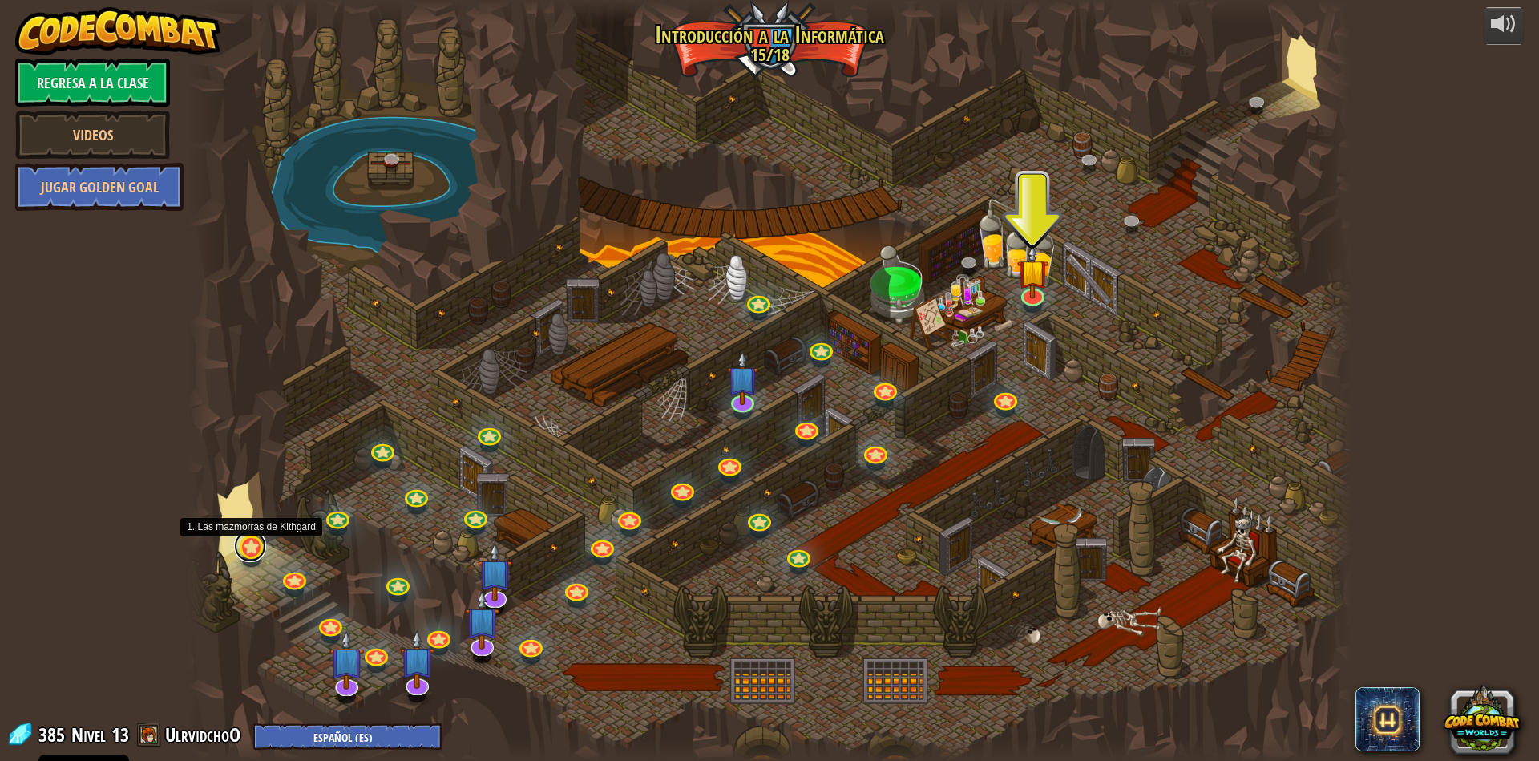
click at [252, 541] on link at bounding box center [250, 546] width 32 height 32
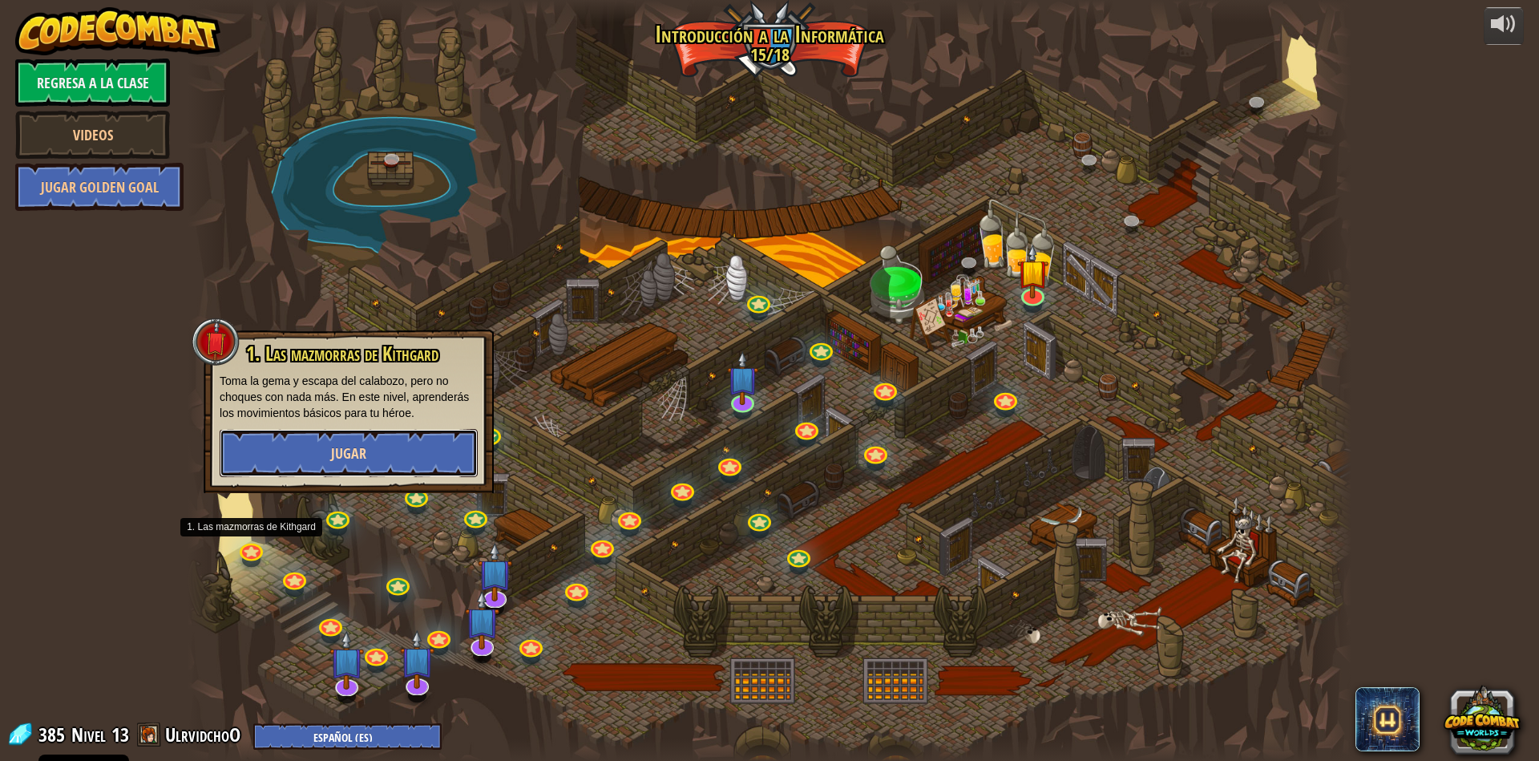
click at [284, 459] on button "Jugar" at bounding box center [349, 453] width 258 height 48
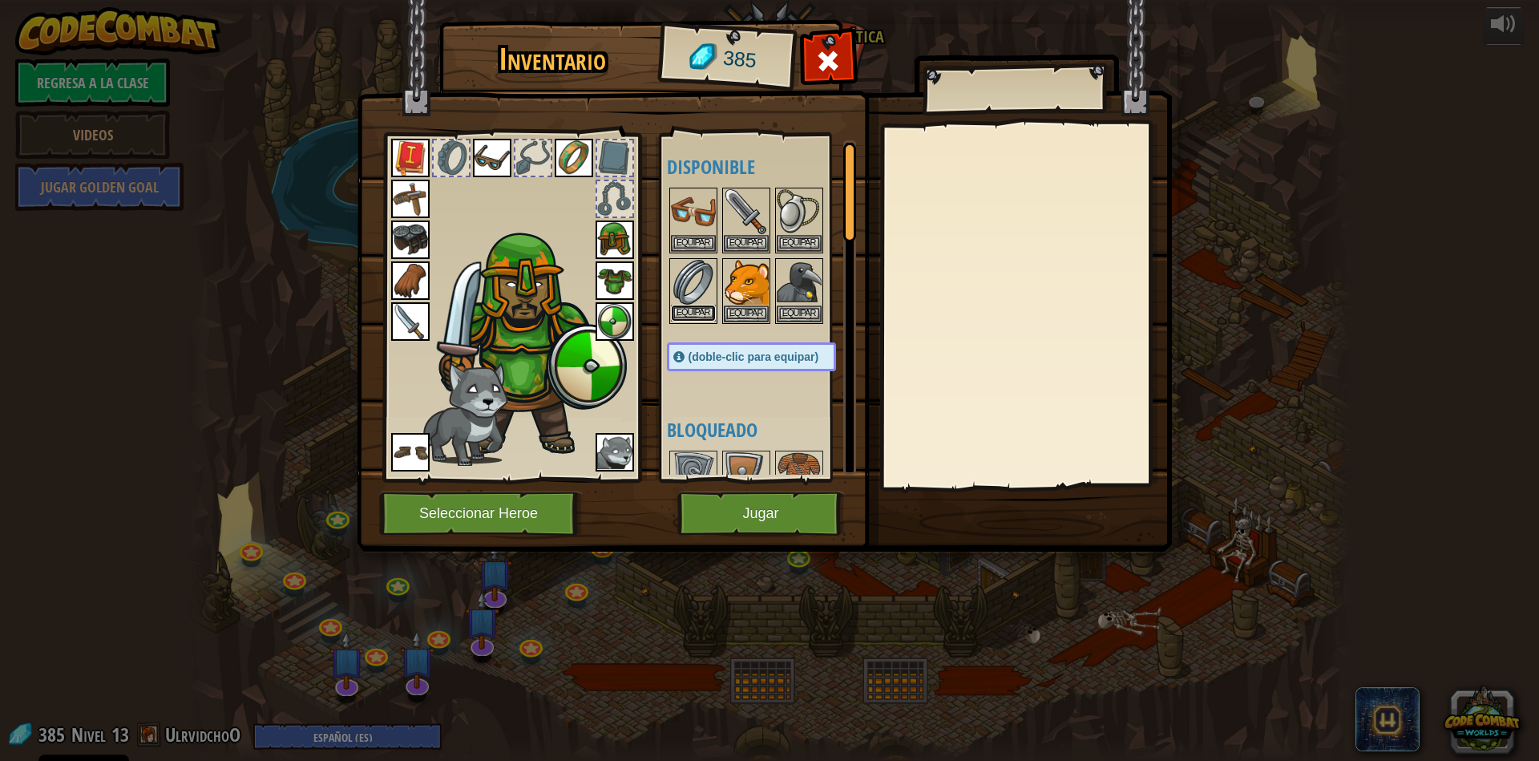
click at [685, 309] on button "Equipar" at bounding box center [693, 313] width 45 height 17
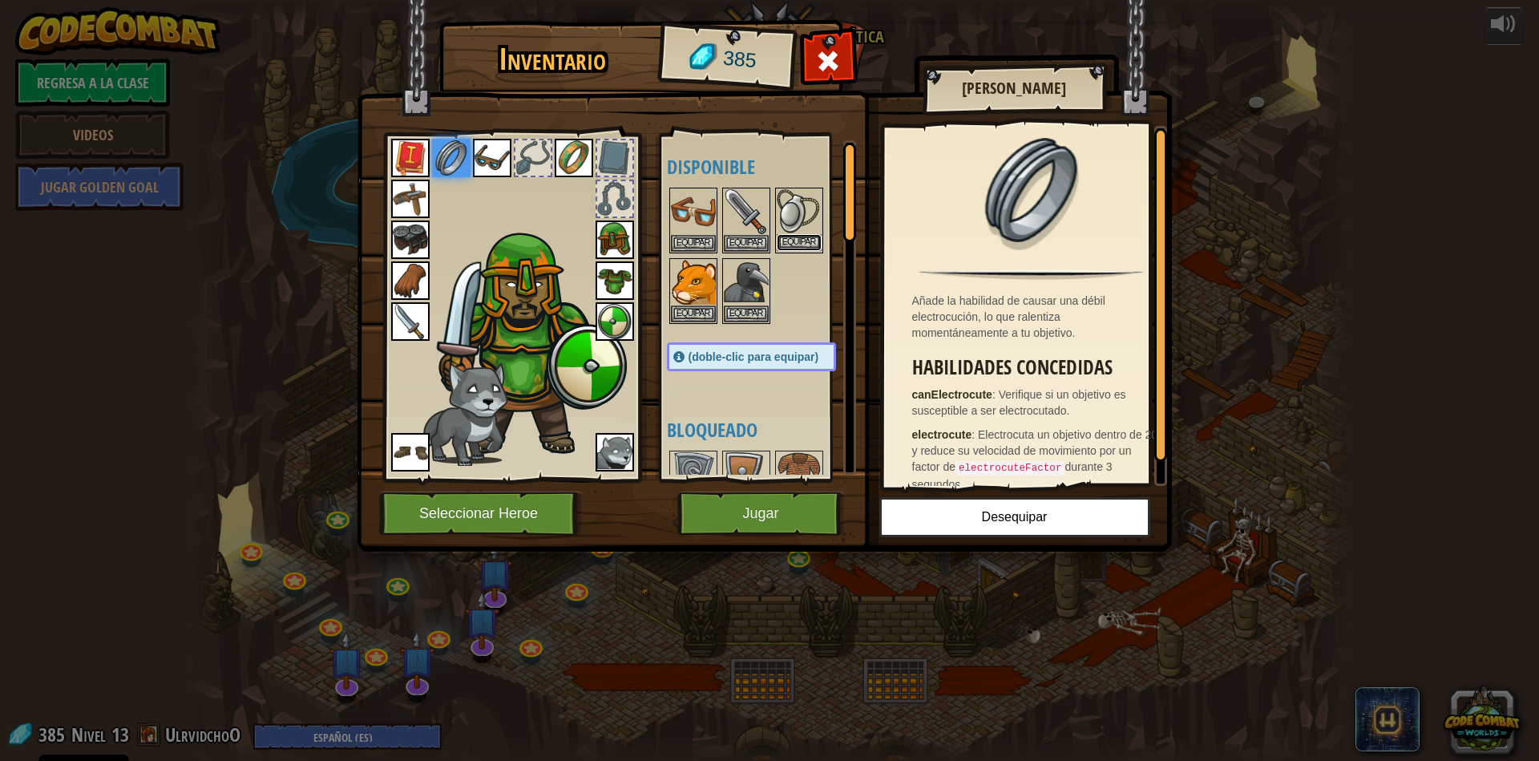
click at [801, 248] on button "Equipar" at bounding box center [799, 242] width 45 height 17
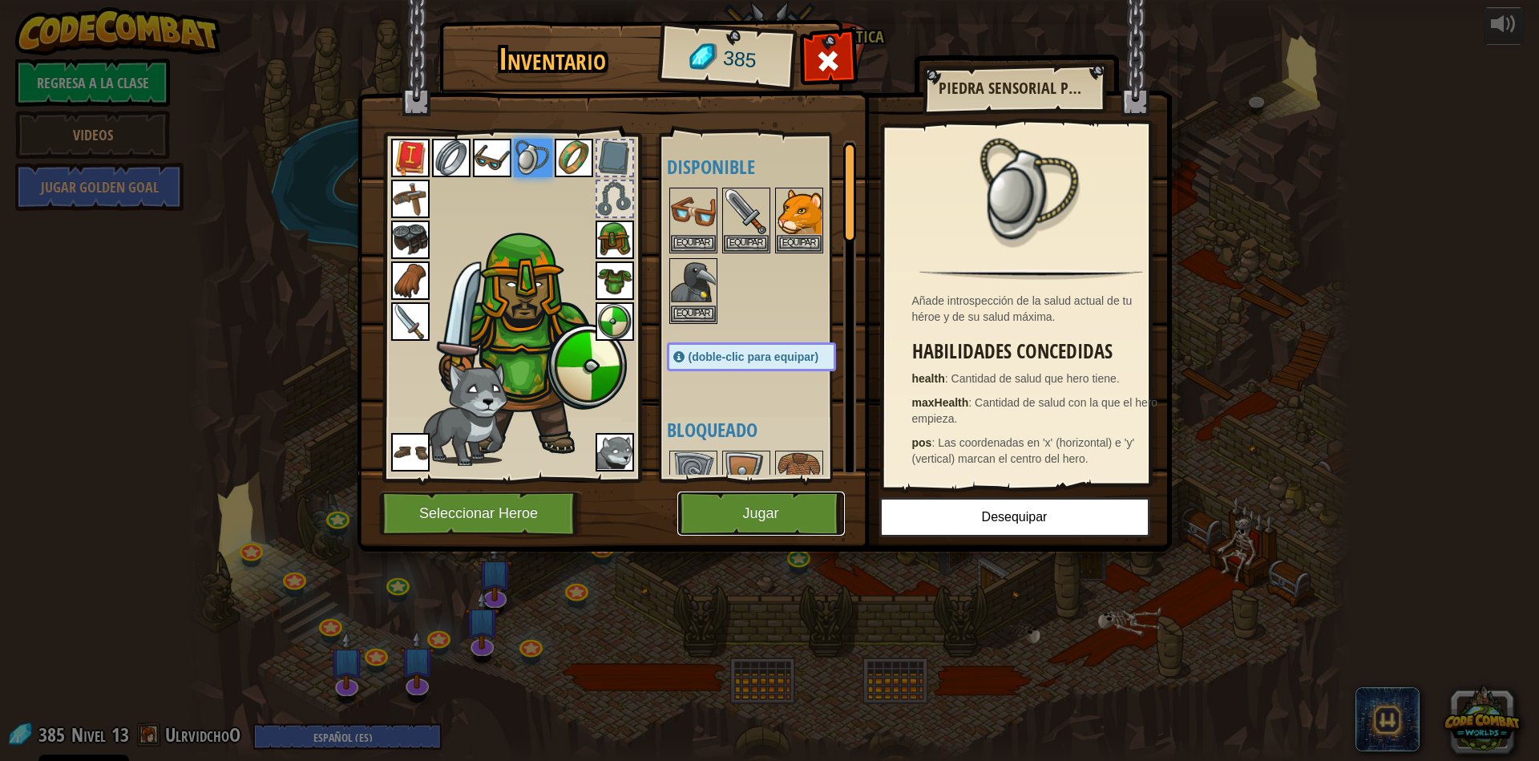
click at [750, 525] on button "Jugar" at bounding box center [761, 513] width 168 height 44
